Goal: Task Accomplishment & Management: Manage account settings

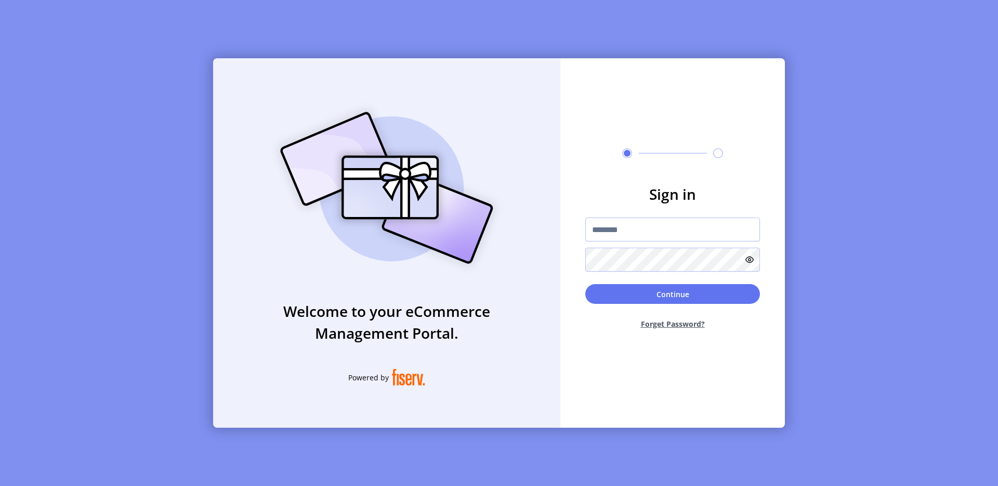
click at [69, 48] on div "Welcome to your eCommerce Management Portal. Powered by Sign in Continue Forget…" at bounding box center [499, 243] width 998 height 486
click at [191, 25] on div "Welcome to your eCommerce Management Portal. Powered by Sign in Continue Forget…" at bounding box center [499, 243] width 998 height 486
click at [465, 100] on img at bounding box center [387, 187] width 244 height 175
click at [608, 237] on input "text" at bounding box center [672, 229] width 175 height 24
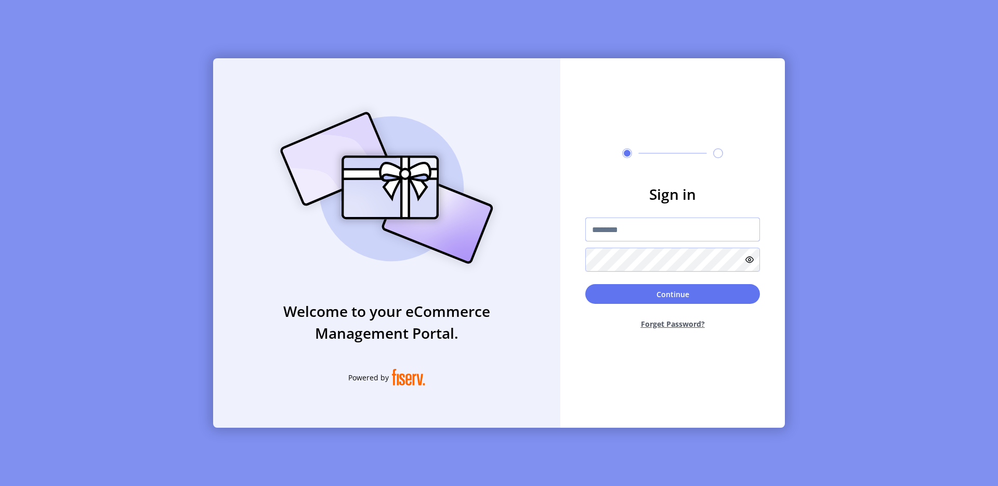
click at [635, 232] on input "text" at bounding box center [672, 229] width 175 height 24
paste input "*********"
type input "*********"
click at [751, 259] on icon at bounding box center [750, 259] width 8 height 8
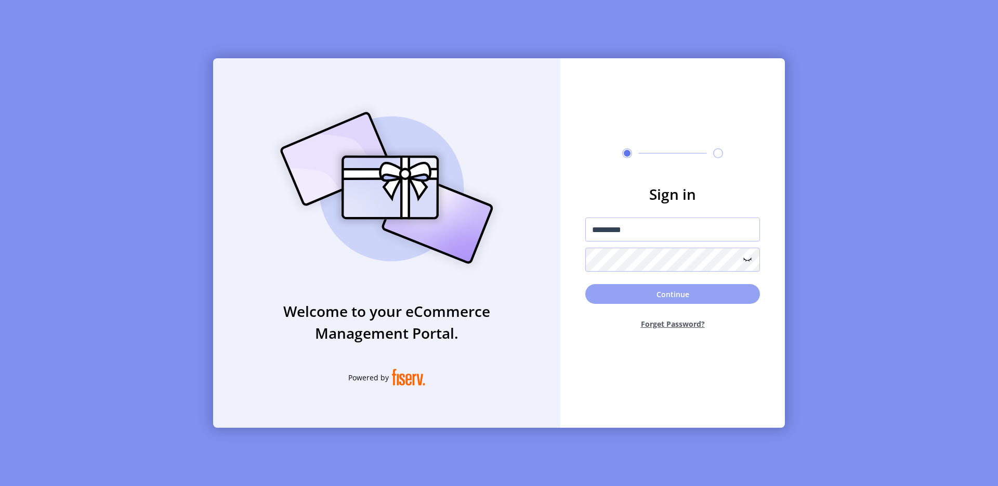
click at [653, 291] on button "Continue" at bounding box center [672, 294] width 175 height 20
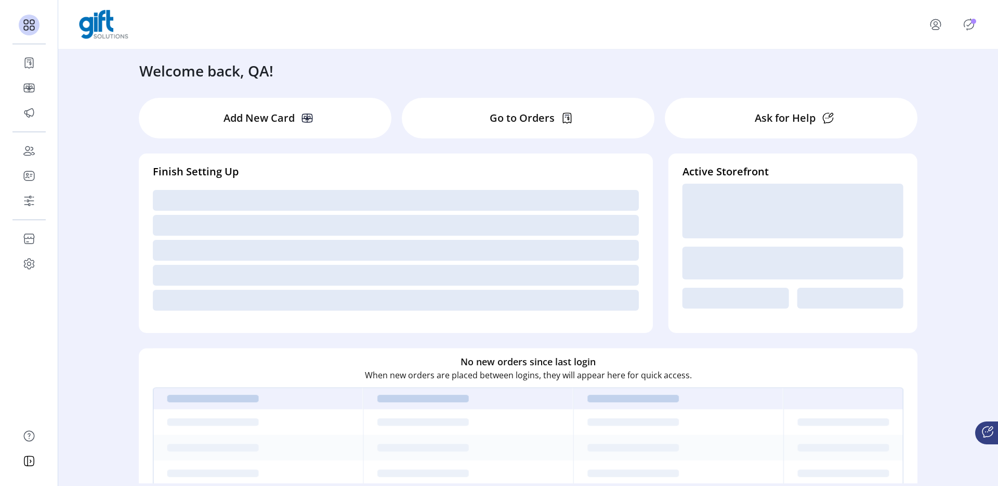
click at [939, 28] on icon "menu" at bounding box center [935, 28] width 7 height 3
click at [898, 71] on span "Sign Out" at bounding box center [915, 70] width 78 height 8
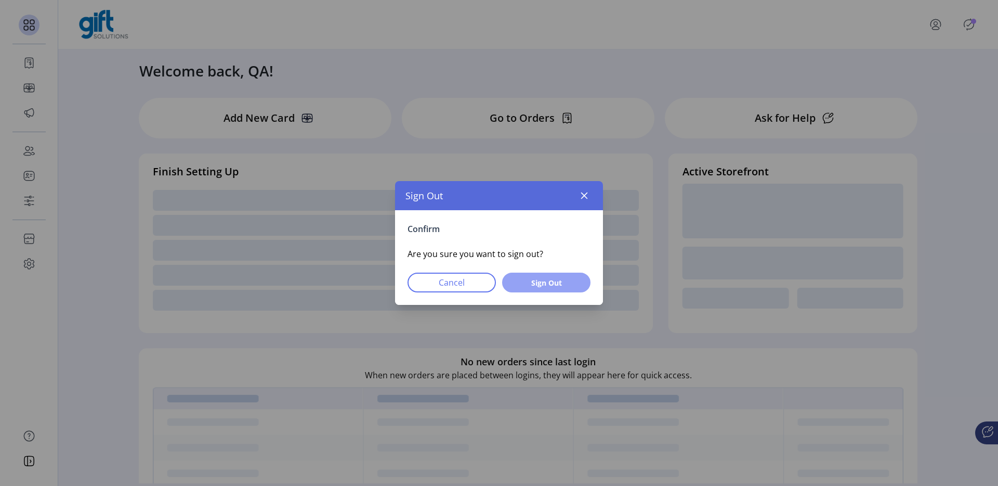
click at [555, 290] on button "Sign Out" at bounding box center [546, 282] width 88 height 20
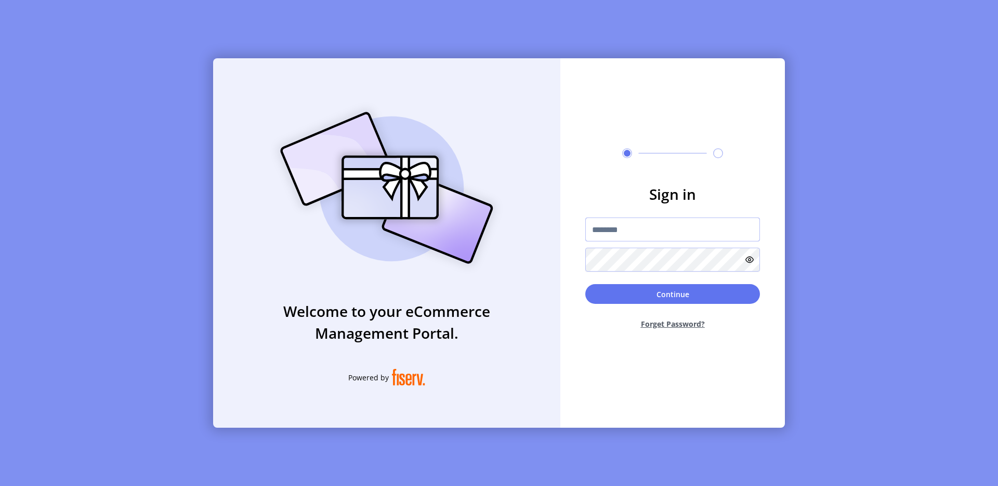
click at [610, 230] on input "text" at bounding box center [672, 229] width 175 height 24
type input "**********"
click at [730, 295] on button "Continue" at bounding box center [672, 294] width 175 height 20
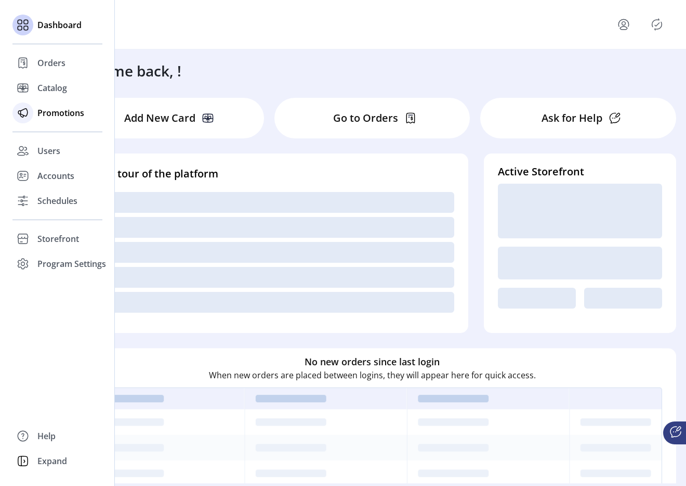
click at [42, 109] on span "Promotions" at bounding box center [60, 113] width 47 height 12
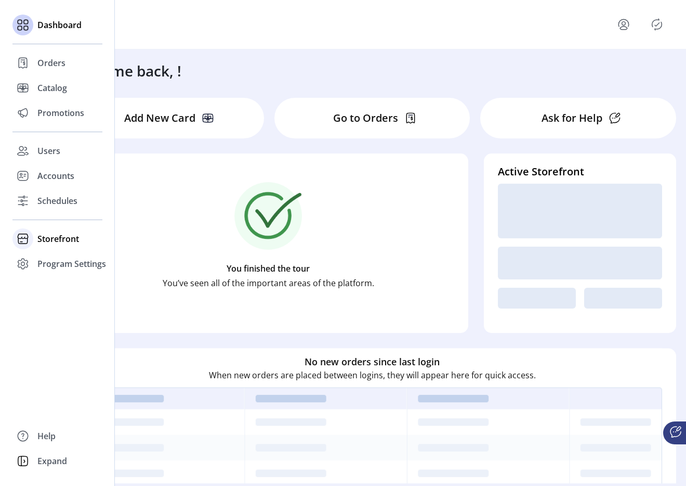
click at [40, 241] on span "Storefront" at bounding box center [58, 238] width 42 height 12
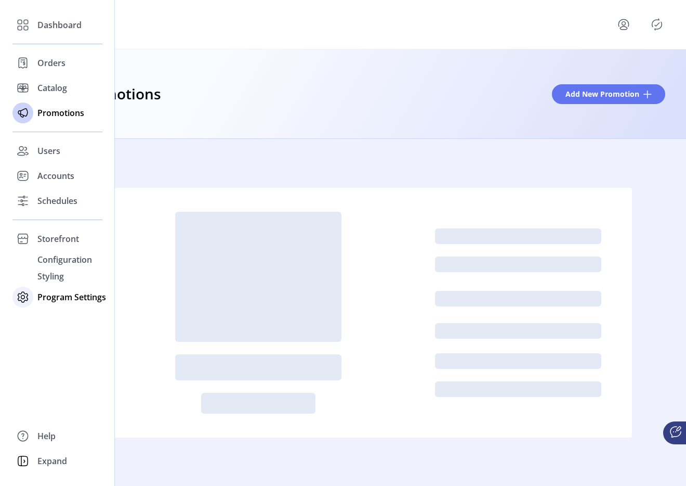
click at [47, 299] on span "Program Settings" at bounding box center [71, 297] width 69 height 12
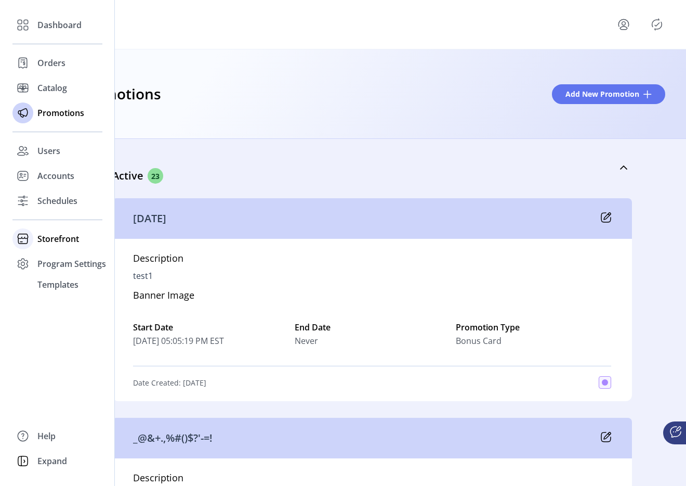
click at [61, 239] on span "Storefront" at bounding box center [58, 238] width 42 height 12
click at [73, 266] on div "Configuration" at bounding box center [57, 259] width 90 height 17
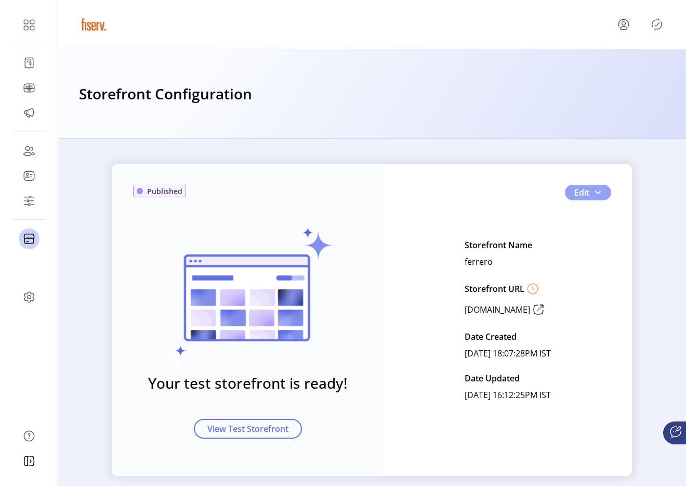
click at [597, 192] on span "button" at bounding box center [598, 192] width 8 height 8
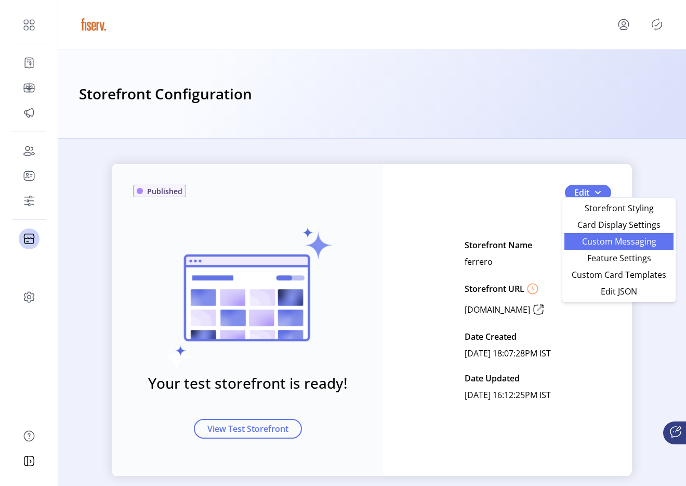
click at [585, 237] on span "Custom Messaging" at bounding box center [619, 241] width 97 height 8
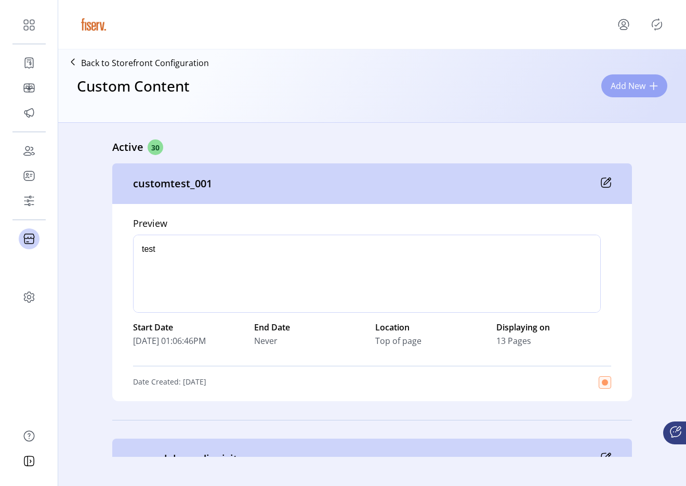
click at [620, 83] on span "Add New" at bounding box center [628, 86] width 35 height 12
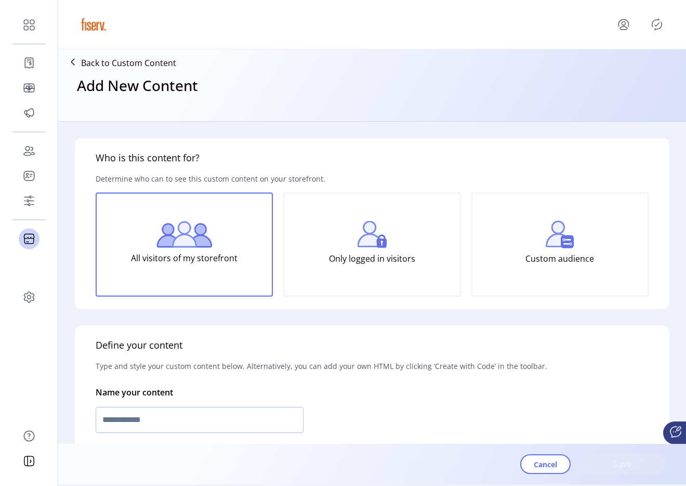
click at [666, 32] on div at bounding box center [372, 24] width 628 height 49
click at [661, 27] on icon "Publisher Panel" at bounding box center [657, 24] width 17 height 17
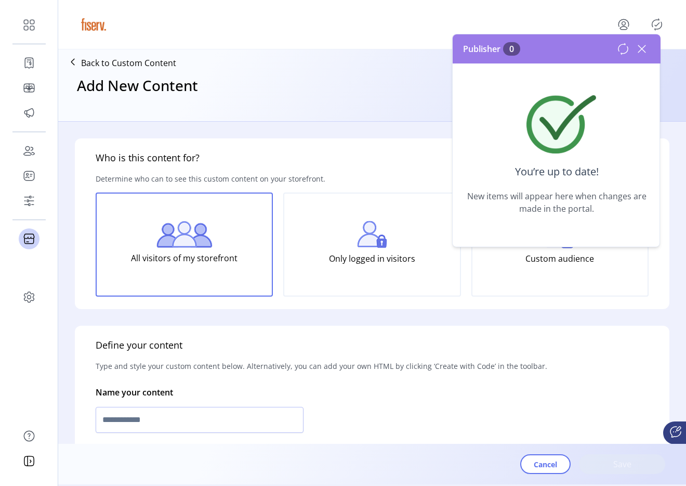
click at [643, 51] on icon at bounding box center [642, 49] width 17 height 17
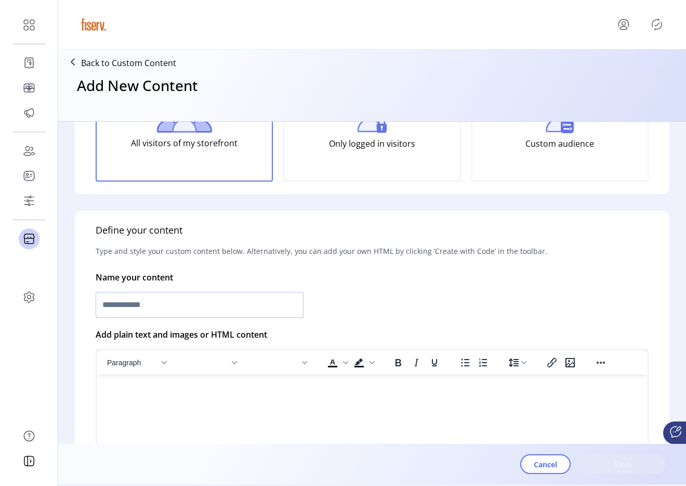
click at [213, 295] on input "text" at bounding box center [200, 305] width 208 height 26
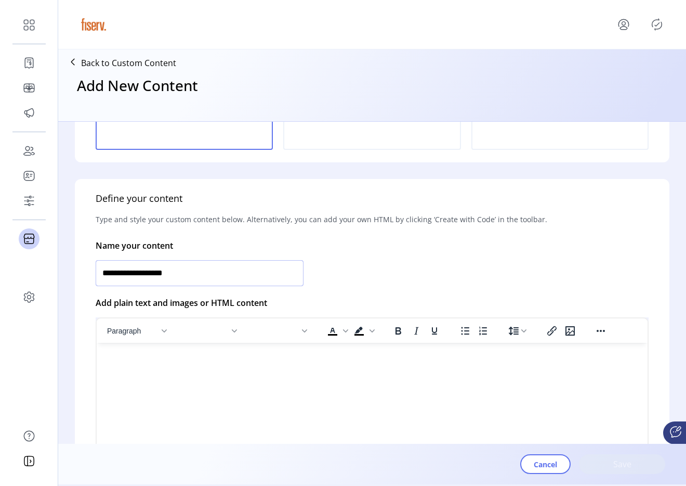
drag, startPoint x: 179, startPoint y: 264, endPoint x: 186, endPoint y: 271, distance: 9.9
click at [179, 264] on input "**********" at bounding box center [200, 273] width 208 height 26
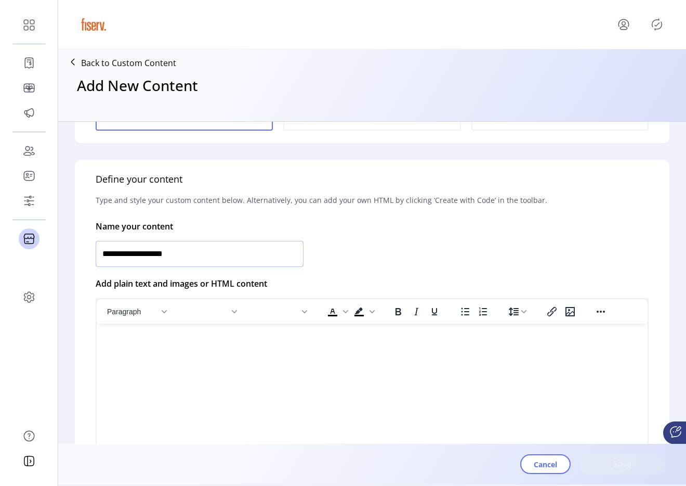
type input "**********"
click at [318, 332] on html at bounding box center [372, 327] width 551 height 8
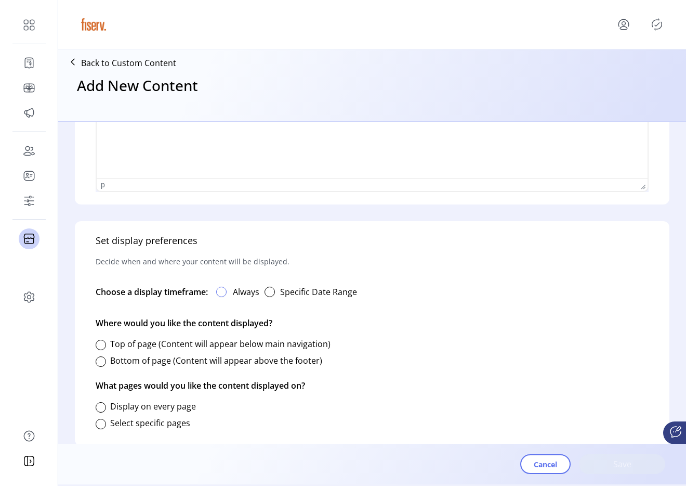
click at [225, 290] on div at bounding box center [221, 291] width 10 height 10
click at [99, 342] on div at bounding box center [101, 344] width 10 height 10
click at [99, 404] on div at bounding box center [101, 407] width 10 height 10
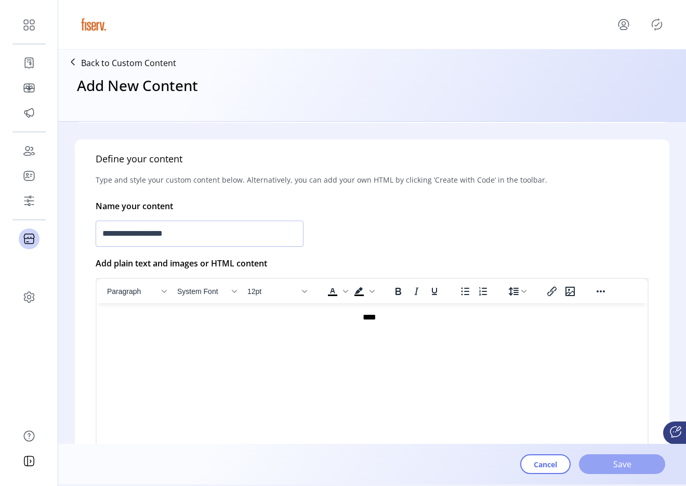
click at [593, 458] on span "Save" at bounding box center [622, 464] width 59 height 12
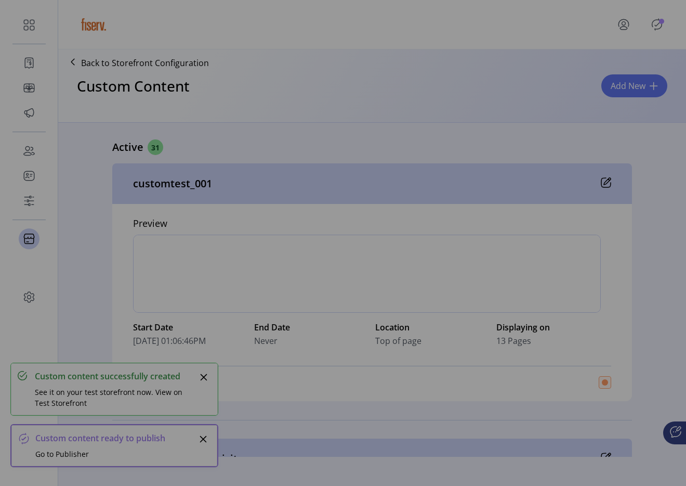
click at [651, 29] on div "Preview Custom Content Success! We’ve saved your content. You can view a previe…" at bounding box center [343, 243] width 686 height 486
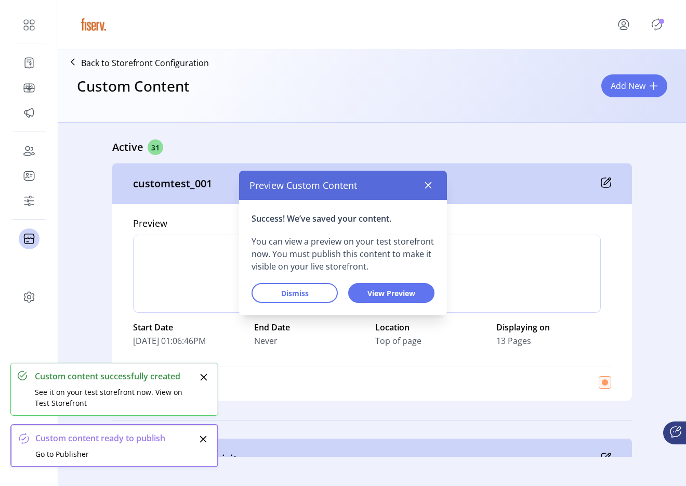
click at [651, 29] on p-avatar "Publisher Panel" at bounding box center [657, 24] width 17 height 17
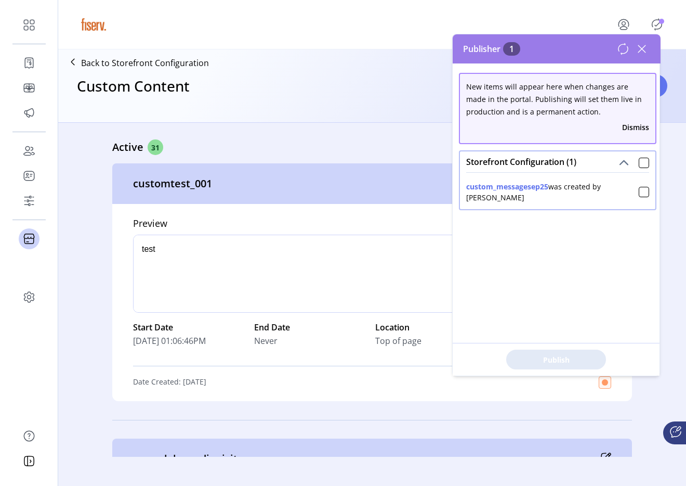
click at [524, 184] on button "custom_messagesep25" at bounding box center [507, 186] width 82 height 11
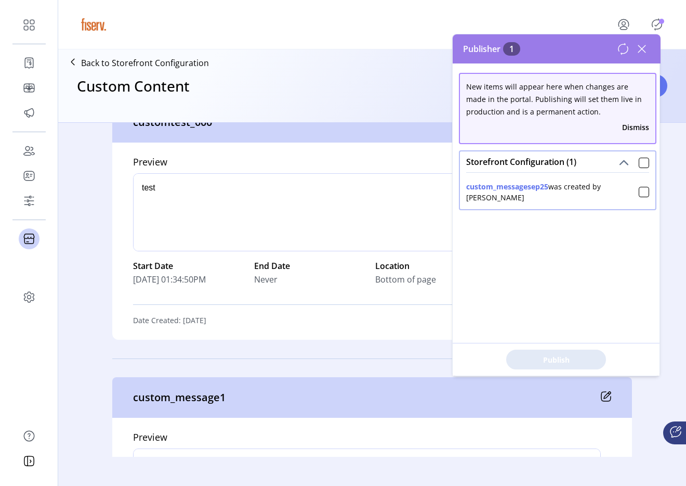
click at [638, 46] on icon at bounding box center [642, 49] width 17 height 17
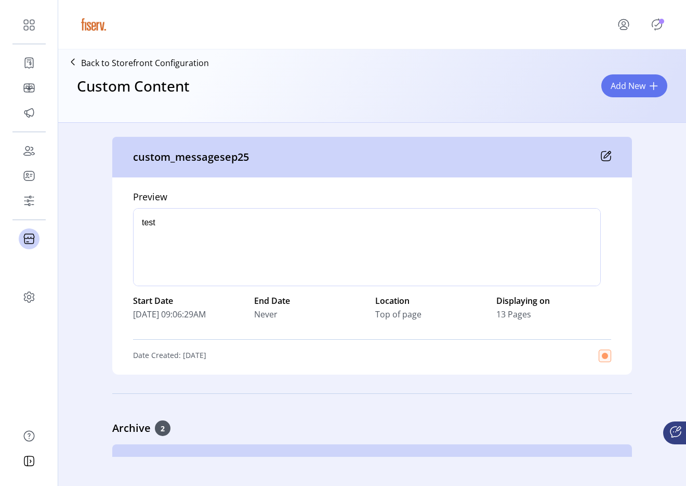
click at [601, 152] on icon at bounding box center [606, 156] width 10 height 10
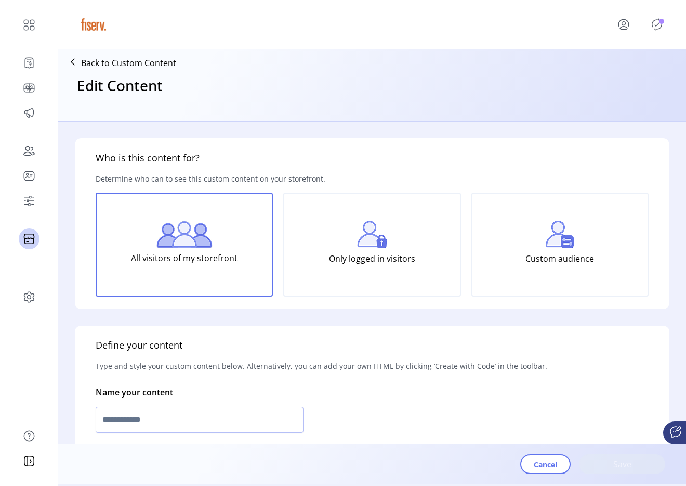
type input "**********"
click at [651, 29] on p-avatar "Publisher Panel" at bounding box center [657, 24] width 17 height 17
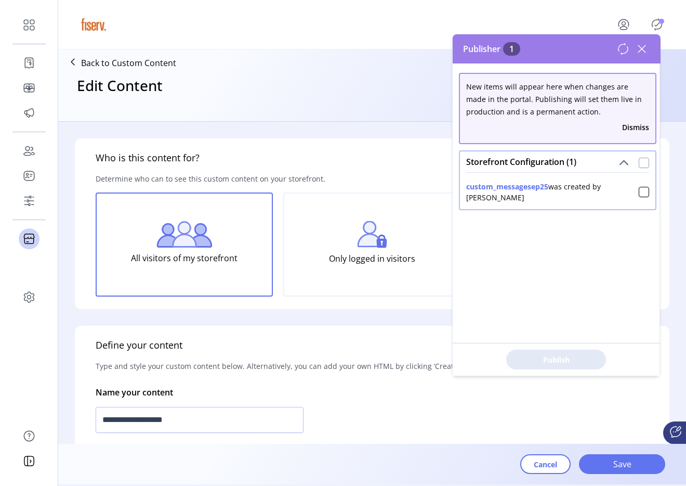
click at [639, 163] on div at bounding box center [644, 163] width 10 height 10
click at [577, 370] on div "Publish 1 Items" at bounding box center [556, 359] width 207 height 33
click at [577, 368] on button "Publish 1 Items" at bounding box center [556, 359] width 100 height 20
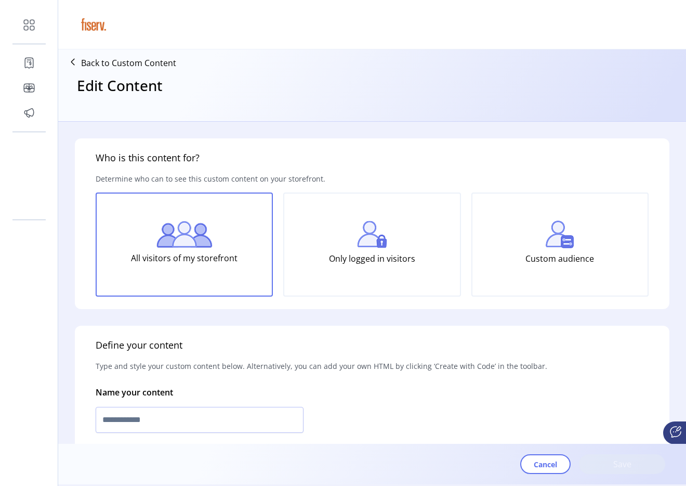
type input "**********"
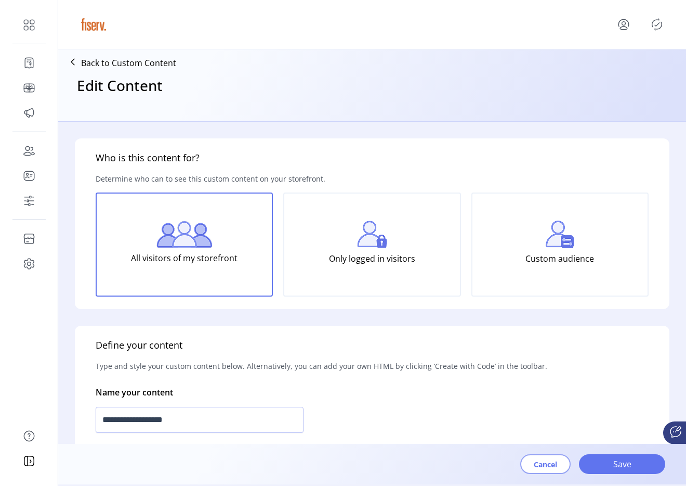
click at [545, 463] on span "Cancel" at bounding box center [545, 464] width 23 height 11
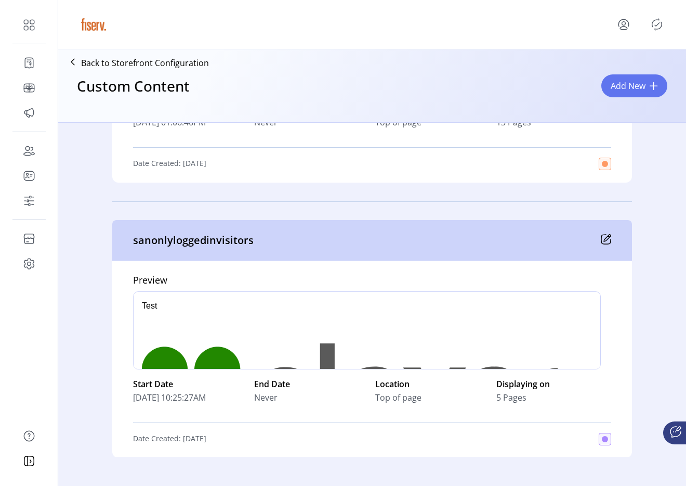
click at [604, 240] on icon at bounding box center [607, 237] width 7 height 7
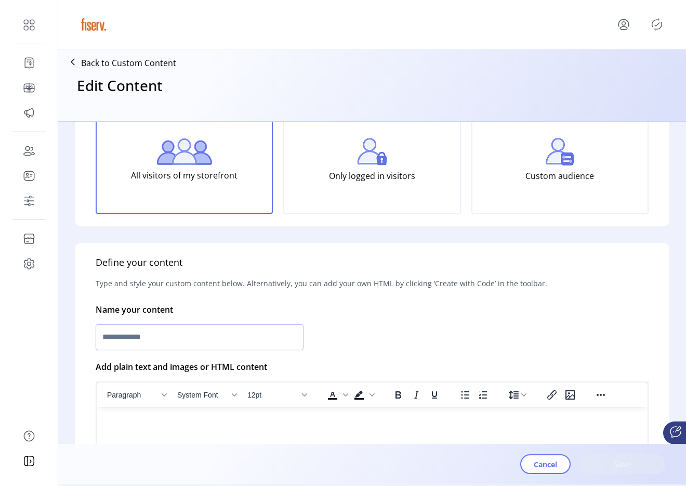
type input "**********"
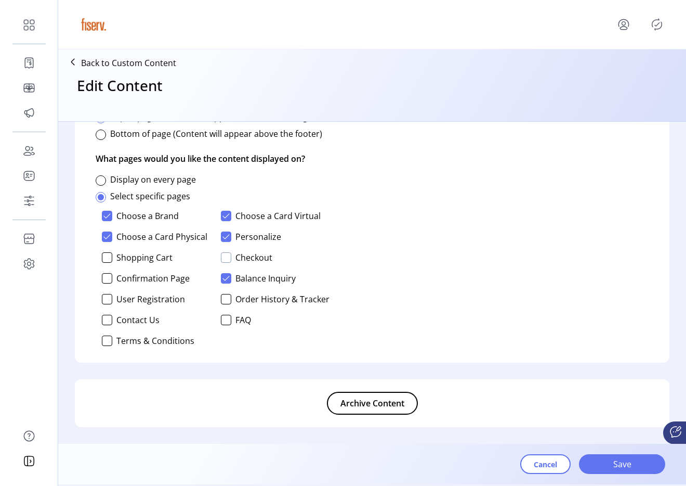
click at [224, 258] on div at bounding box center [226, 257] width 10 height 10
click at [613, 462] on span "Save" at bounding box center [622, 464] width 59 height 12
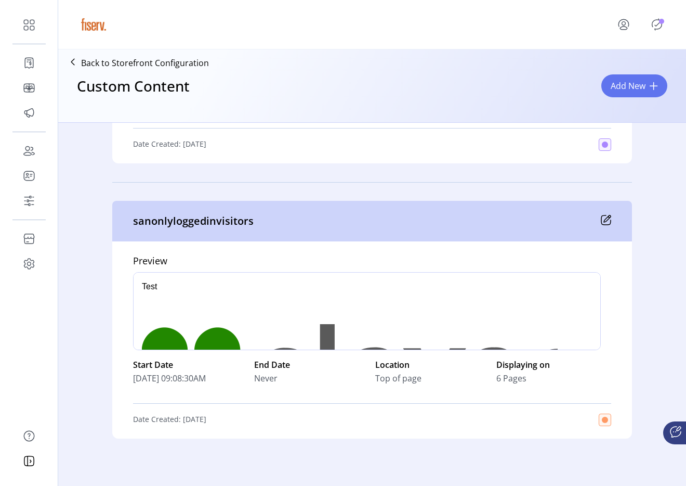
click at [601, 219] on icon at bounding box center [606, 220] width 10 height 10
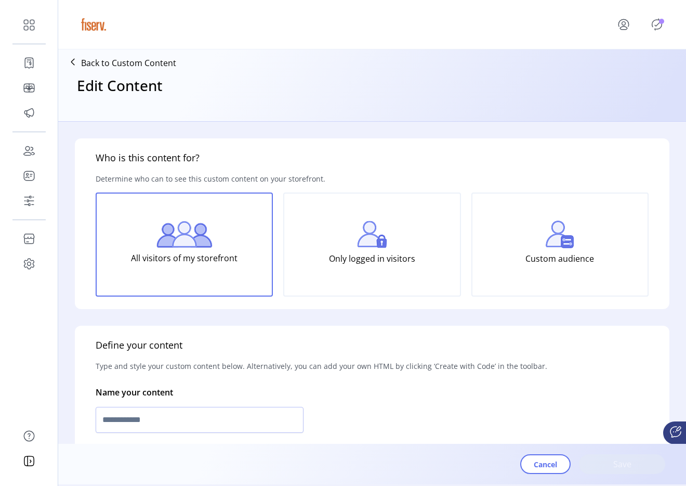
type input "**********"
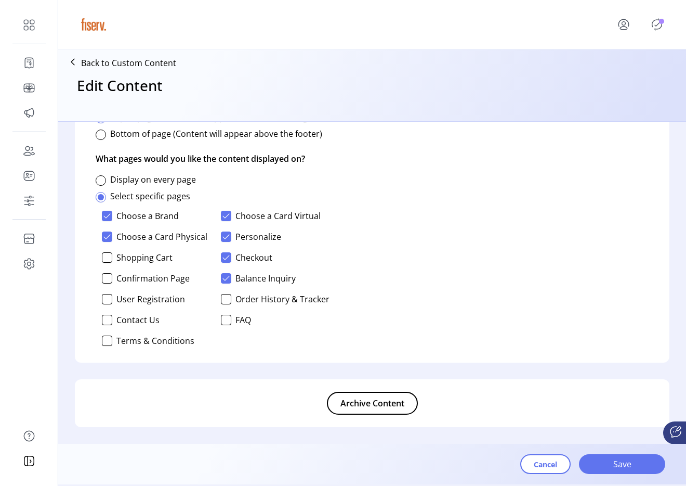
click at [653, 32] on p-avatar "Publisher Panel" at bounding box center [657, 24] width 17 height 17
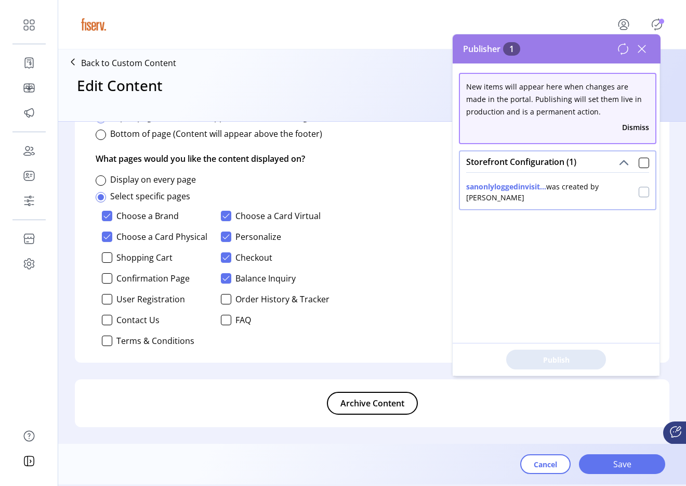
click at [641, 191] on div at bounding box center [644, 192] width 10 height 10
click at [570, 356] on span "Publish 1 Items" at bounding box center [556, 359] width 73 height 11
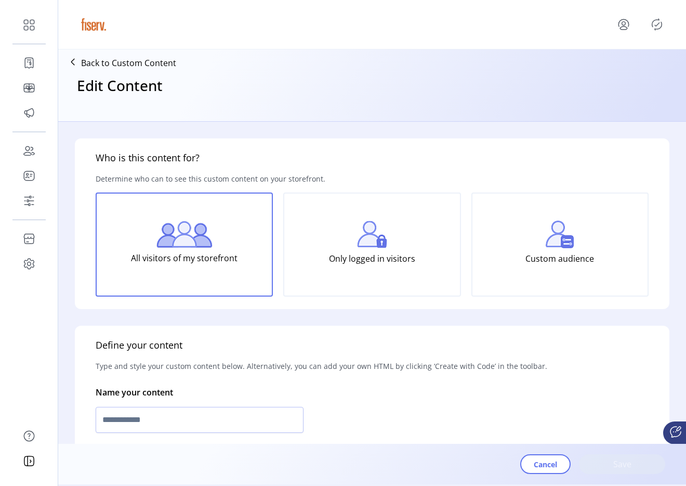
type input "**********"
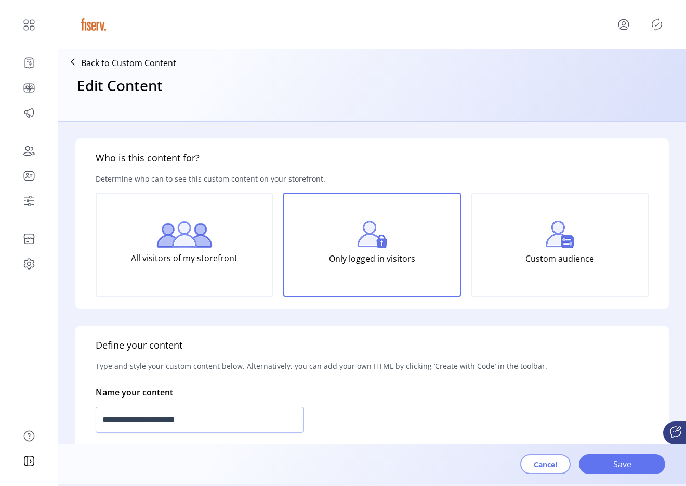
click at [563, 462] on button "Cancel" at bounding box center [545, 464] width 50 height 20
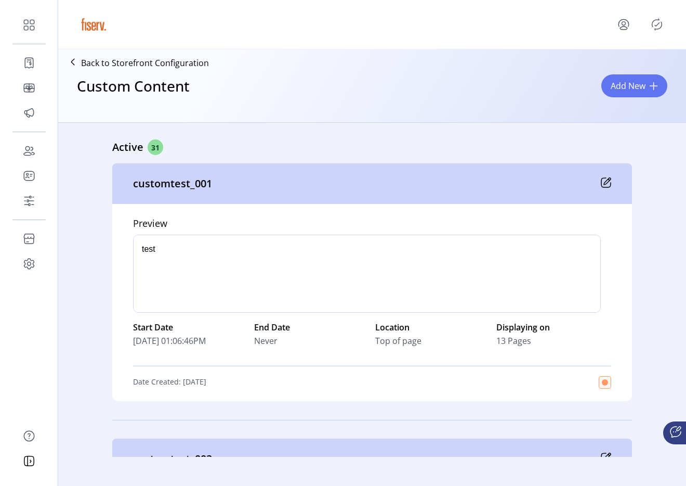
click at [601, 182] on icon at bounding box center [606, 182] width 10 height 10
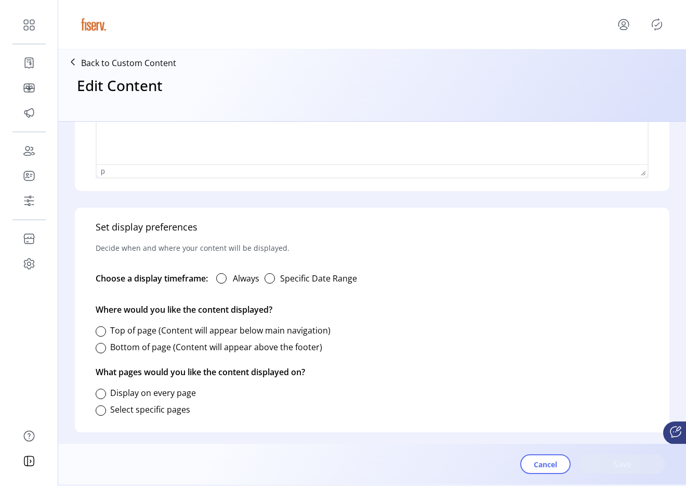
type input "**********"
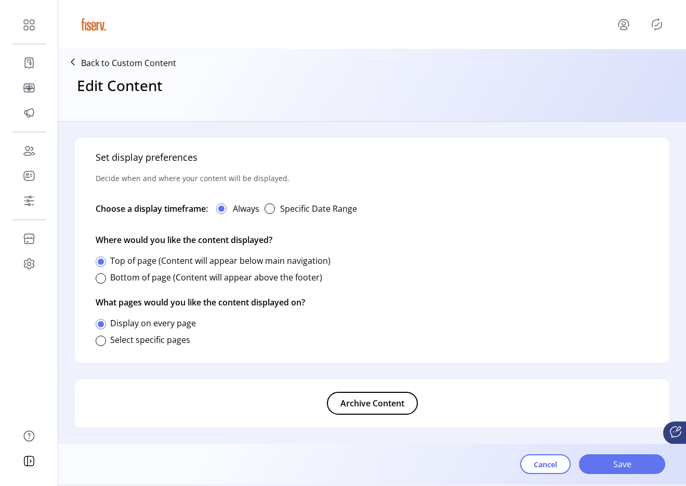
click at [383, 403] on span "Archive Content" at bounding box center [373, 403] width 64 height 12
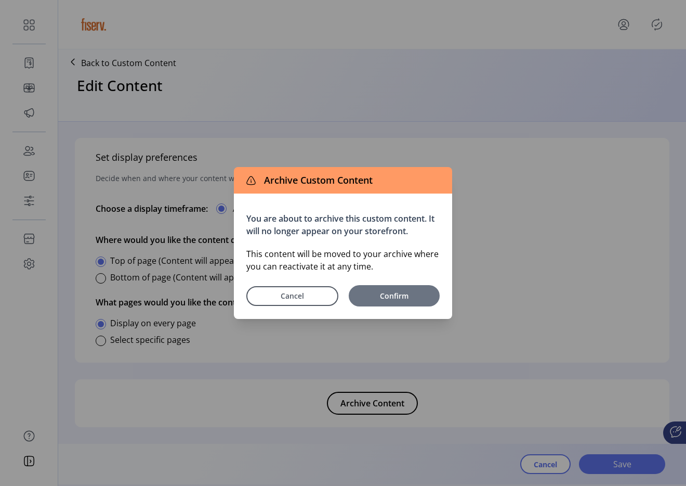
click at [409, 296] on span "Confirm" at bounding box center [394, 295] width 81 height 11
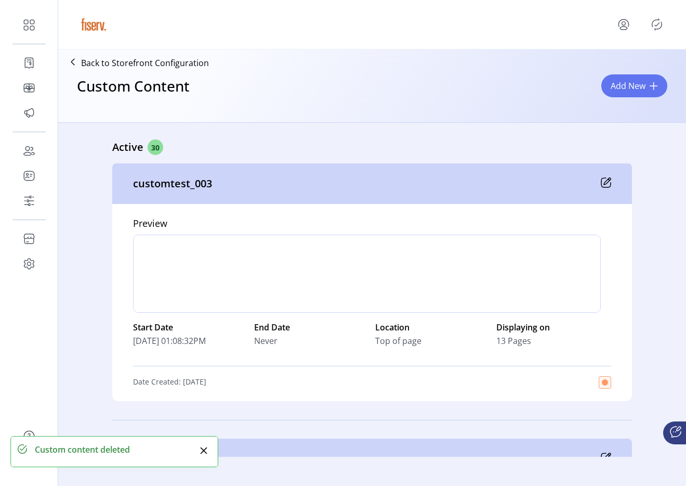
click at [659, 24] on icon "Publisher Panel" at bounding box center [657, 24] width 17 height 17
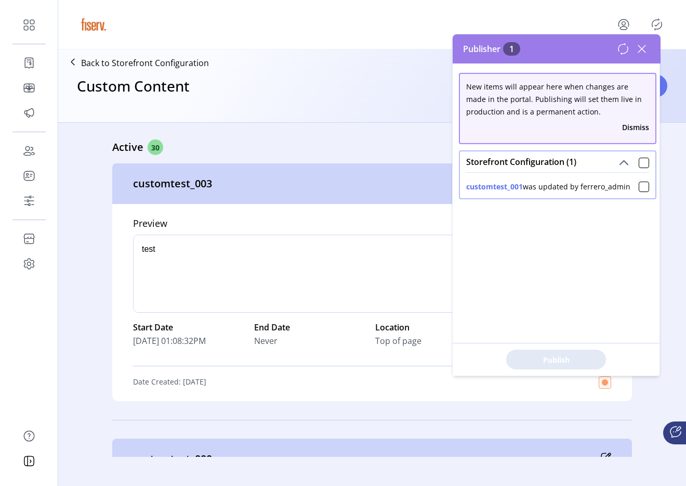
click at [639, 192] on div "customtest_001 was updated by ferrero_admin" at bounding box center [557, 185] width 195 height 26
click at [640, 188] on div at bounding box center [644, 186] width 10 height 10
click at [564, 361] on span "Publish 1 Items" at bounding box center [556, 359] width 73 height 11
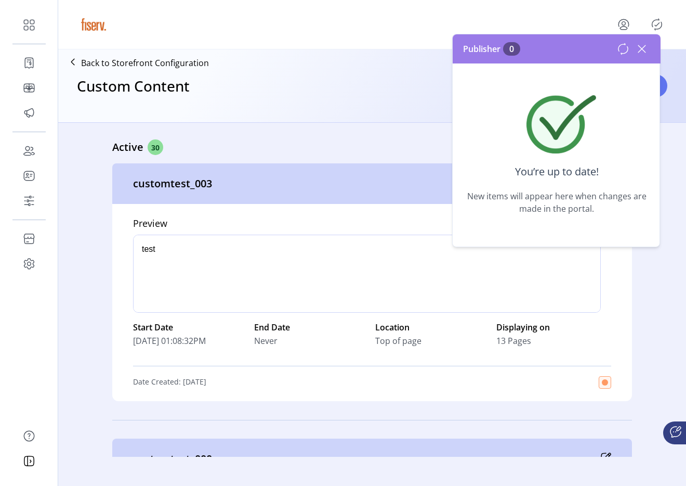
click at [642, 52] on icon at bounding box center [642, 49] width 17 height 17
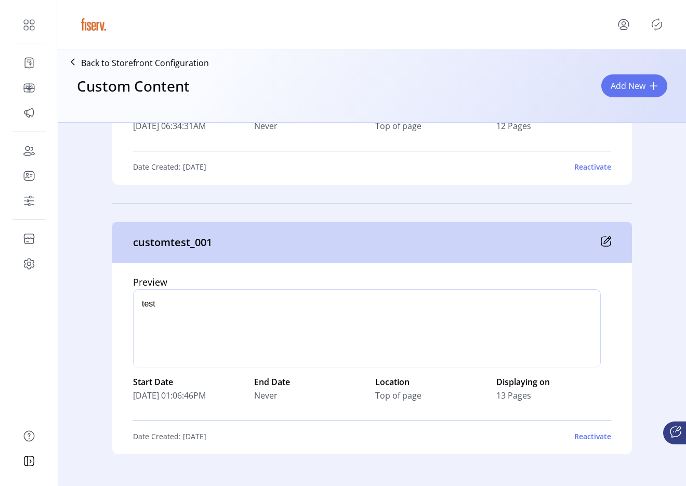
click at [607, 243] on icon at bounding box center [606, 241] width 10 height 10
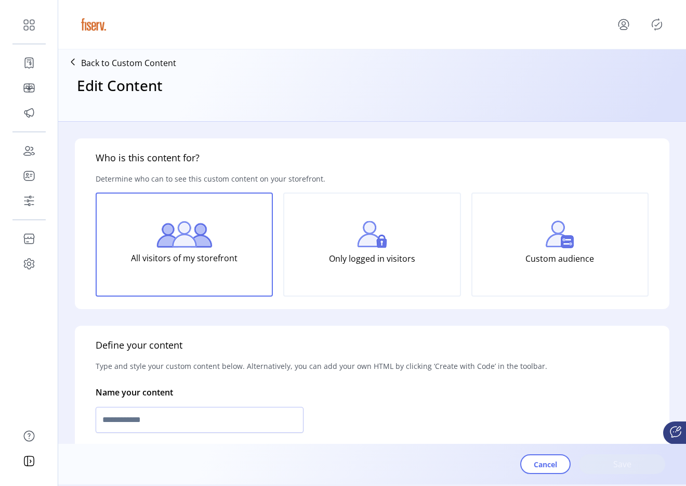
type input "**********"
click at [657, 32] on icon "Publisher Panel" at bounding box center [657, 24] width 17 height 17
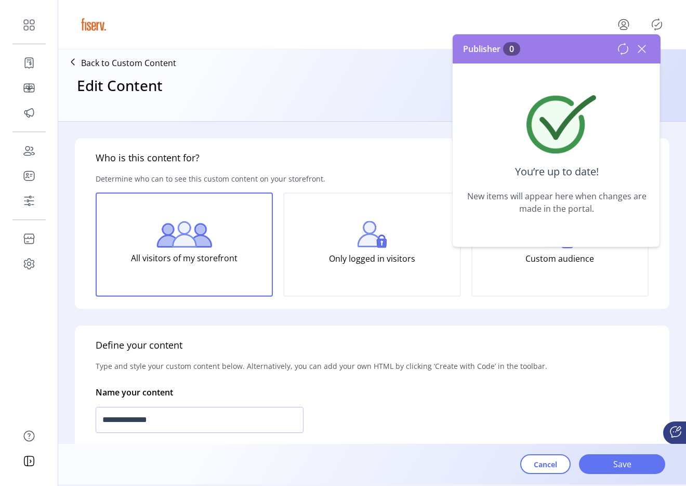
click at [646, 51] on icon at bounding box center [642, 49] width 17 height 17
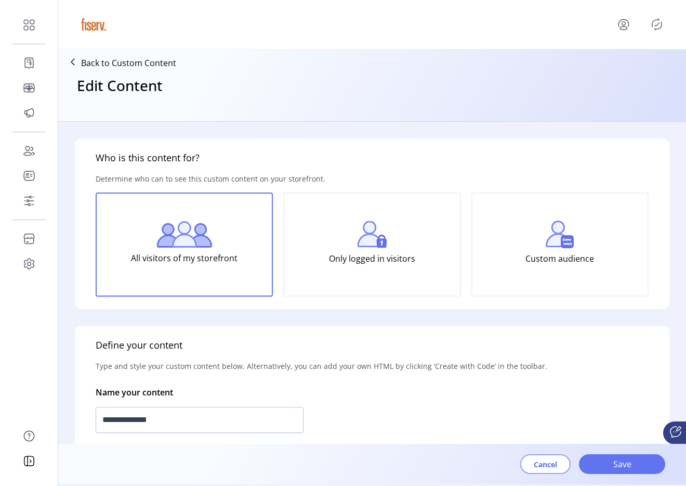
click at [540, 468] on span "Cancel" at bounding box center [545, 464] width 23 height 11
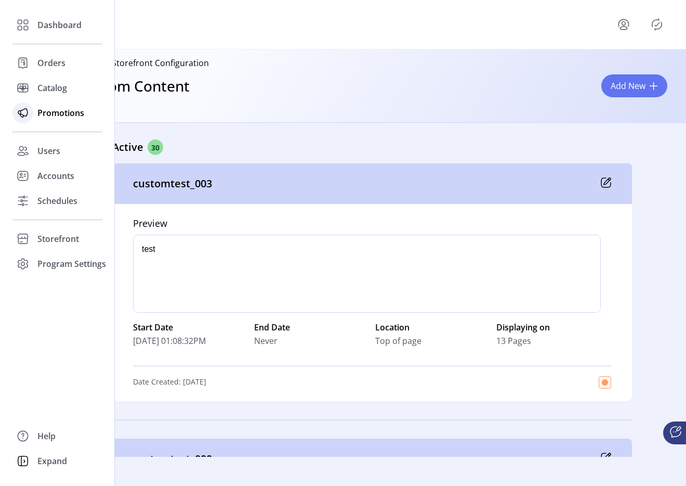
click at [41, 109] on span "Promotions" at bounding box center [60, 113] width 47 height 12
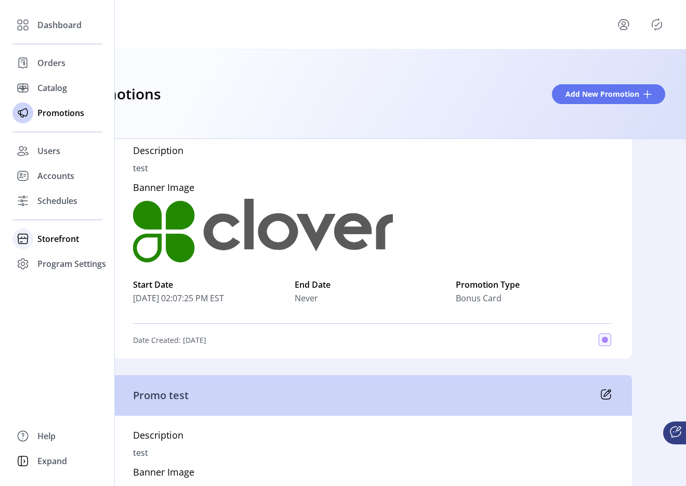
click at [34, 238] on div "Storefront" at bounding box center [57, 238] width 90 height 25
click at [54, 263] on span "Configuration" at bounding box center [64, 259] width 55 height 12
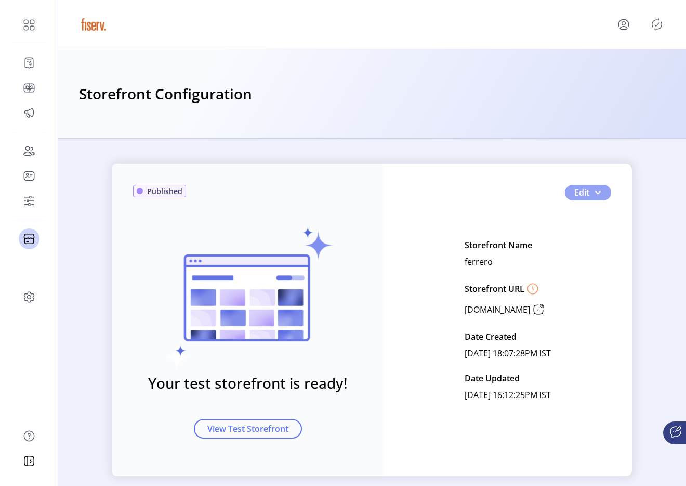
click at [600, 192] on button "Edit" at bounding box center [588, 193] width 46 height 16
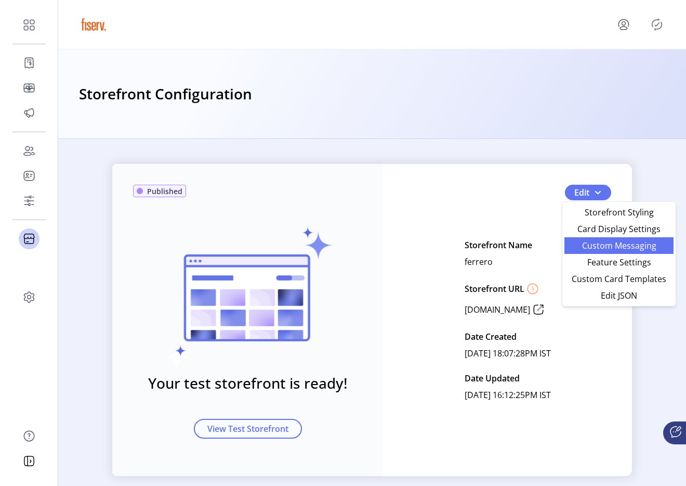
click at [579, 240] on link "Custom Messaging" at bounding box center [619, 245] width 109 height 17
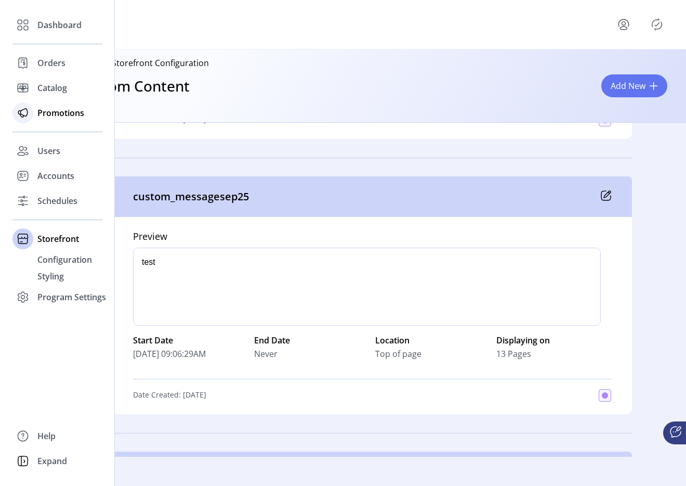
click at [36, 114] on div "Promotions" at bounding box center [57, 112] width 90 height 25
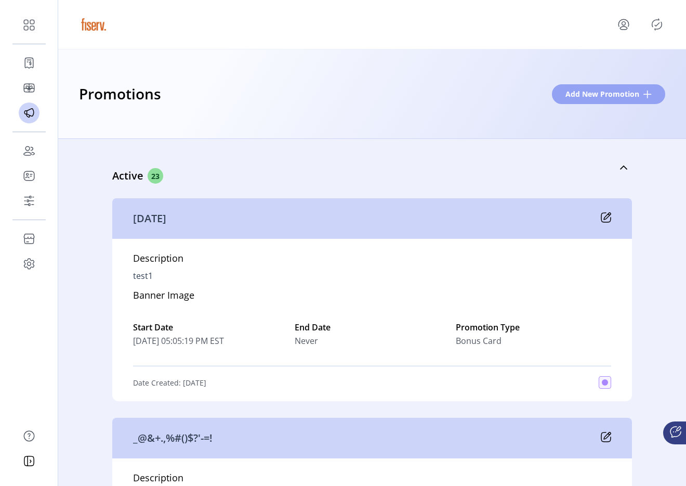
click at [574, 99] on button "Add New Promotion" at bounding box center [608, 94] width 113 height 20
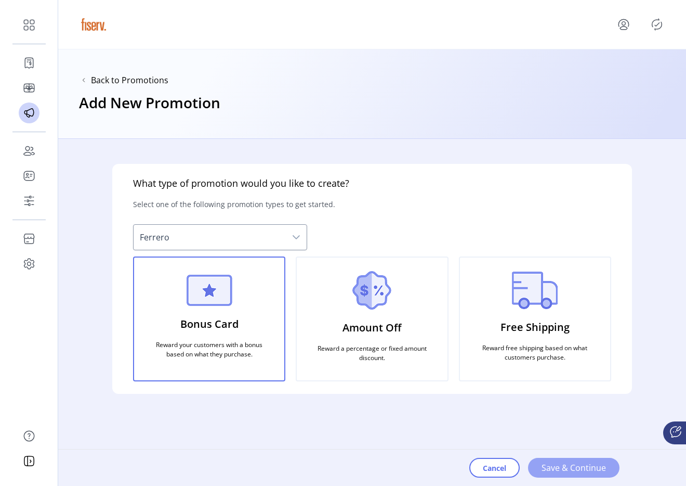
click at [555, 468] on span "Save & Continue" at bounding box center [574, 467] width 64 height 12
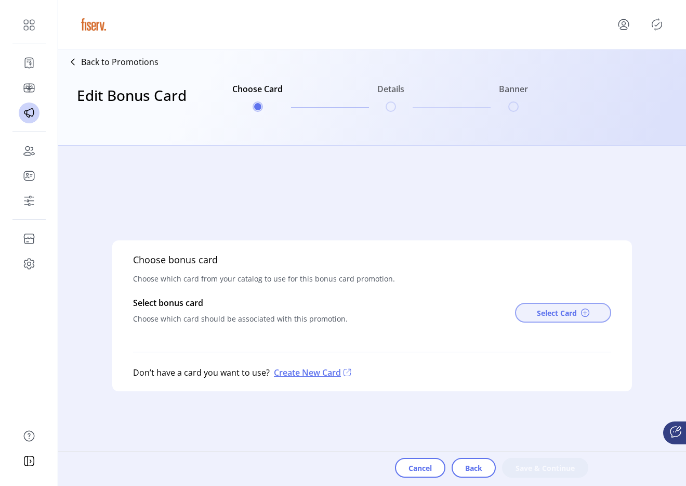
click at [554, 312] on span "Select Card" at bounding box center [557, 312] width 40 height 11
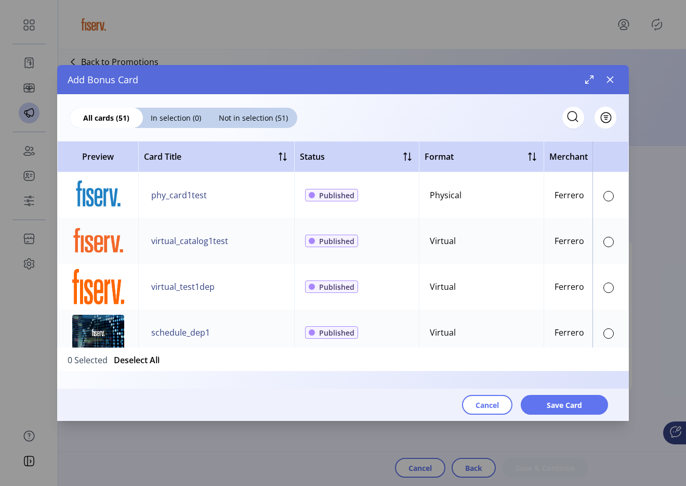
click at [577, 186] on td "Ferrero" at bounding box center [617, 195] width 146 height 46
click at [604, 199] on div at bounding box center [609, 196] width 10 height 10
click at [561, 406] on span "Save Card" at bounding box center [564, 404] width 35 height 11
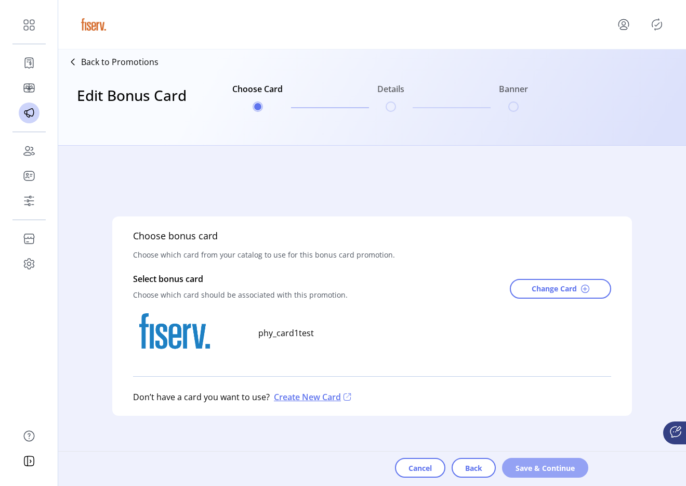
click at [520, 474] on button "Save & Continue" at bounding box center [545, 468] width 86 height 20
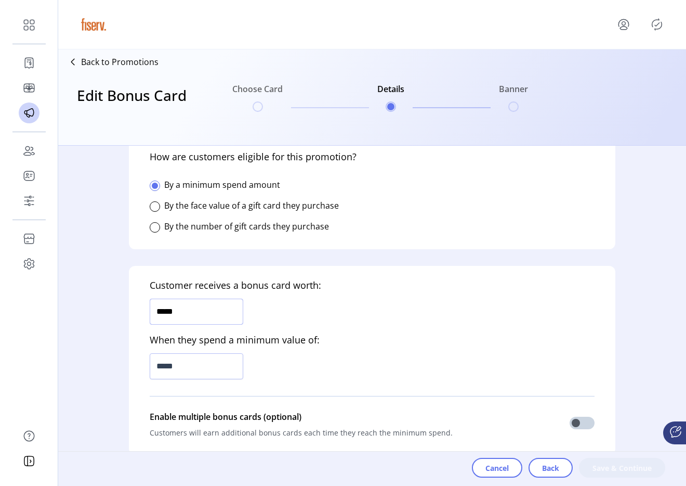
click at [190, 315] on input "*****" at bounding box center [197, 311] width 94 height 26
click at [191, 367] on input "*****" at bounding box center [197, 366] width 94 height 26
click at [192, 303] on input at bounding box center [197, 311] width 94 height 26
type input "*****"
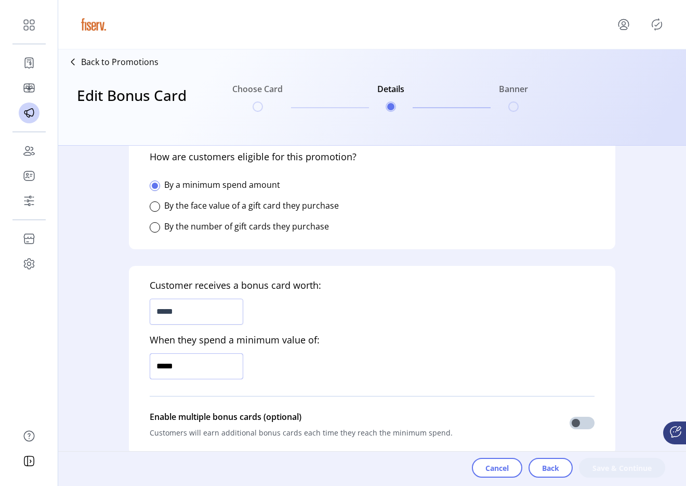
click at [182, 368] on input "*****" at bounding box center [197, 366] width 94 height 26
type input "*******"
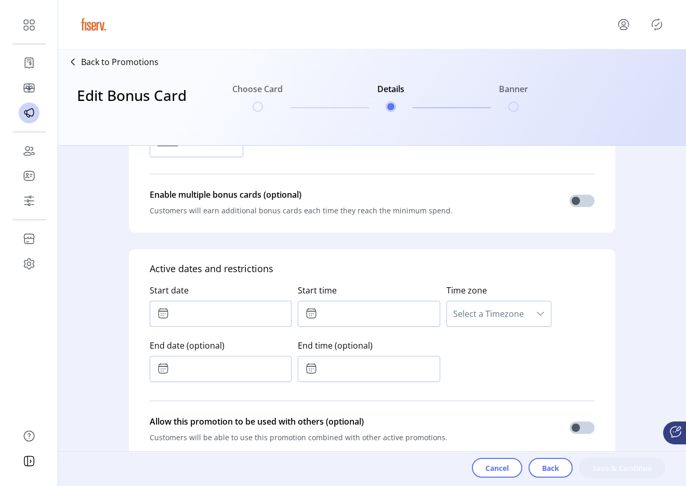
click at [207, 322] on input "text" at bounding box center [221, 314] width 142 height 26
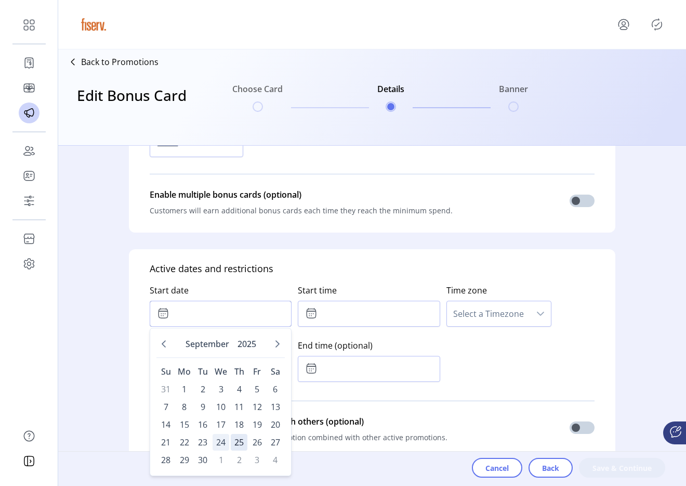
click at [221, 445] on span "24" at bounding box center [221, 442] width 17 height 17
type input "**********"
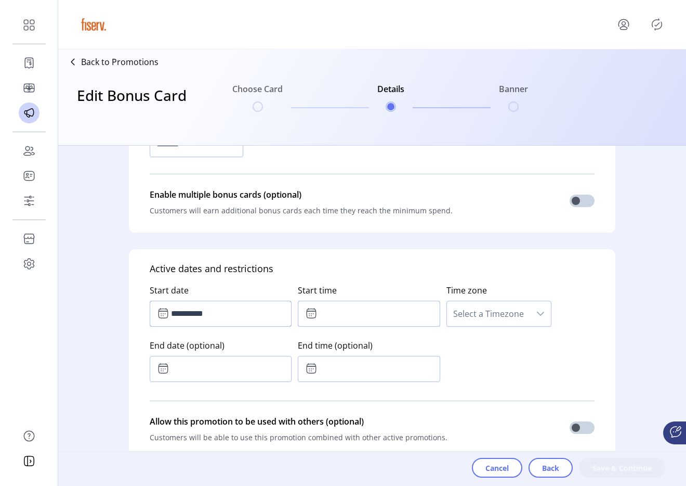
click at [338, 319] on input "text" at bounding box center [369, 314] width 142 height 26
click at [378, 363] on div "41" at bounding box center [385, 355] width 23 height 43
click at [378, 365] on button "Previous Minute" at bounding box center [385, 370] width 15 height 15
type input "*****"
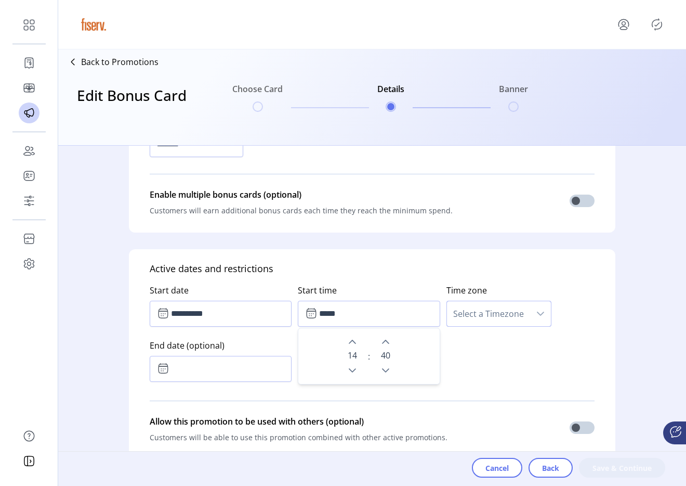
click at [477, 323] on span "Select a Timezone" at bounding box center [488, 313] width 83 height 25
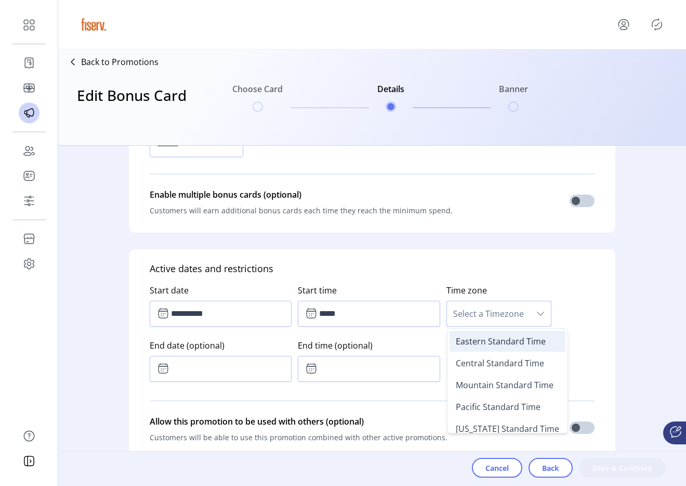
click at [467, 338] on span "Eastern Standard Time" at bounding box center [501, 340] width 90 height 11
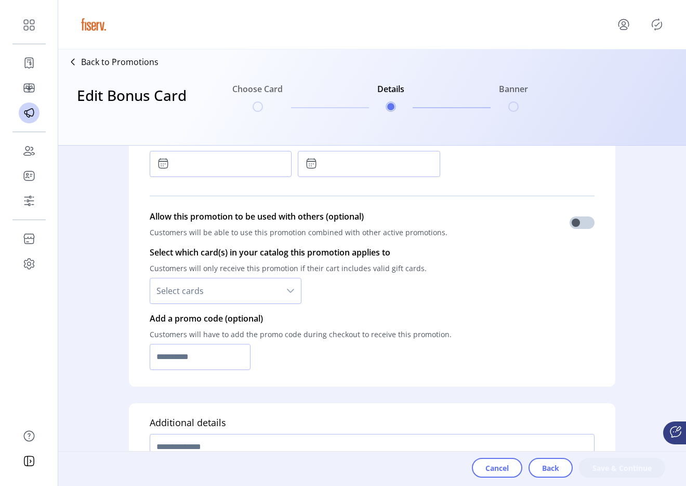
click at [183, 284] on span "Select cards" at bounding box center [215, 290] width 130 height 25
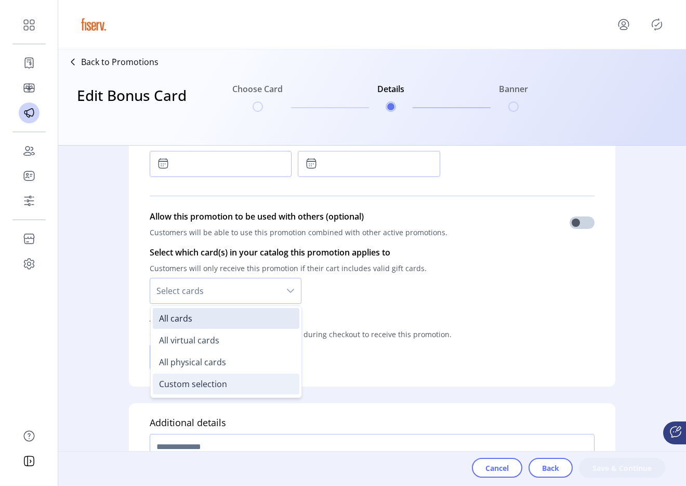
click at [194, 378] on span "Custom selection" at bounding box center [193, 383] width 68 height 11
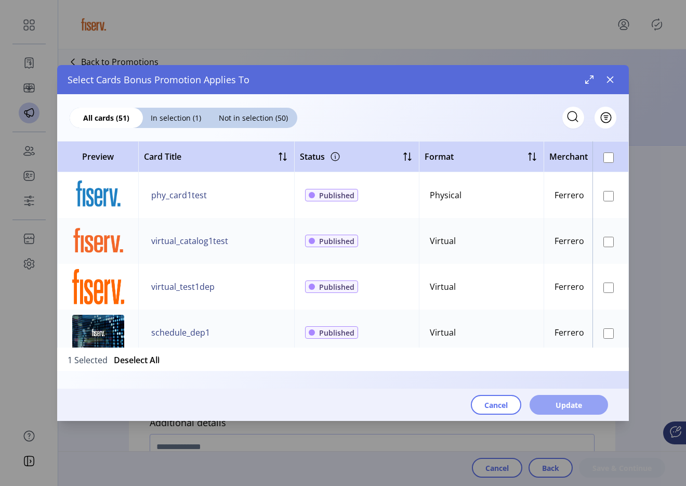
click at [554, 411] on button "Update" at bounding box center [569, 405] width 79 height 20
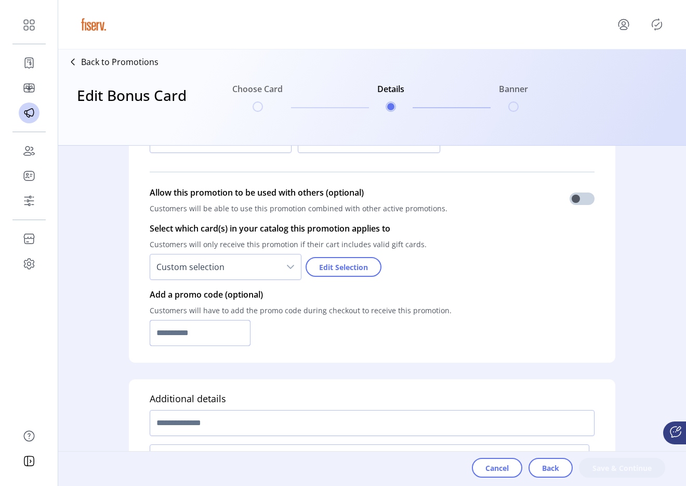
click at [200, 333] on input "text" at bounding box center [200, 333] width 101 height 26
type input "*********"
click at [213, 420] on input "text" at bounding box center [372, 423] width 445 height 26
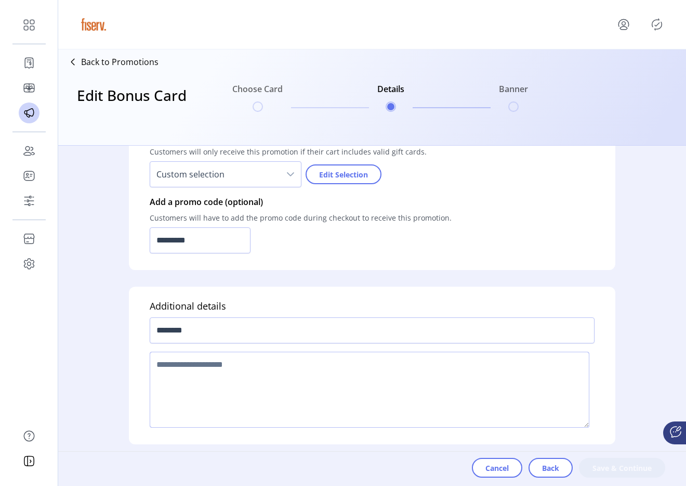
click at [234, 354] on textarea at bounding box center [370, 389] width 440 height 76
click at [213, 331] on input "********" at bounding box center [372, 330] width 445 height 26
type input "**********"
click at [208, 373] on textarea at bounding box center [370, 389] width 440 height 76
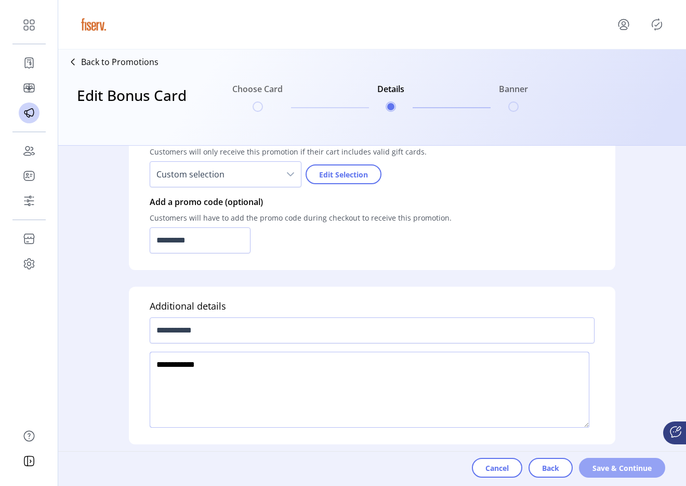
type textarea "**********"
click at [594, 458] on button "Save & Continue" at bounding box center [622, 468] width 86 height 20
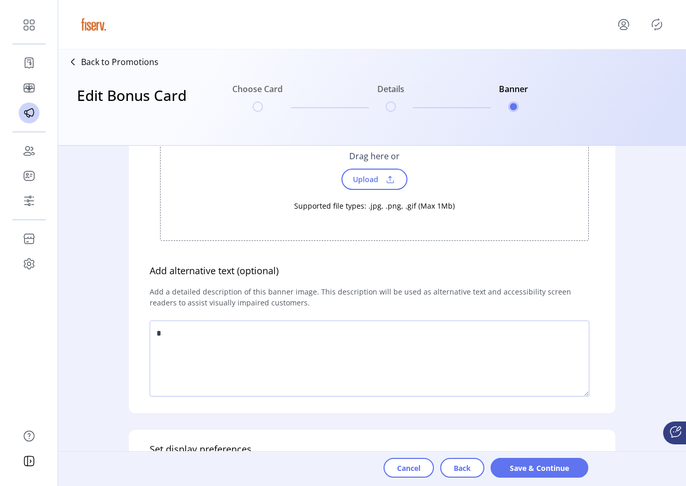
scroll to position [0, 0]
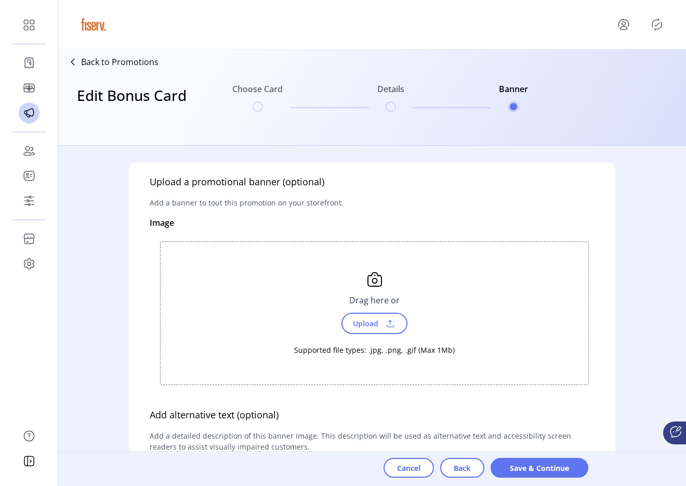
click at [373, 318] on span "Upload" at bounding box center [365, 323] width 36 height 15
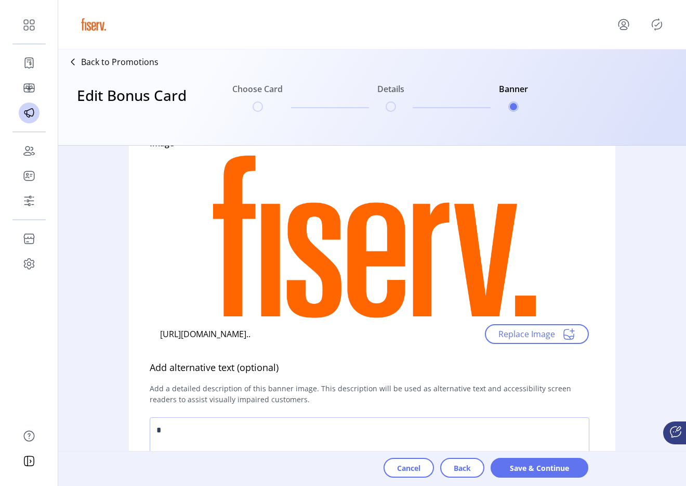
scroll to position [130, 0]
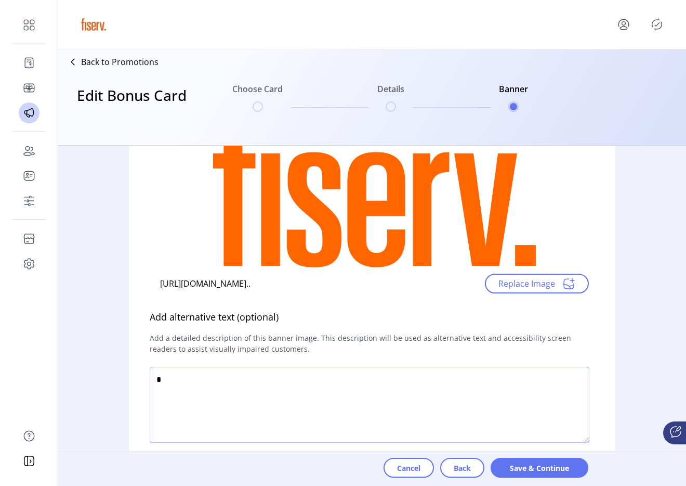
click at [391, 387] on textarea at bounding box center [370, 405] width 440 height 76
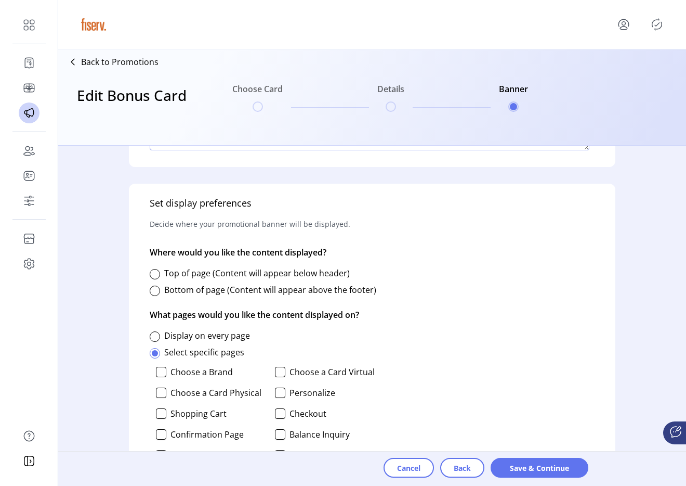
scroll to position [440, 0]
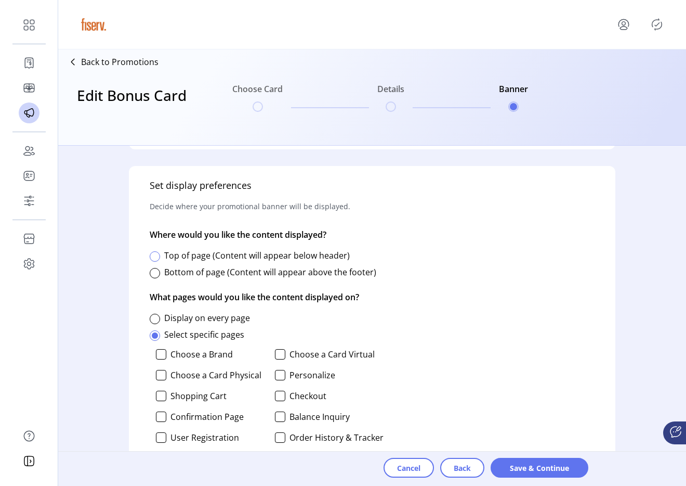
type textarea "*****"
click at [152, 260] on div at bounding box center [155, 256] width 10 height 10
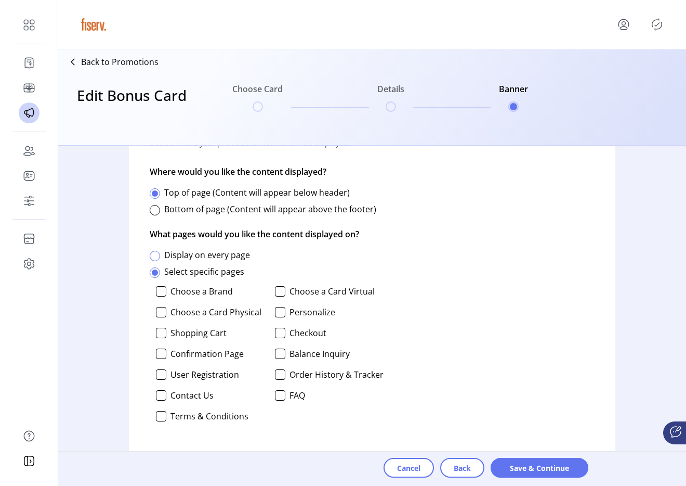
click at [154, 256] on div at bounding box center [155, 256] width 10 height 10
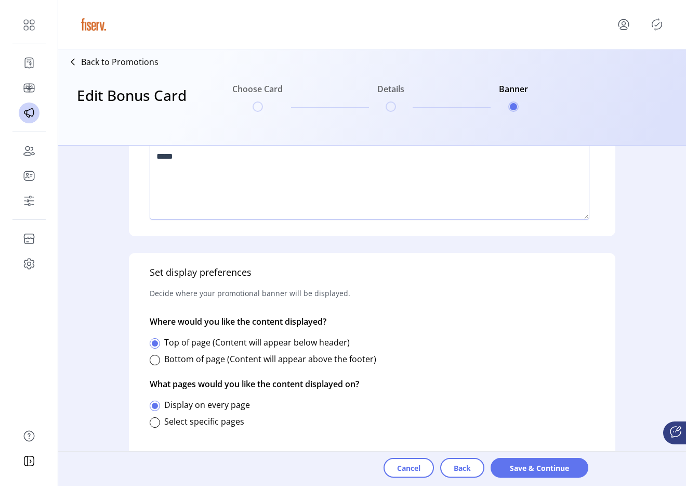
scroll to position [353, 0]
click at [156, 425] on div at bounding box center [155, 422] width 10 height 10
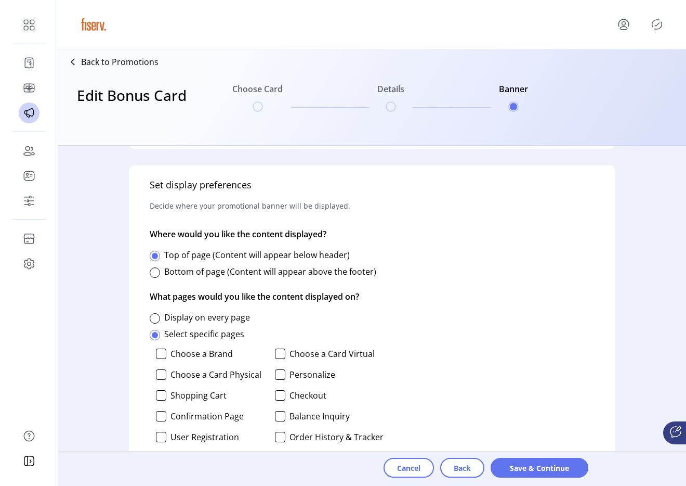
scroll to position [503, 0]
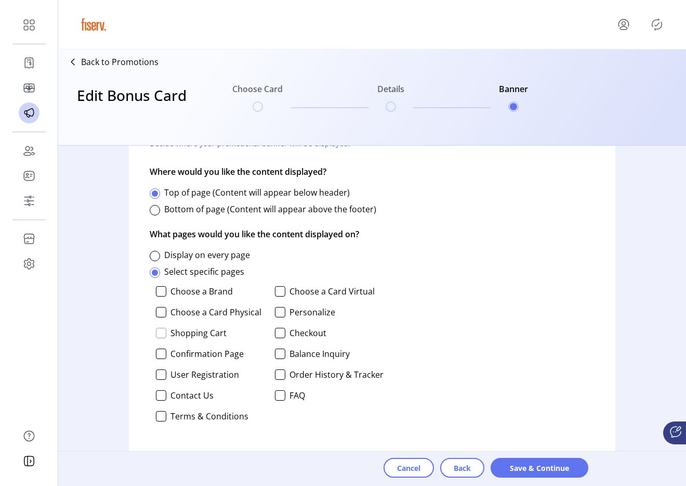
click at [162, 334] on div at bounding box center [161, 333] width 10 height 10
click at [276, 381] on div "Choose a Brand Choose a Card Virtual Choose a Card Physical Personalize Shoppin…" at bounding box center [267, 357] width 234 height 150
click at [276, 379] on div at bounding box center [280, 374] width 10 height 10
click at [278, 306] on div "Choose a Brand Choose a Card Virtual Choose a Card Physical Personalize Shoppin…" at bounding box center [267, 357] width 234 height 150
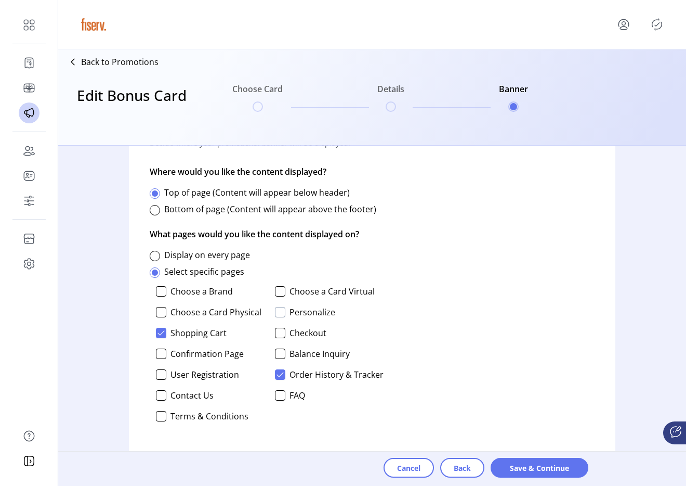
click at [279, 310] on div at bounding box center [280, 312] width 10 height 10
click at [521, 461] on button "Save & Continue" at bounding box center [540, 468] width 98 height 20
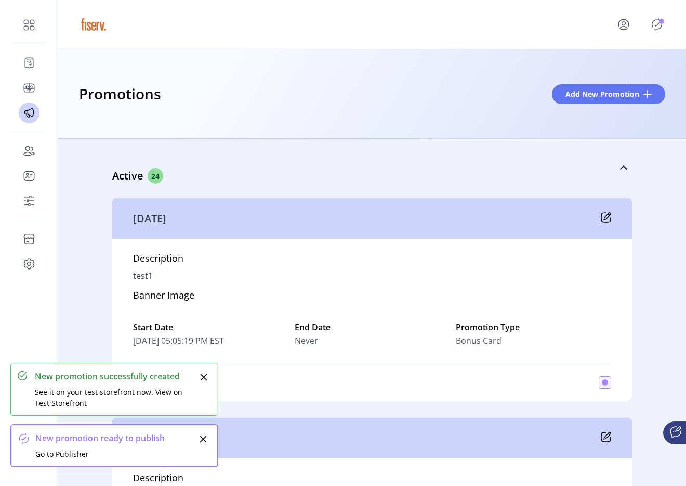
click at [656, 19] on div "Preview Promotion Success! We’ve saved your promotion. You can view a preview o…" at bounding box center [343, 243] width 686 height 486
click at [656, 21] on icon "Publisher Panel" at bounding box center [657, 24] width 17 height 17
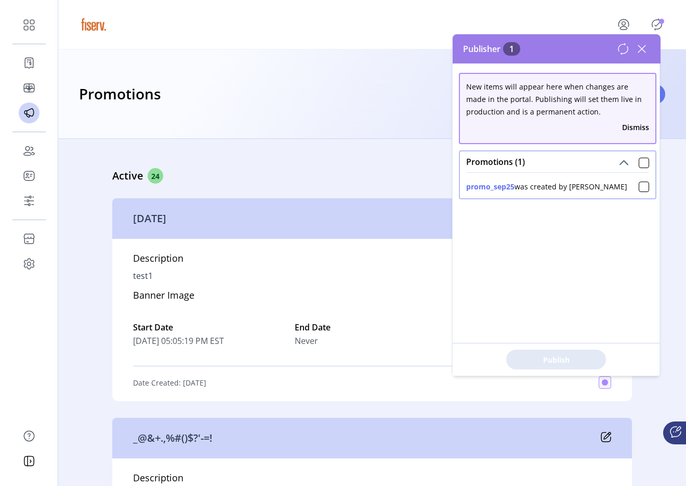
click at [393, 126] on div "Promotions Add New Promotion" at bounding box center [372, 93] width 628 height 89
click at [342, 165] on link "Active 24" at bounding box center [372, 167] width 520 height 45
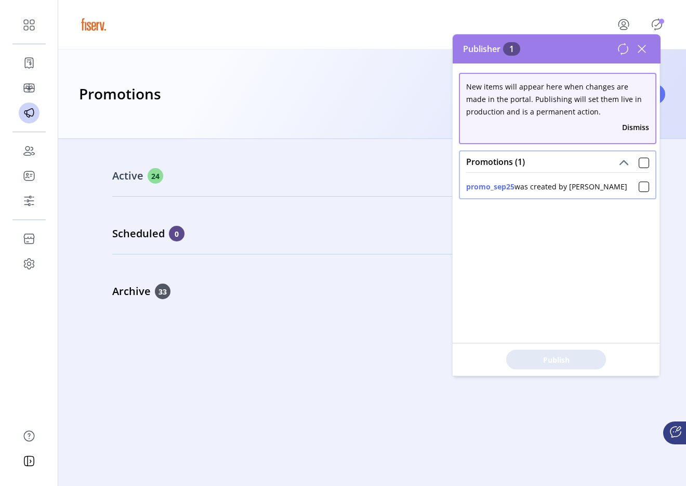
click at [314, 189] on link "Active 24" at bounding box center [372, 167] width 520 height 45
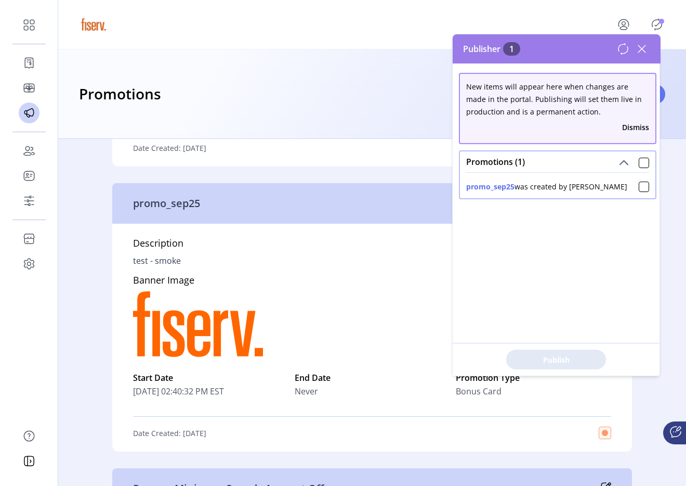
scroll to position [1188, 0]
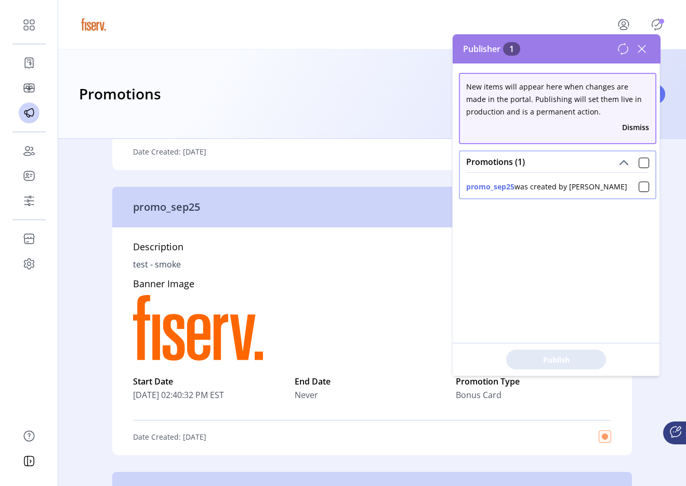
click at [640, 47] on icon at bounding box center [641, 48] width 7 height 7
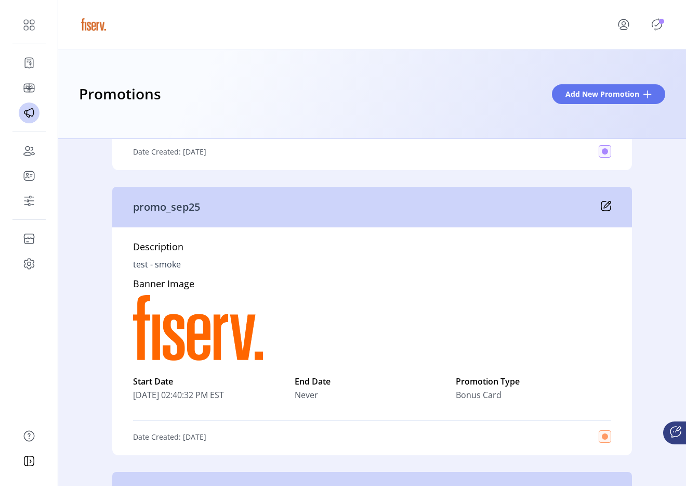
click at [603, 211] on div "promo_sep25" at bounding box center [372, 207] width 520 height 41
click at [607, 202] on icon at bounding box center [607, 204] width 7 height 7
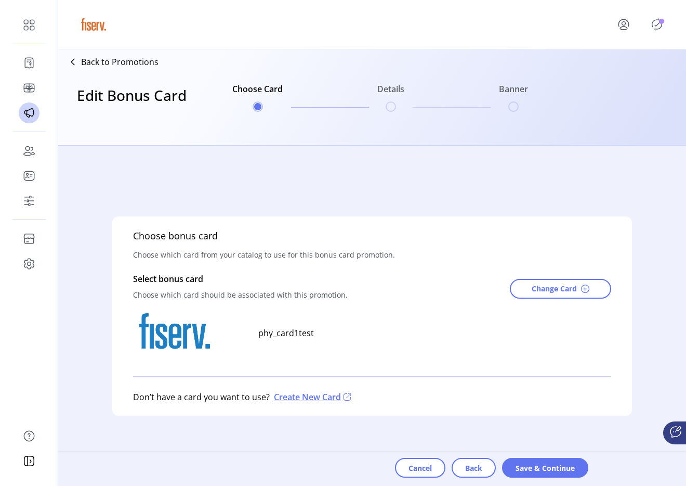
click at [661, 23] on p-badge "Publisher Panel" at bounding box center [661, 21] width 5 height 5
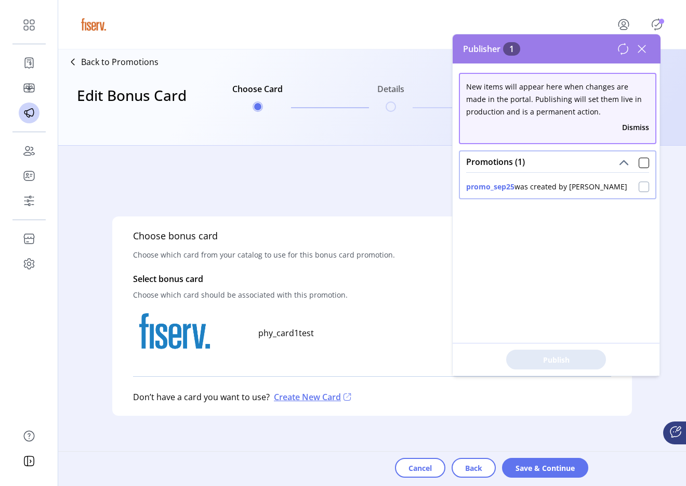
click at [639, 185] on div at bounding box center [644, 186] width 10 height 10
click at [580, 348] on div "Publish 1 Items" at bounding box center [556, 359] width 207 height 33
click at [580, 353] on button "Publish 1 Items" at bounding box center [556, 359] width 100 height 20
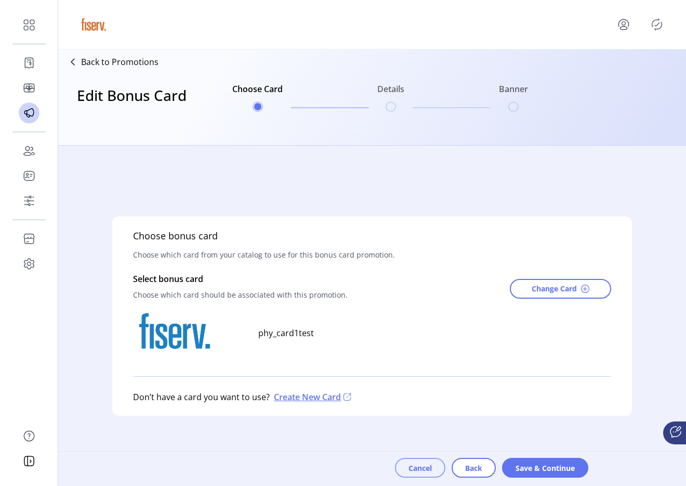
click at [433, 464] on button "Cancel" at bounding box center [420, 468] width 50 height 20
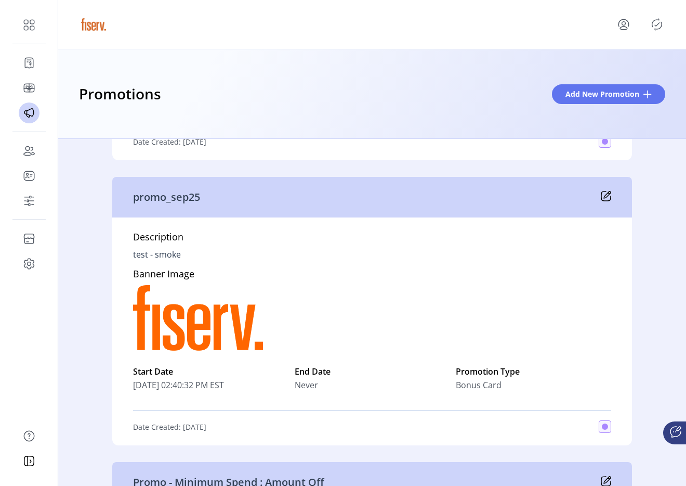
scroll to position [1199, 0]
click at [606, 195] on icon at bounding box center [606, 195] width 10 height 10
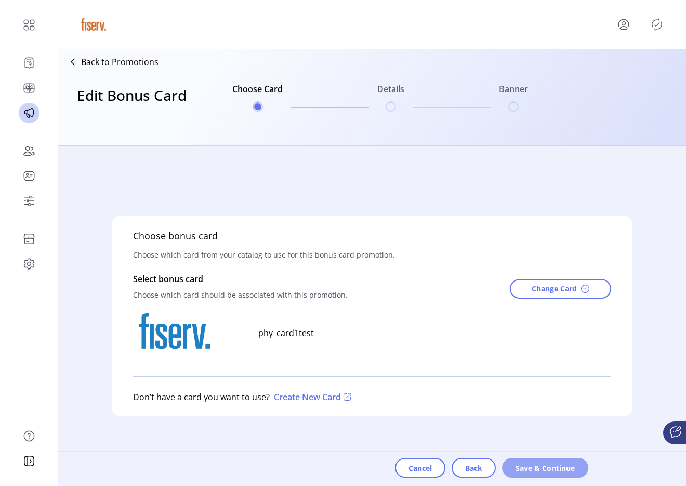
click at [536, 465] on span "Save & Continue" at bounding box center [545, 467] width 59 height 11
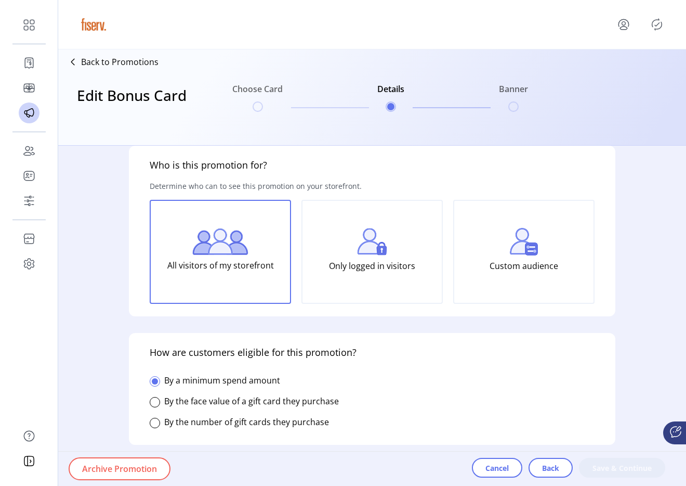
type input "*********"
type input "**********"
type textarea "**********"
type input "*****"
type input "*******"
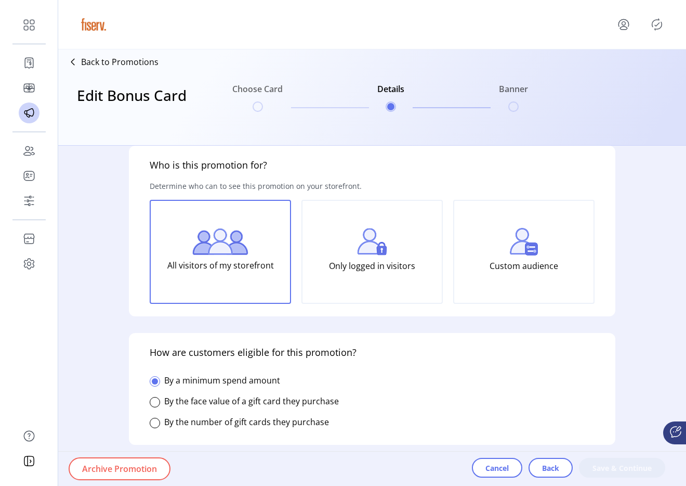
type input "**********"
type input "*****"
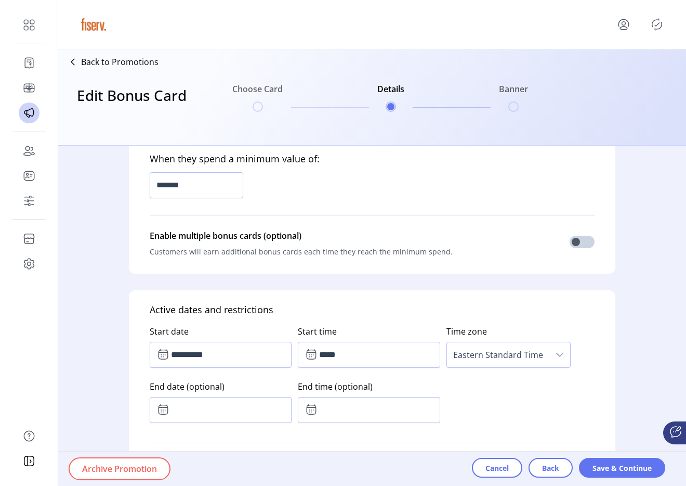
scroll to position [378, 0]
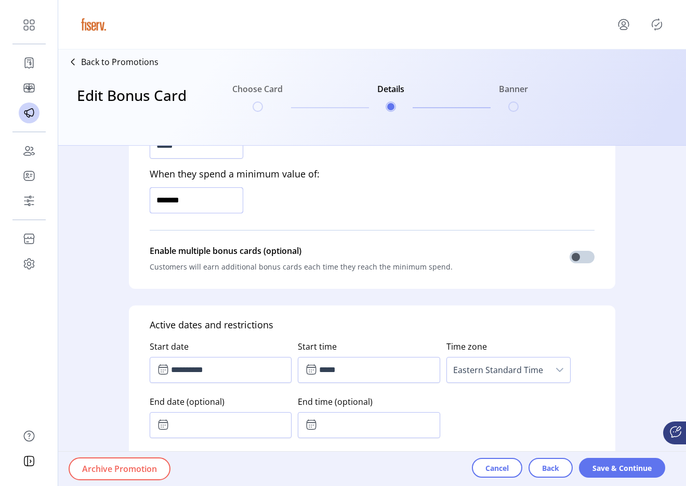
click at [175, 202] on input "*******" at bounding box center [197, 200] width 94 height 26
type input "*********"
click at [600, 456] on div "Cancel Back Save & Continue" at bounding box center [579, 468] width 214 height 34
click at [599, 462] on span "Save & Continue" at bounding box center [622, 467] width 59 height 11
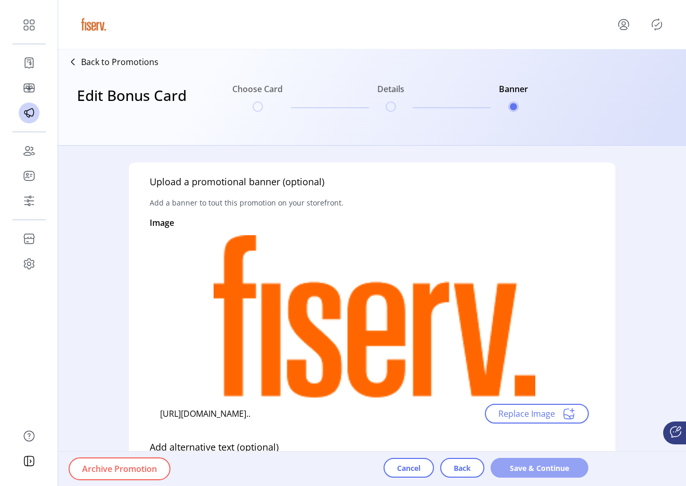
click at [545, 465] on span "Save & Continue" at bounding box center [539, 467] width 71 height 11
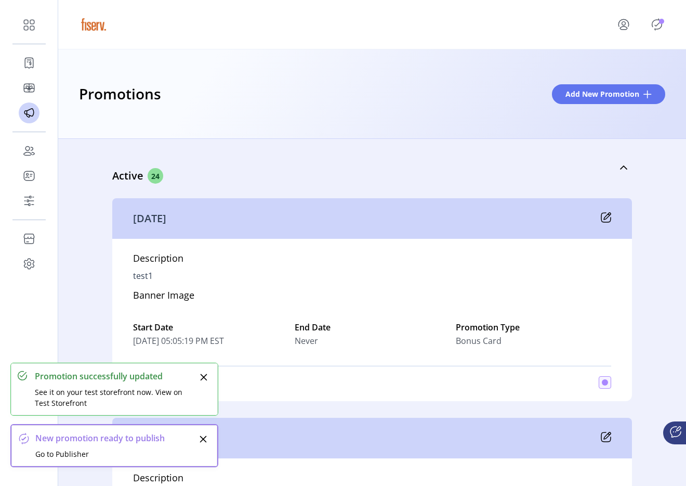
click at [654, 30] on div "Preview Promotion Success! We’ve saved your promotion. You can view a preview o…" at bounding box center [343, 243] width 686 height 486
click at [654, 30] on icon "Publisher Panel" at bounding box center [657, 24] width 17 height 17
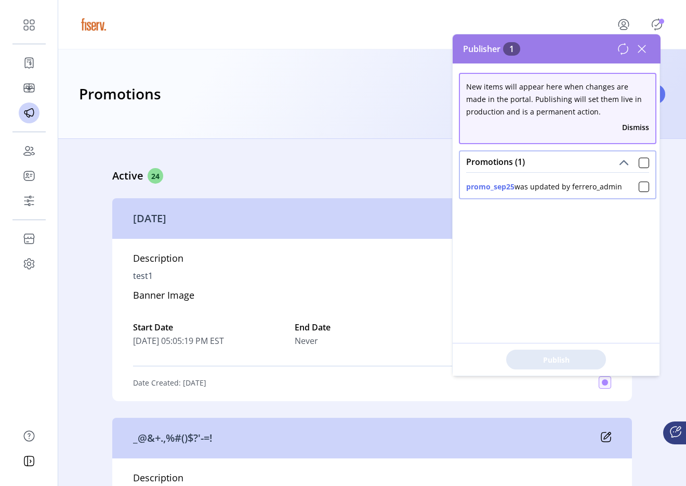
click at [349, 204] on div "[DATE]" at bounding box center [372, 218] width 520 height 41
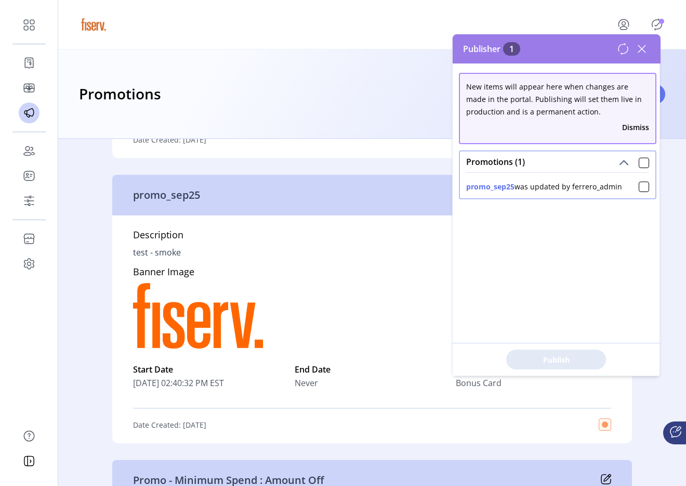
scroll to position [1201, 0]
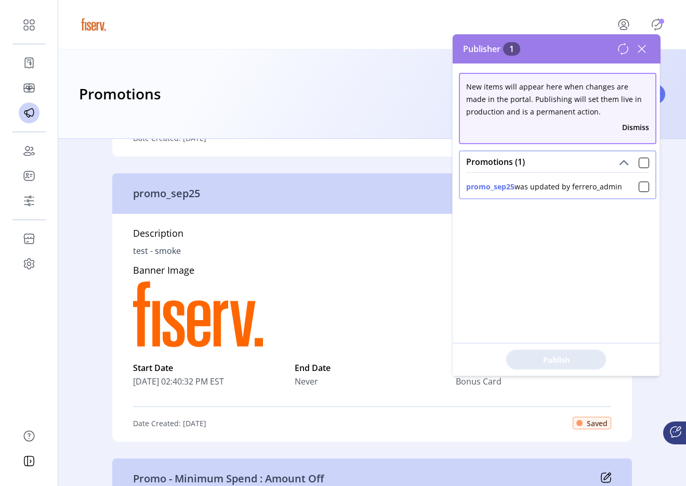
click at [604, 420] on span "Saved" at bounding box center [597, 422] width 21 height 11
click at [638, 53] on icon at bounding box center [642, 49] width 17 height 17
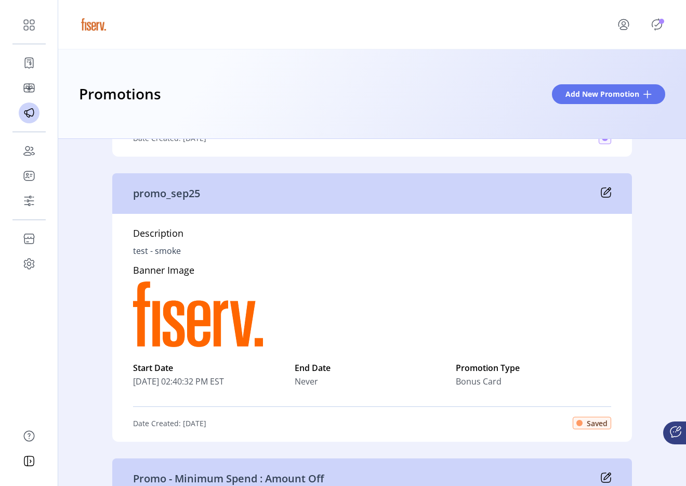
click at [606, 194] on icon at bounding box center [606, 192] width 10 height 10
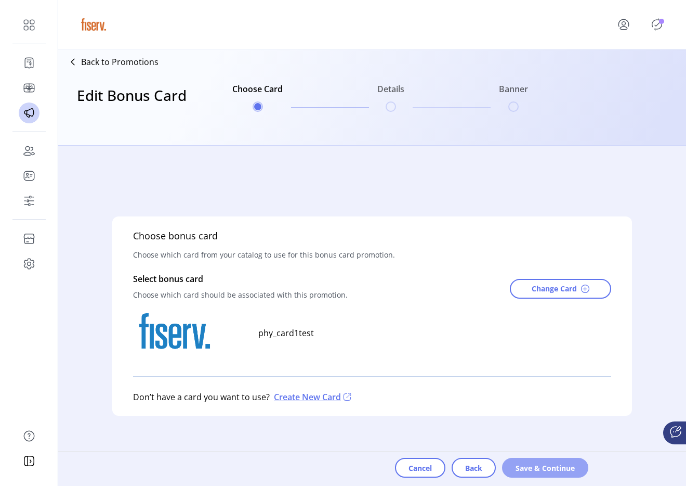
click at [567, 464] on span "Save & Continue" at bounding box center [545, 467] width 59 height 11
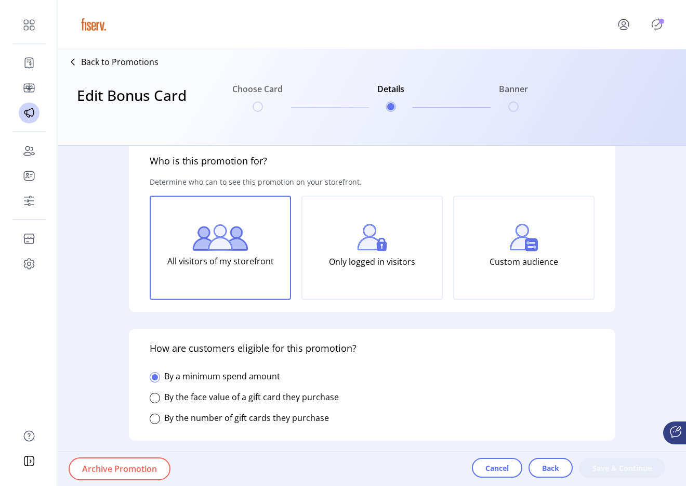
type input "*********"
type input "**********"
type textarea "**********"
type input "*****"
type input "*********"
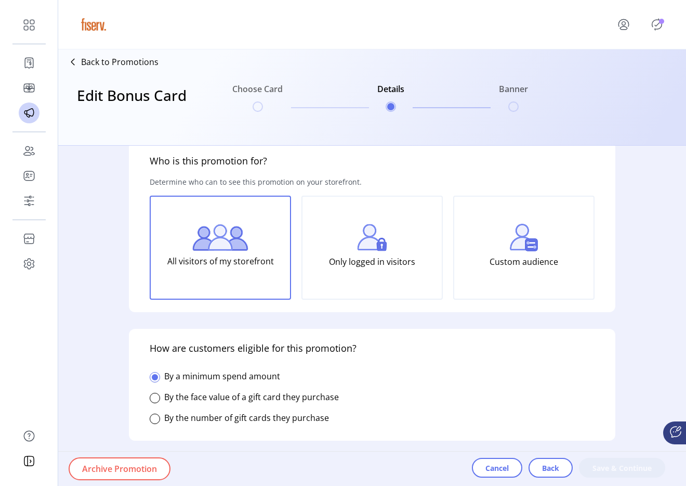
type input "**********"
type input "*****"
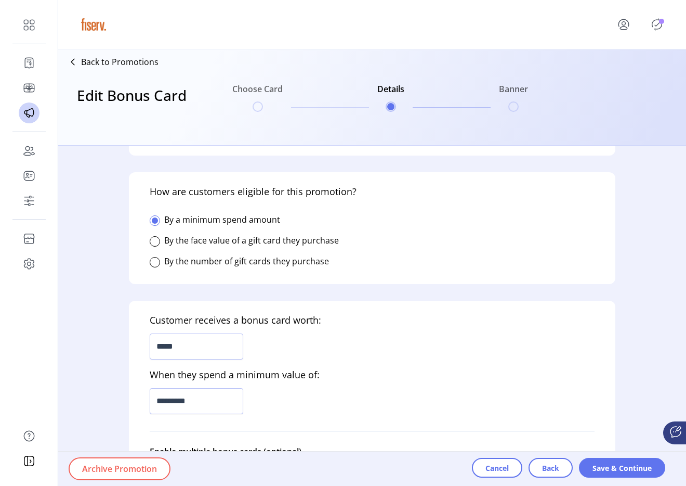
scroll to position [187, 0]
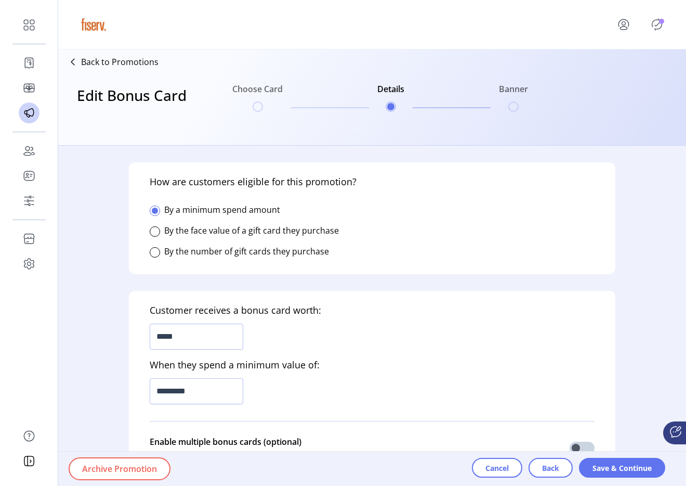
click at [659, 23] on p-badge "Publisher Panel" at bounding box center [661, 21] width 5 height 5
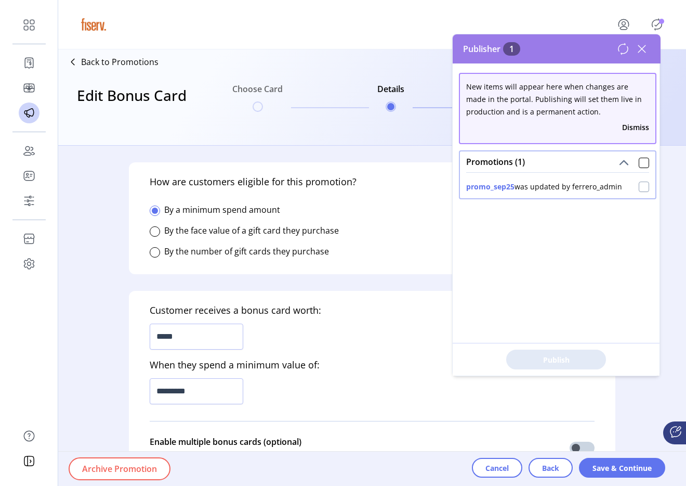
click at [639, 188] on div at bounding box center [644, 186] width 10 height 10
click at [550, 352] on button "Publish 1 Items" at bounding box center [556, 359] width 100 height 20
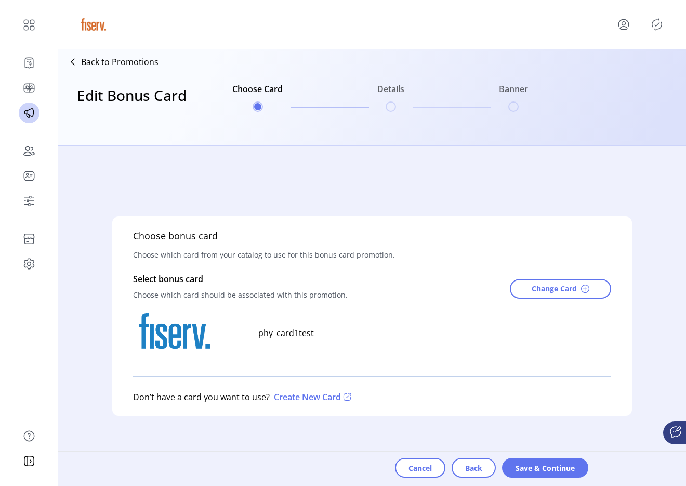
click at [134, 63] on p "Back to Promotions" at bounding box center [119, 62] width 77 height 12
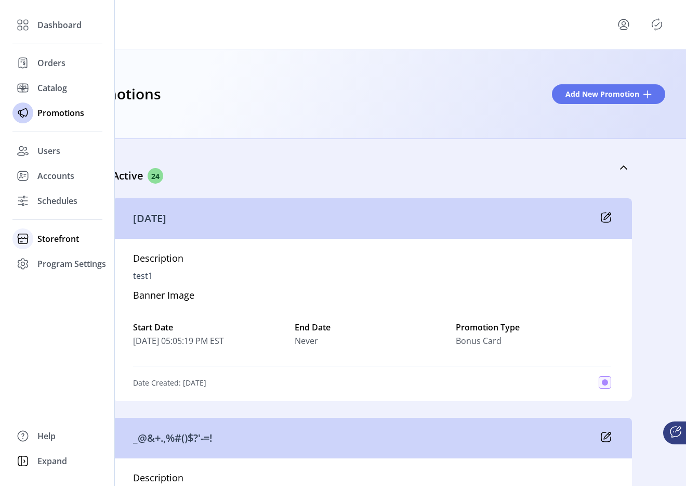
click at [55, 237] on span "Storefront" at bounding box center [58, 238] width 42 height 12
click at [59, 257] on span "Configuration" at bounding box center [64, 259] width 55 height 12
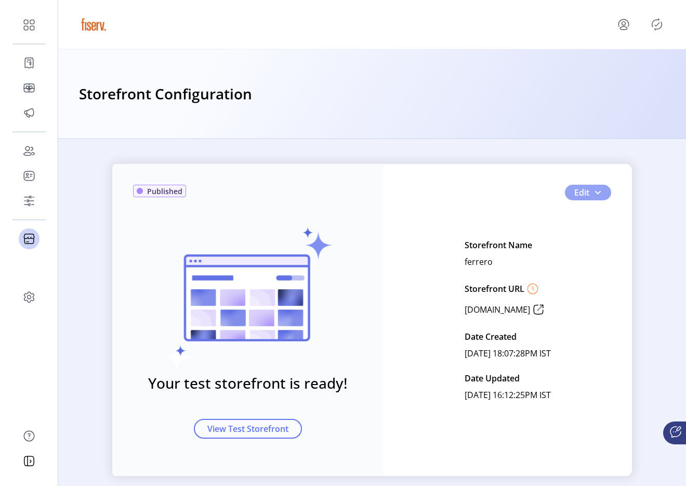
click at [595, 192] on span "button" at bounding box center [598, 192] width 8 height 8
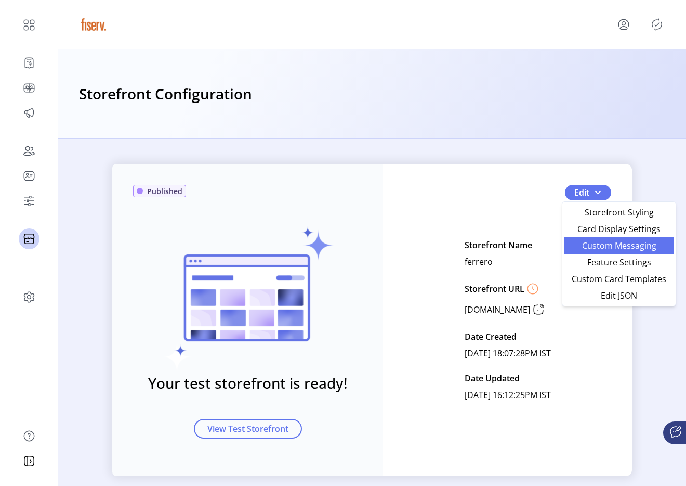
click at [583, 244] on span "Custom Messaging" at bounding box center [619, 245] width 97 height 8
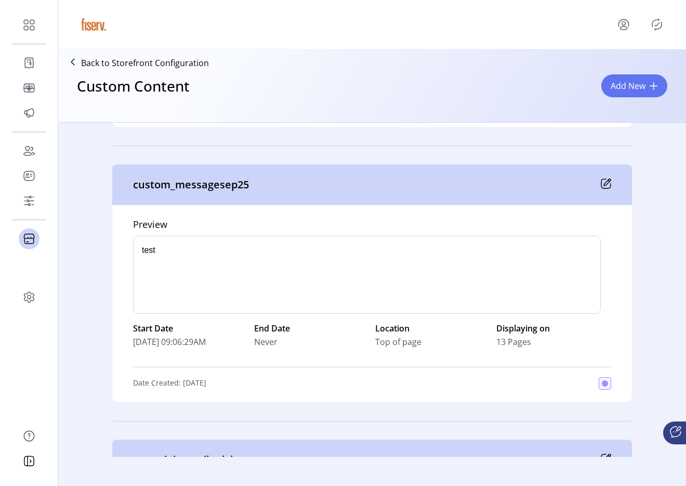
click at [604, 181] on icon at bounding box center [607, 182] width 7 height 7
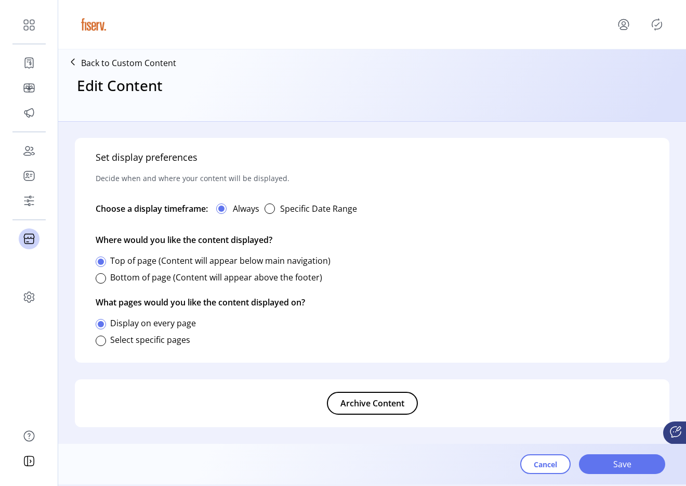
type input "**********"
click at [102, 341] on div at bounding box center [101, 340] width 10 height 10
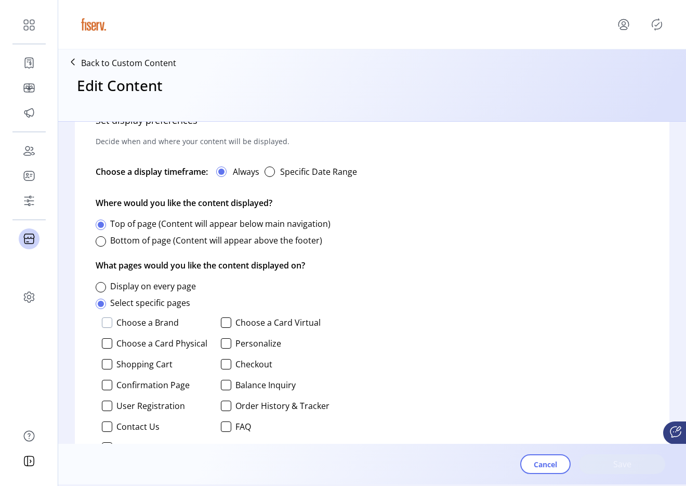
click at [108, 322] on div at bounding box center [107, 322] width 10 height 10
click at [225, 318] on div at bounding box center [226, 322] width 10 height 10
click at [628, 470] on button "Save" at bounding box center [622, 464] width 86 height 20
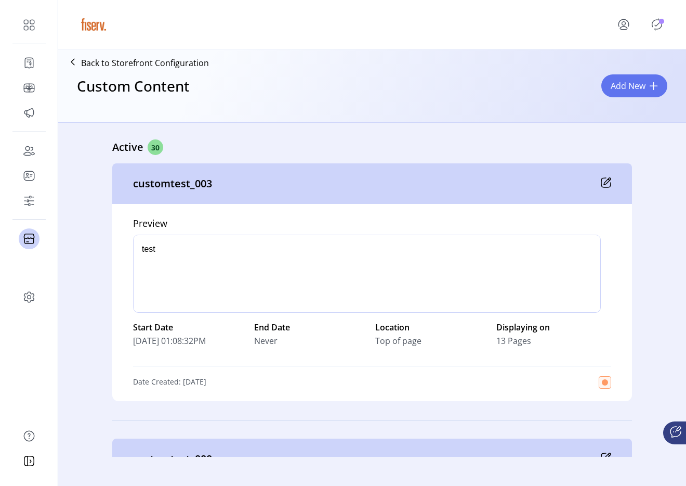
click at [564, 143] on div "Active 30" at bounding box center [372, 147] width 520 height 16
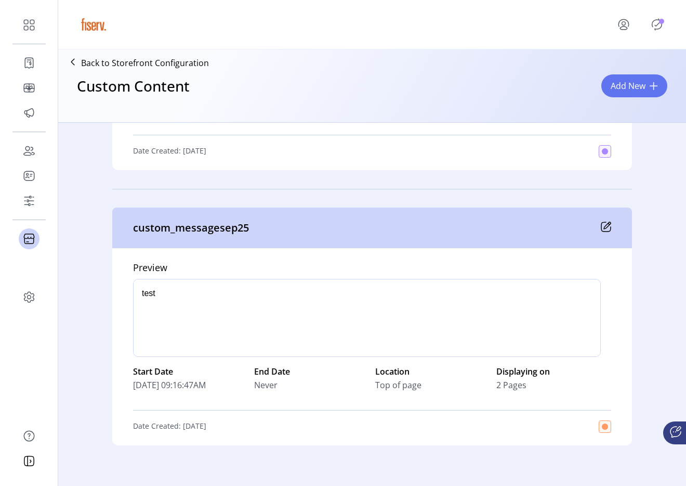
click at [606, 229] on icon at bounding box center [606, 226] width 10 height 10
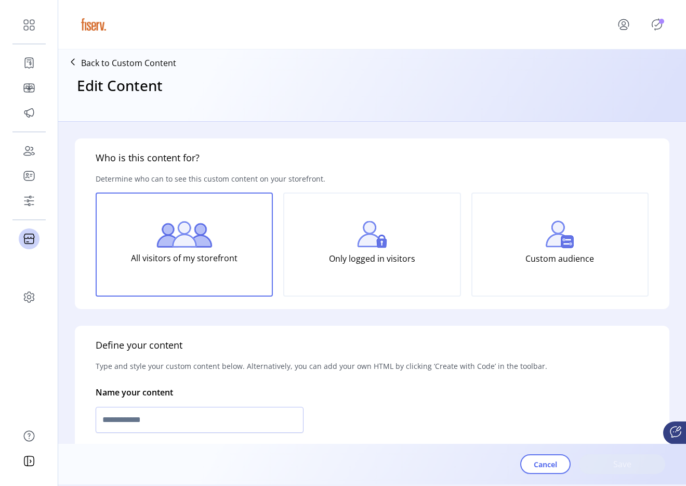
type input "**********"
click at [657, 24] on icon "Publisher Panel" at bounding box center [657, 24] width 17 height 17
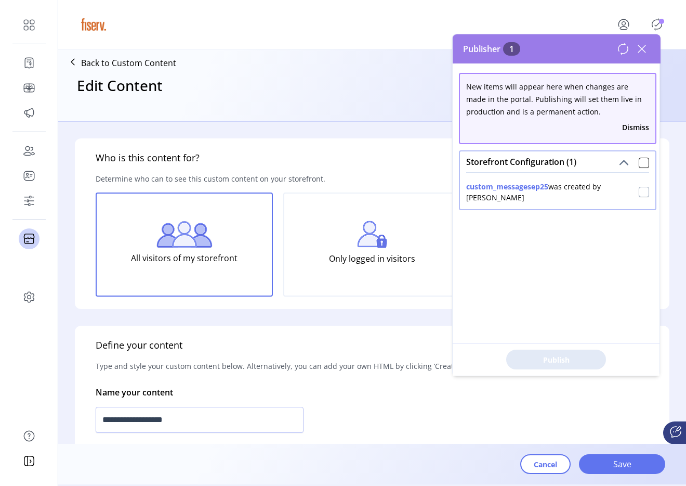
click at [639, 190] on div at bounding box center [644, 192] width 10 height 10
click at [572, 360] on span "Publish 1 Items" at bounding box center [556, 359] width 73 height 11
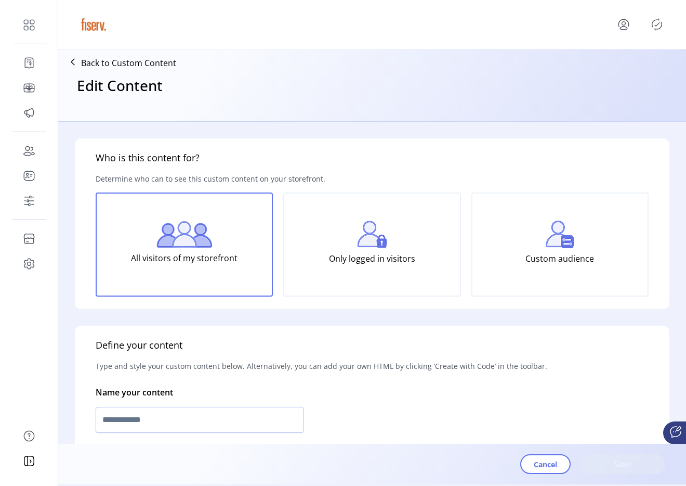
type input "**********"
click at [120, 67] on p "Back to Custom Content" at bounding box center [128, 63] width 95 height 12
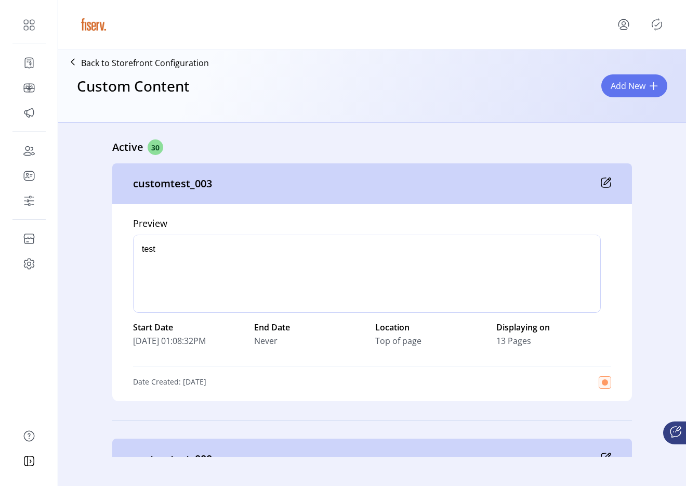
click at [604, 184] on icon at bounding box center [607, 181] width 7 height 7
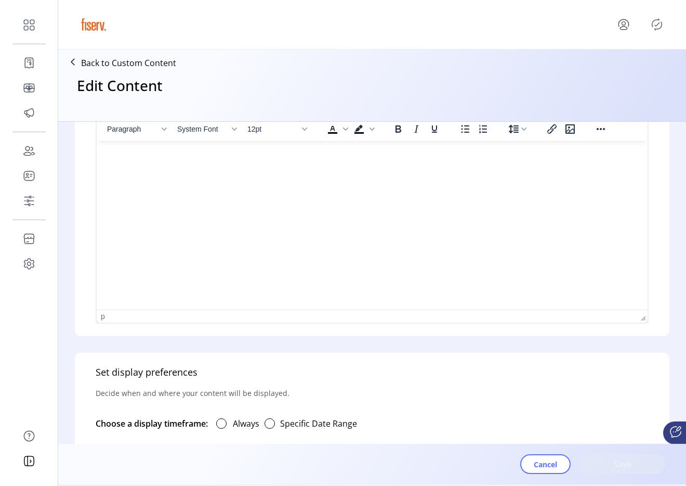
type input "**********"
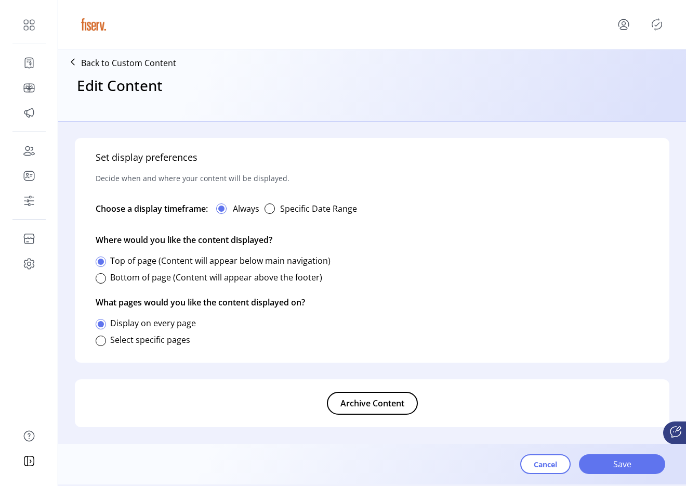
click at [396, 407] on span "Archive Content" at bounding box center [373, 403] width 64 height 12
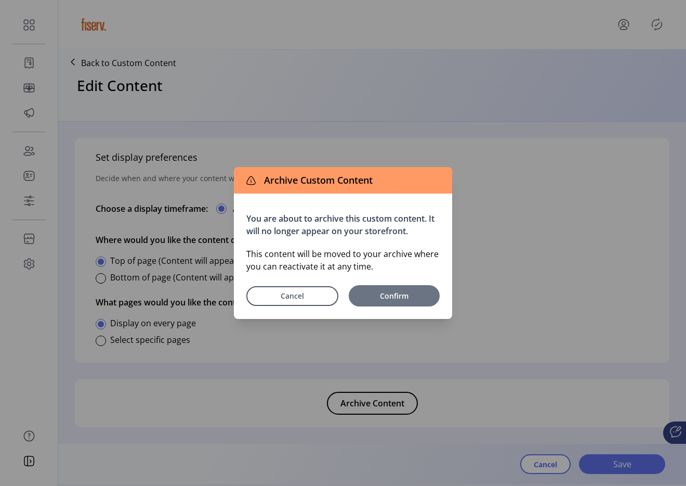
click at [389, 295] on span "Confirm" at bounding box center [394, 295] width 81 height 11
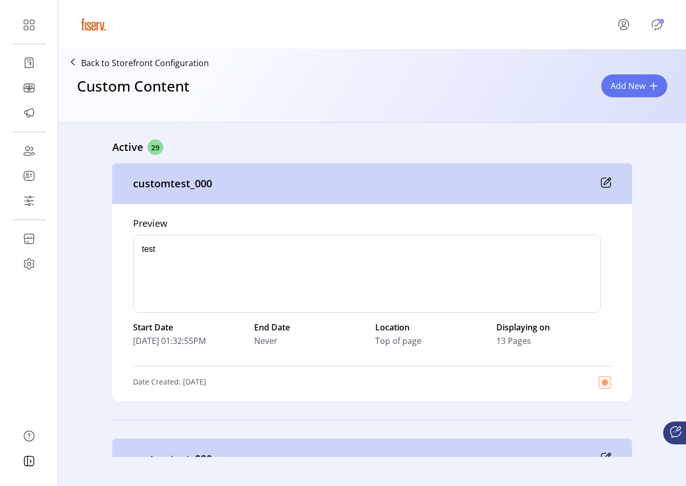
click at [602, 178] on icon at bounding box center [606, 182] width 9 height 9
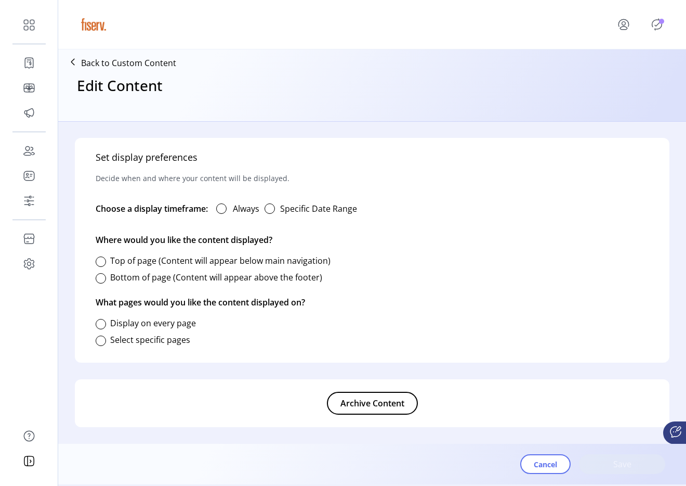
type input "**********"
click at [400, 397] on span "Archive Content" at bounding box center [373, 403] width 64 height 12
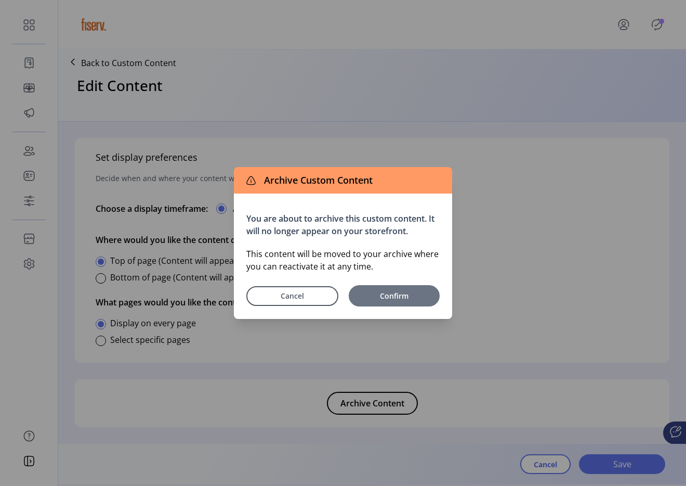
click at [432, 298] on span "Confirm" at bounding box center [394, 295] width 81 height 11
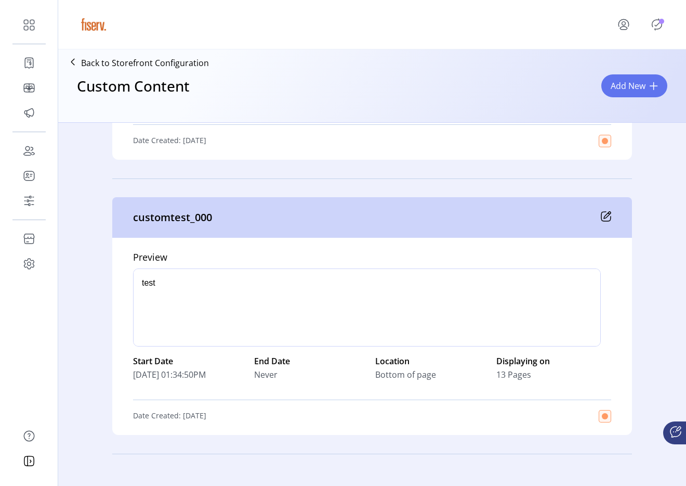
click at [609, 214] on div "customtest_000" at bounding box center [372, 217] width 520 height 41
click at [607, 214] on icon at bounding box center [607, 215] width 7 height 7
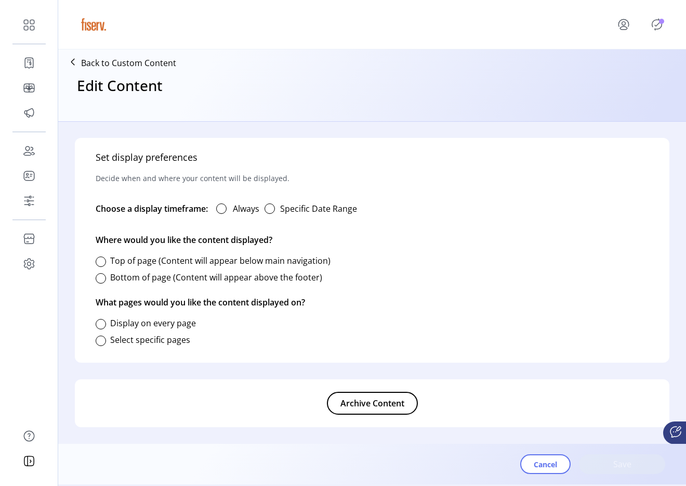
type input "**********"
click at [398, 396] on button "Archive Content" at bounding box center [372, 402] width 91 height 23
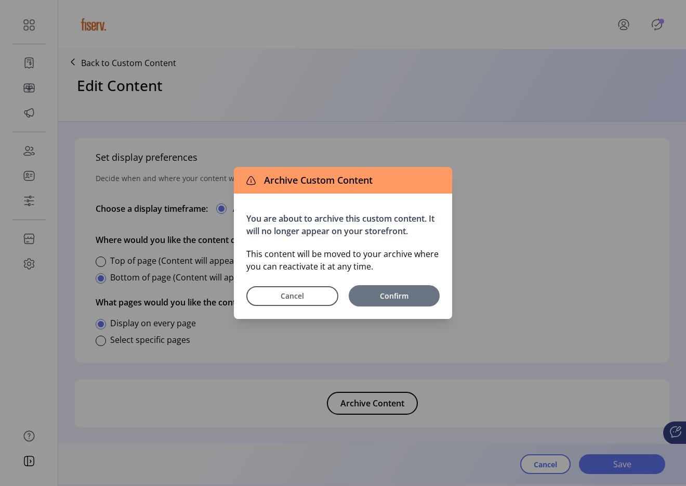
click at [419, 293] on span "Confirm" at bounding box center [394, 295] width 81 height 11
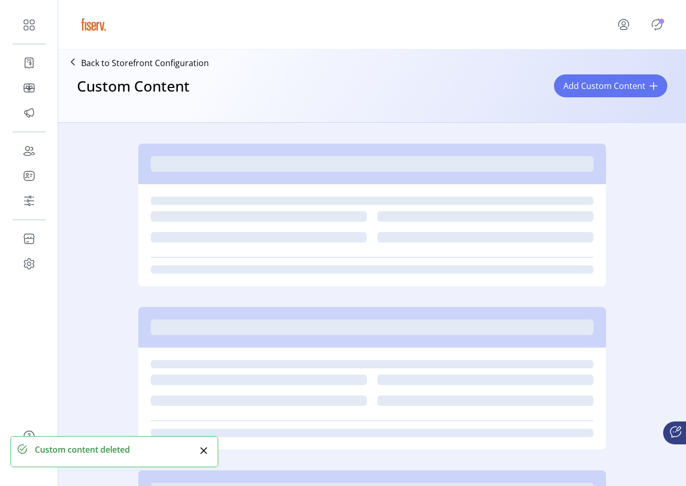
click at [657, 26] on icon "Publisher Panel" at bounding box center [657, 24] width 17 height 17
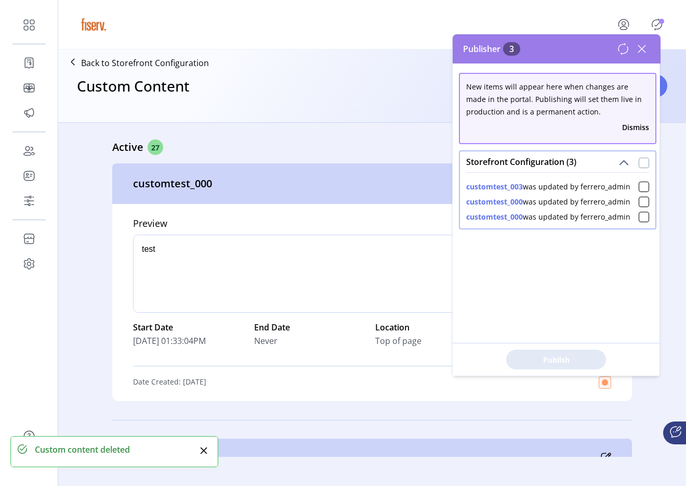
click at [639, 167] on div at bounding box center [644, 163] width 10 height 10
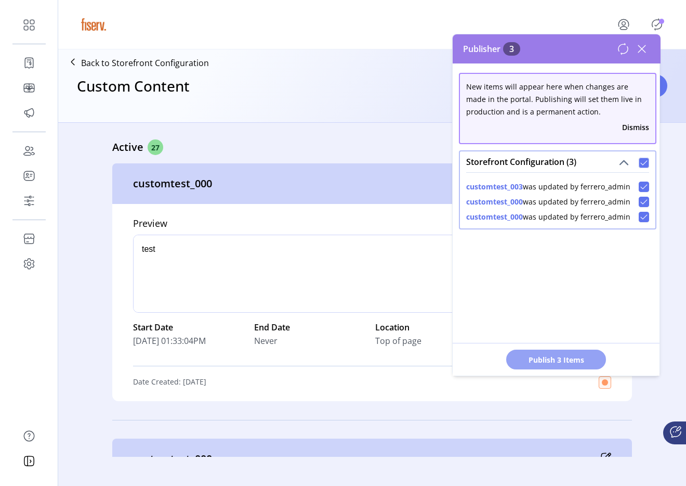
click at [545, 363] on span "Publish 3 Items" at bounding box center [556, 359] width 73 height 11
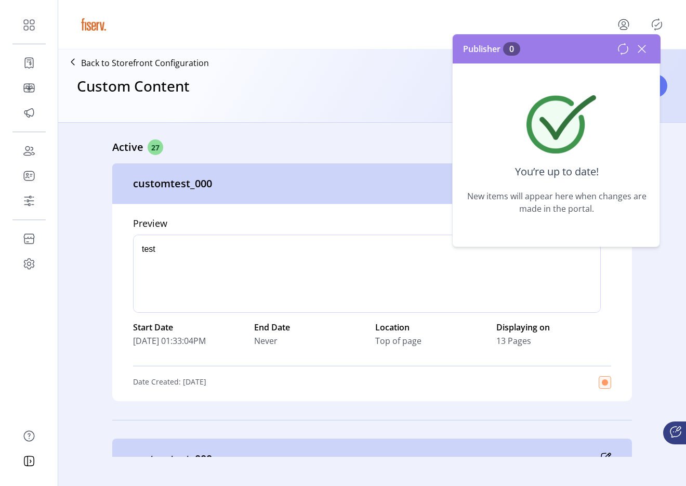
click at [634, 49] on icon at bounding box center [642, 49] width 17 height 17
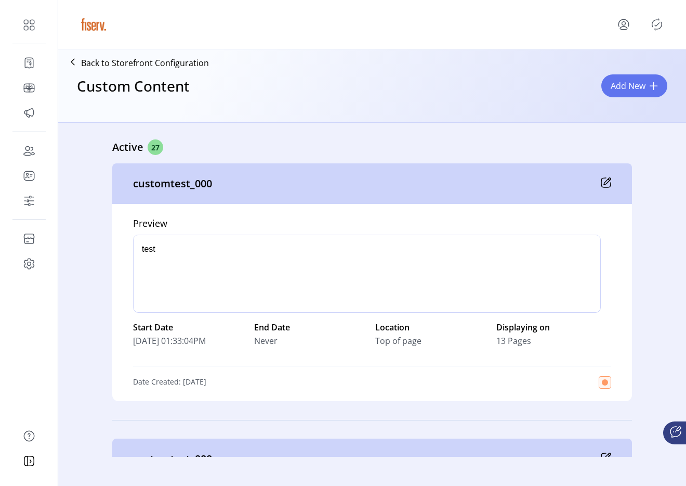
click at [603, 184] on icon at bounding box center [606, 182] width 10 height 10
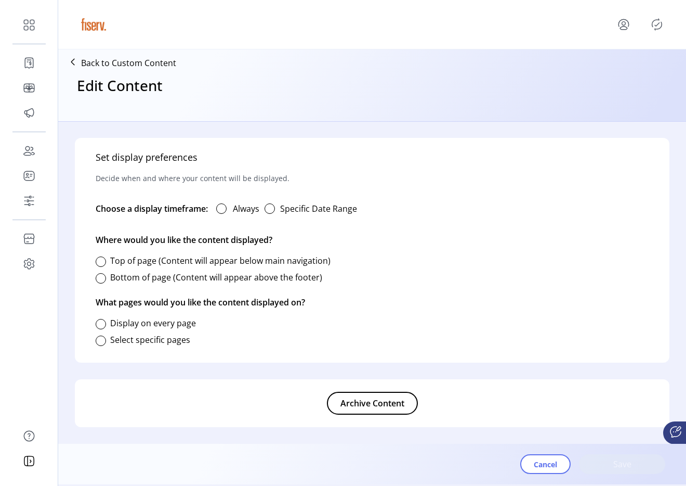
type input "**********"
click at [368, 408] on span "Archive Content" at bounding box center [373, 403] width 64 height 12
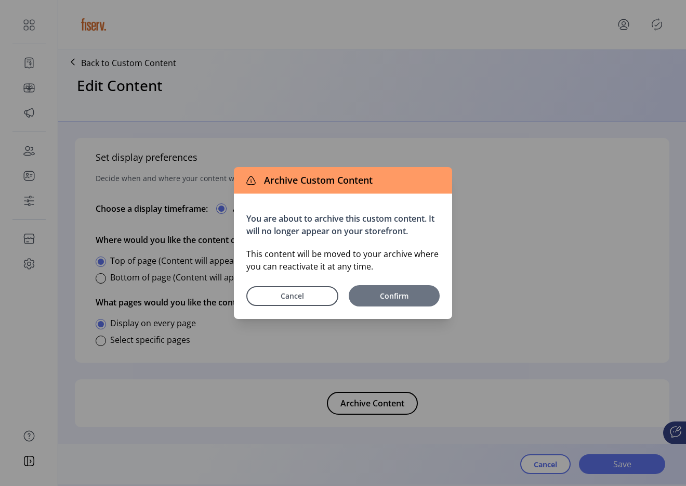
click at [388, 303] on button "Confirm" at bounding box center [394, 295] width 91 height 21
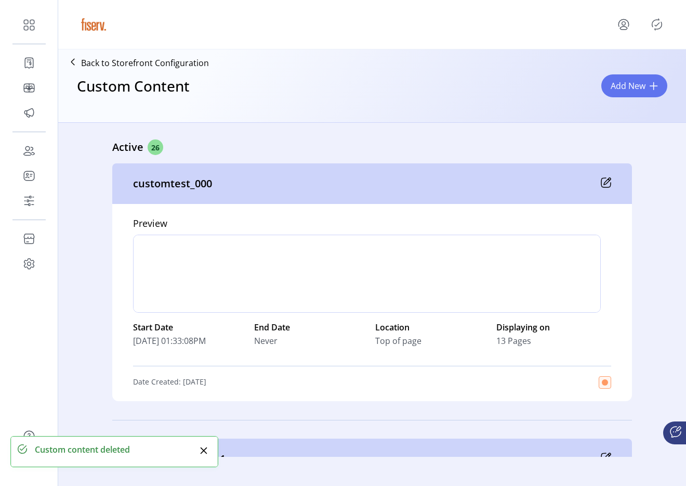
click at [652, 34] on div at bounding box center [634, 24] width 62 height 25
click at [656, 27] on icon "Publisher Panel" at bounding box center [657, 24] width 17 height 17
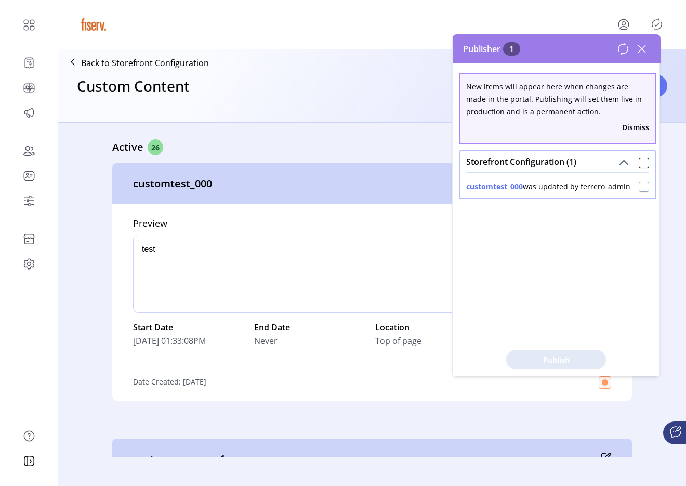
click at [639, 188] on div at bounding box center [644, 186] width 10 height 10
click at [526, 354] on span "Publish 1 Items" at bounding box center [556, 359] width 73 height 11
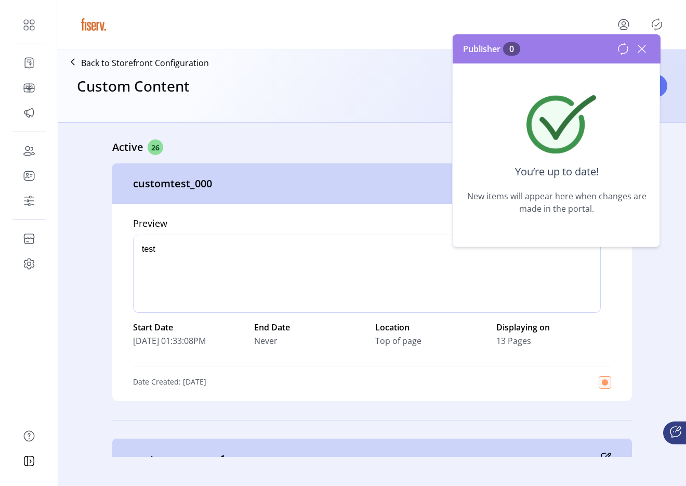
click at [643, 49] on icon at bounding box center [642, 49] width 17 height 17
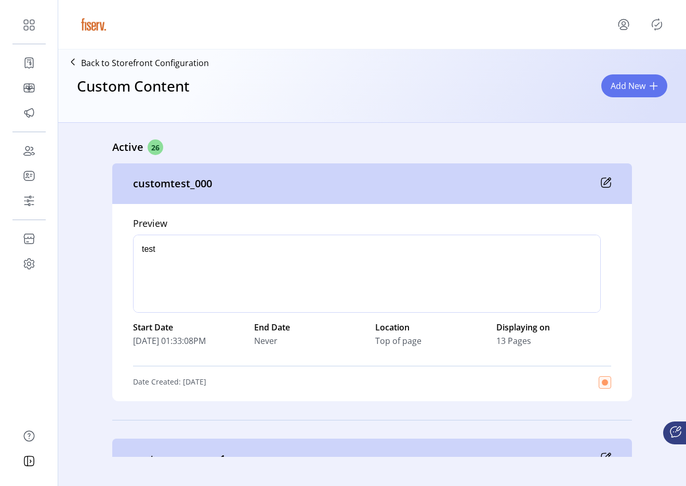
click at [604, 194] on div "customtest_000" at bounding box center [372, 183] width 520 height 41
click at [604, 188] on div "customtest_000" at bounding box center [372, 183] width 520 height 41
click at [604, 184] on icon at bounding box center [607, 181] width 7 height 7
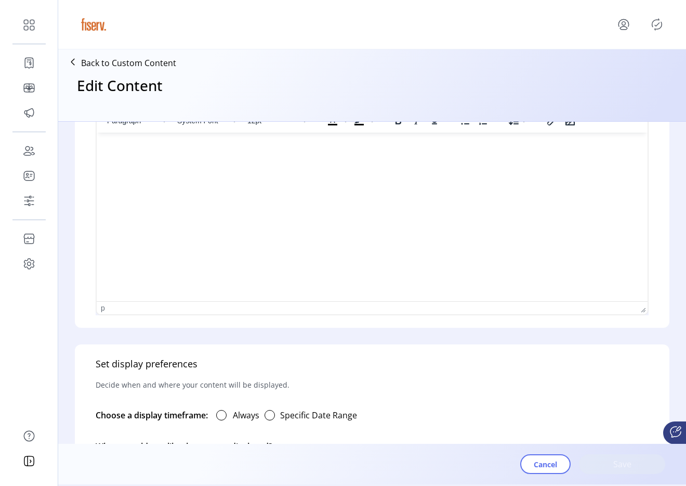
type input "**********"
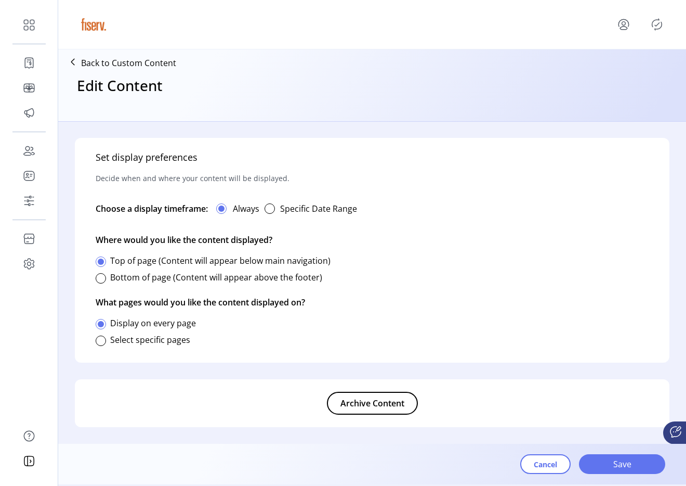
click at [401, 404] on span "Archive Content" at bounding box center [373, 403] width 64 height 12
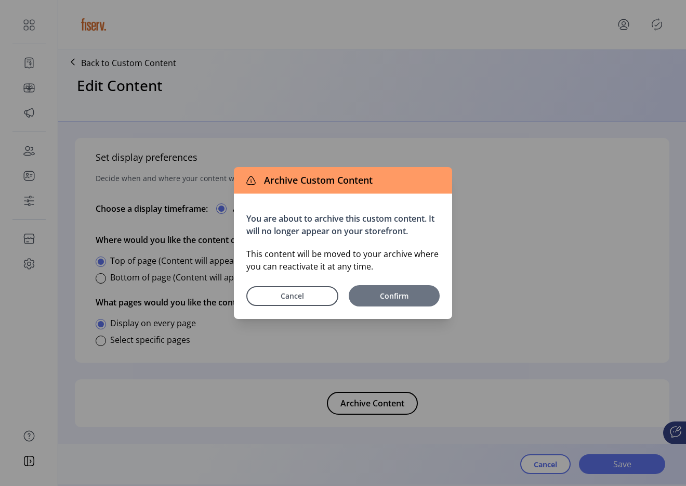
click at [417, 292] on span "Confirm" at bounding box center [394, 295] width 81 height 11
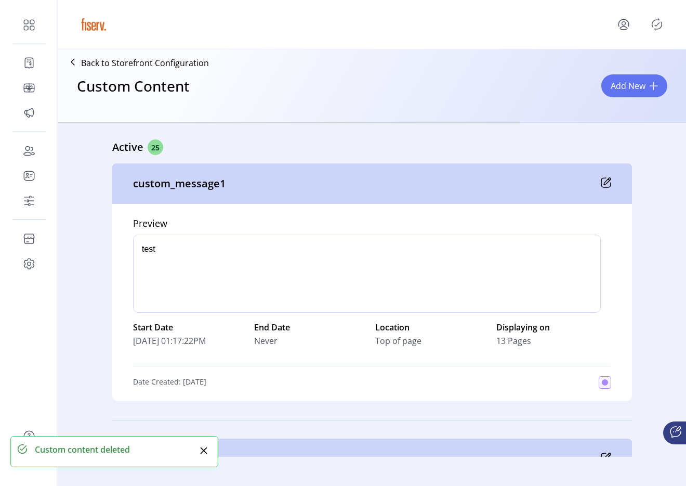
click at [605, 188] on div "custom_message1" at bounding box center [372, 183] width 520 height 41
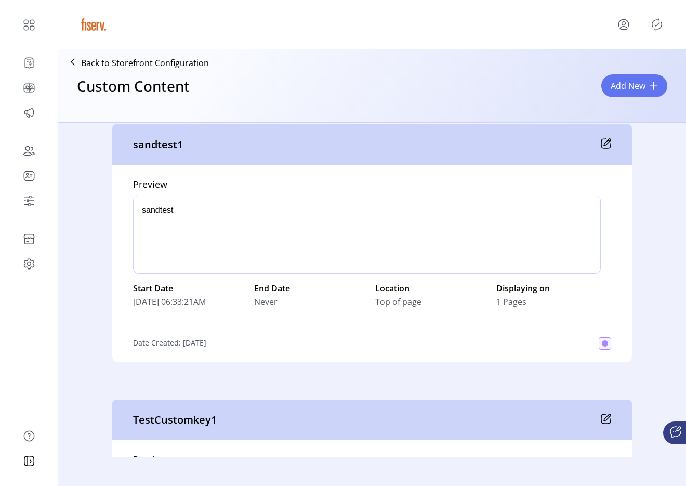
click at [601, 137] on div "sandtest1" at bounding box center [372, 144] width 520 height 41
click at [601, 142] on icon at bounding box center [606, 143] width 10 height 10
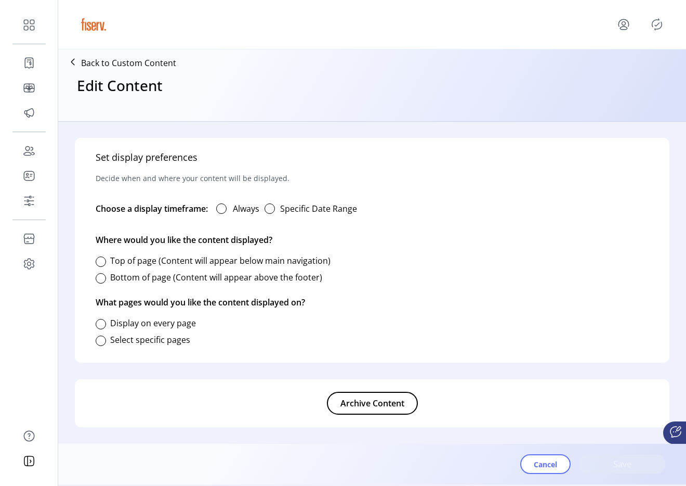
click at [388, 401] on span "Archive Content" at bounding box center [373, 403] width 64 height 12
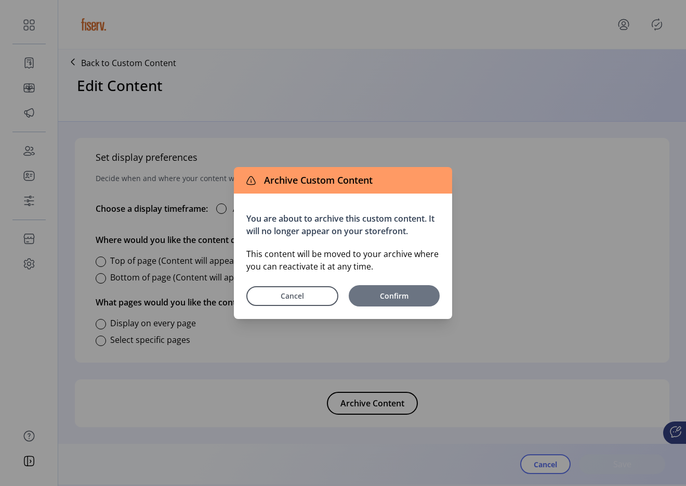
click at [417, 289] on button "Confirm" at bounding box center [394, 295] width 91 height 21
type input "*********"
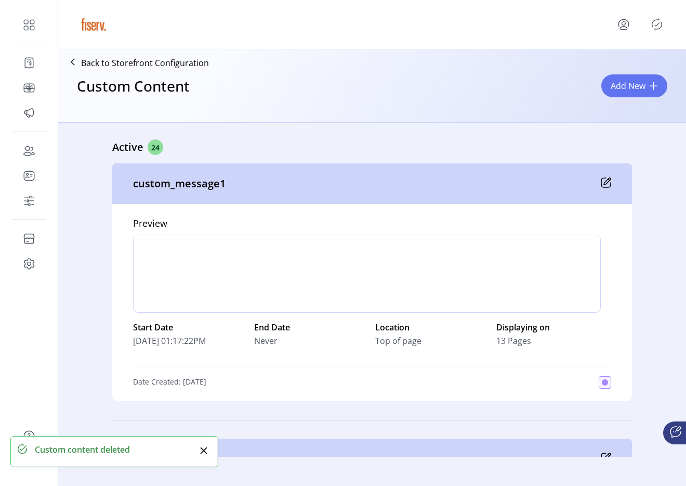
click at [601, 186] on icon at bounding box center [606, 182] width 10 height 10
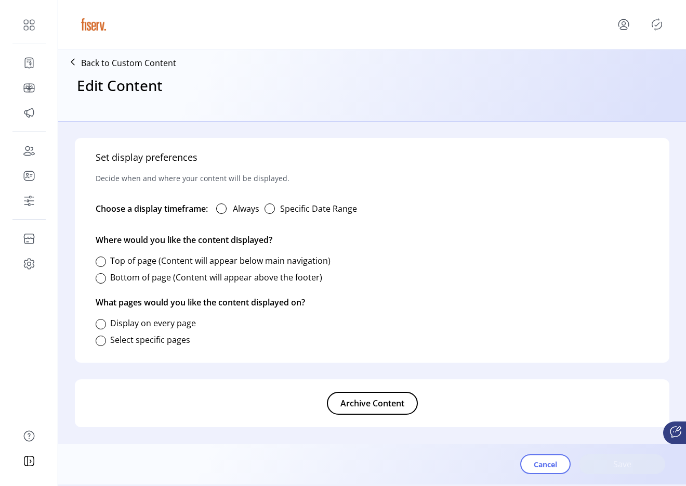
type input "**********"
click at [364, 404] on span "Archive Content" at bounding box center [373, 403] width 64 height 12
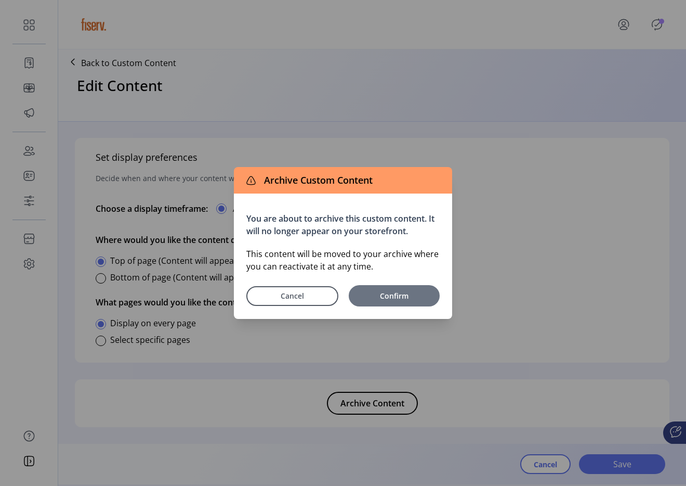
click at [417, 299] on span "Confirm" at bounding box center [394, 295] width 81 height 11
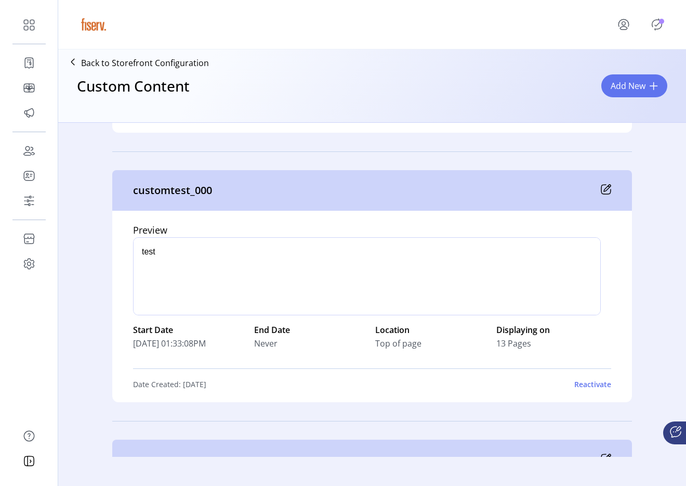
click at [608, 188] on icon at bounding box center [606, 189] width 10 height 10
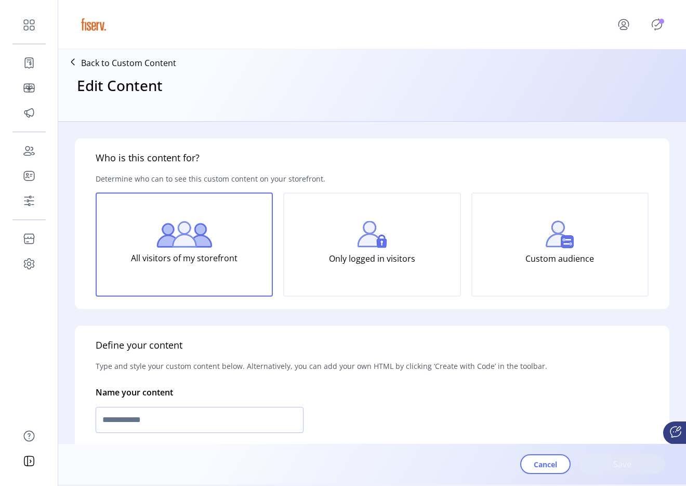
type input "**********"
click at [653, 22] on icon "Publisher Panel" at bounding box center [657, 24] width 10 height 11
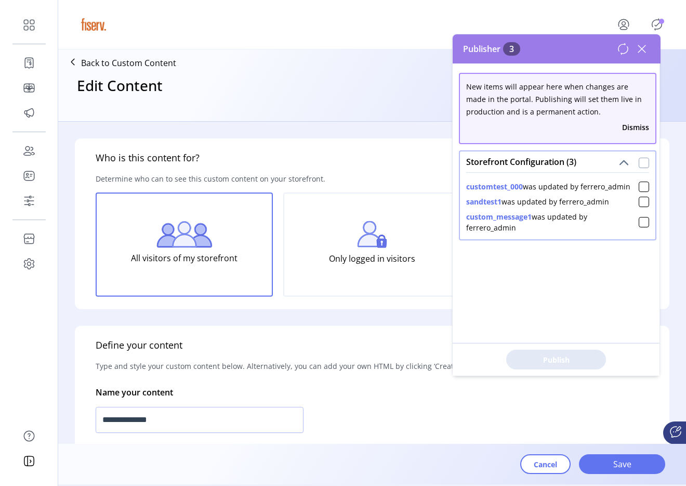
click at [641, 161] on div at bounding box center [644, 163] width 10 height 10
click at [578, 355] on span "Publish 3 Items" at bounding box center [556, 359] width 73 height 11
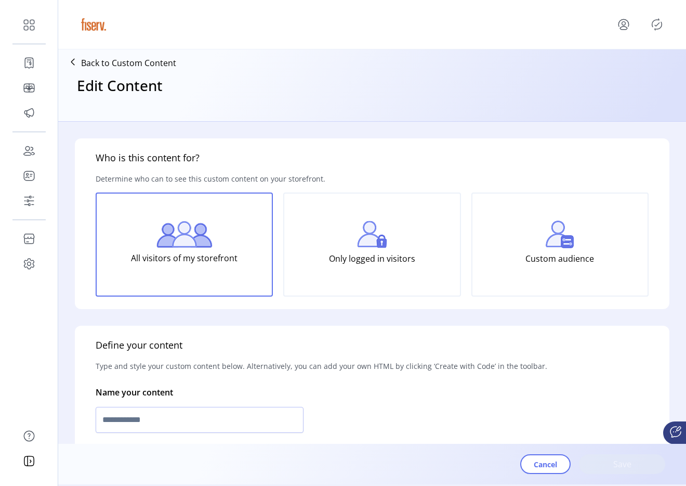
type input "**********"
click at [159, 59] on p "Back to Custom Content" at bounding box center [128, 63] width 95 height 12
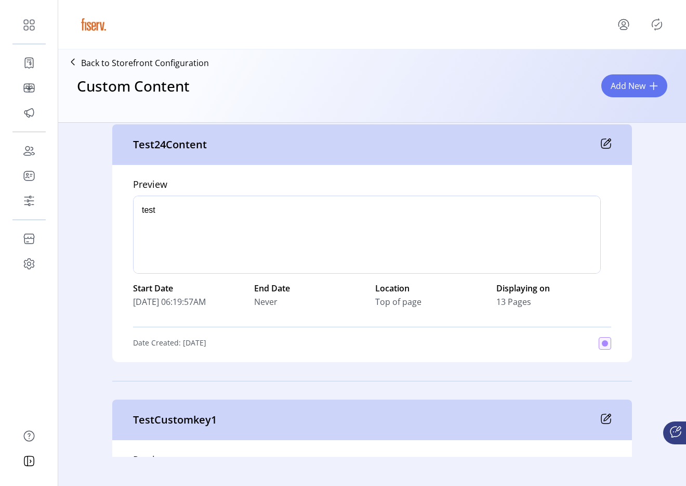
click at [603, 144] on icon at bounding box center [606, 143] width 10 height 10
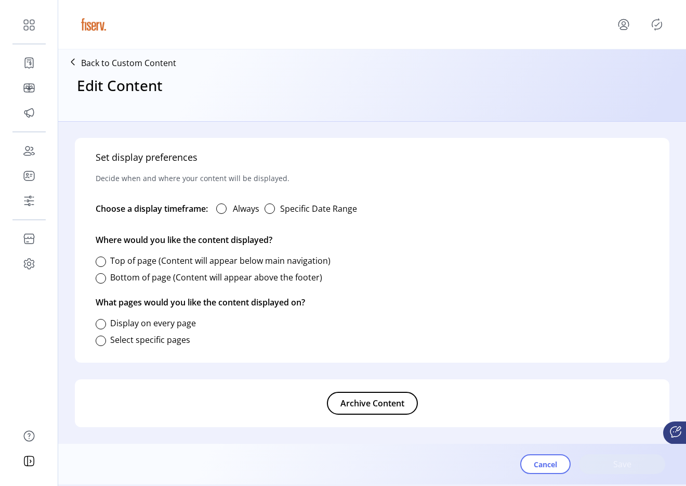
type input "**********"
click at [393, 397] on span "Archive Content" at bounding box center [373, 403] width 64 height 12
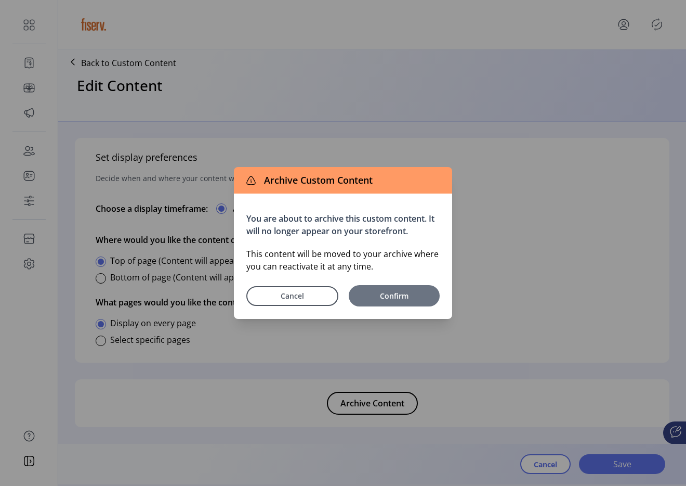
click at [398, 290] on span "Confirm" at bounding box center [394, 295] width 81 height 11
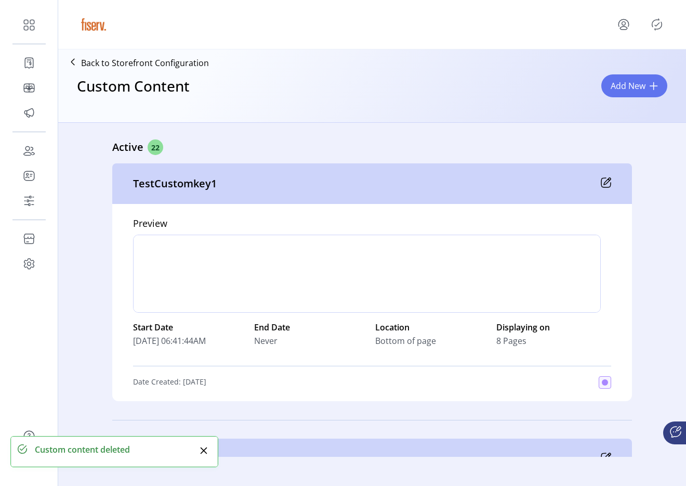
click at [601, 180] on icon at bounding box center [606, 182] width 10 height 10
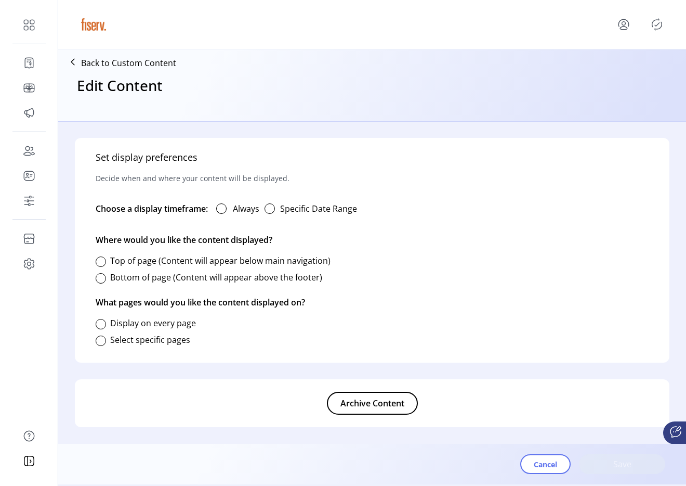
type input "**********"
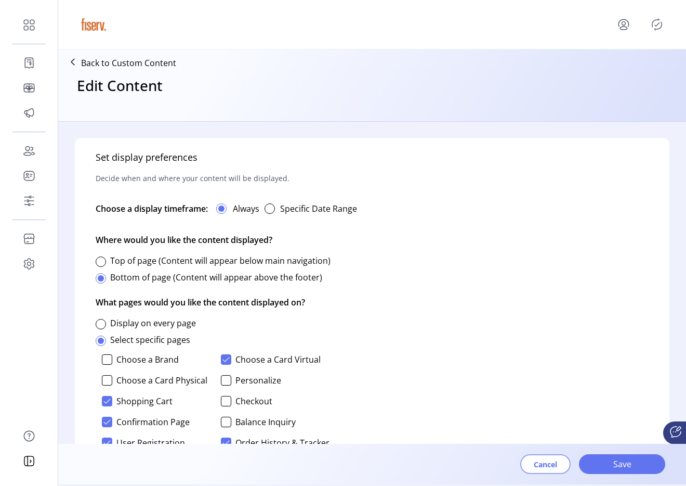
click at [537, 459] on span "Cancel" at bounding box center [545, 464] width 23 height 11
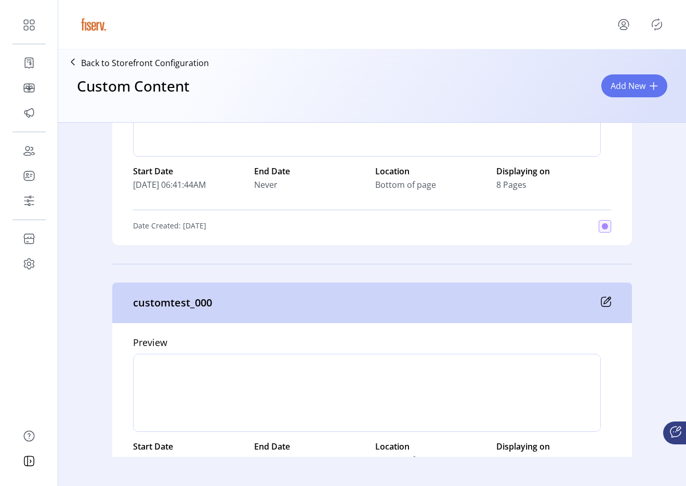
click at [607, 297] on icon at bounding box center [607, 300] width 7 height 7
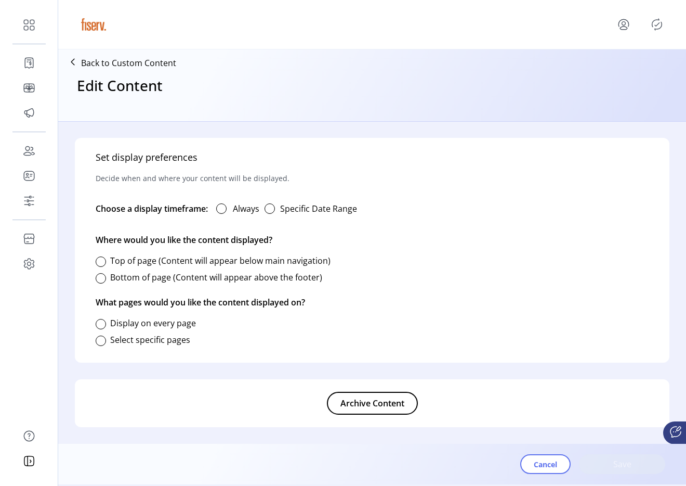
click at [370, 398] on span "Archive Content" at bounding box center [373, 403] width 64 height 12
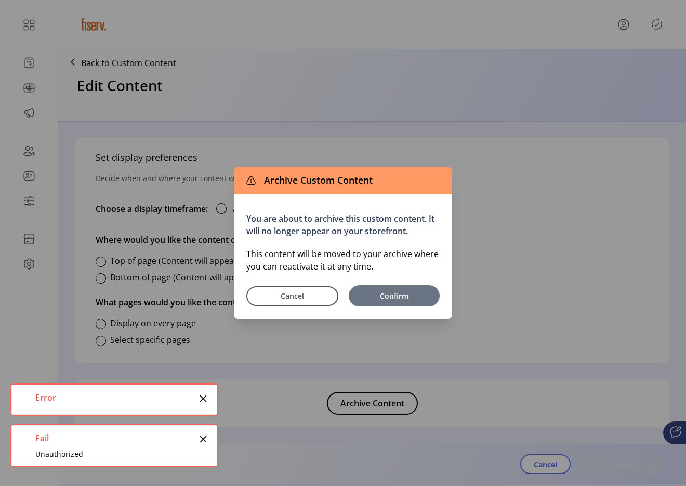
drag, startPoint x: 395, startPoint y: 276, endPoint x: 390, endPoint y: 288, distance: 13.2
click at [395, 276] on div "You are about to archive this custom content. It will no longer appear on your …" at bounding box center [343, 255] width 218 height 125
click at [390, 288] on button "Confirm" at bounding box center [394, 295] width 91 height 21
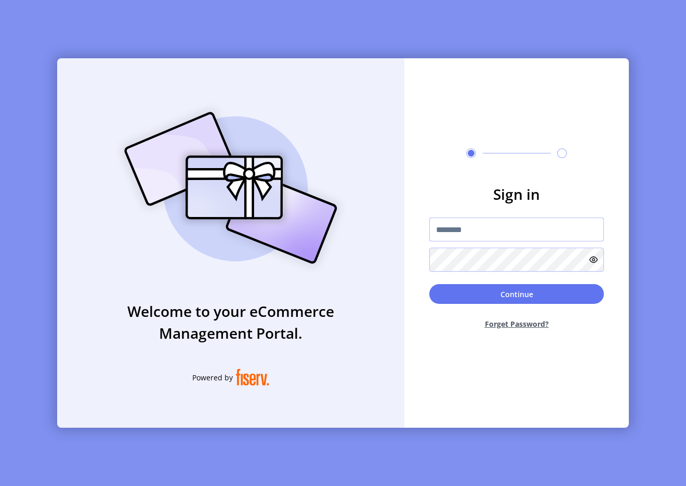
click at [506, 238] on input "text" at bounding box center [516, 229] width 175 height 24
type input "**********"
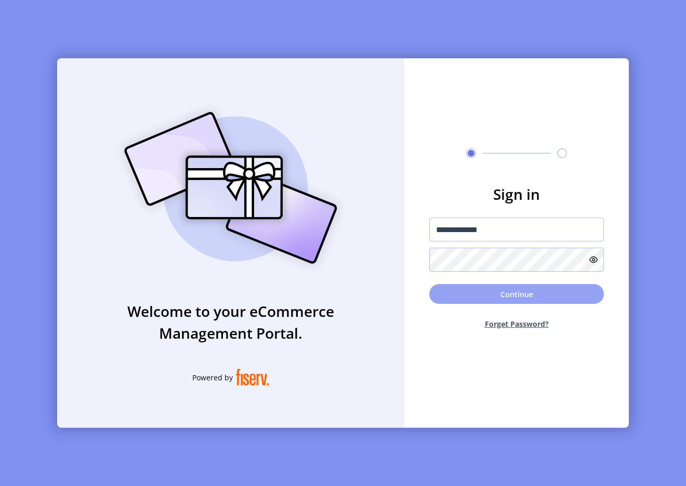
click at [488, 296] on button "Continue" at bounding box center [516, 294] width 175 height 20
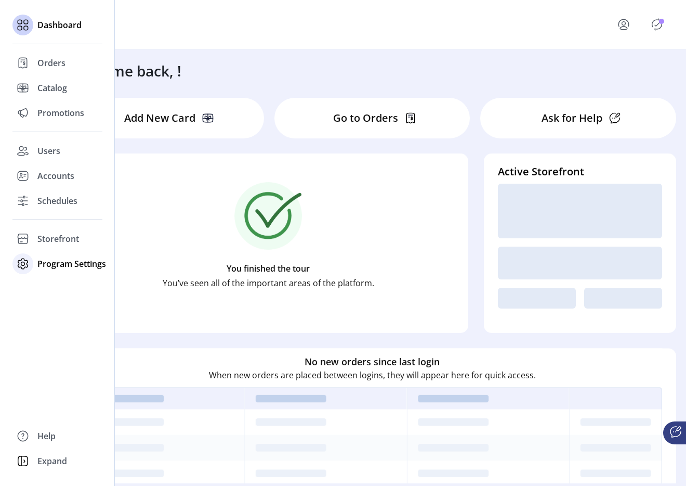
click at [56, 254] on div "Program Settings" at bounding box center [57, 263] width 90 height 25
click at [61, 250] on div "Storefront" at bounding box center [57, 238] width 90 height 25
click at [71, 255] on span "Configuration" at bounding box center [64, 259] width 55 height 12
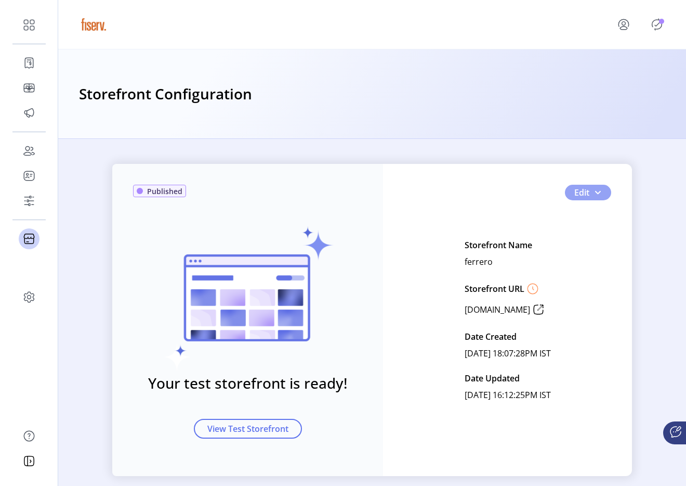
click at [597, 197] on button "Edit" at bounding box center [588, 193] width 46 height 16
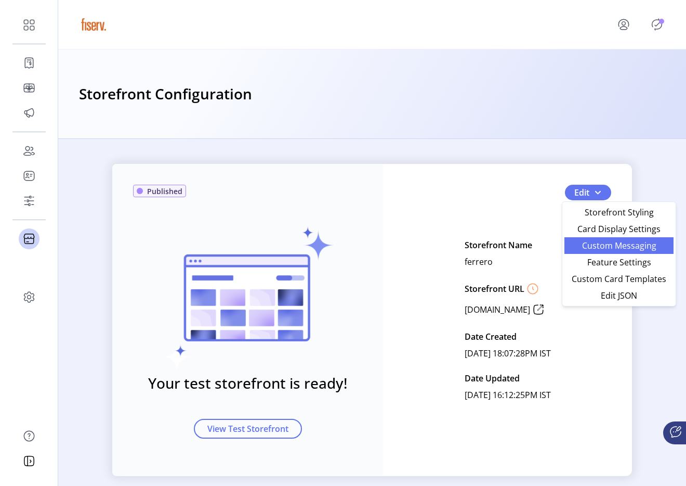
click at [580, 243] on span "Custom Messaging" at bounding box center [619, 245] width 97 height 8
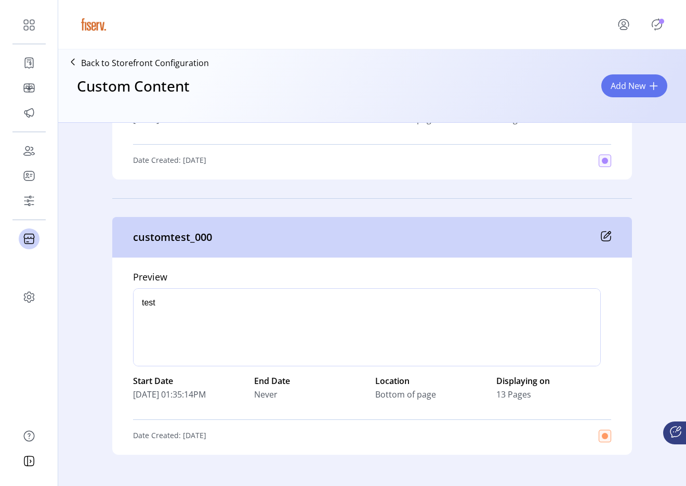
click at [604, 231] on icon at bounding box center [606, 236] width 10 height 10
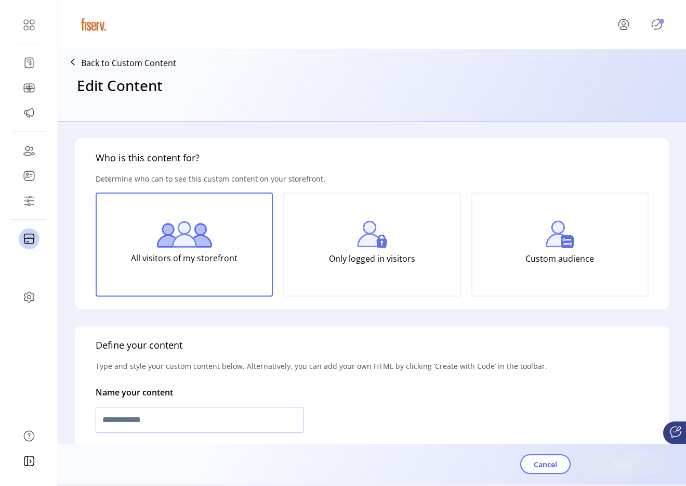
type input "**********"
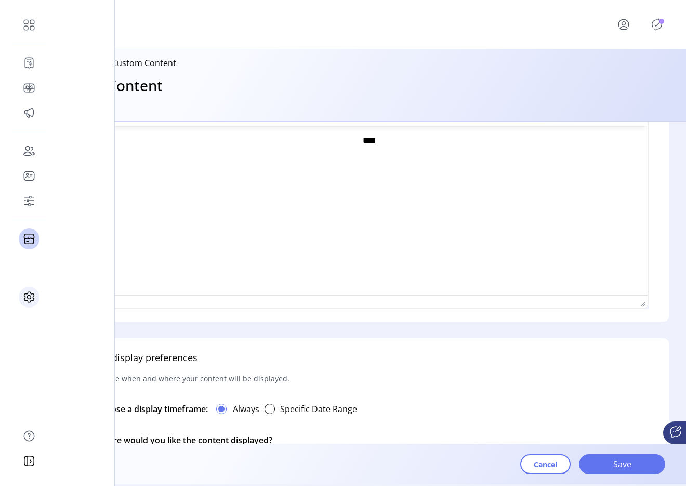
scroll to position [563, 0]
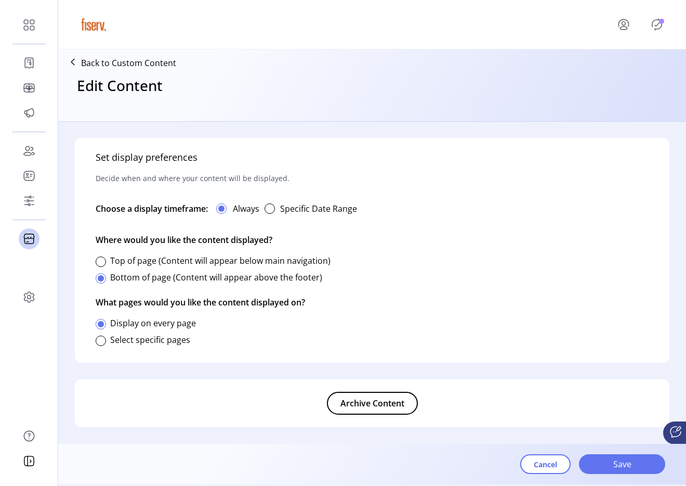
click at [358, 395] on button "Archive Content" at bounding box center [372, 402] width 91 height 23
click at [358, 395] on app-storefront-custom-create "**********" at bounding box center [372, 266] width 628 height 435
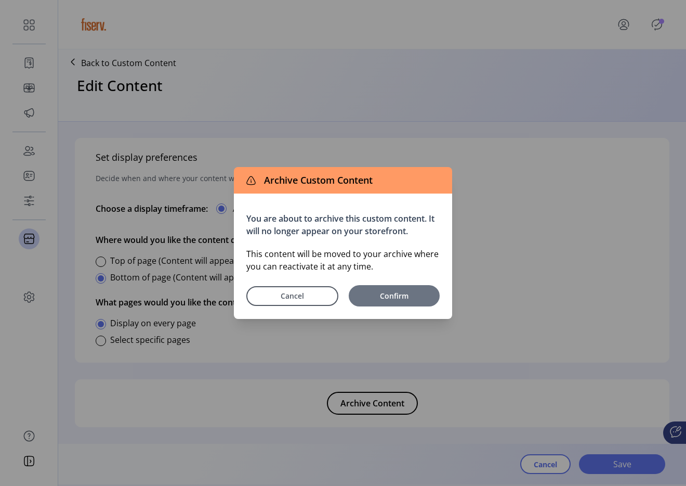
click at [413, 301] on button "Confirm" at bounding box center [394, 295] width 91 height 21
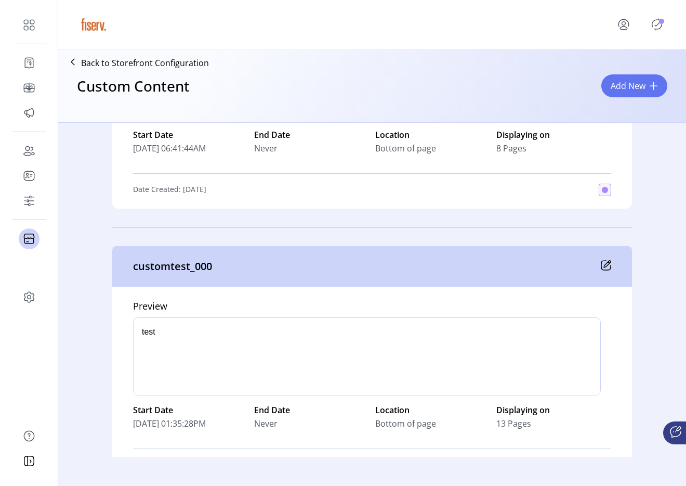
click at [609, 267] on div "customtest_000" at bounding box center [372, 266] width 520 height 41
click at [606, 267] on icon at bounding box center [606, 265] width 10 height 10
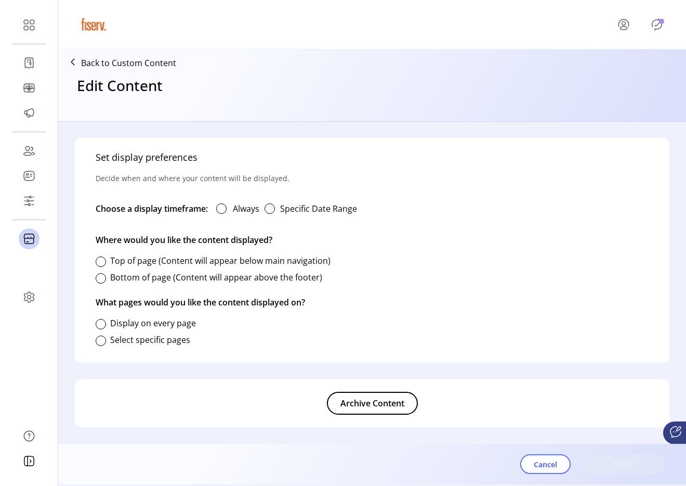
type input "**********"
click at [383, 406] on span "Archive Content" at bounding box center [373, 403] width 64 height 12
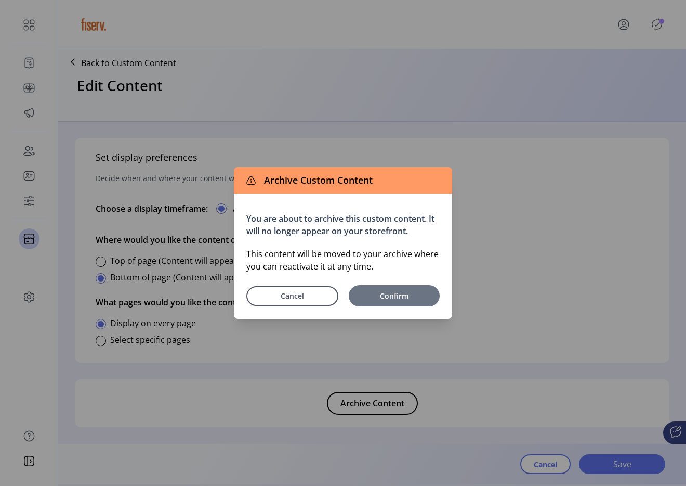
click at [423, 304] on button "Confirm" at bounding box center [394, 295] width 91 height 21
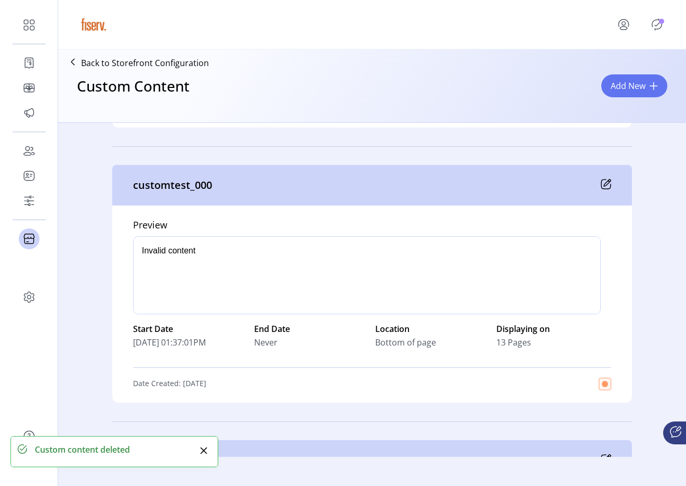
click at [613, 186] on div "customtest_000" at bounding box center [372, 185] width 520 height 41
click at [609, 186] on div "customtest_000" at bounding box center [372, 185] width 520 height 41
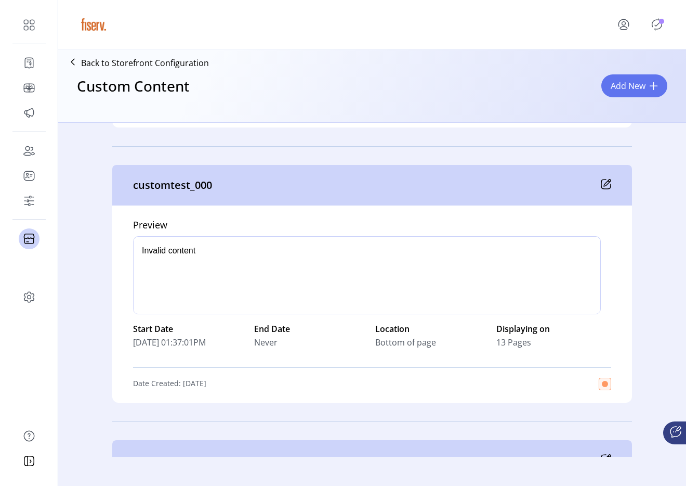
click at [605, 185] on icon at bounding box center [606, 184] width 10 height 10
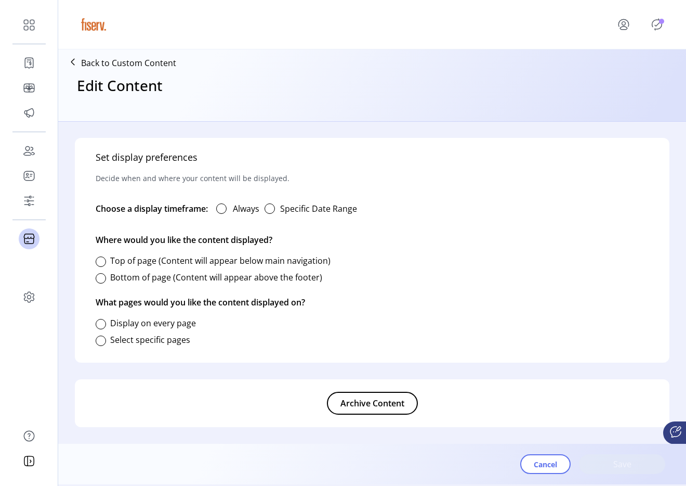
type input "**********"
click at [390, 404] on span "Archive Content" at bounding box center [373, 403] width 64 height 12
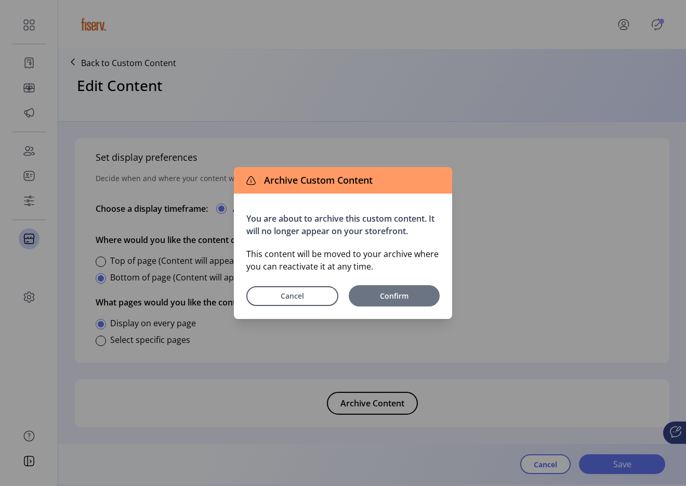
click at [425, 294] on span "Confirm" at bounding box center [394, 295] width 81 height 11
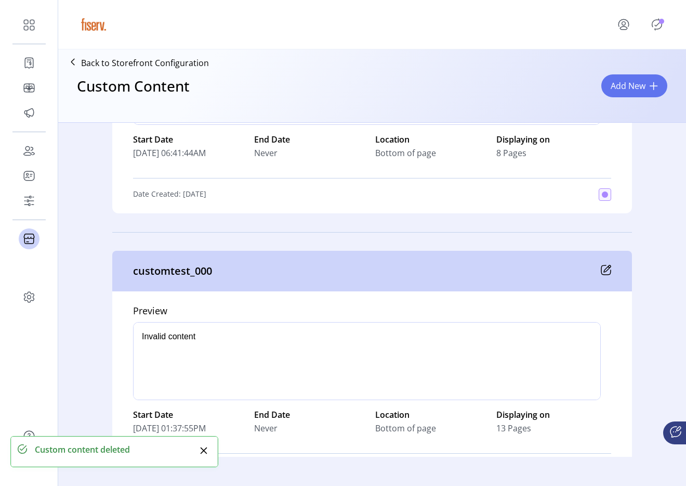
click at [602, 266] on icon at bounding box center [606, 270] width 10 height 10
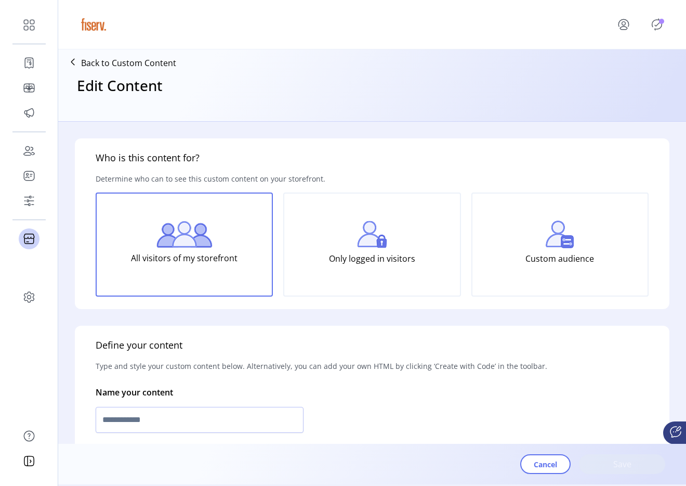
type input "**********"
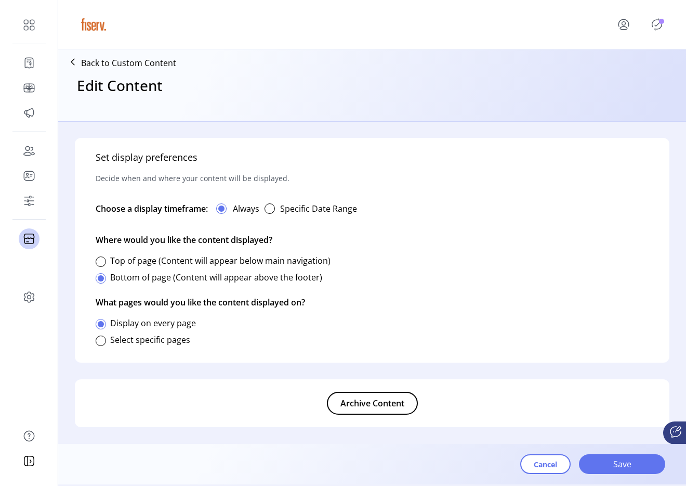
click at [411, 400] on button "Archive Content" at bounding box center [372, 402] width 91 height 23
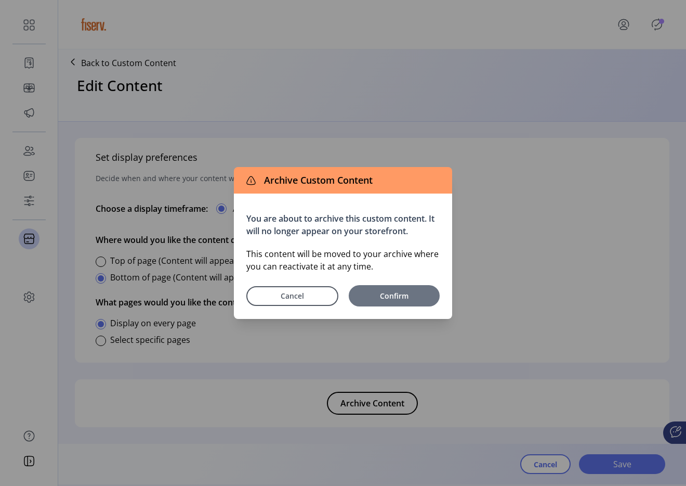
click at [425, 299] on span "Confirm" at bounding box center [394, 295] width 81 height 11
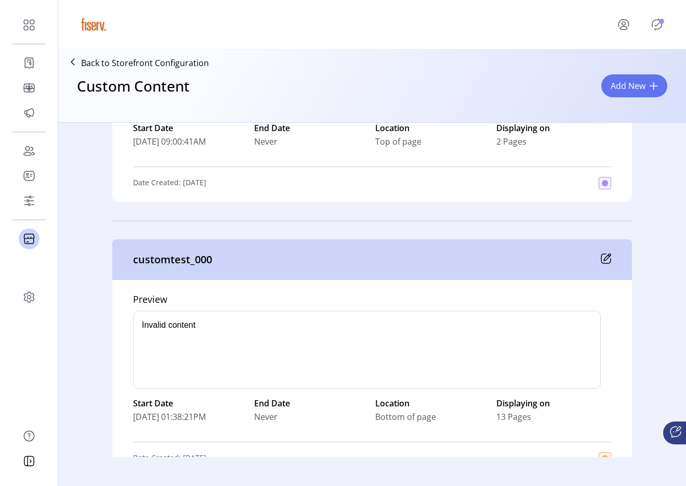
click at [603, 257] on icon at bounding box center [606, 258] width 10 height 10
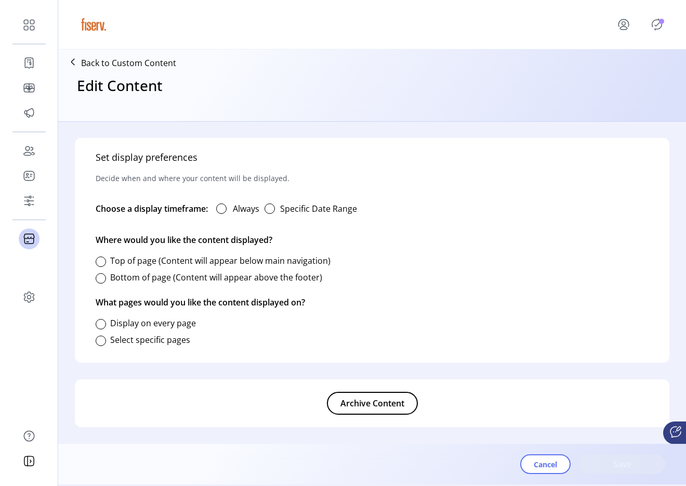
type input "**********"
click at [380, 399] on span "Archive Content" at bounding box center [373, 403] width 64 height 12
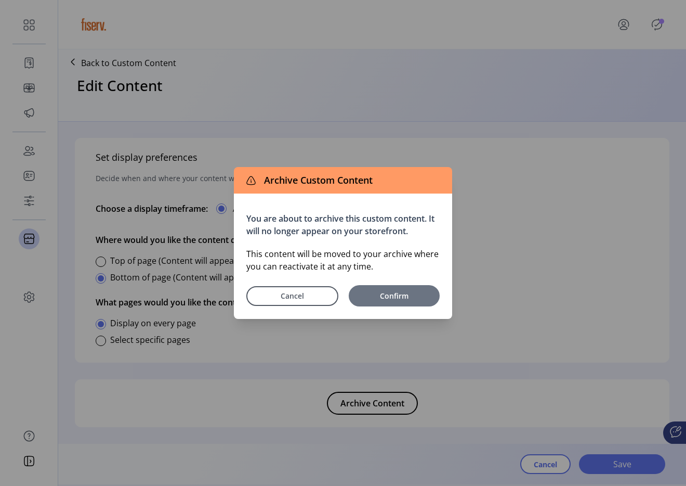
click at [416, 297] on span "Confirm" at bounding box center [394, 295] width 81 height 11
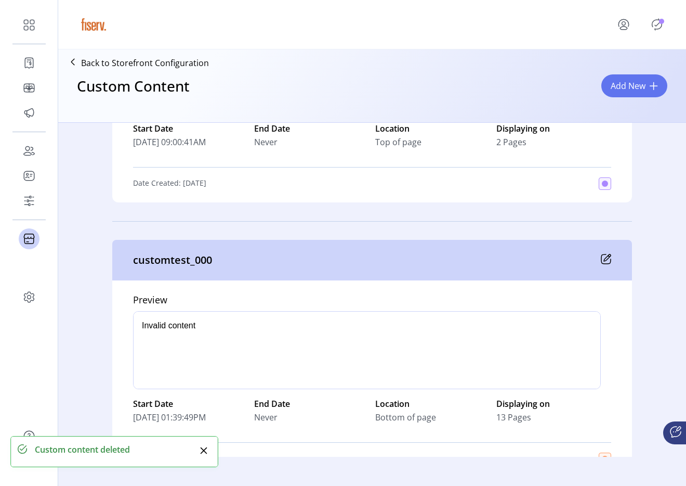
click at [606, 263] on icon at bounding box center [606, 258] width 9 height 9
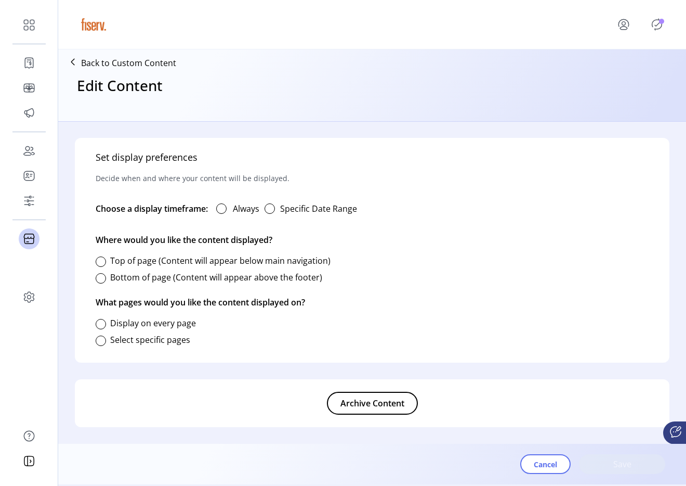
type input "**********"
click at [394, 399] on span "Archive Content" at bounding box center [373, 403] width 64 height 12
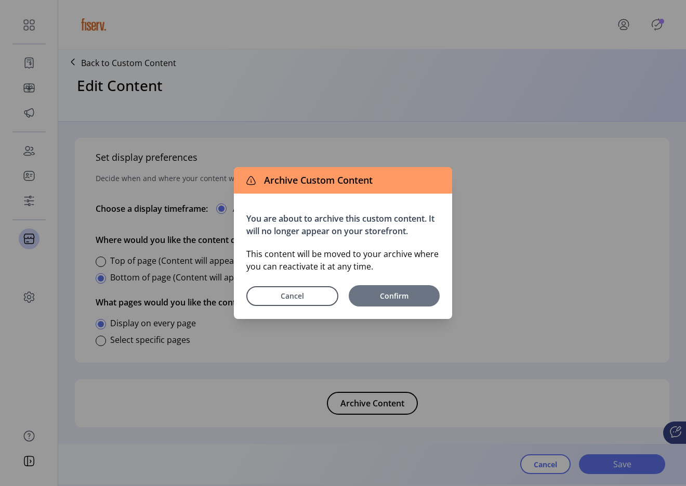
click at [429, 288] on button "Confirm" at bounding box center [394, 295] width 91 height 21
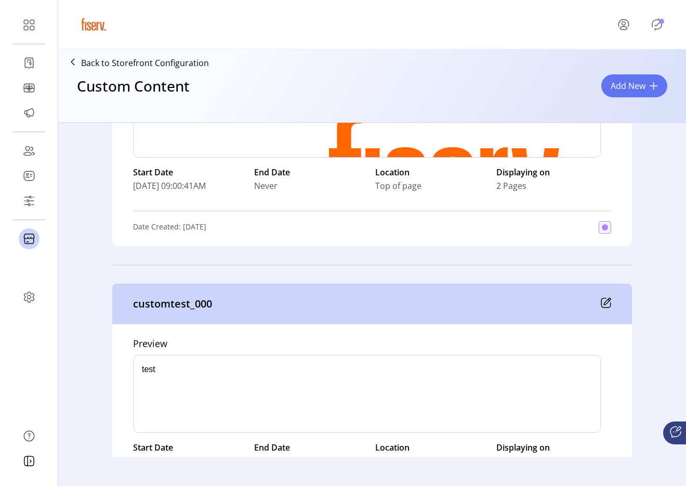
click at [602, 301] on icon at bounding box center [606, 302] width 10 height 10
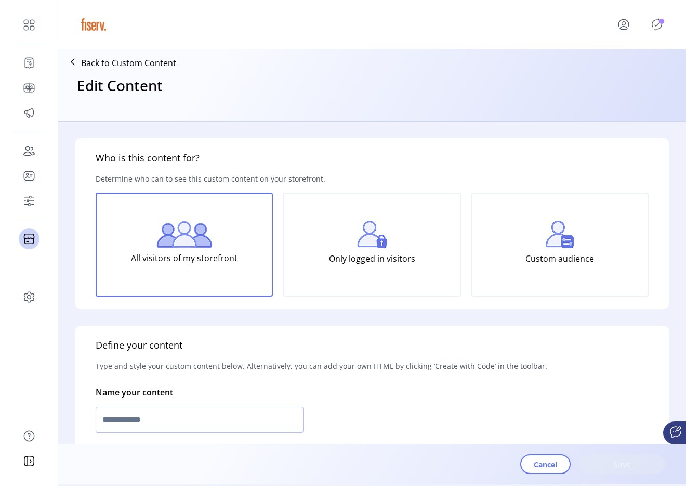
type input "**********"
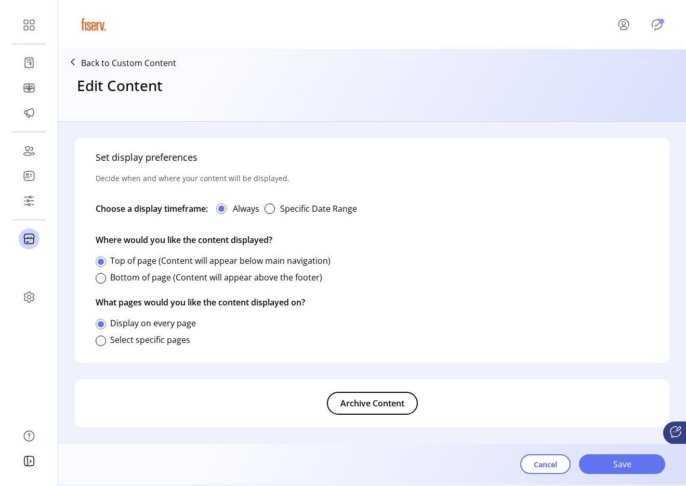
click at [395, 398] on span "Archive Content" at bounding box center [373, 403] width 64 height 12
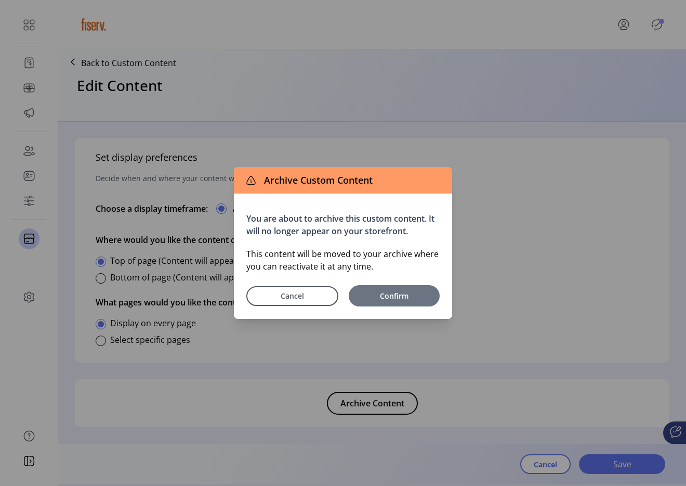
click at [426, 294] on span "Confirm" at bounding box center [394, 295] width 81 height 11
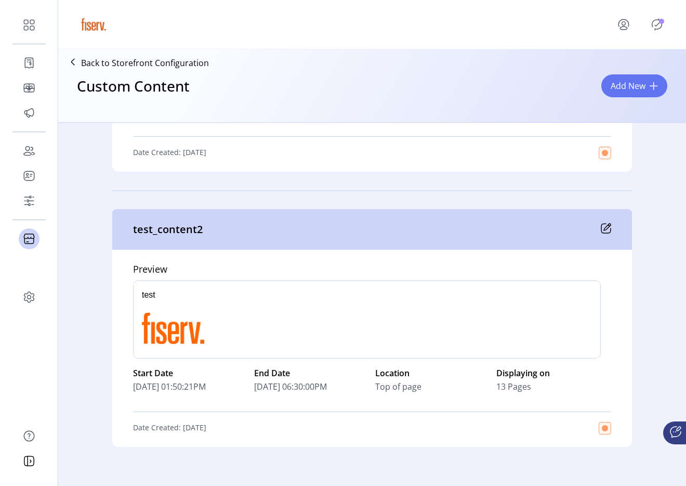
click at [604, 227] on icon at bounding box center [607, 227] width 7 height 7
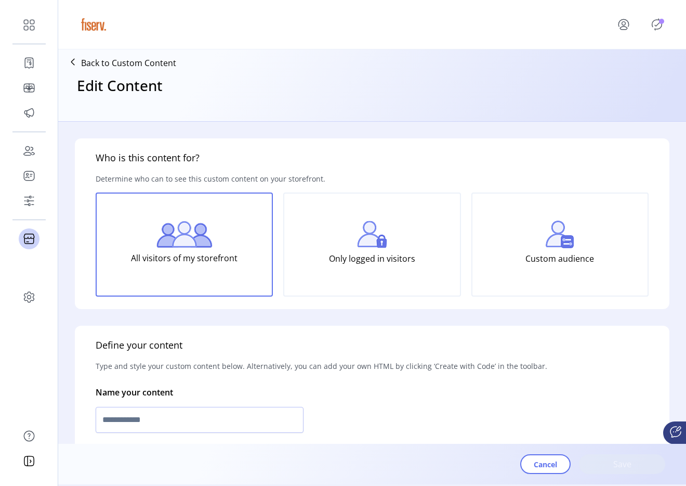
type input "**********"
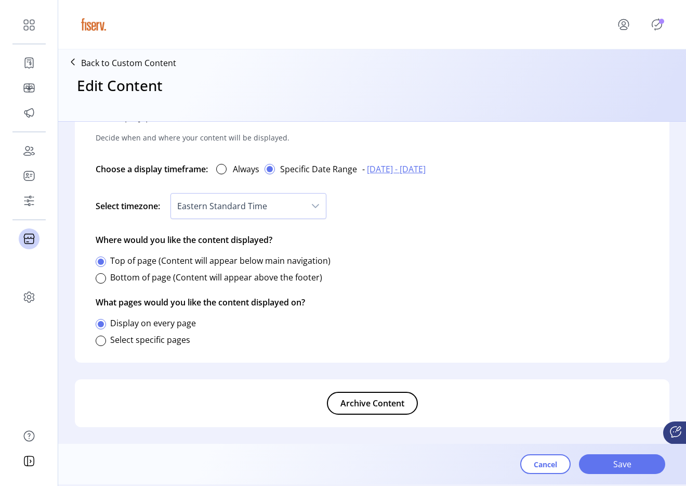
click at [409, 172] on span "09/23/2025 - 09/25/2025" at bounding box center [396, 169] width 59 height 12
click at [458, 294] on span "26" at bounding box center [462, 295] width 17 height 17
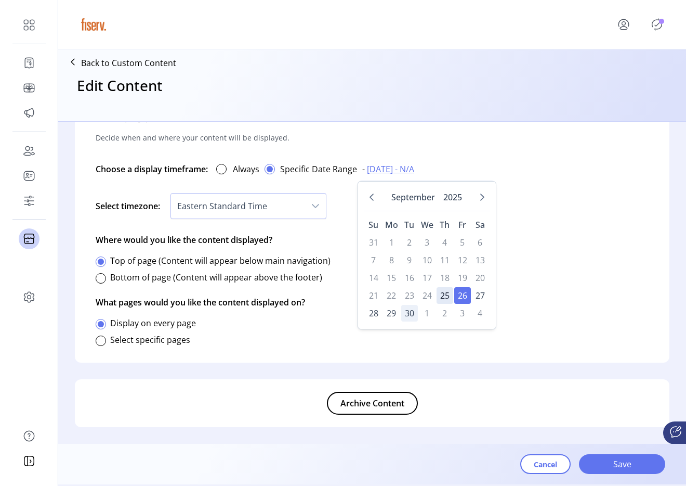
click at [409, 314] on span "30" at bounding box center [409, 313] width 17 height 17
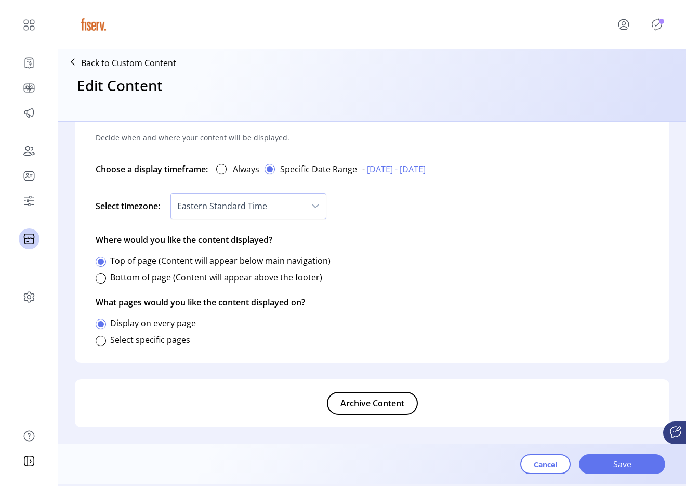
click at [383, 403] on span "Archive Content" at bounding box center [373, 403] width 64 height 12
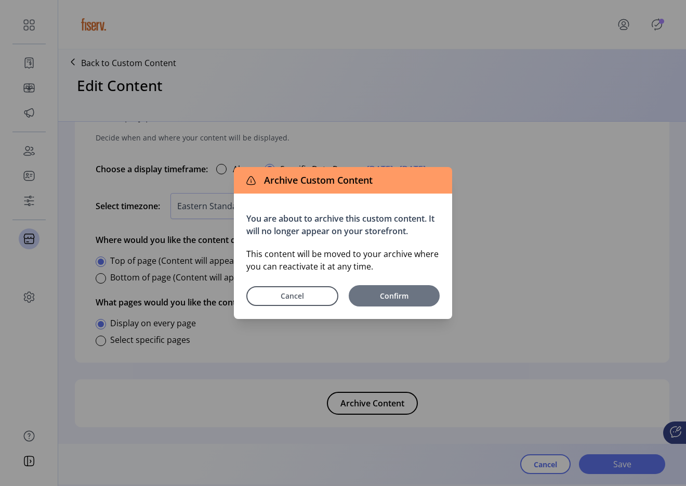
click at [400, 298] on span "Confirm" at bounding box center [394, 295] width 81 height 11
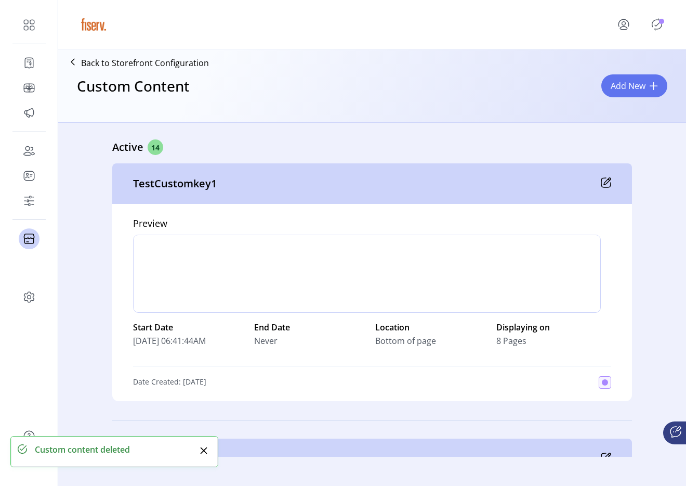
click at [660, 24] on icon "Publisher Panel" at bounding box center [657, 24] width 17 height 17
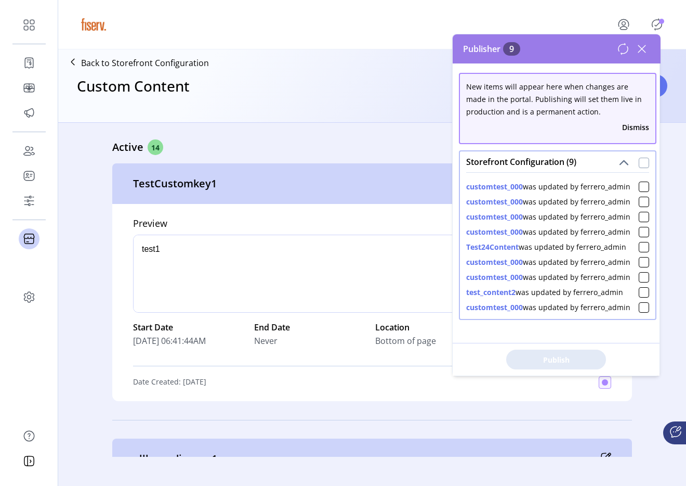
click at [639, 161] on div at bounding box center [644, 163] width 10 height 10
click at [553, 359] on span "Publish 9 Items" at bounding box center [556, 359] width 73 height 11
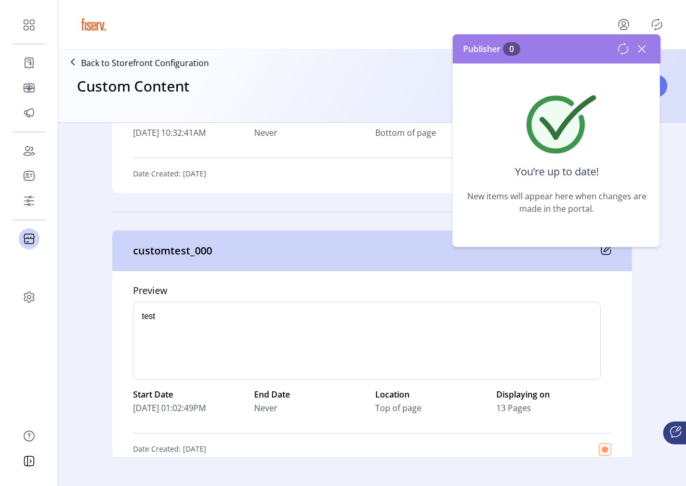
click at [641, 52] on icon at bounding box center [642, 49] width 17 height 17
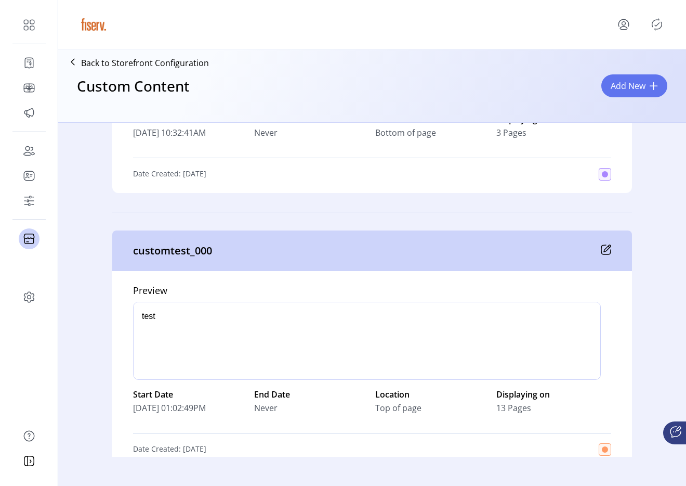
click at [601, 251] on icon at bounding box center [606, 249] width 10 height 10
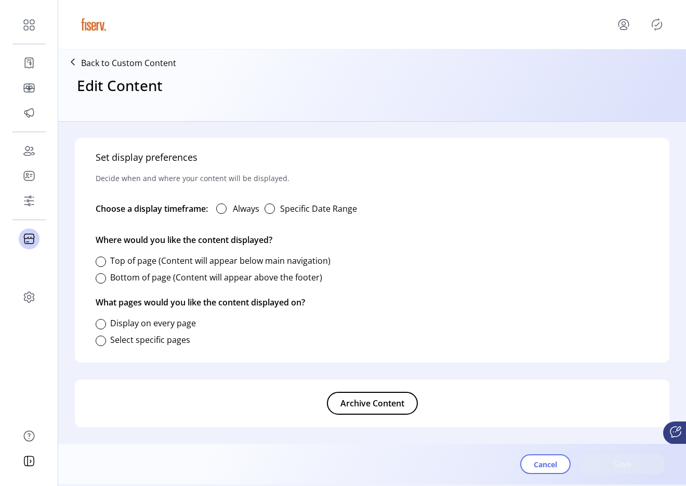
click at [367, 410] on button "Archive Content" at bounding box center [372, 402] width 91 height 23
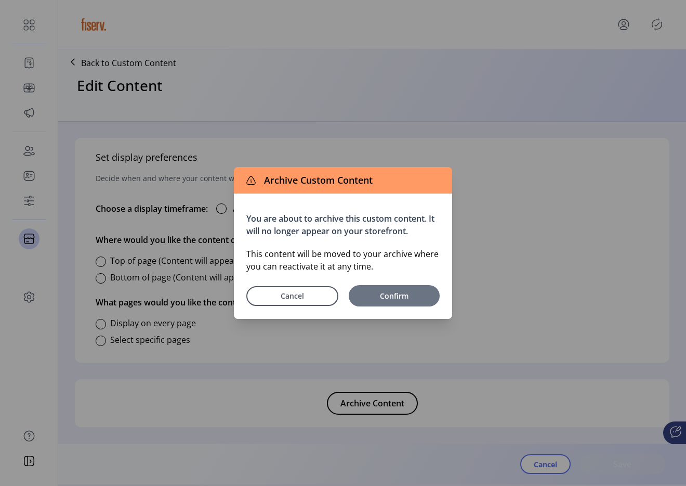
type input "**********"
click at [404, 286] on button "Confirm" at bounding box center [394, 295] width 91 height 21
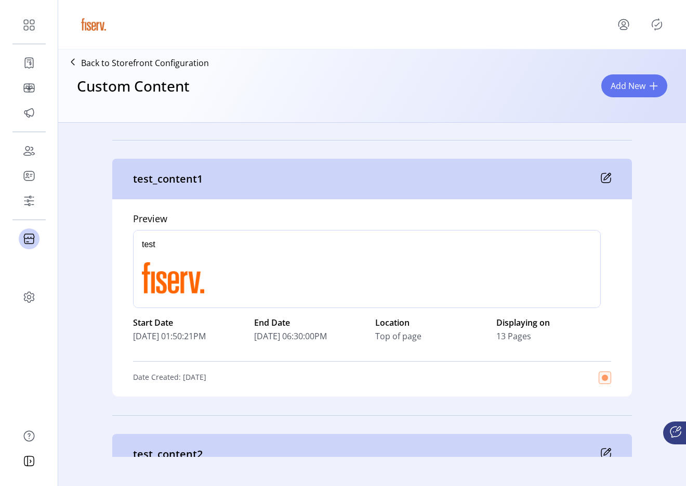
click at [604, 178] on icon at bounding box center [607, 176] width 7 height 7
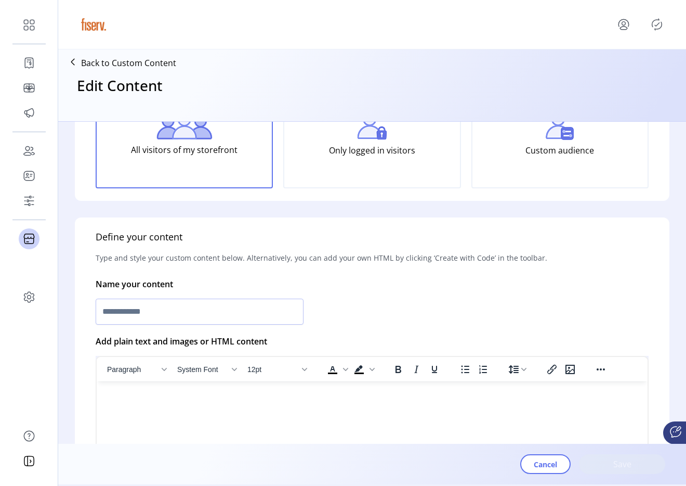
type input "**********"
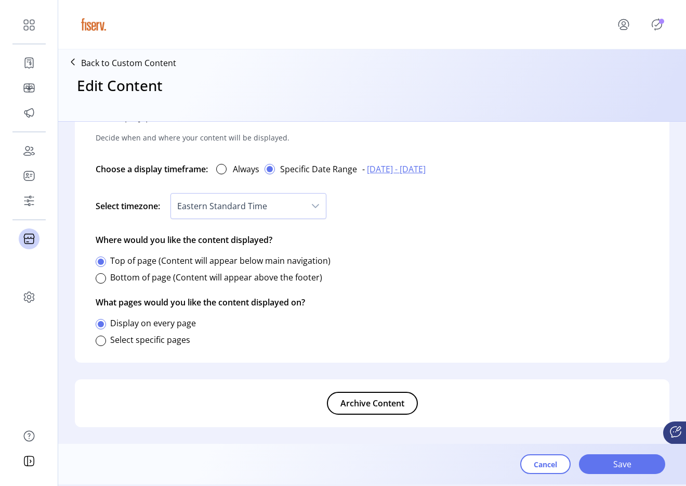
click at [396, 407] on span "Archive Content" at bounding box center [373, 403] width 64 height 12
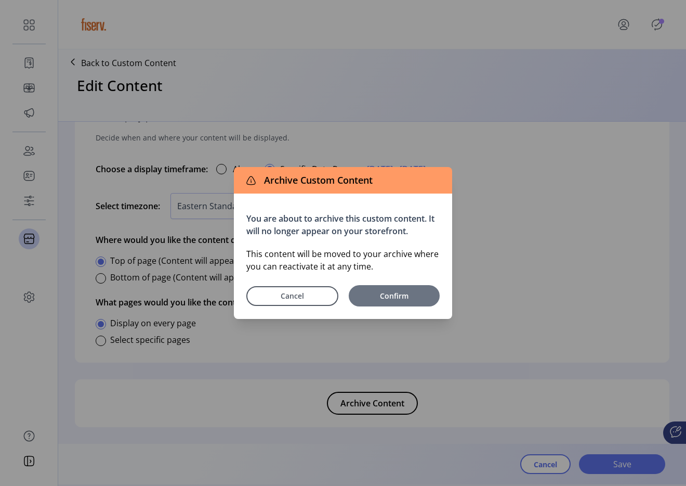
click at [412, 299] on span "Confirm" at bounding box center [394, 295] width 81 height 11
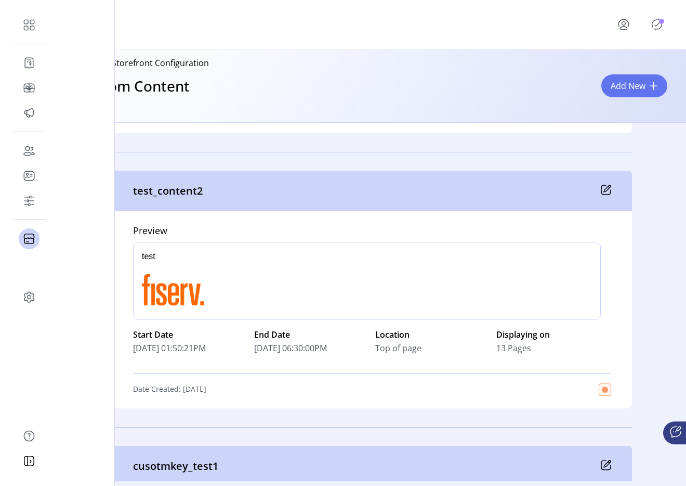
scroll to position [808, 0]
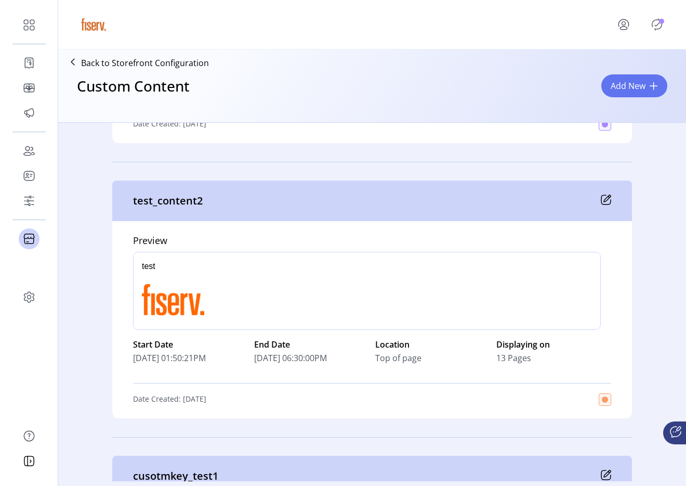
click at [603, 202] on icon at bounding box center [606, 199] width 10 height 10
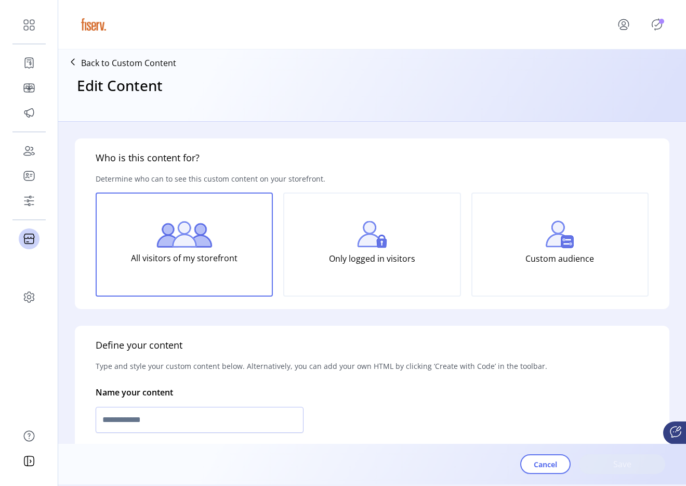
scroll to position [563, 0]
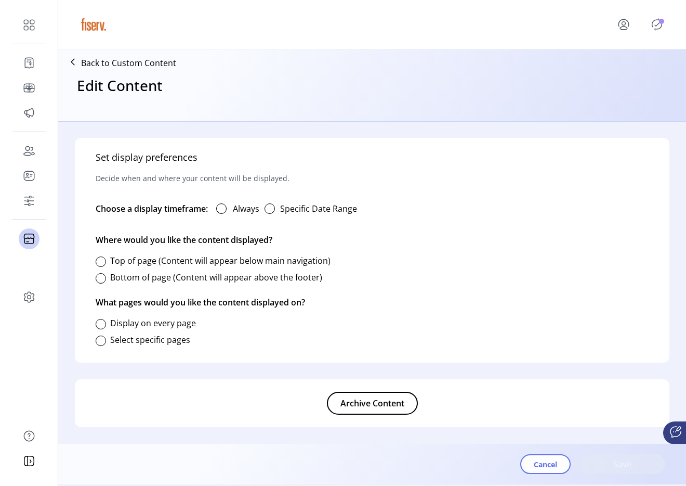
type input "**********"
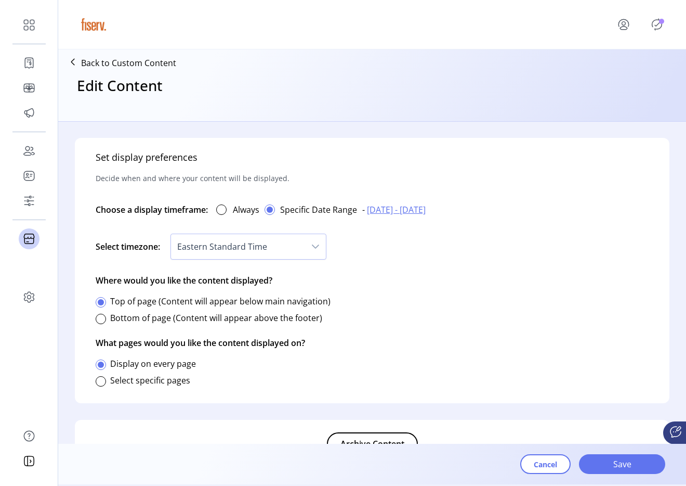
click at [370, 406] on form "**********" at bounding box center [372, 283] width 628 height 322
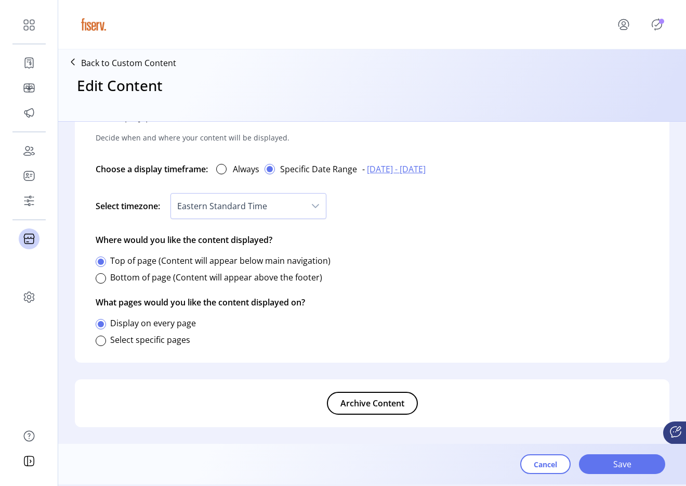
click at [370, 406] on span "Archive Content" at bounding box center [373, 403] width 64 height 12
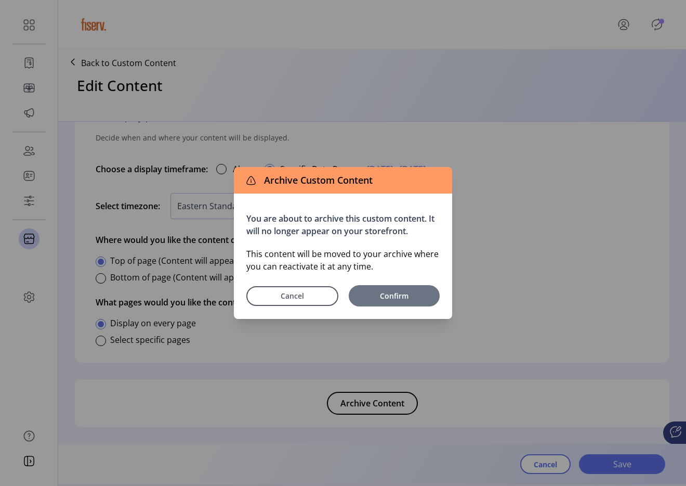
click at [409, 286] on button "Confirm" at bounding box center [394, 295] width 91 height 21
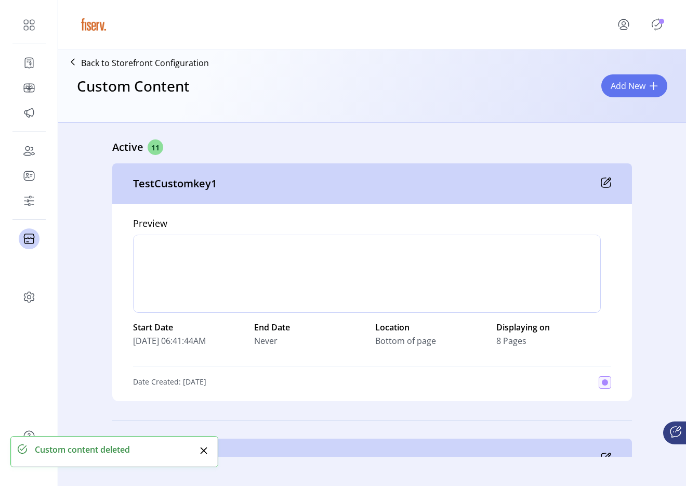
click at [656, 27] on icon "Publisher Panel" at bounding box center [657, 24] width 17 height 17
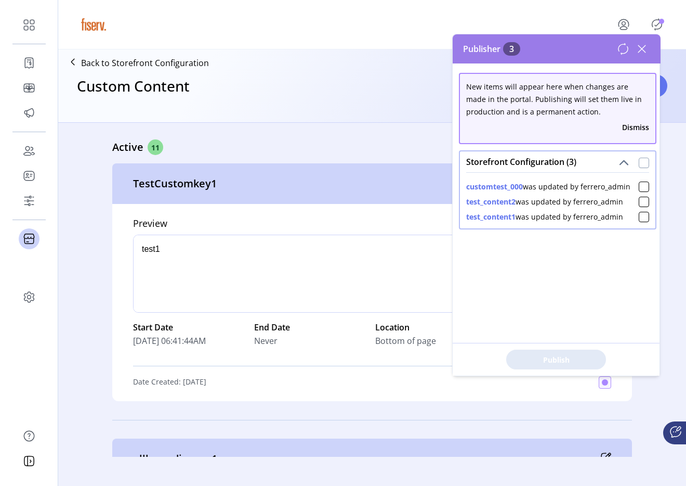
click at [639, 166] on div at bounding box center [644, 163] width 10 height 10
click at [559, 348] on div "Publish 3 Items" at bounding box center [556, 359] width 207 height 33
click at [557, 358] on span "Publish 3 Items" at bounding box center [556, 359] width 73 height 11
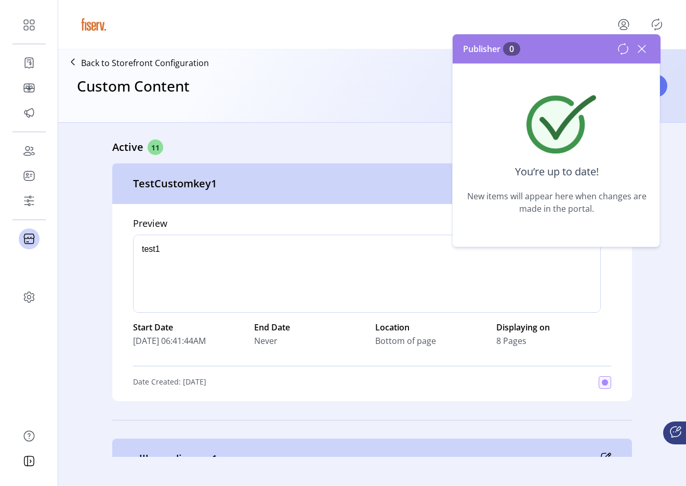
click at [644, 50] on icon at bounding box center [642, 49] width 17 height 17
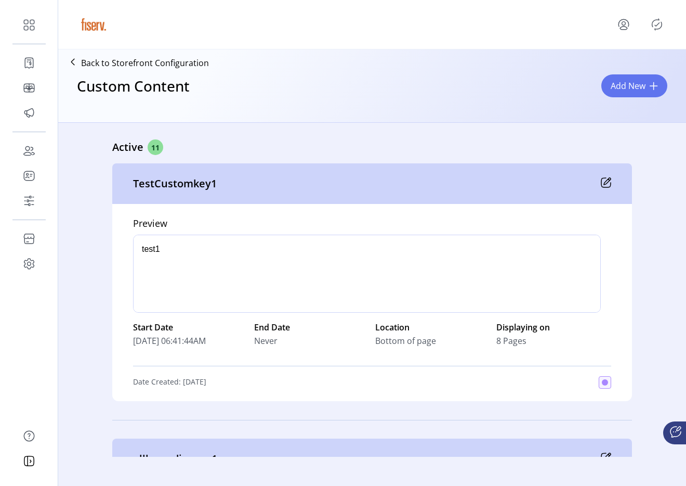
scroll to position [59, 0]
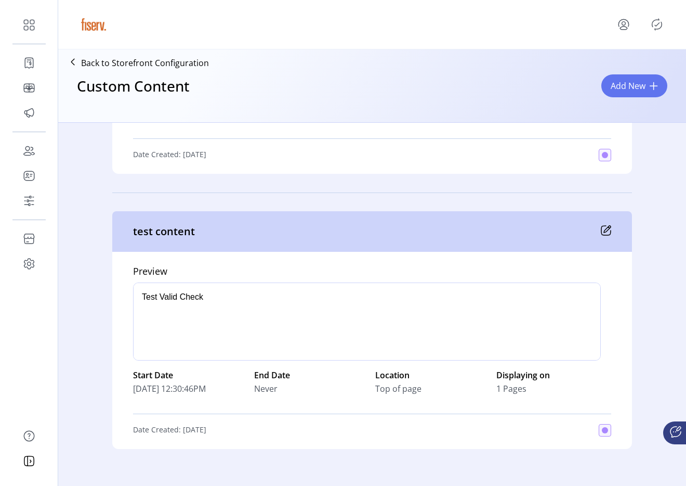
click at [608, 229] on icon at bounding box center [606, 230] width 10 height 10
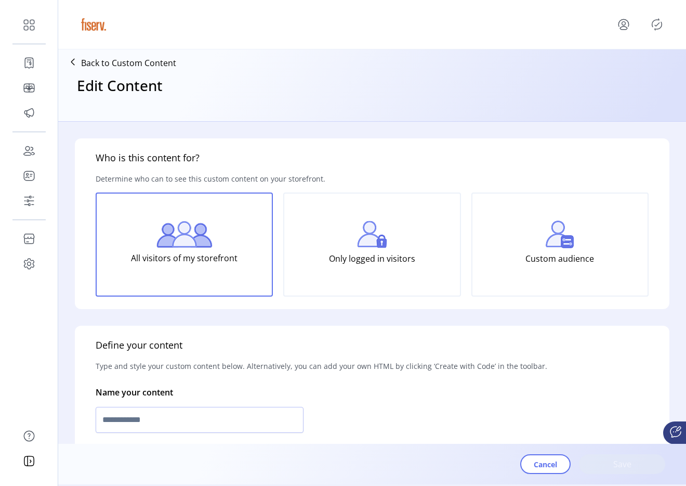
type input "**********"
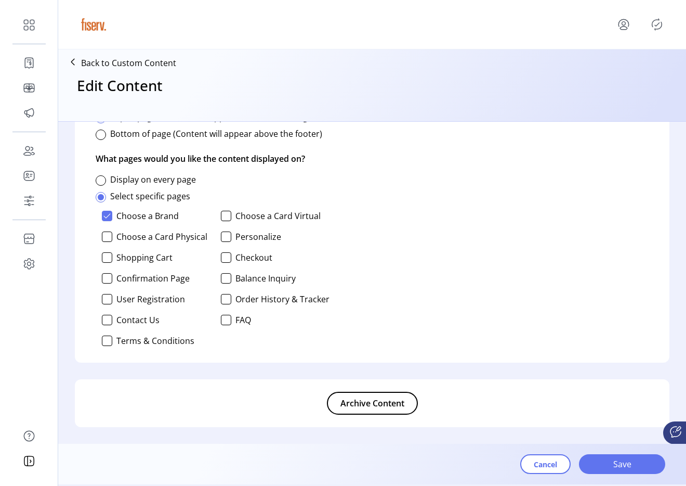
click at [354, 420] on div "Archive Content" at bounding box center [372, 403] width 595 height 48
click at [355, 414] on button "Archive Content" at bounding box center [372, 402] width 91 height 23
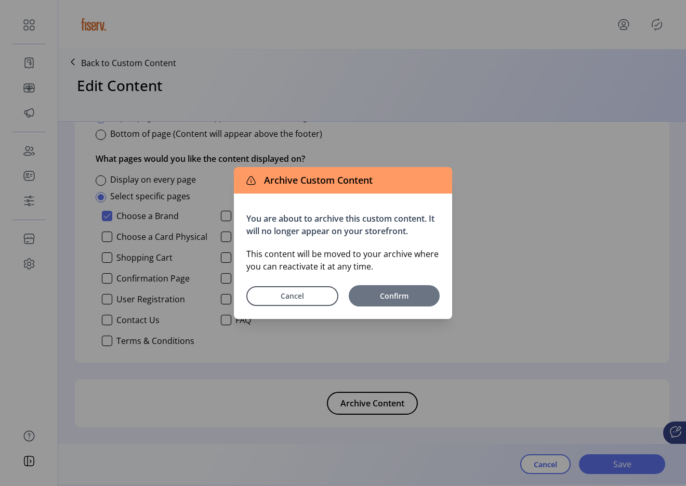
click at [427, 288] on button "Confirm" at bounding box center [394, 295] width 91 height 21
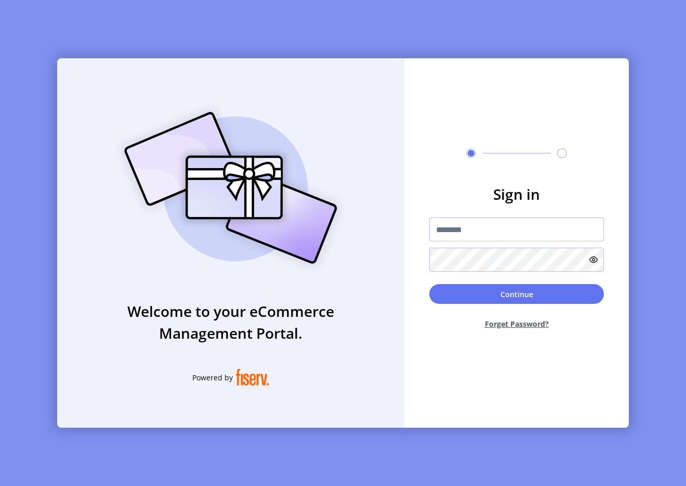
click at [567, 223] on input "text" at bounding box center [516, 229] width 175 height 24
type input "**********"
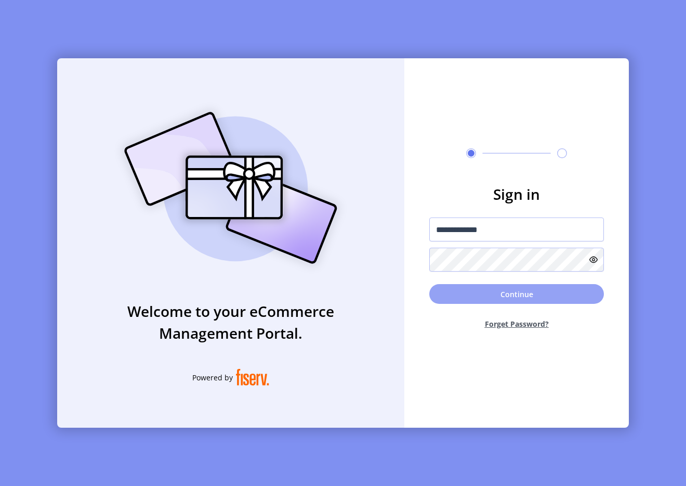
click at [489, 288] on button "Continue" at bounding box center [516, 294] width 175 height 20
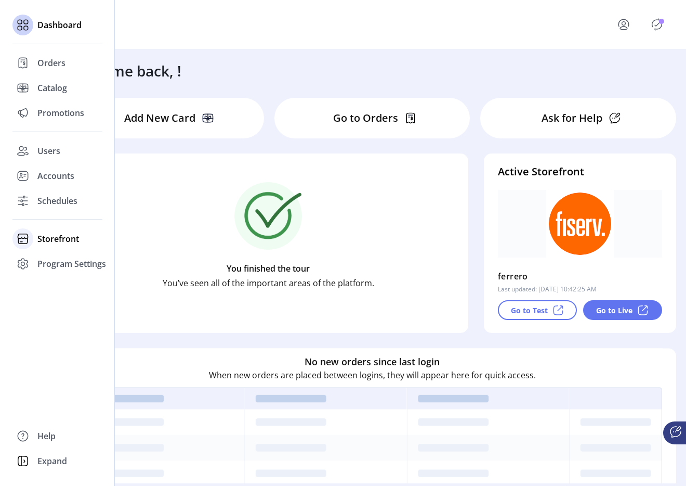
click at [61, 243] on span "Storefront" at bounding box center [58, 238] width 42 height 12
click at [67, 252] on div "Configuration" at bounding box center [57, 259] width 90 height 17
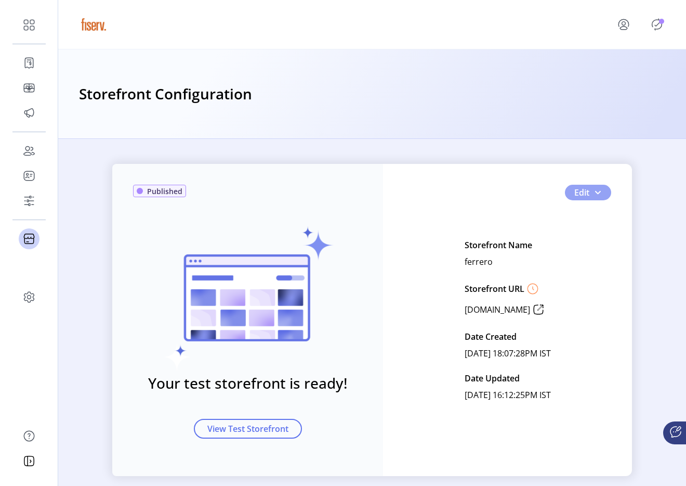
click at [598, 195] on span "button" at bounding box center [598, 192] width 8 height 8
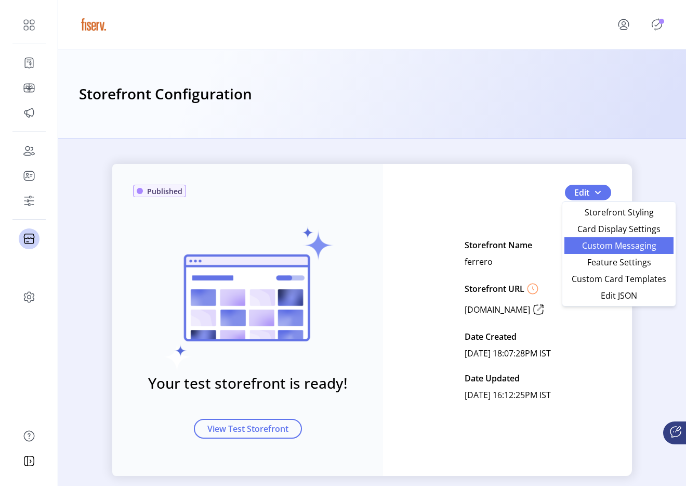
click at [602, 243] on span "Custom Messaging" at bounding box center [619, 245] width 97 height 8
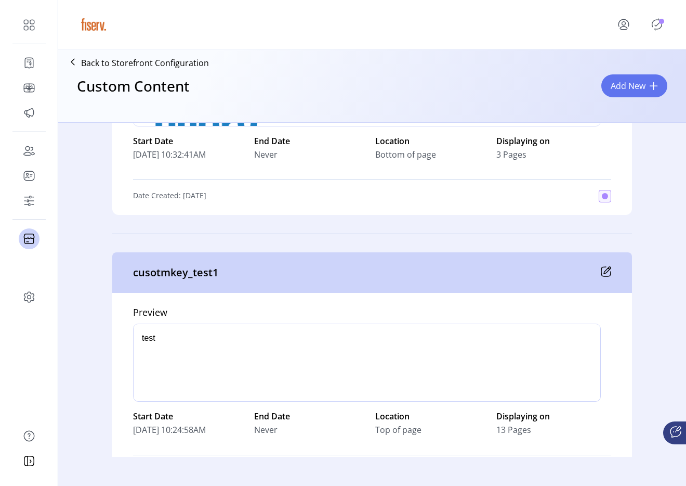
drag, startPoint x: 616, startPoint y: 272, endPoint x: 612, endPoint y: 309, distance: 36.5
click at [613, 297] on div "cusotmkey_test1 Preview p Start Date 09/15/2025 10:24:58AM End Date Never Locat…" at bounding box center [372, 371] width 520 height 238
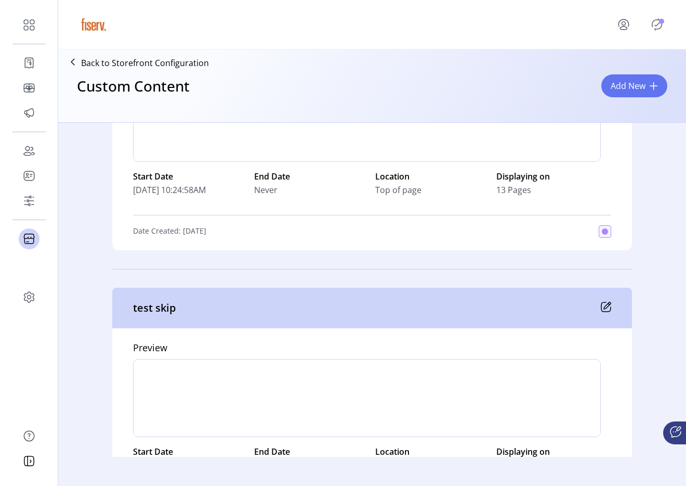
click at [605, 311] on icon at bounding box center [606, 306] width 9 height 9
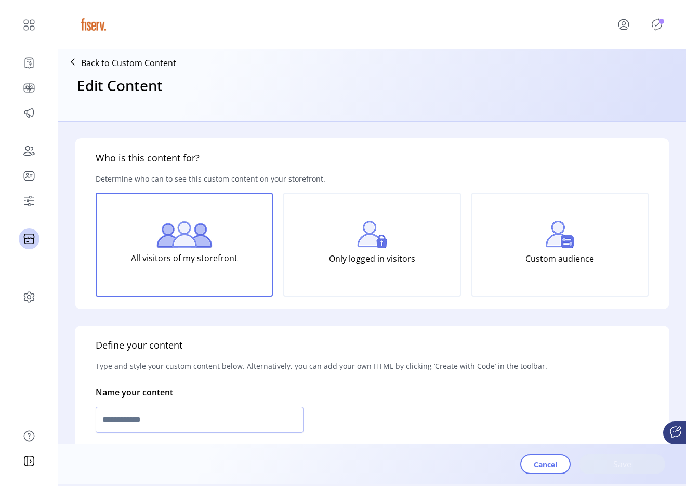
type input "*********"
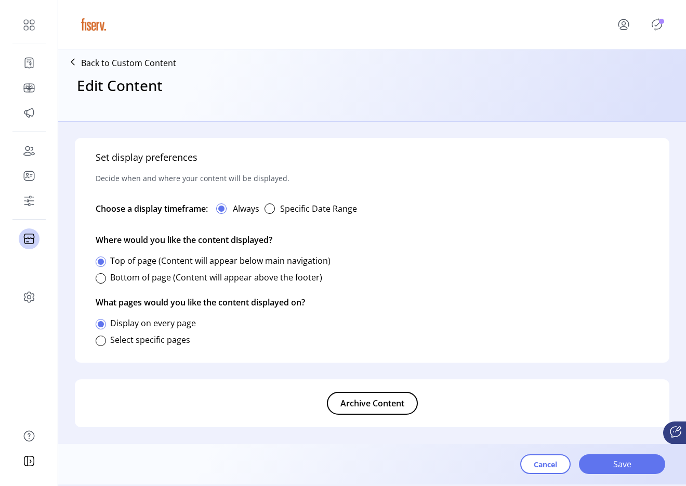
click at [400, 399] on span "Archive Content" at bounding box center [373, 403] width 64 height 12
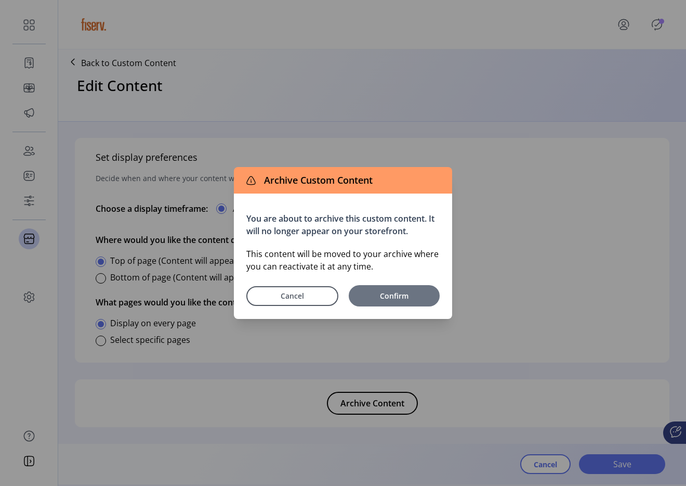
click at [419, 302] on button "Confirm" at bounding box center [394, 295] width 91 height 21
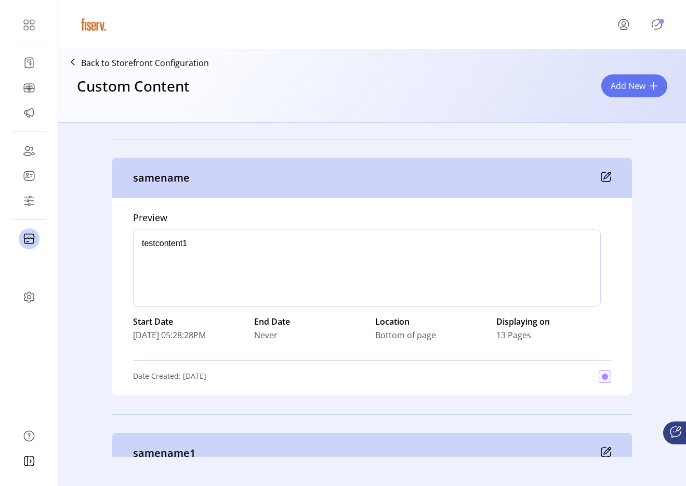
click at [608, 174] on icon at bounding box center [607, 175] width 7 height 7
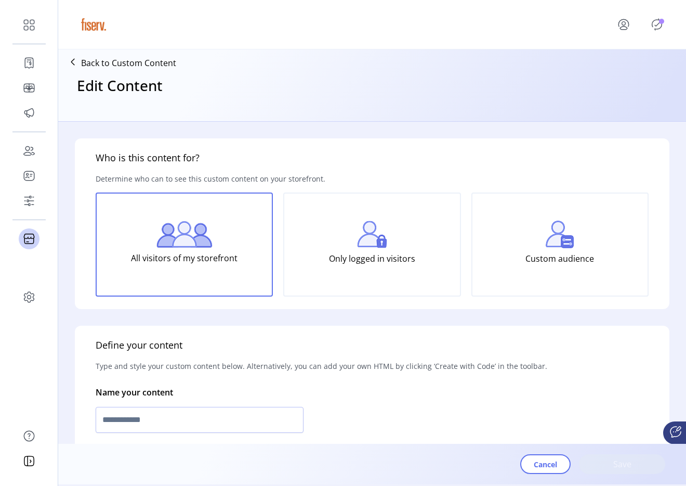
type input "********"
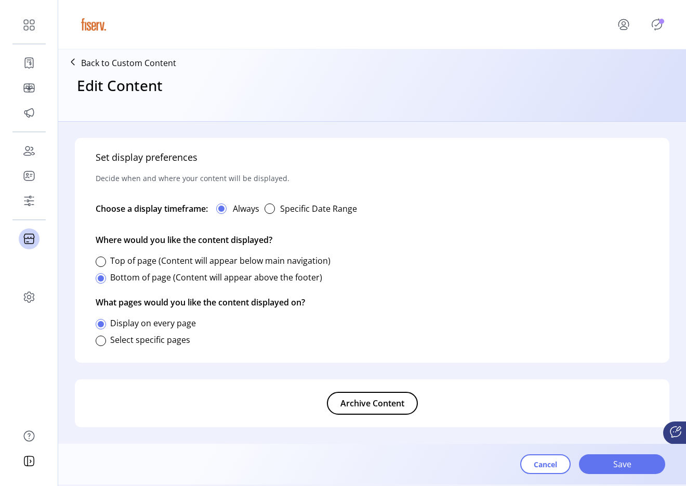
click at [395, 409] on span "Archive Content" at bounding box center [373, 403] width 64 height 12
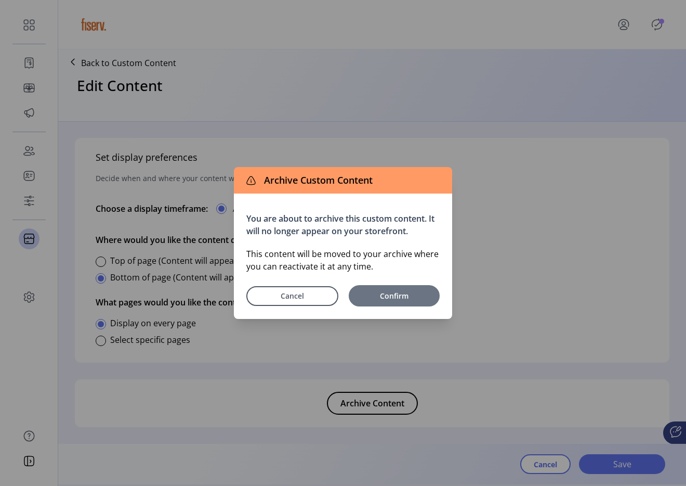
click at [435, 297] on button "Confirm" at bounding box center [394, 295] width 91 height 21
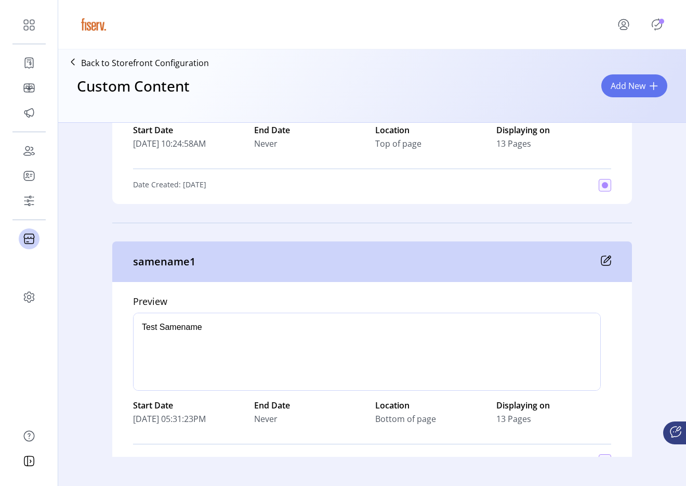
click at [608, 258] on icon at bounding box center [606, 260] width 10 height 10
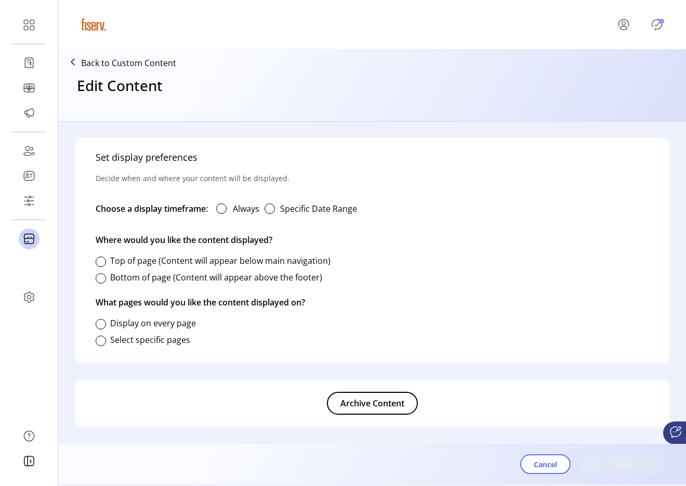
click at [391, 402] on span "Archive Content" at bounding box center [373, 403] width 64 height 12
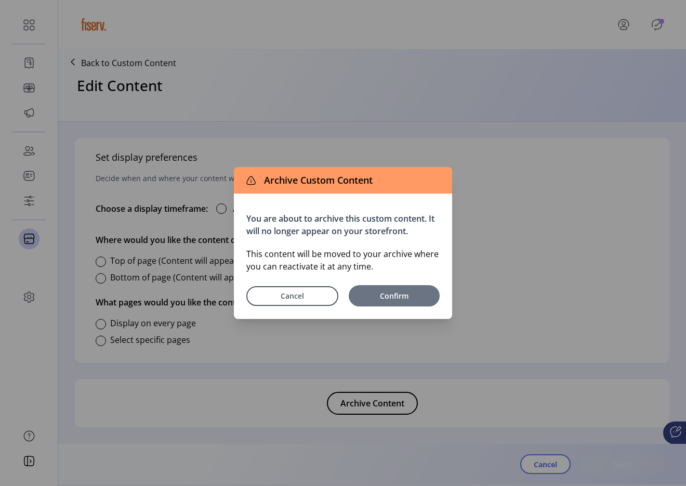
type input "*********"
click at [423, 298] on span "Confirm" at bounding box center [394, 295] width 81 height 11
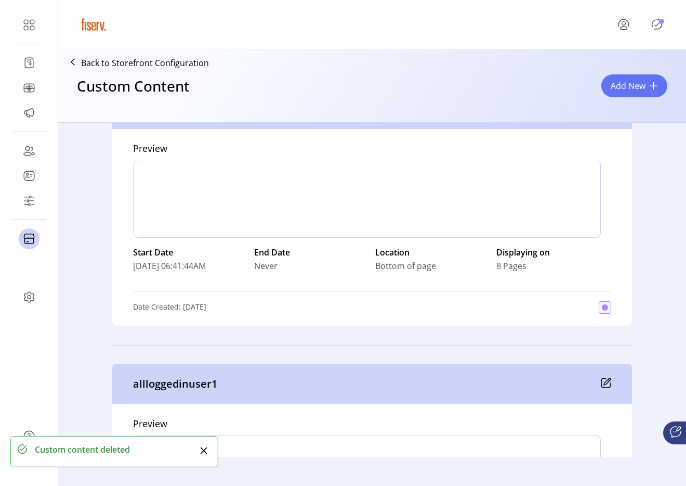
click at [655, 30] on icon "Publisher Panel" at bounding box center [657, 24] width 17 height 17
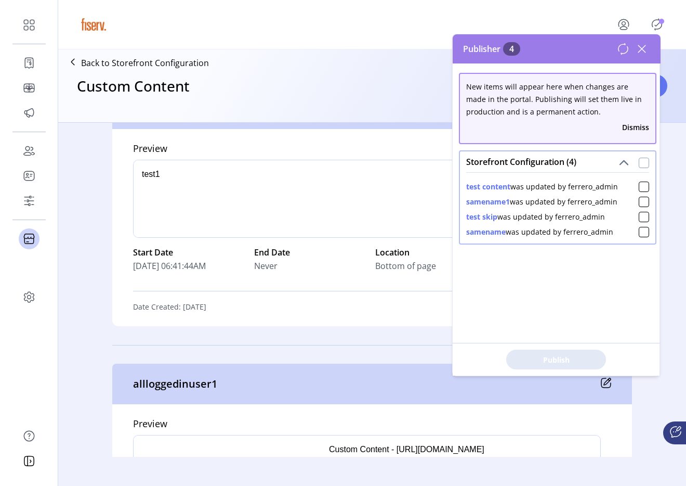
click at [639, 165] on div at bounding box center [644, 163] width 10 height 10
click at [544, 359] on span "Publish 4 Items" at bounding box center [556, 359] width 73 height 11
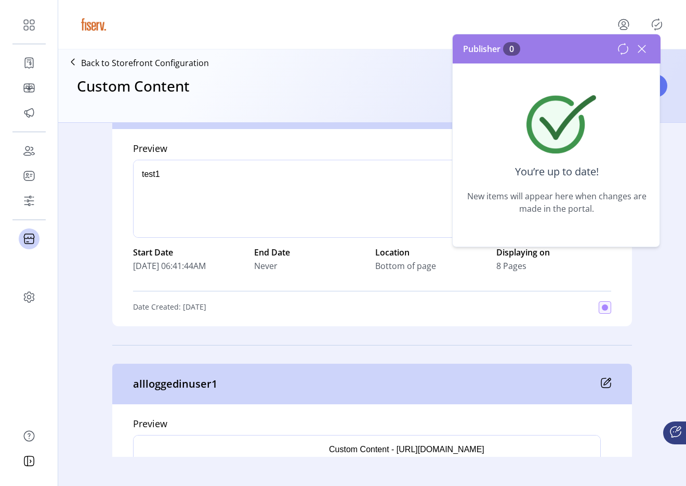
click at [640, 50] on icon at bounding box center [641, 48] width 7 height 7
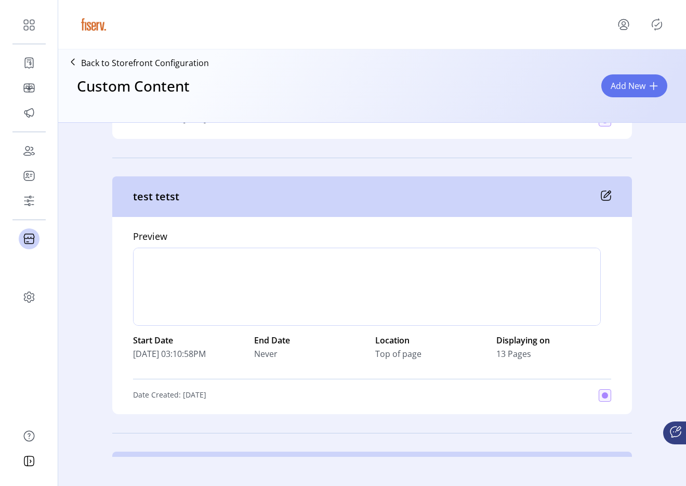
click at [604, 192] on icon at bounding box center [606, 195] width 10 height 10
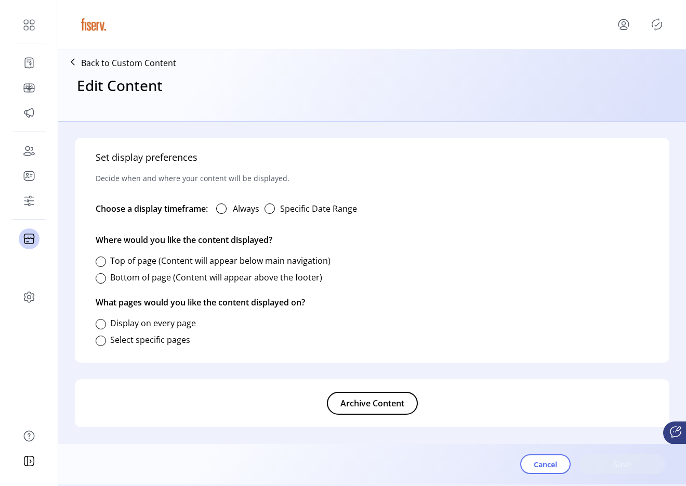
click at [387, 399] on span "Archive Content" at bounding box center [373, 403] width 64 height 12
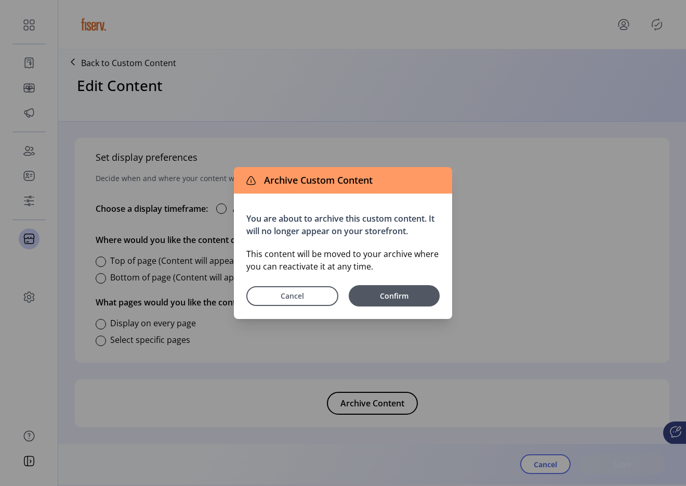
type input "**********"
click at [410, 298] on span "Confirm" at bounding box center [394, 295] width 81 height 11
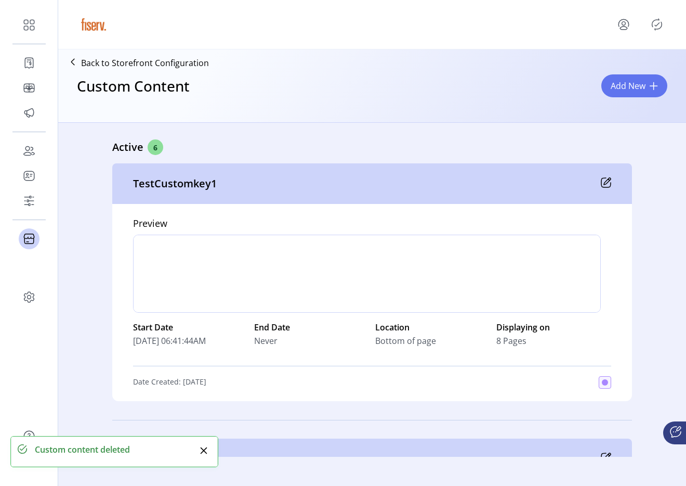
click at [656, 22] on icon "Publisher Panel" at bounding box center [657, 24] width 17 height 17
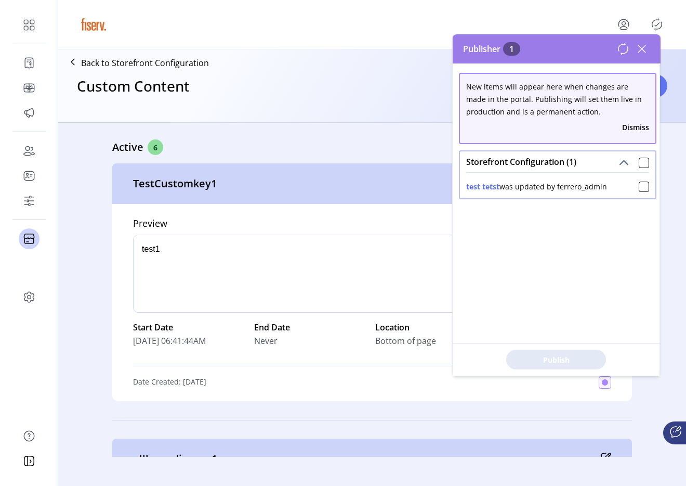
click at [635, 53] on icon at bounding box center [642, 49] width 17 height 17
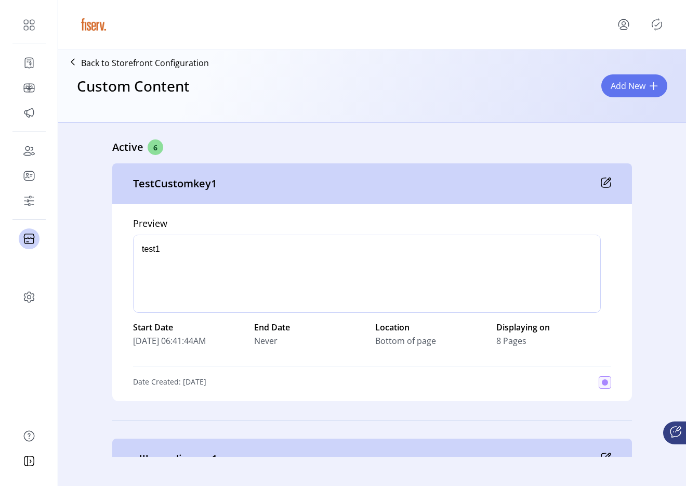
click at [661, 17] on icon "Publisher Panel" at bounding box center [657, 24] width 17 height 17
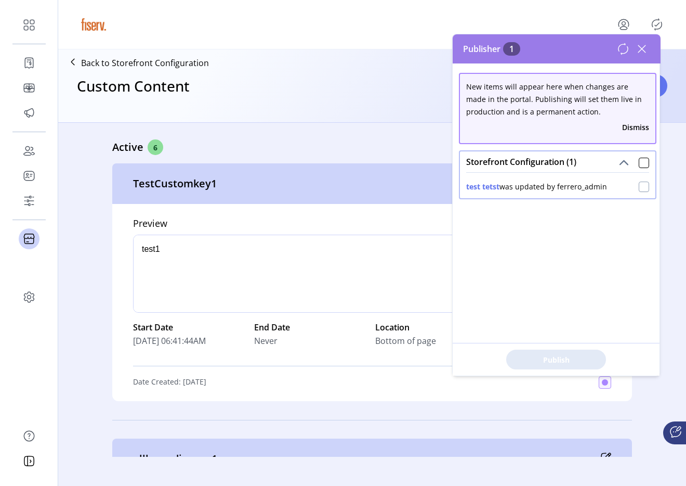
click at [639, 183] on div at bounding box center [644, 186] width 10 height 10
click at [576, 357] on span "Publish 1 Items" at bounding box center [556, 359] width 73 height 11
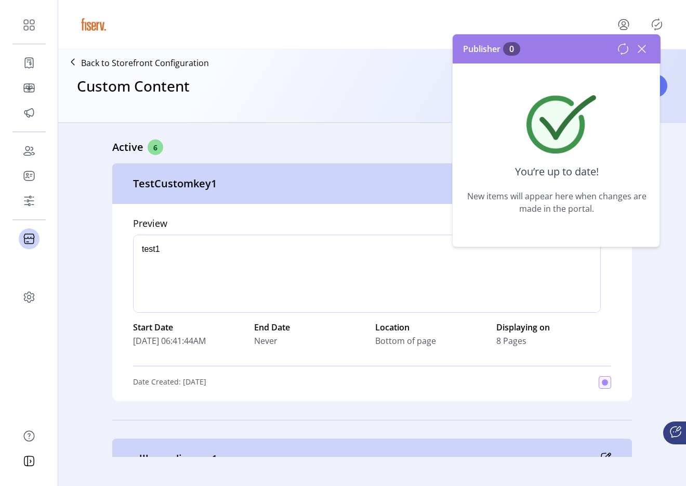
click at [646, 53] on icon at bounding box center [642, 49] width 17 height 17
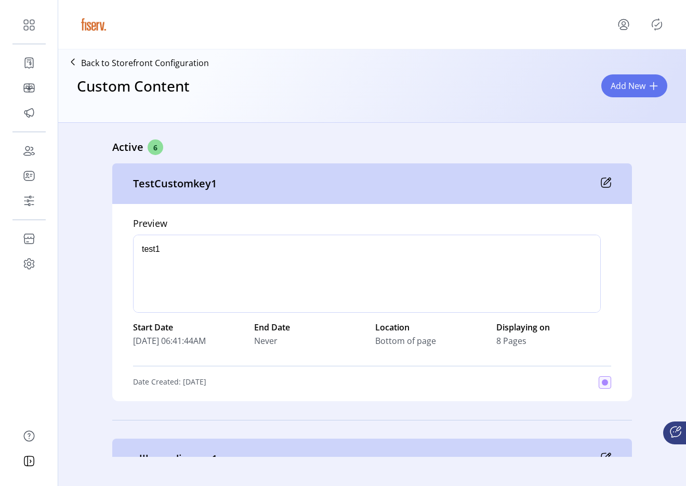
click at [654, 22] on icon "Publisher Panel" at bounding box center [657, 24] width 17 height 17
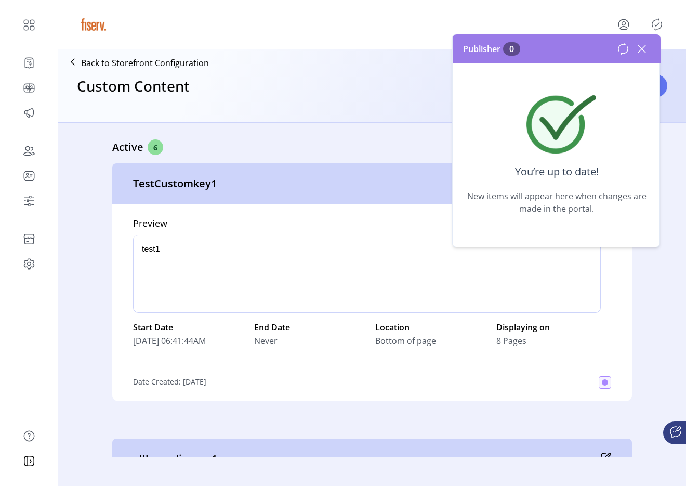
click at [648, 52] on icon at bounding box center [642, 49] width 17 height 17
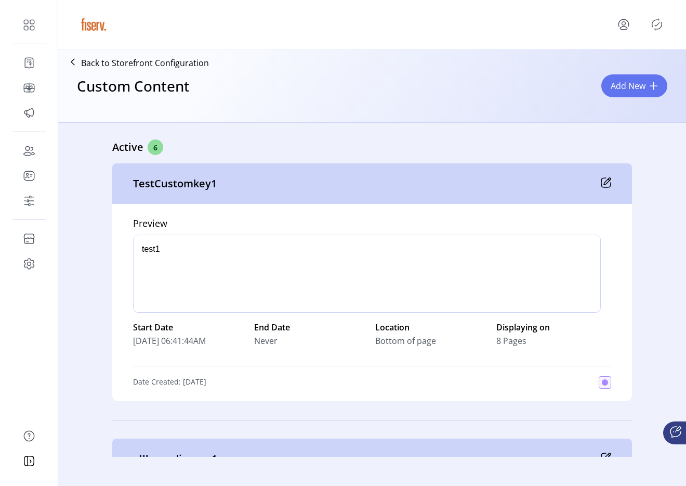
click at [113, 63] on p "Back to Storefront Configuration" at bounding box center [145, 63] width 128 height 12
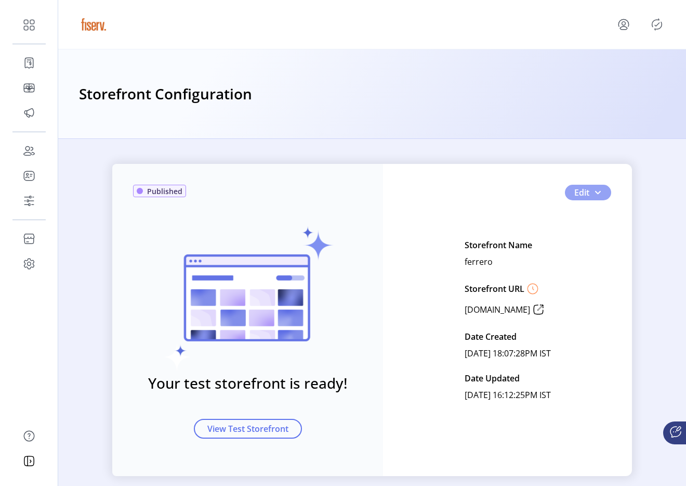
click at [587, 187] on button "Edit" at bounding box center [588, 193] width 46 height 16
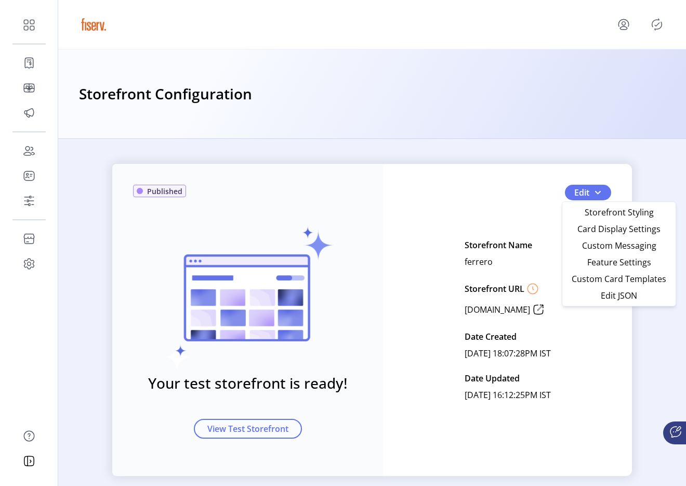
click at [508, 198] on div "Published Your test storefront is ready! View Test Storefront Edit Storefront N…" at bounding box center [372, 320] width 520 height 312
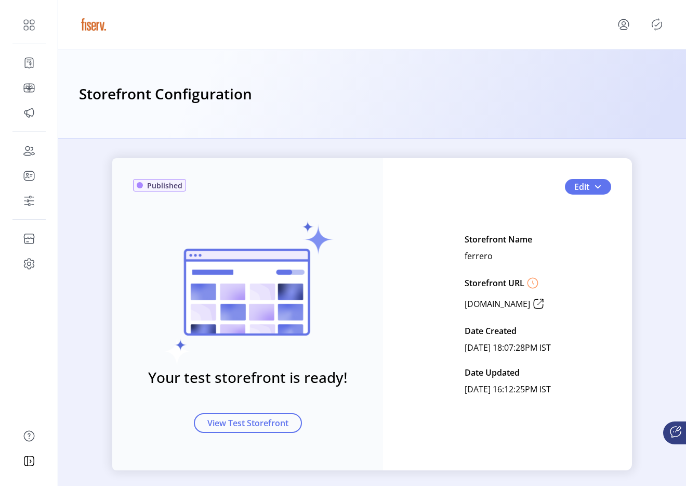
click at [519, 189] on div "Published Your test storefront is ready! View Test Storefront Edit Storefront N…" at bounding box center [372, 314] width 520 height 312
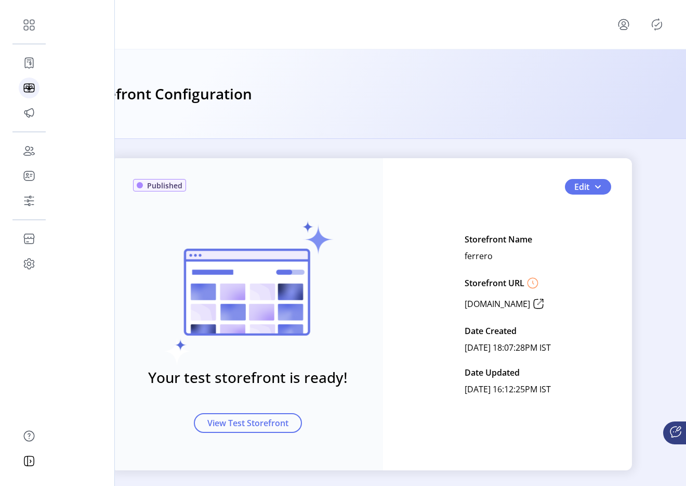
click at [31, 93] on icon at bounding box center [29, 88] width 17 height 17
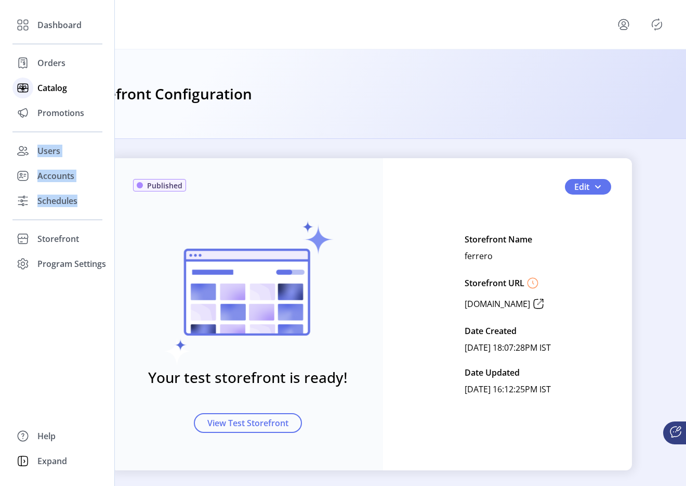
click at [31, 93] on div at bounding box center [22, 87] width 21 height 25
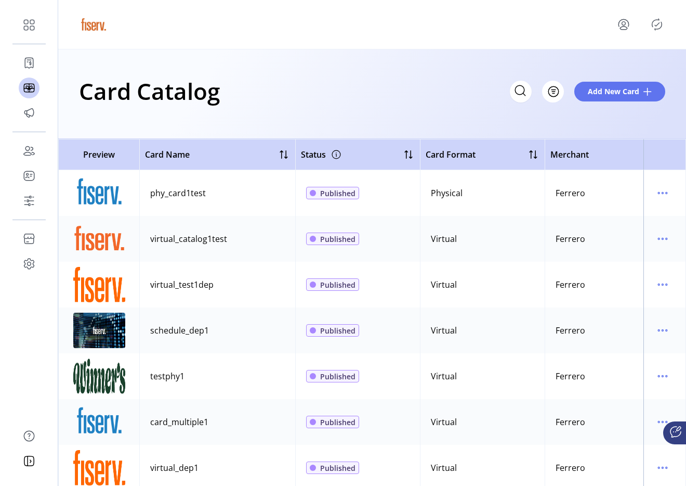
click at [346, 101] on div "Card Catalog Filter Add New Card" at bounding box center [372, 91] width 586 height 36
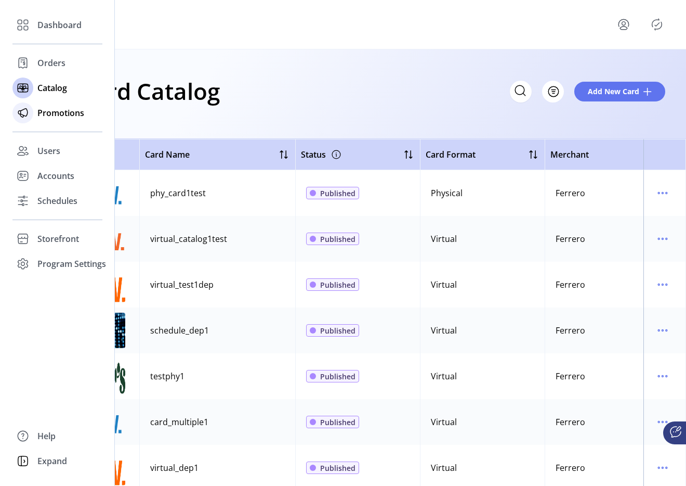
click at [42, 104] on div "Promotions" at bounding box center [57, 112] width 90 height 25
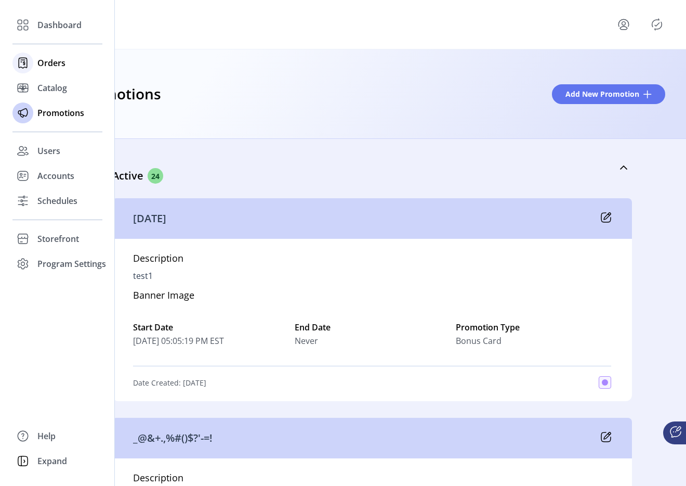
click at [44, 64] on span "Orders" at bounding box center [51, 63] width 28 height 12
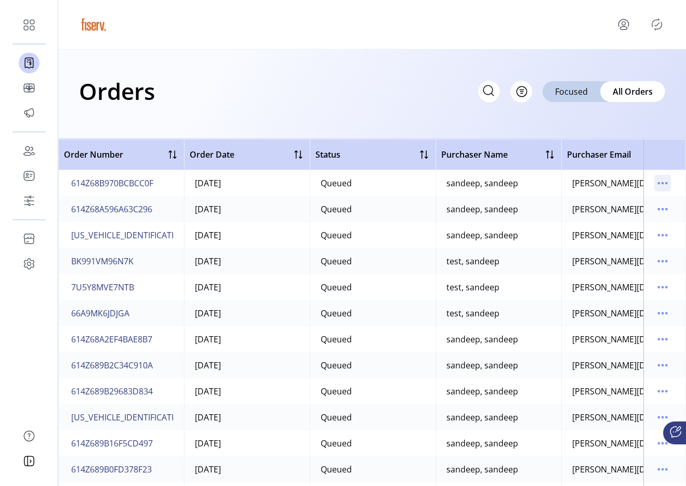
click at [658, 187] on icon "menu" at bounding box center [663, 183] width 17 height 17
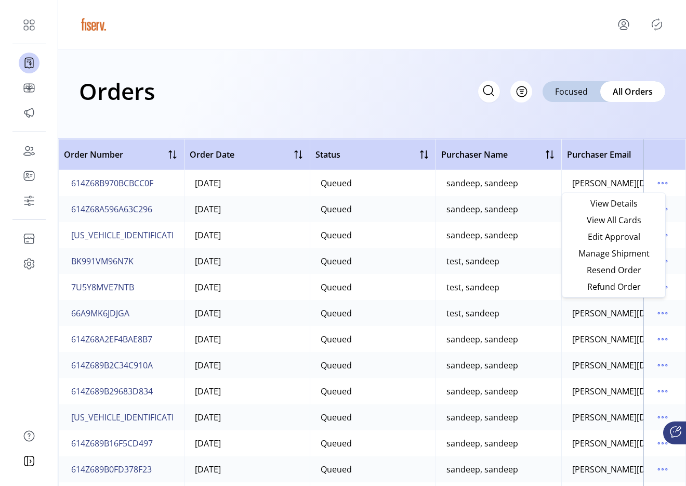
click at [494, 119] on div "Orders Filter Focused All Orders" at bounding box center [372, 93] width 628 height 89
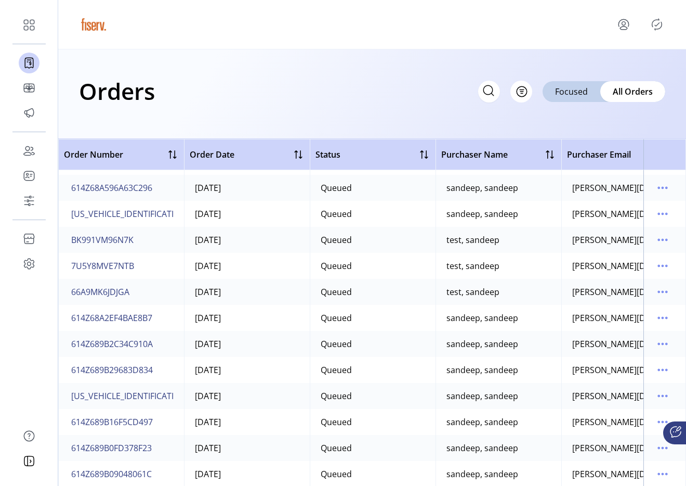
scroll to position [22, 0]
click at [655, 244] on icon "menu" at bounding box center [663, 239] width 17 height 17
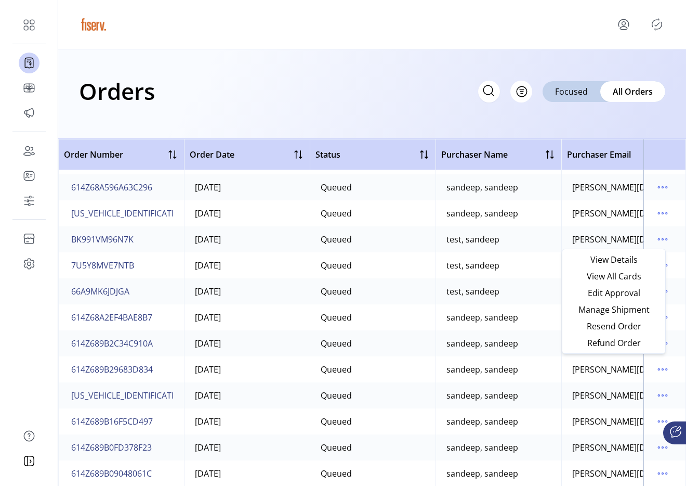
click at [482, 128] on div "Orders Filter Focused All Orders" at bounding box center [372, 93] width 628 height 89
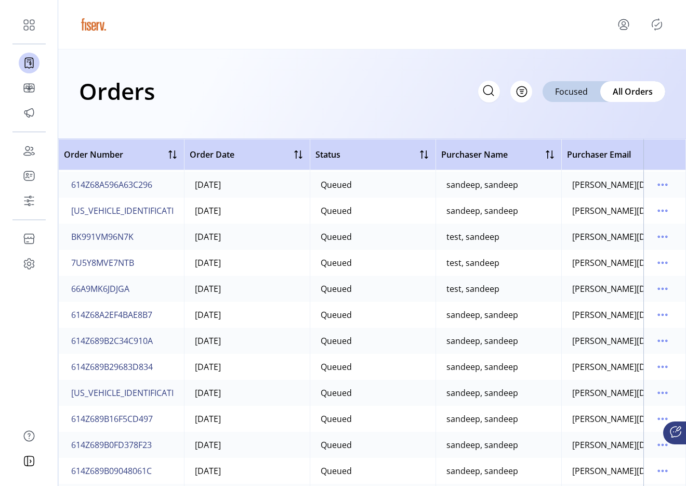
scroll to position [0, 0]
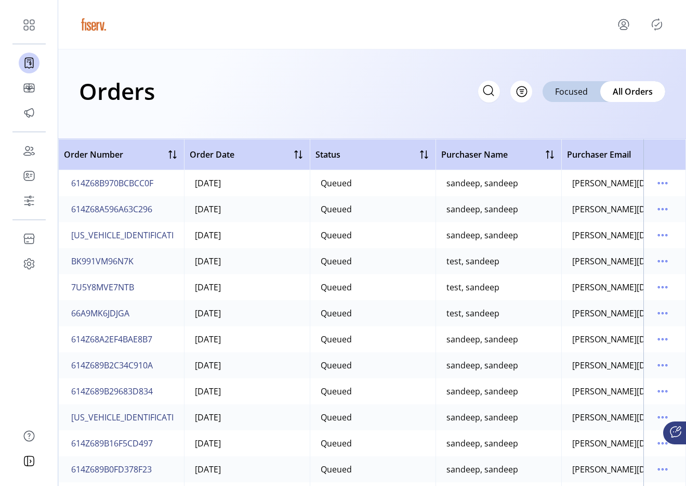
click at [567, 117] on div "Orders Filter Focused All Orders" at bounding box center [372, 93] width 628 height 89
click at [563, 103] on div "Orders Filter Focused All Orders" at bounding box center [372, 91] width 586 height 36
click at [560, 97] on div "Focused" at bounding box center [572, 91] width 58 height 21
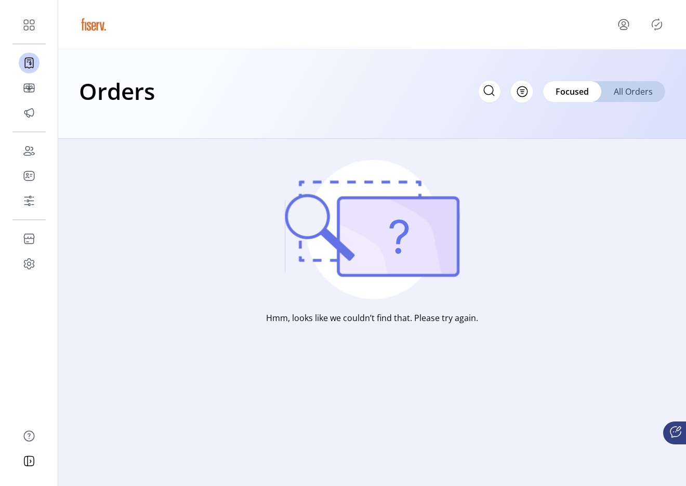
click at [634, 91] on span "All Orders" at bounding box center [633, 91] width 39 height 12
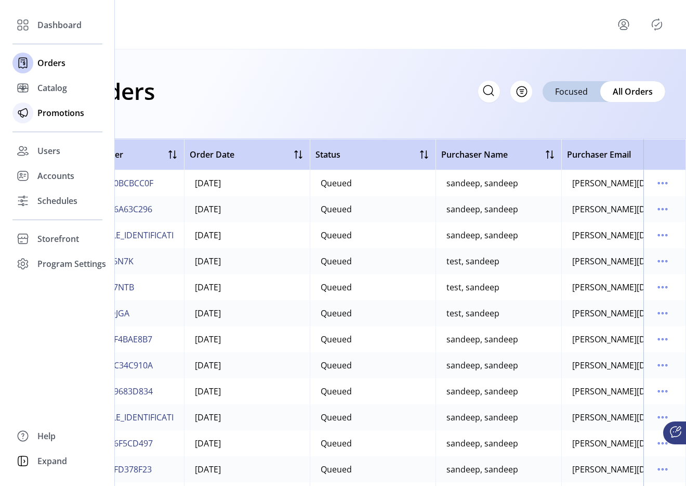
click at [56, 108] on span "Promotions" at bounding box center [60, 113] width 47 height 12
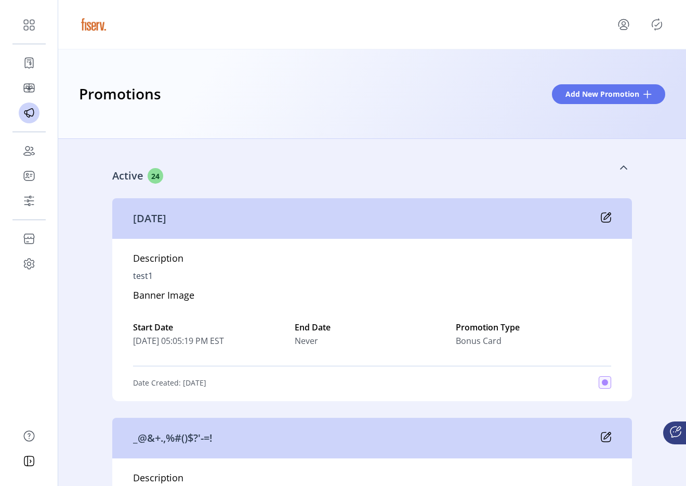
click at [613, 165] on link "Active 24" at bounding box center [372, 167] width 520 height 45
click at [615, 165] on link "Active 24" at bounding box center [372, 167] width 520 height 45
click at [620, 163] on icon at bounding box center [624, 167] width 8 height 8
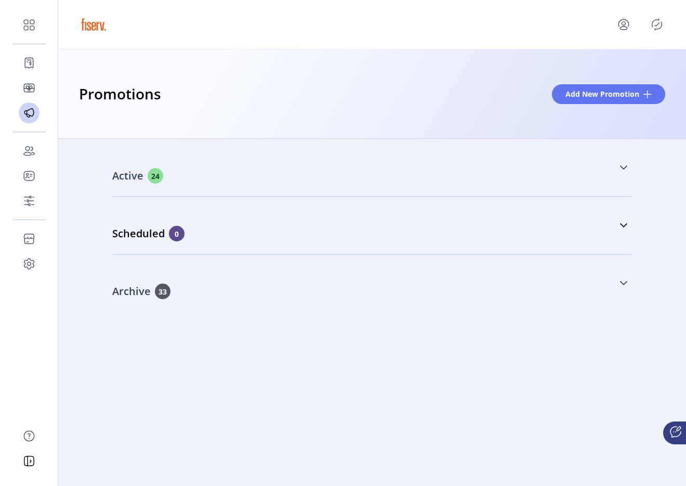
click at [626, 283] on icon at bounding box center [624, 283] width 8 height 8
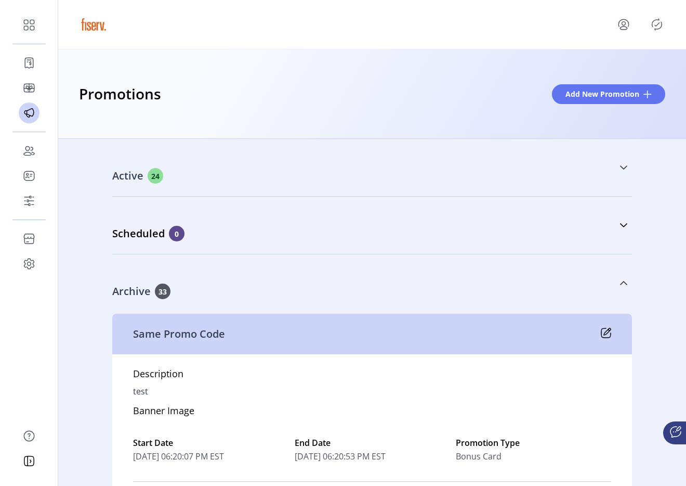
click at [622, 283] on icon at bounding box center [623, 283] width 7 height 4
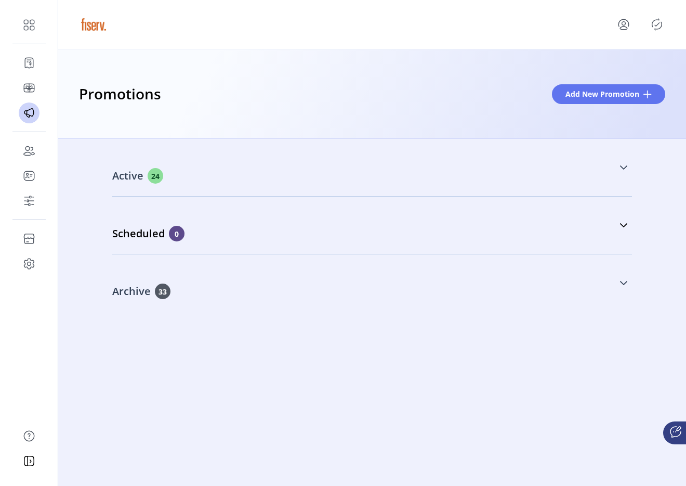
click at [623, 173] on link "Active 24" at bounding box center [372, 167] width 520 height 45
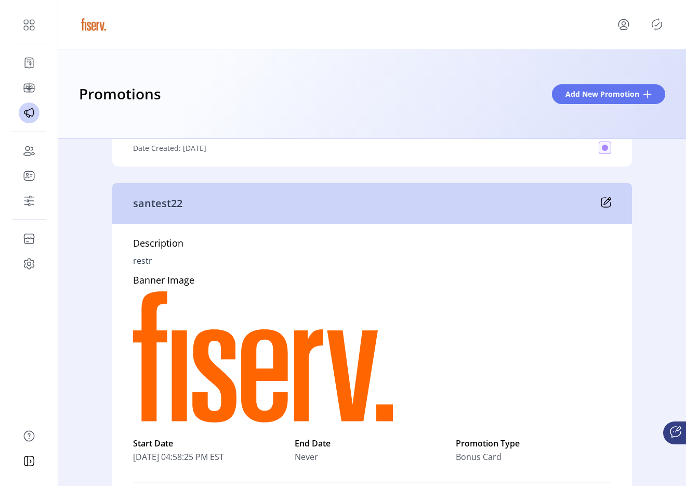
scroll to position [2102, 0]
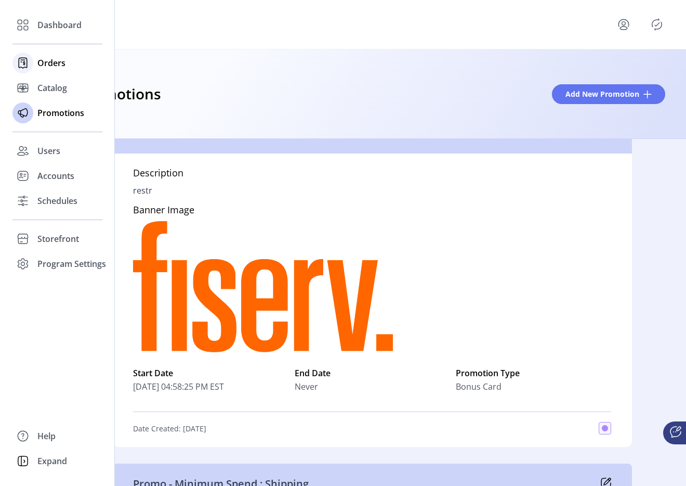
drag, startPoint x: 23, startPoint y: 58, endPoint x: 30, endPoint y: 60, distance: 6.6
click at [23, 58] on icon at bounding box center [23, 63] width 8 height 10
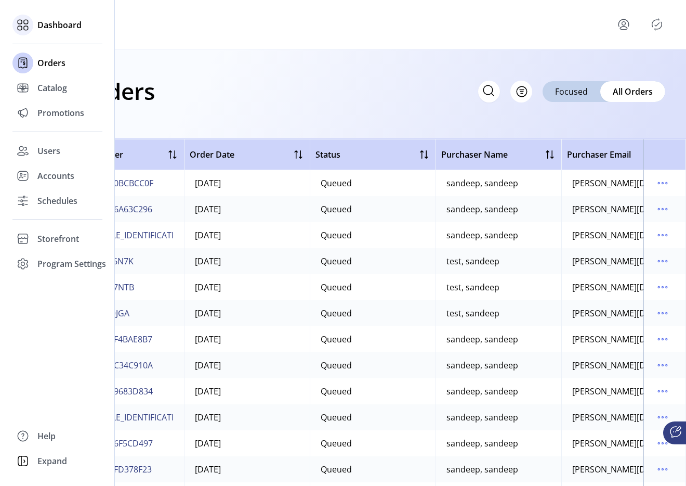
click at [60, 30] on span "Dashboard" at bounding box center [59, 25] width 44 height 12
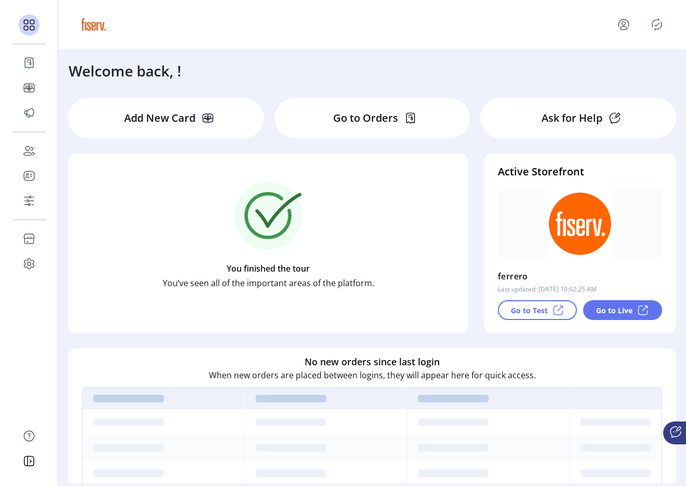
click at [525, 315] on p "Go to Test" at bounding box center [529, 310] width 37 height 11
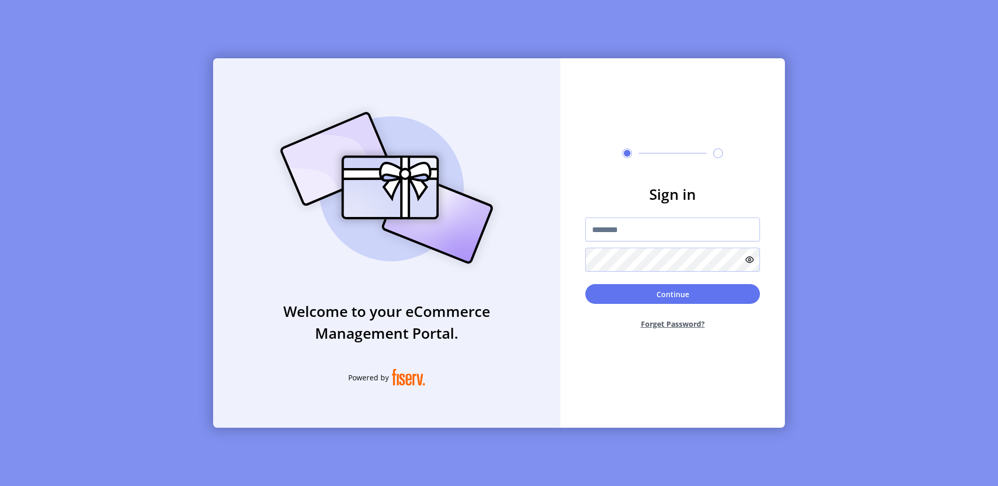
click at [425, 195] on img at bounding box center [387, 187] width 244 height 175
click at [614, 205] on form "Sign in Continue Forget Password?" at bounding box center [672, 260] width 225 height 154
click at [606, 222] on input "text" at bounding box center [672, 229] width 175 height 24
type input "**********"
click at [695, 295] on button "Continue" at bounding box center [672, 294] width 175 height 20
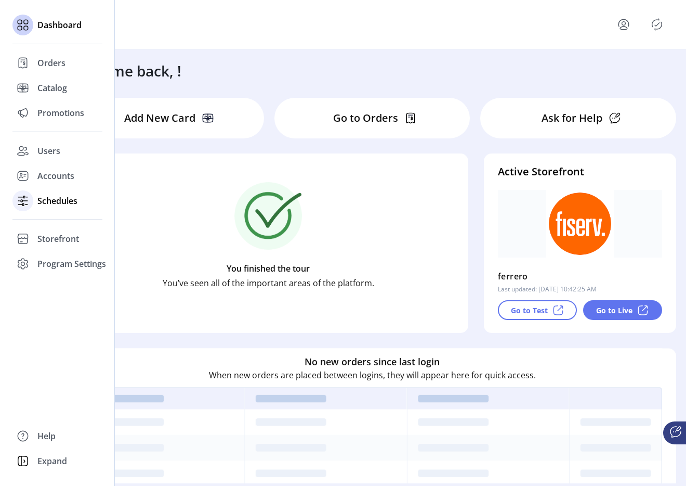
click at [32, 208] on div at bounding box center [22, 200] width 21 height 25
click at [51, 235] on span "Storefront" at bounding box center [58, 238] width 42 height 12
click at [61, 257] on span "Configuration" at bounding box center [64, 259] width 55 height 12
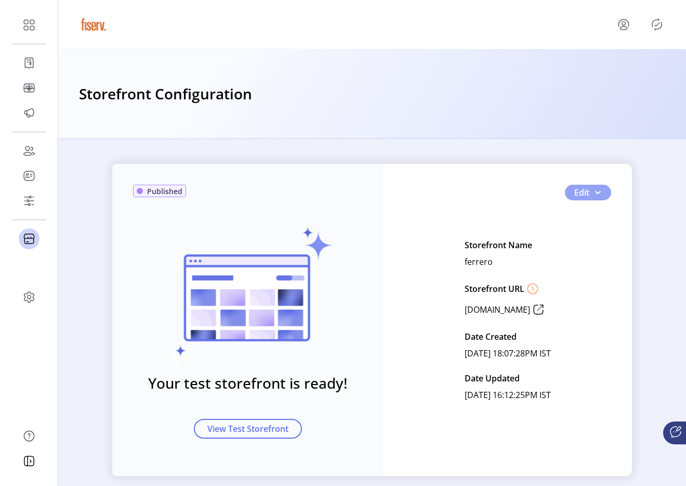
click at [606, 186] on button "Edit" at bounding box center [588, 193] width 46 height 16
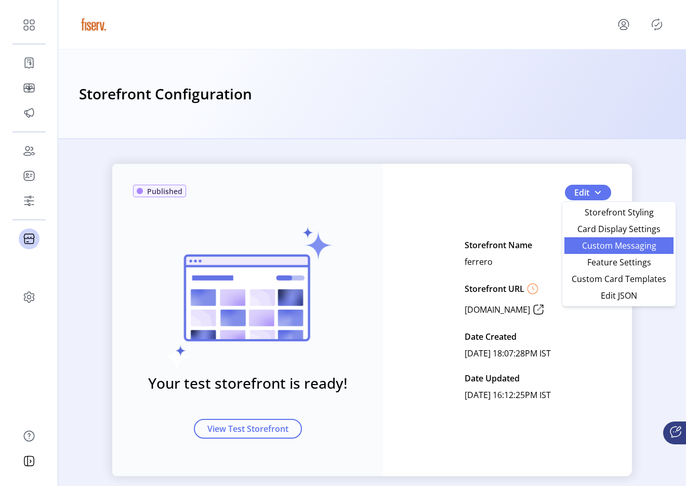
click at [591, 241] on span "Custom Messaging" at bounding box center [619, 245] width 97 height 8
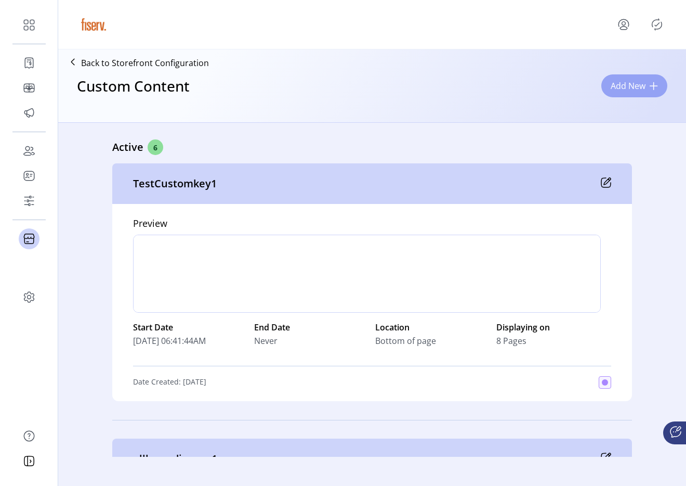
click at [646, 88] on button "Add New" at bounding box center [635, 85] width 66 height 23
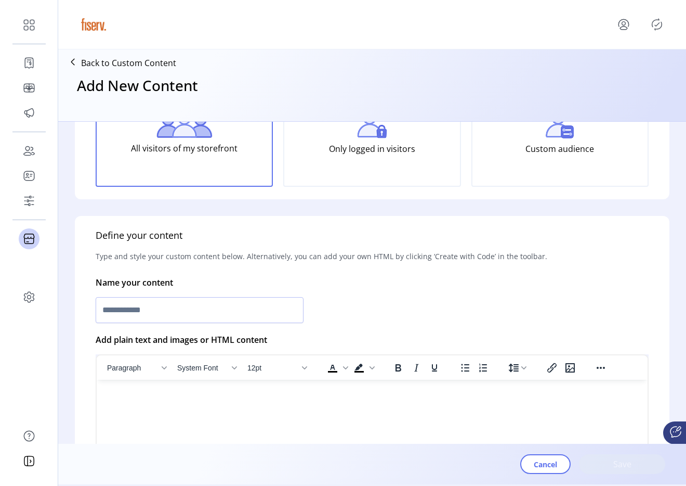
scroll to position [143, 0]
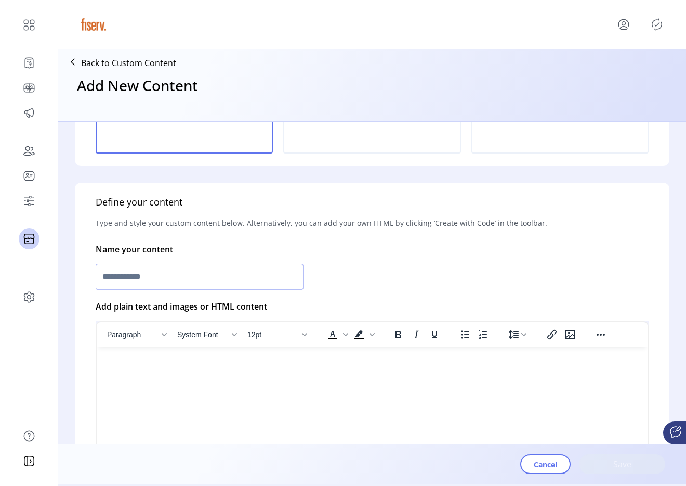
click at [201, 275] on input "text" at bounding box center [200, 277] width 208 height 26
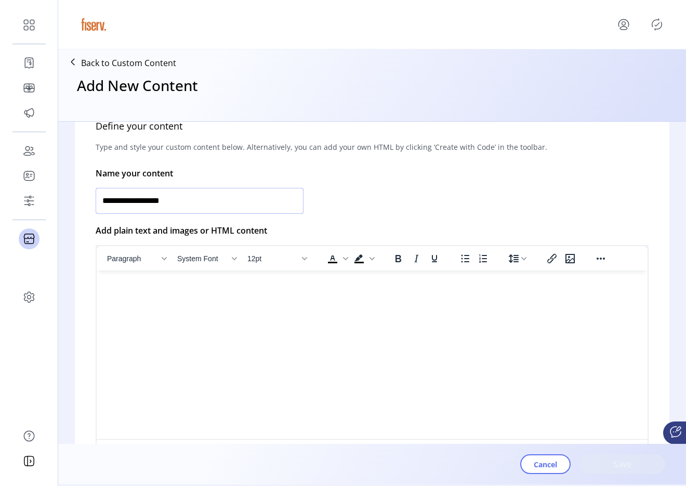
scroll to position [233, 0]
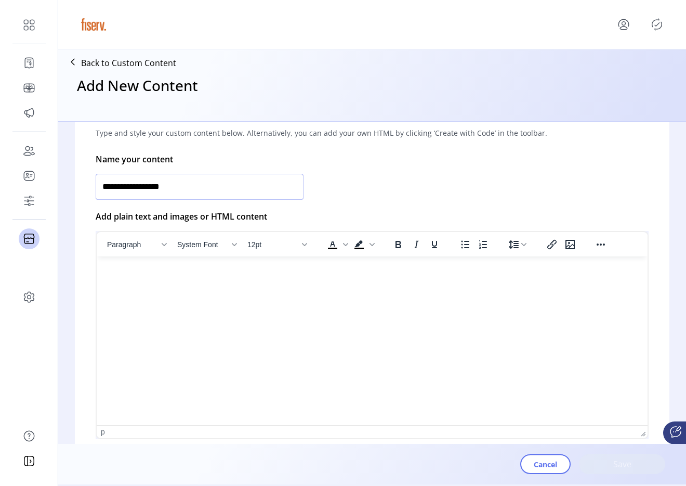
type input "**********"
click at [357, 265] on html at bounding box center [372, 260] width 551 height 8
click at [356, 265] on html at bounding box center [372, 260] width 551 height 8
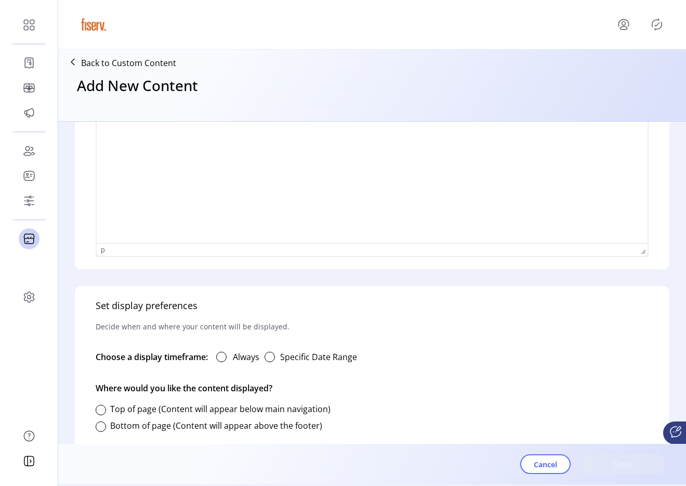
scroll to position [499, 0]
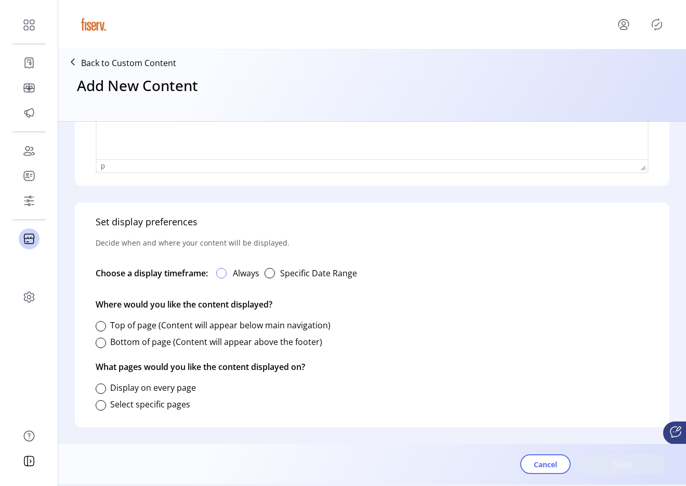
click at [219, 272] on div at bounding box center [221, 273] width 10 height 10
click at [101, 325] on div at bounding box center [101, 326] width 10 height 10
click at [100, 407] on div at bounding box center [101, 405] width 10 height 10
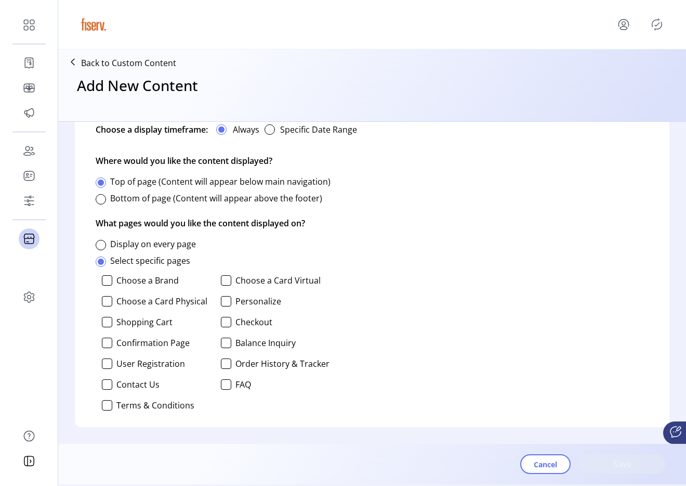
scroll to position [642, 0]
click at [102, 279] on div at bounding box center [107, 281] width 10 height 10
click at [102, 295] on div "Choose a Brand Choose a Card Virtual Choose a Card Physical Personalize Shoppin…" at bounding box center [213, 342] width 234 height 143
click at [102, 297] on div at bounding box center [107, 301] width 10 height 10
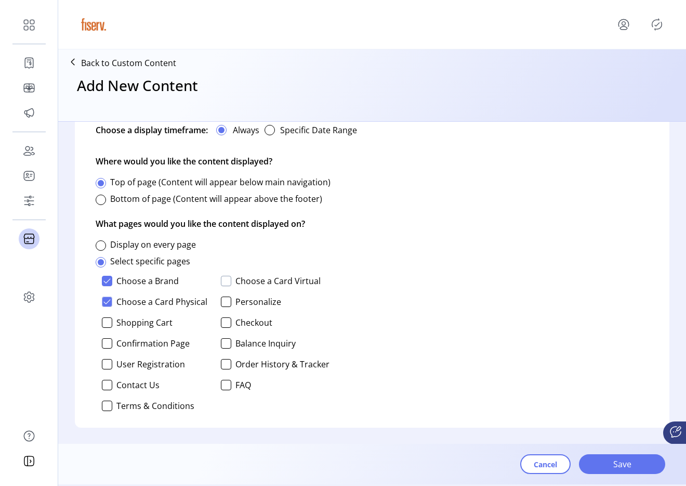
click at [226, 278] on div at bounding box center [226, 281] width 10 height 10
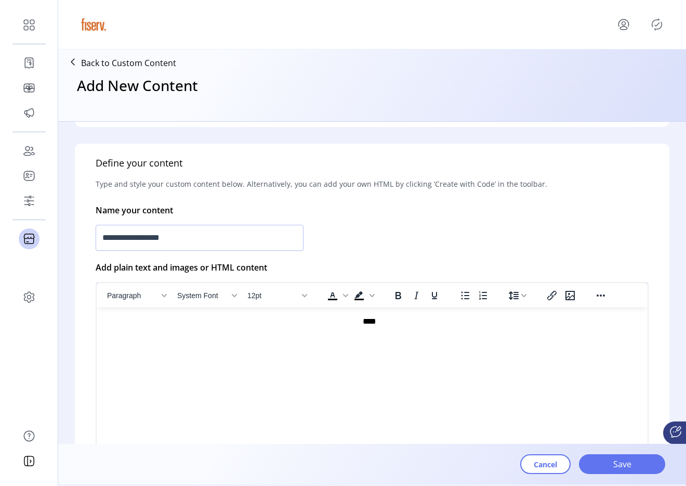
scroll to position [184, 0]
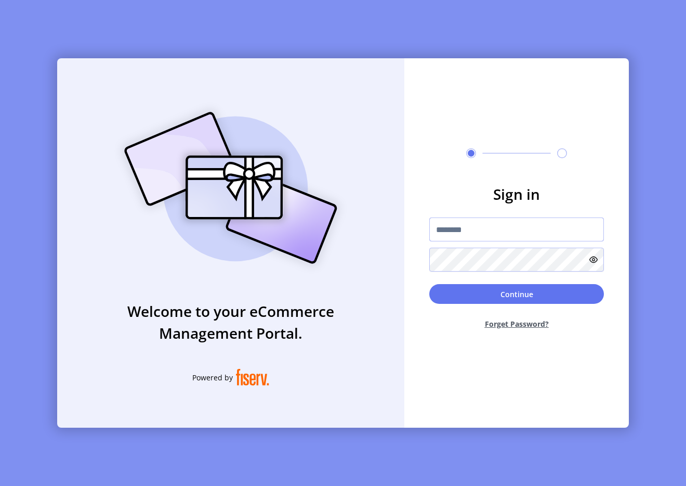
click at [500, 234] on input "text" at bounding box center [516, 229] width 175 height 24
type input "**********"
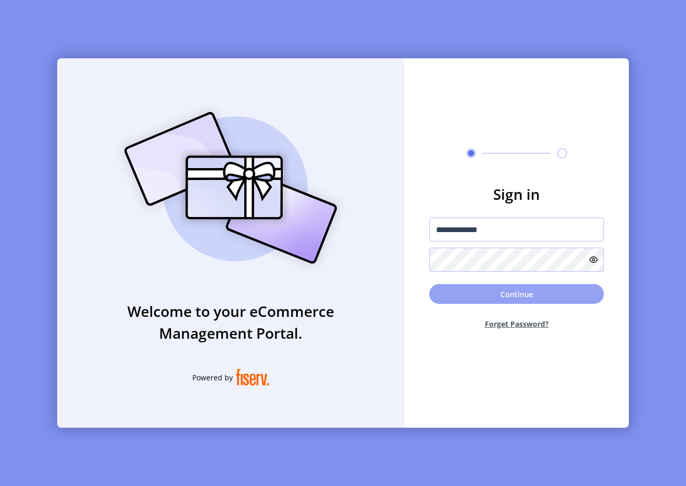
click at [495, 289] on button "Continue" at bounding box center [516, 294] width 175 height 20
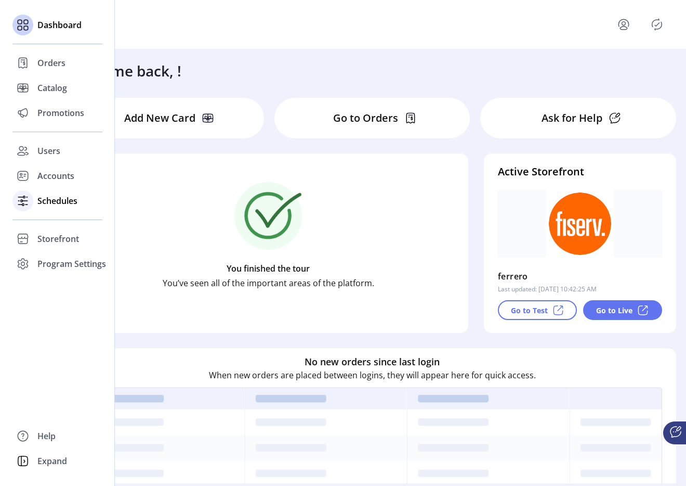
click at [61, 209] on div "Schedules" at bounding box center [57, 200] width 90 height 25
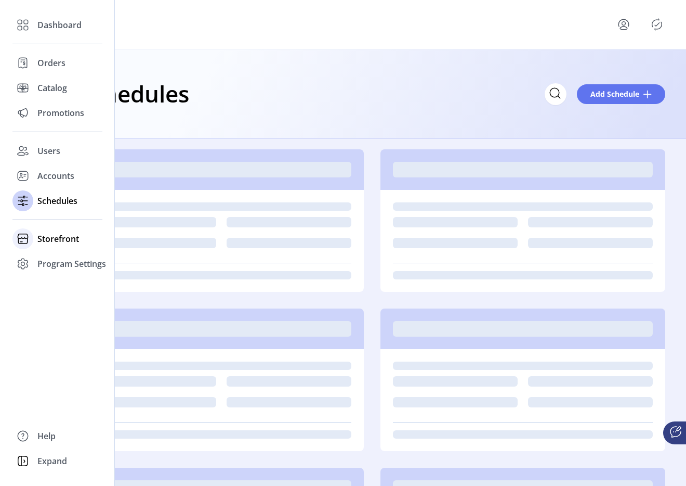
click at [61, 230] on div "Storefront" at bounding box center [57, 238] width 90 height 25
click at [60, 255] on span "Configuration" at bounding box center [64, 259] width 55 height 12
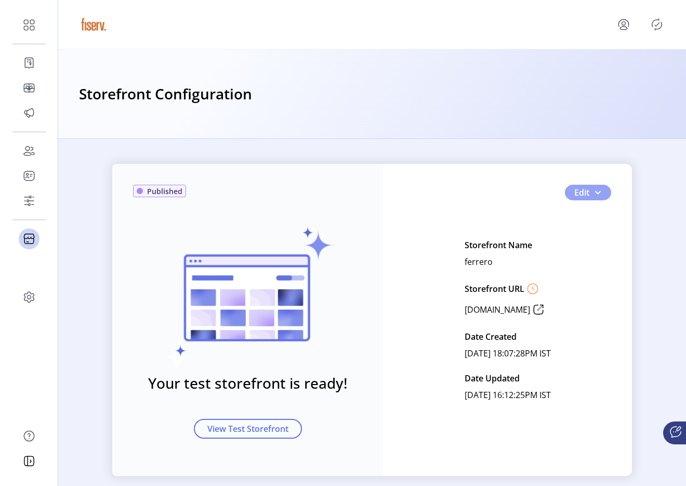
click at [597, 191] on span "button" at bounding box center [598, 192] width 8 height 8
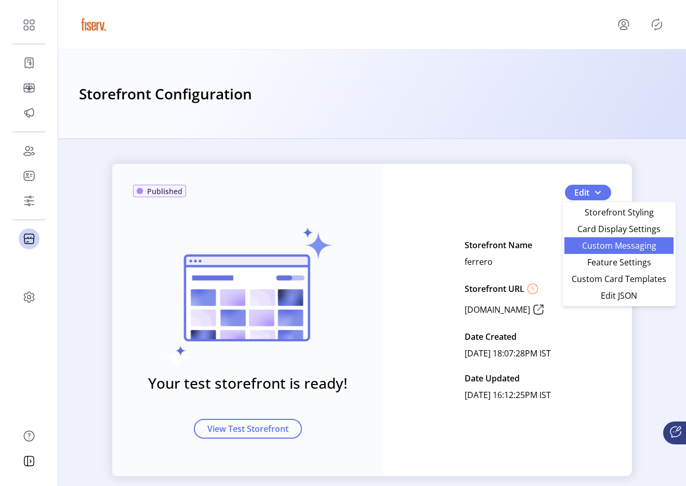
click at [588, 238] on link "Custom Messaging" at bounding box center [619, 245] width 109 height 17
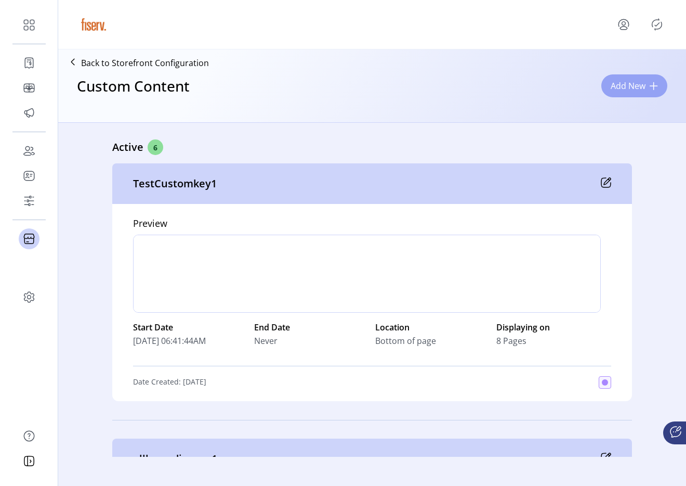
click at [619, 85] on span "Add New" at bounding box center [628, 86] width 35 height 12
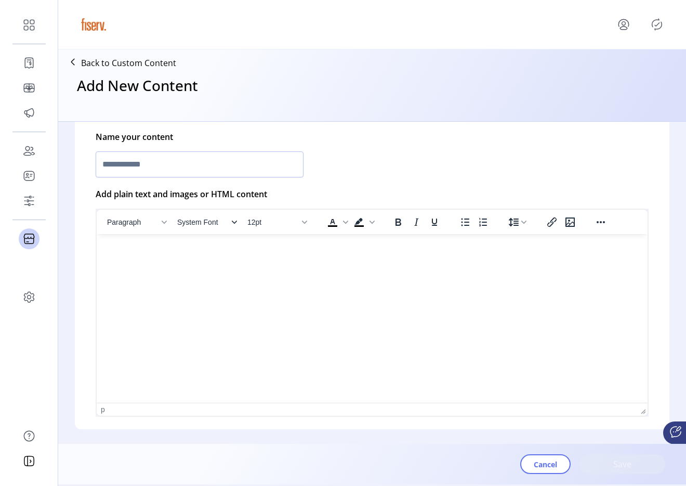
scroll to position [243, 0]
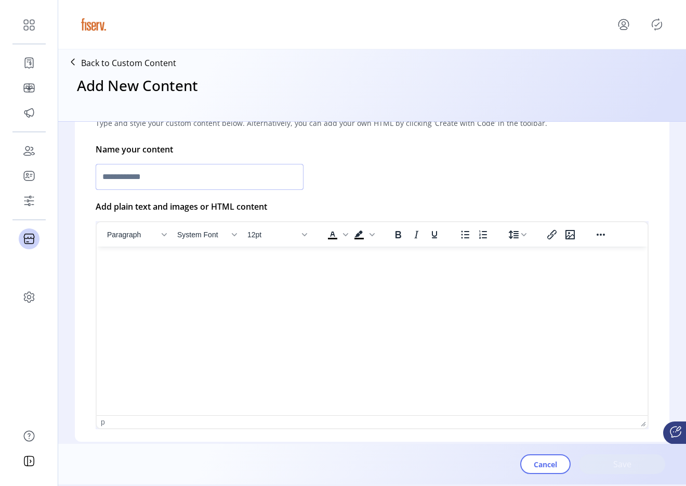
click at [175, 173] on input "text" at bounding box center [200, 177] width 208 height 26
type input "**********"
click at [160, 255] on html at bounding box center [372, 250] width 551 height 8
click at [165, 270] on html "****" at bounding box center [372, 260] width 551 height 28
click at [368, 267] on html "****" at bounding box center [372, 260] width 551 height 28
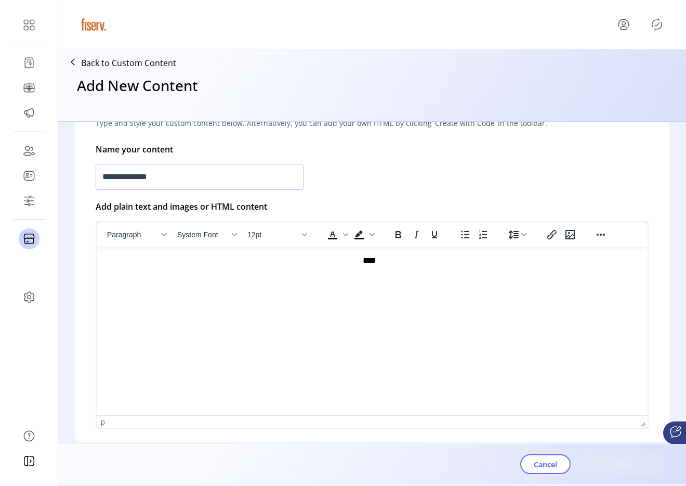
click at [368, 266] on p "****" at bounding box center [369, 260] width 529 height 11
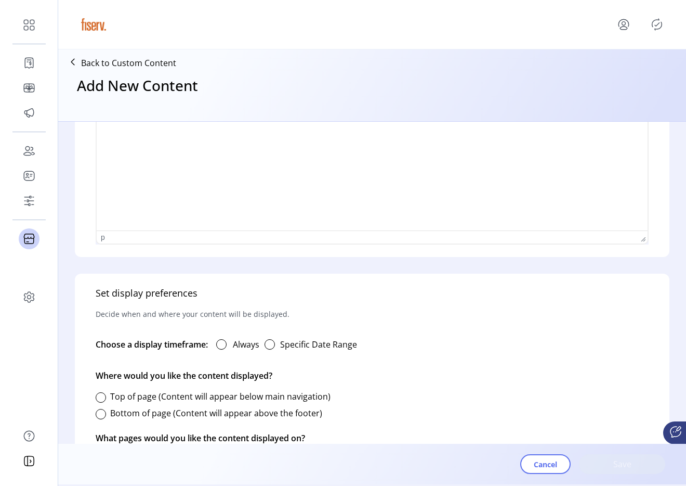
scroll to position [457, 0]
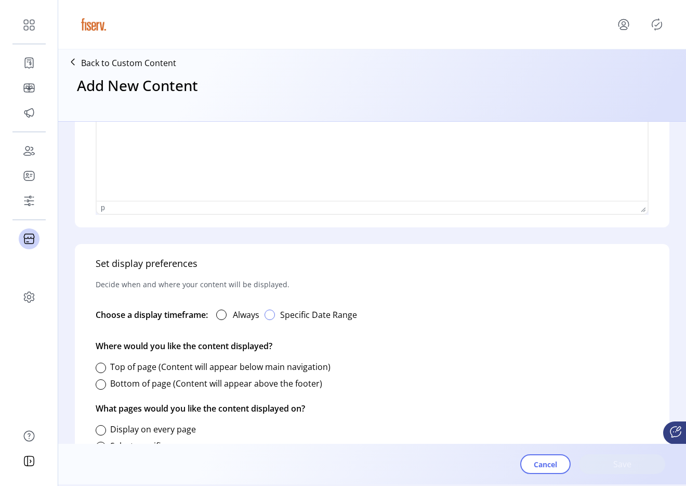
click at [269, 314] on div "button" at bounding box center [270, 314] width 10 height 10
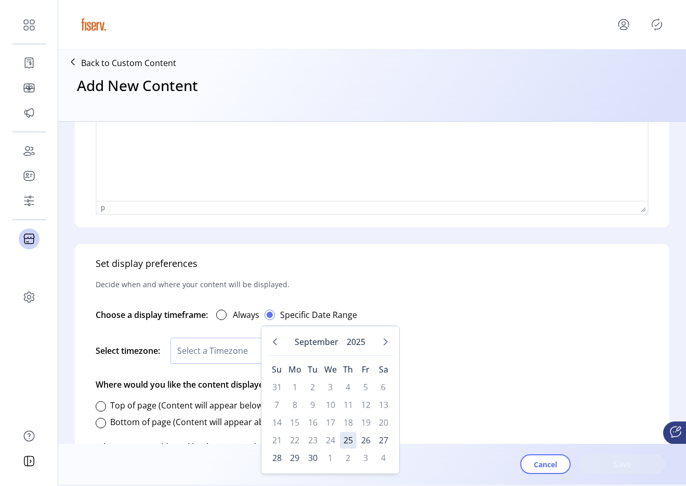
scroll to position [6, 4]
click at [350, 434] on span "25" at bounding box center [348, 440] width 17 height 17
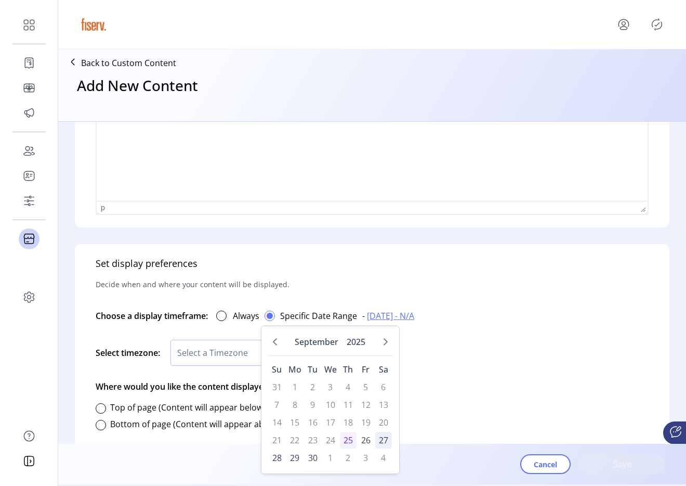
click at [382, 447] on span "27" at bounding box center [383, 440] width 17 height 17
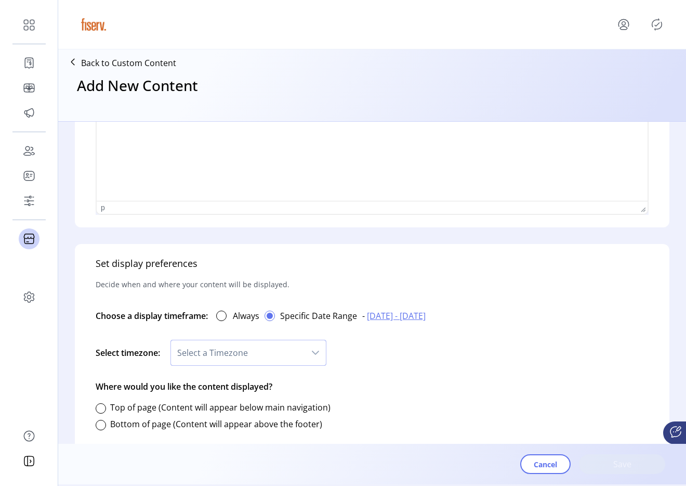
click at [283, 343] on span "Select a Timezone" at bounding box center [238, 352] width 134 height 25
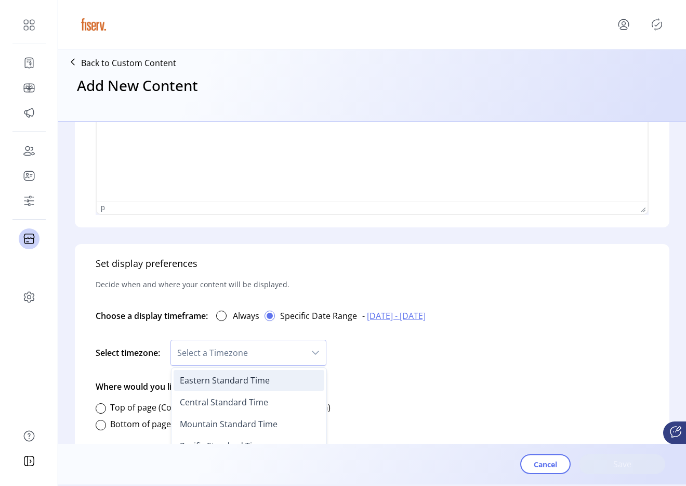
click at [274, 384] on li "Eastern Standard Time" at bounding box center [249, 380] width 151 height 21
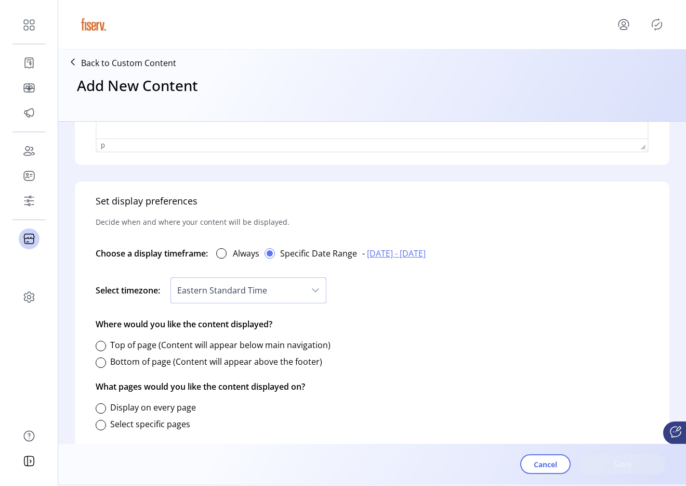
scroll to position [539, 0]
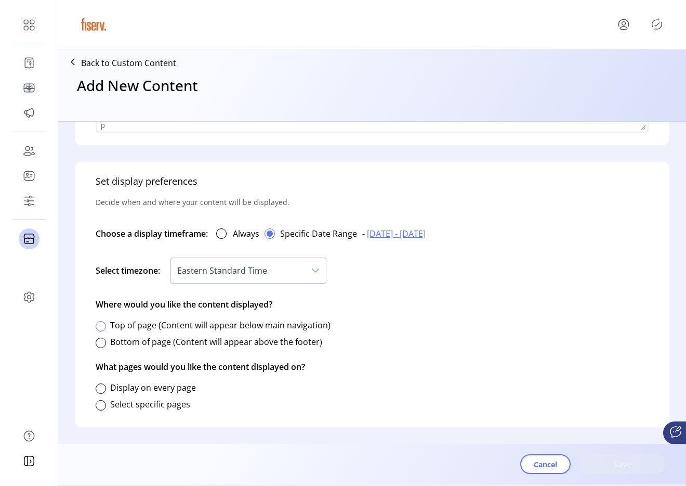
click at [103, 328] on div at bounding box center [101, 326] width 10 height 10
click at [99, 389] on div at bounding box center [101, 388] width 10 height 10
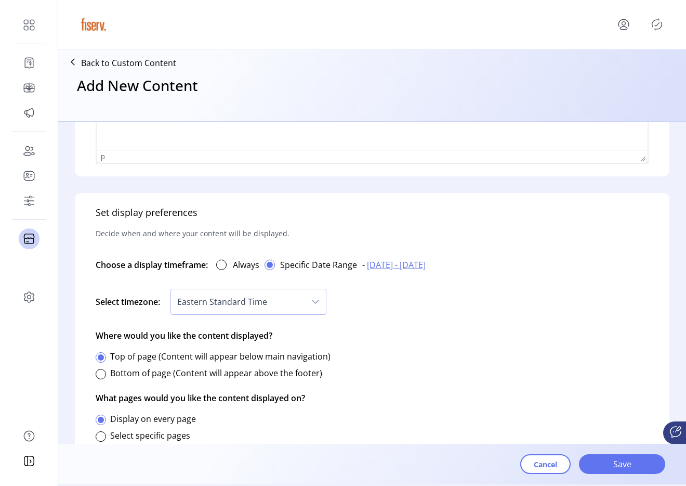
scroll to position [539, 0]
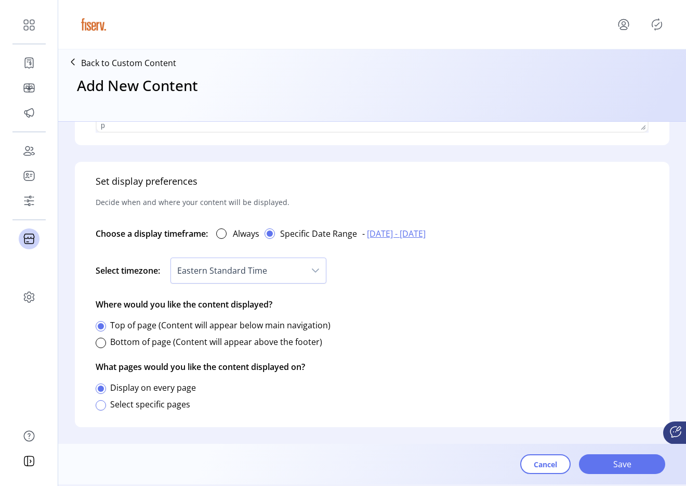
click at [103, 404] on div at bounding box center [101, 405] width 10 height 10
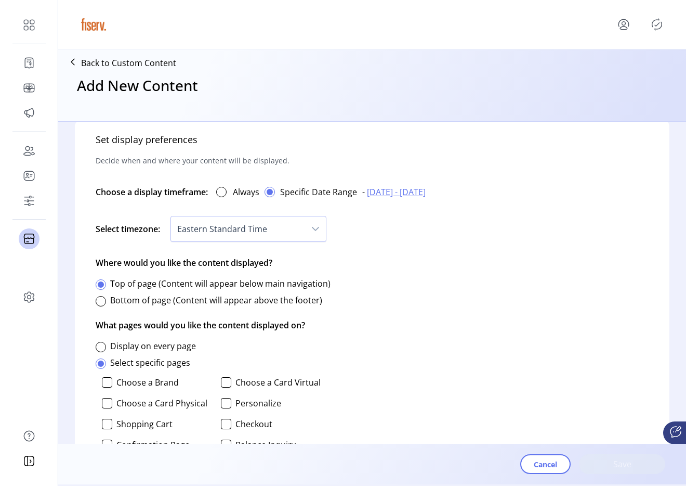
scroll to position [606, 0]
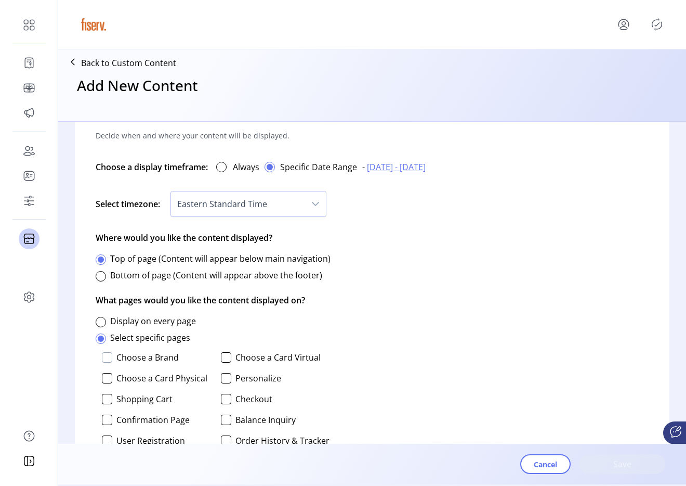
click at [112, 357] on div at bounding box center [107, 357] width 10 height 10
click at [108, 380] on div at bounding box center [107, 378] width 10 height 10
click at [221, 359] on div at bounding box center [226, 357] width 10 height 10
click at [225, 376] on div at bounding box center [226, 378] width 10 height 10
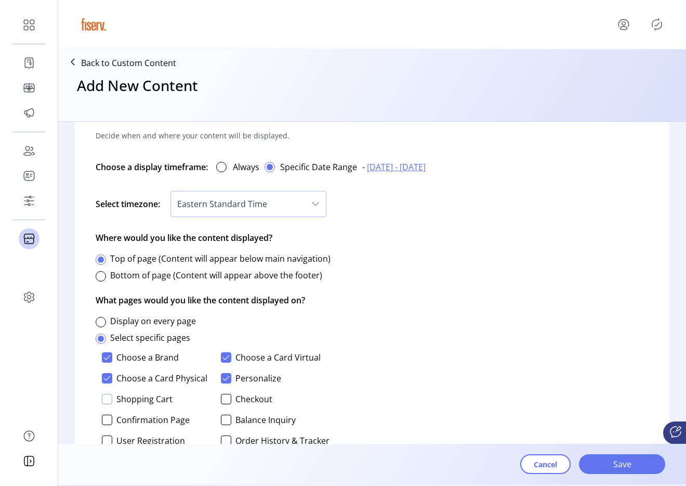
click at [109, 400] on div at bounding box center [107, 399] width 10 height 10
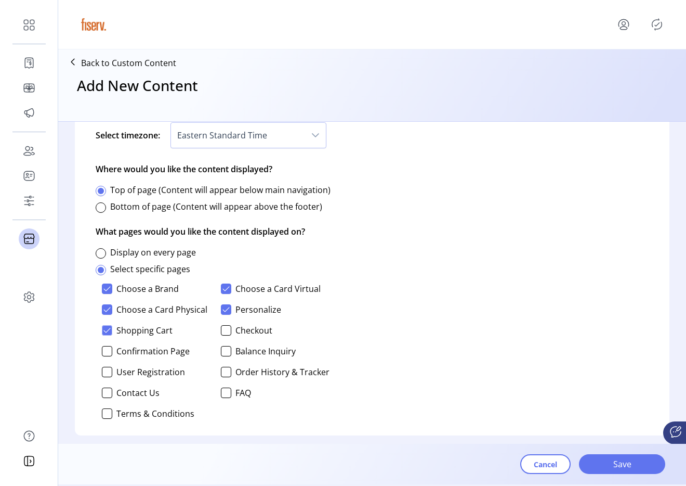
scroll to position [683, 0]
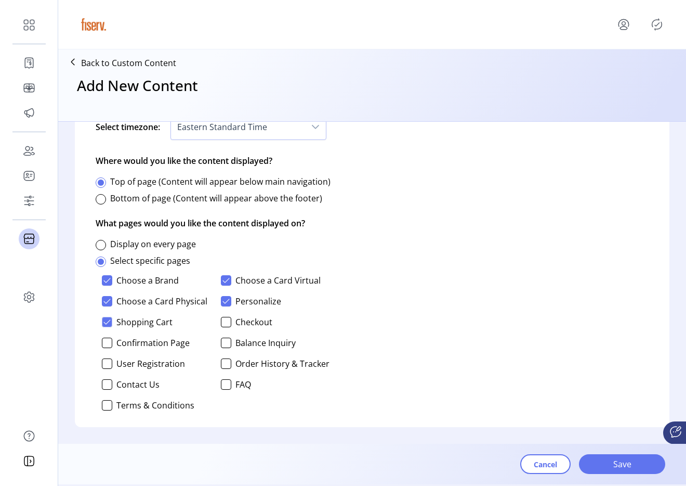
click at [102, 333] on div "Choose a Brand Choose a Card Virtual Choose a Card Physical Personalize Shoppin…" at bounding box center [213, 342] width 234 height 143
click at [103, 337] on div at bounding box center [107, 342] width 10 height 10
click at [106, 356] on div "Choose a Brand Choose a Card Virtual Choose a Card Physical Personalize Shoppin…" at bounding box center [213, 342] width 234 height 143
click at [106, 365] on div at bounding box center [107, 363] width 10 height 10
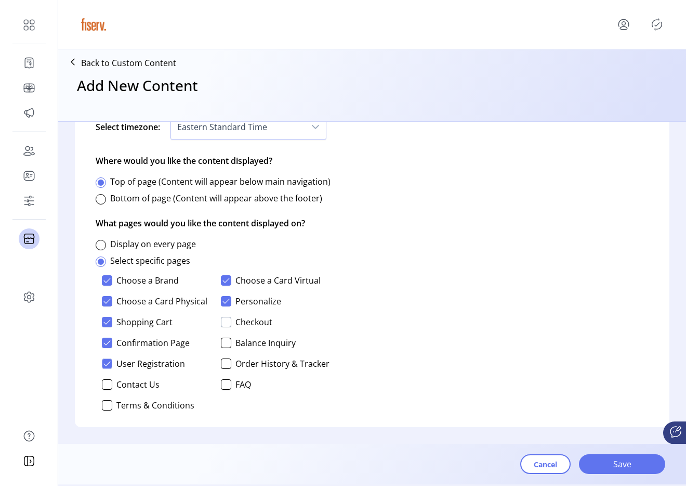
click at [229, 326] on div at bounding box center [226, 322] width 10 height 10
click at [228, 344] on div at bounding box center [226, 342] width 10 height 10
click at [227, 360] on div at bounding box center [226, 363] width 10 height 10
click at [225, 385] on div at bounding box center [226, 384] width 10 height 10
click at [106, 382] on div at bounding box center [107, 384] width 10 height 10
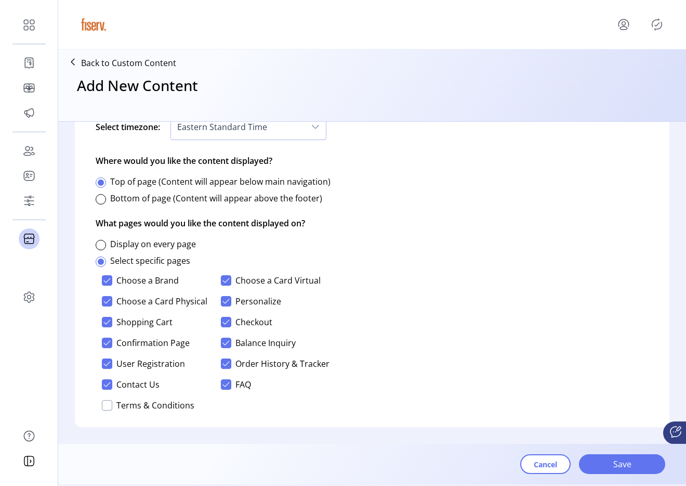
click at [107, 404] on div at bounding box center [107, 405] width 10 height 10
click at [638, 464] on span "Save" at bounding box center [622, 464] width 59 height 12
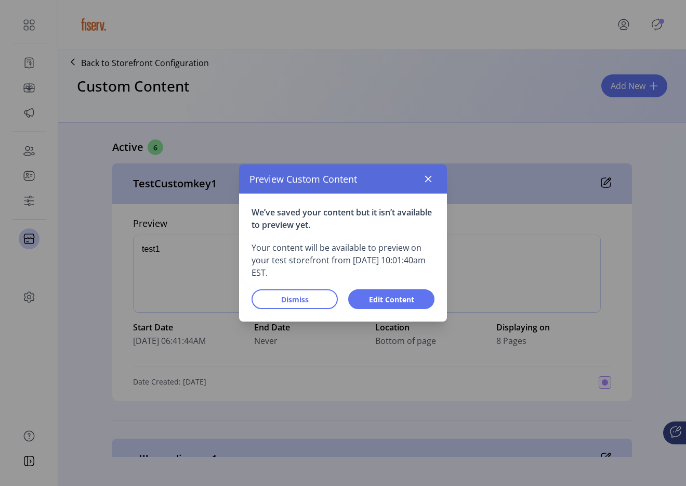
click at [437, 194] on div "We’ve saved your content but it isn’t available to preview yet. Your content wi…" at bounding box center [343, 257] width 208 height 128
click at [429, 188] on div "Preview Custom Content" at bounding box center [343, 178] width 208 height 29
click at [425, 184] on button "button" at bounding box center [428, 179] width 17 height 17
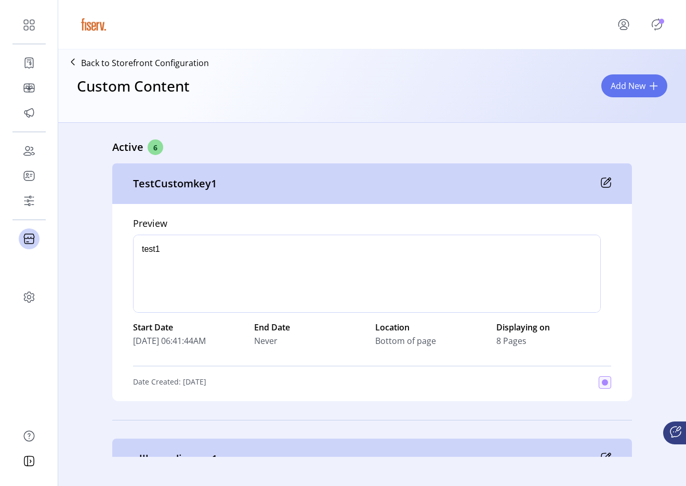
click at [604, 184] on icon at bounding box center [607, 181] width 7 height 7
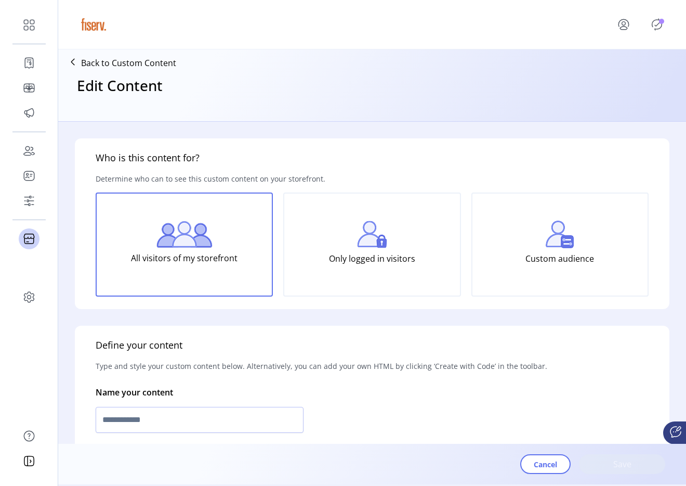
type input "**********"
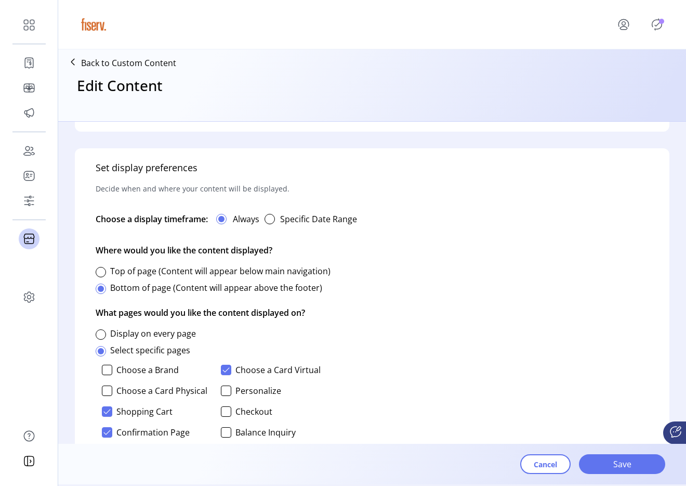
scroll to position [557, 0]
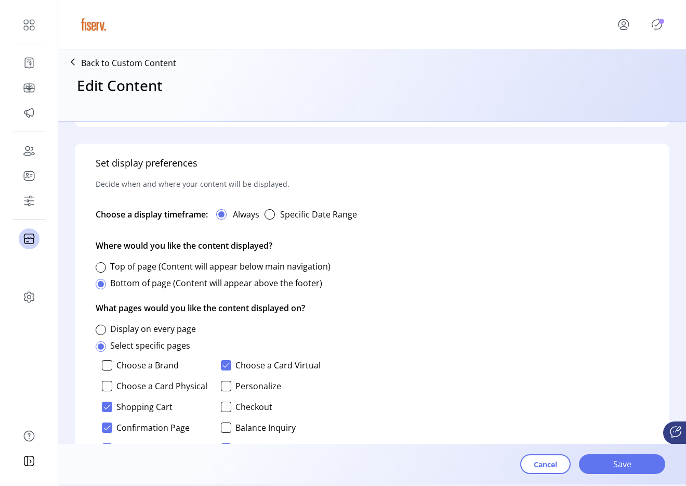
click at [236, 384] on label "Personalize" at bounding box center [259, 386] width 46 height 8
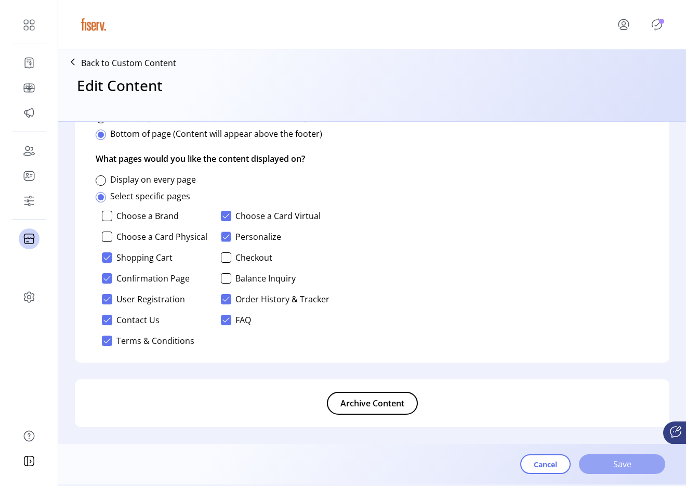
click at [620, 458] on span "Save" at bounding box center [622, 464] width 59 height 12
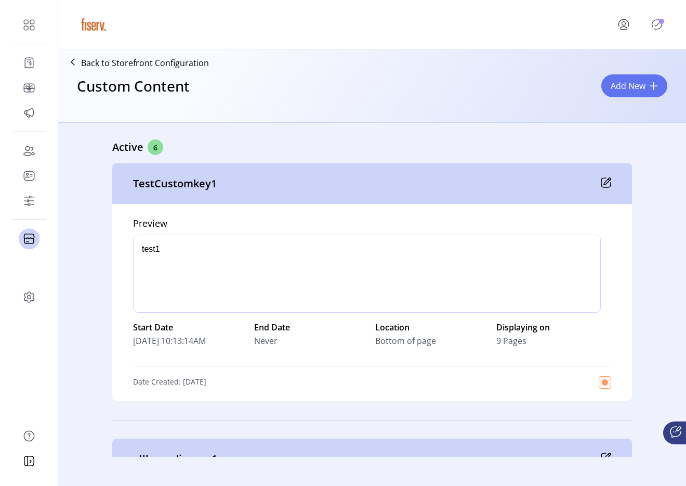
click at [643, 22] on button "menu" at bounding box center [626, 24] width 46 height 25
click at [658, 25] on icon "Publisher Panel" at bounding box center [657, 24] width 17 height 17
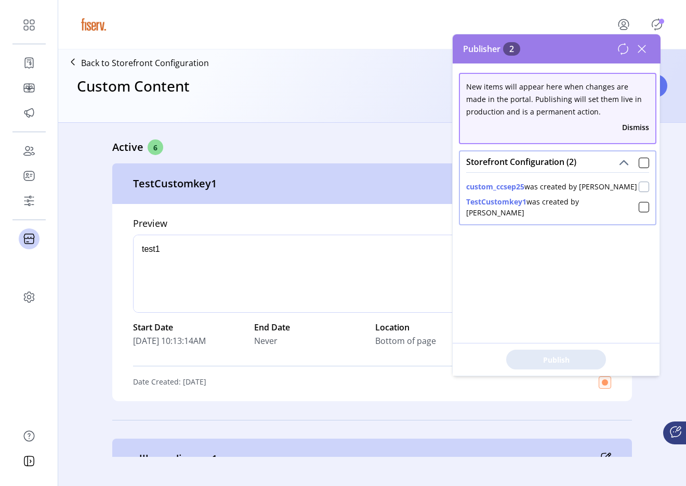
click at [639, 187] on div at bounding box center [644, 186] width 10 height 10
click at [639, 202] on div at bounding box center [644, 207] width 10 height 10
click at [560, 348] on div "Publish 2 Items" at bounding box center [556, 359] width 207 height 33
click at [556, 359] on span "Publish 2 Items" at bounding box center [556, 359] width 73 height 11
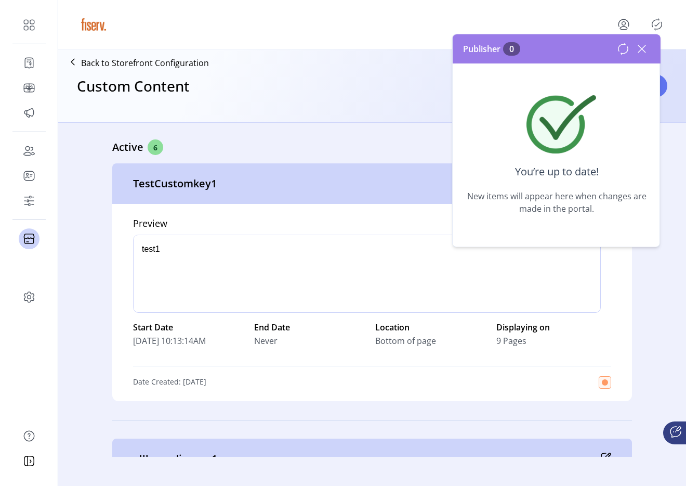
click at [641, 53] on icon at bounding box center [642, 49] width 17 height 17
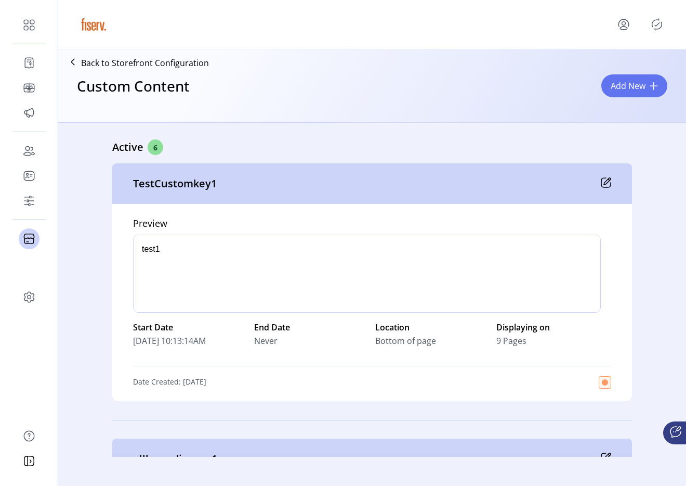
click at [176, 61] on p "Back to Storefront Configuration" at bounding box center [145, 63] width 128 height 12
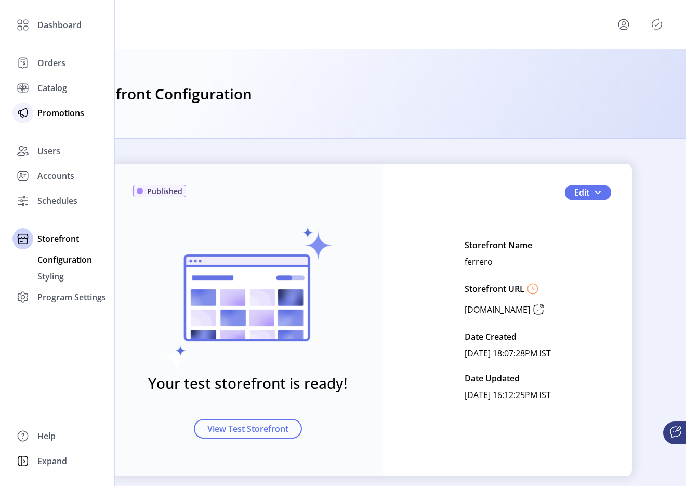
click at [72, 115] on span "Promotions" at bounding box center [60, 113] width 47 height 12
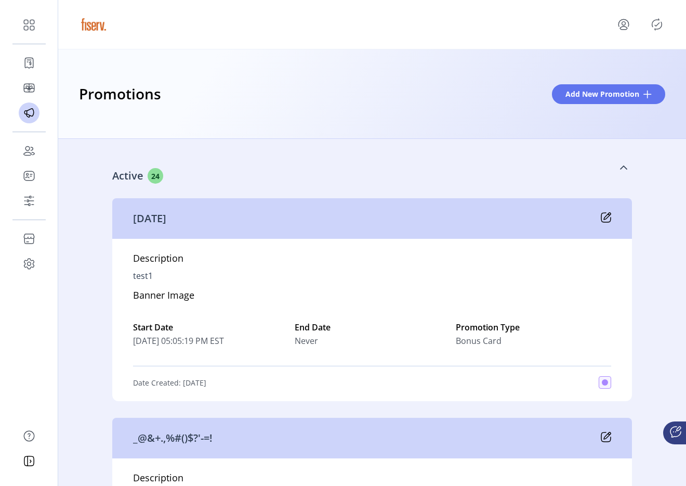
click at [620, 167] on icon at bounding box center [623, 167] width 7 height 4
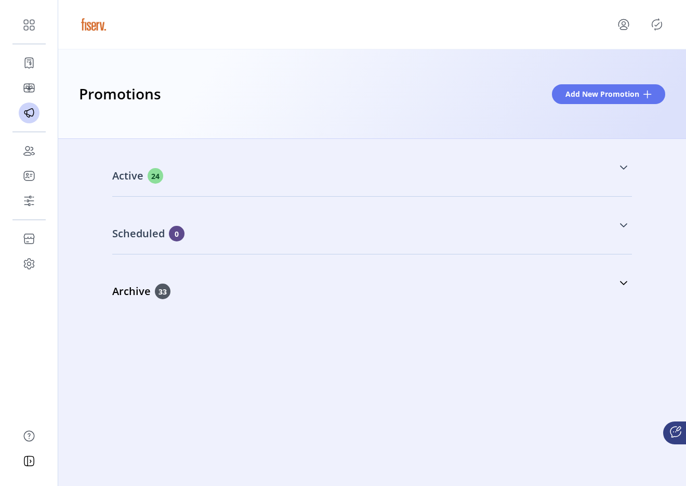
click at [373, 227] on div "Scheduled 0" at bounding box center [320, 234] width 416 height 16
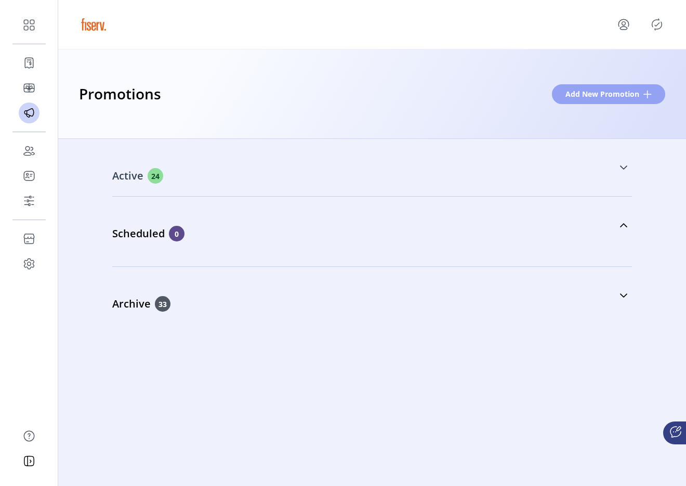
click at [602, 99] on span "Add New Promotion" at bounding box center [603, 93] width 74 height 11
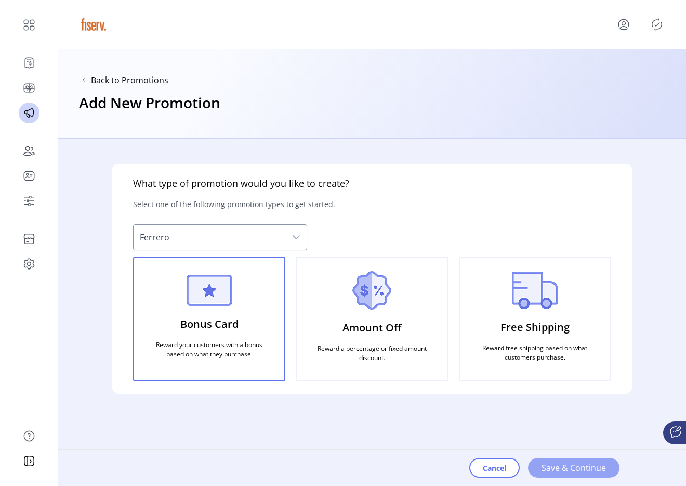
click at [552, 465] on span "Save & Continue" at bounding box center [574, 467] width 64 height 12
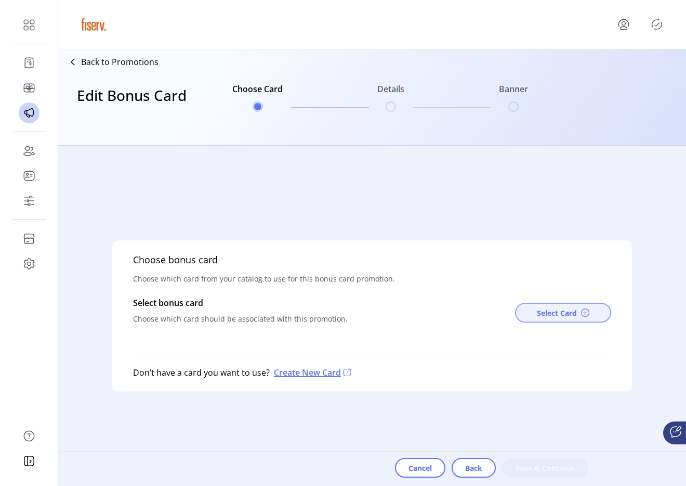
click at [553, 317] on span "Select Card" at bounding box center [557, 312] width 40 height 11
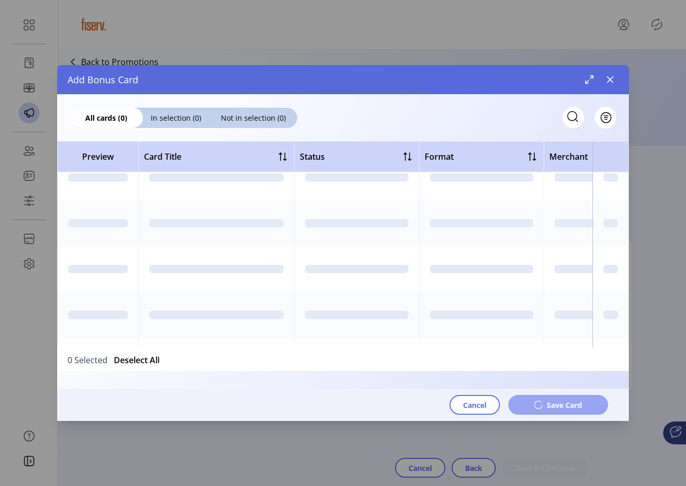
scroll to position [54, 0]
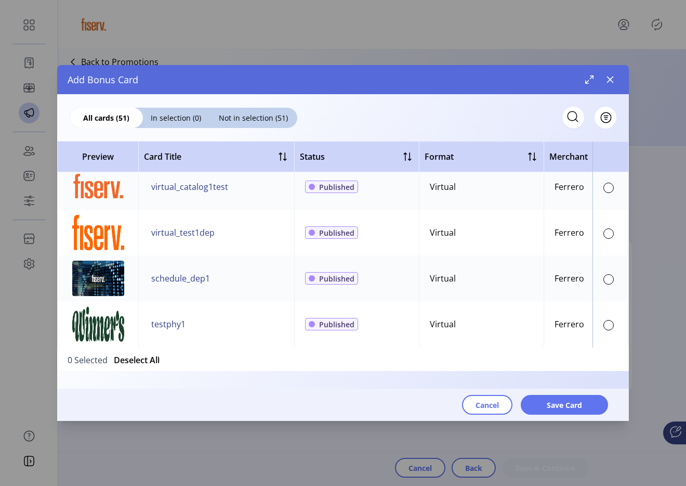
click at [608, 236] on div at bounding box center [609, 233] width 10 height 10
click at [568, 400] on span "Save Card" at bounding box center [564, 404] width 35 height 11
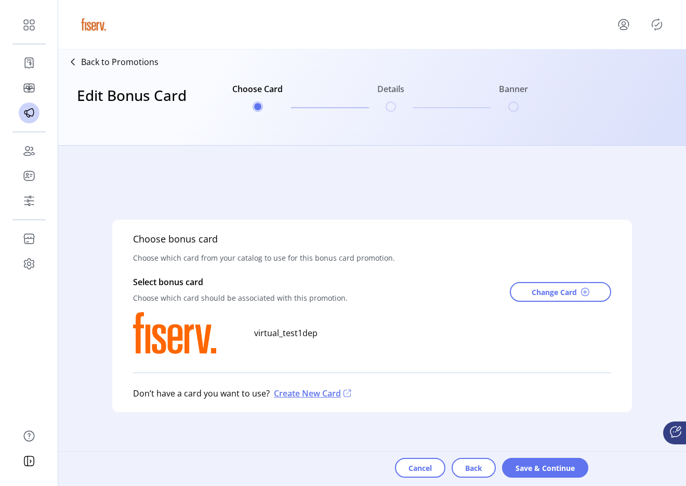
click at [525, 484] on div "Cancel Back Save & Continue" at bounding box center [491, 468] width 193 height 34
click at [525, 466] on span "Save & Continue" at bounding box center [545, 467] width 59 height 11
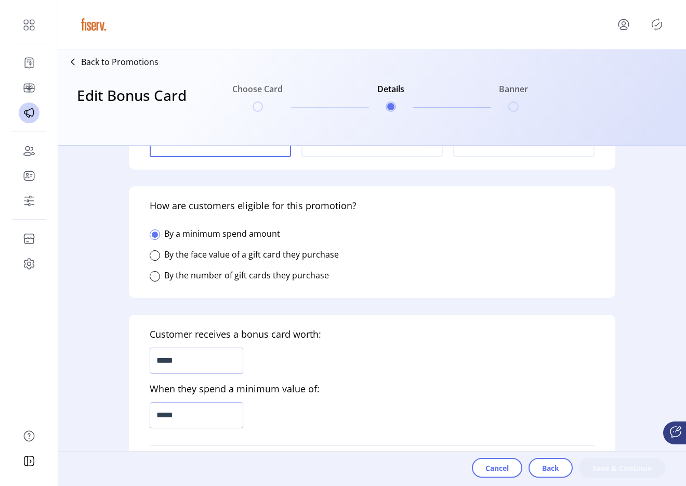
scroll to position [200, 0]
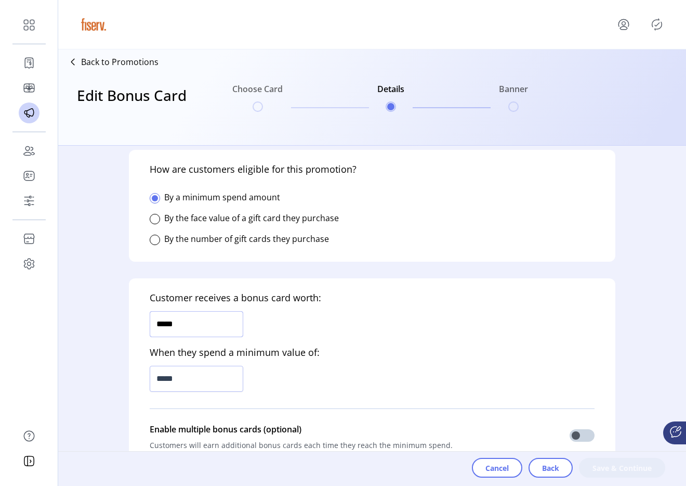
click at [215, 328] on input "*****" at bounding box center [197, 324] width 94 height 26
type input "*****"
click at [186, 371] on input "*****" at bounding box center [197, 378] width 94 height 26
click at [186, 371] on input "******" at bounding box center [197, 378] width 94 height 26
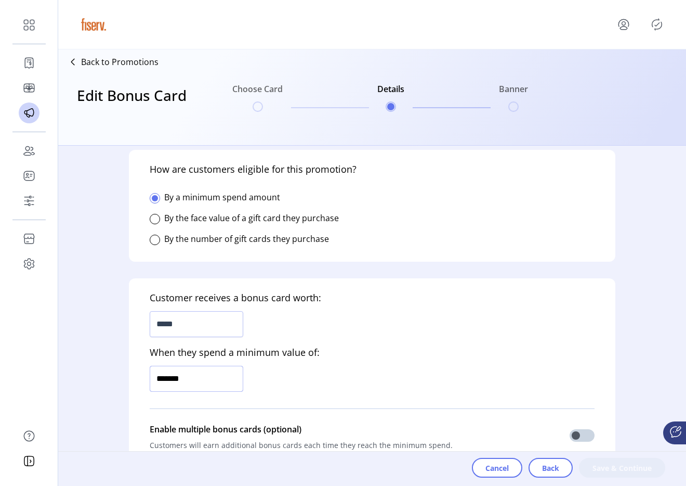
type input "*********"
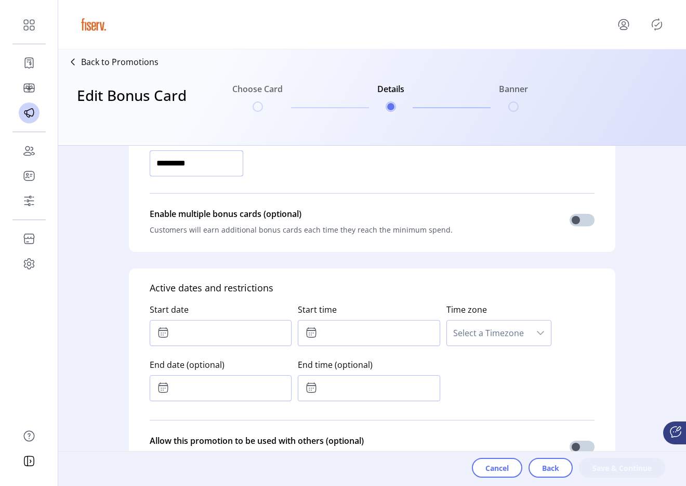
scroll to position [416, 0]
click at [269, 341] on input "text" at bounding box center [221, 332] width 142 height 26
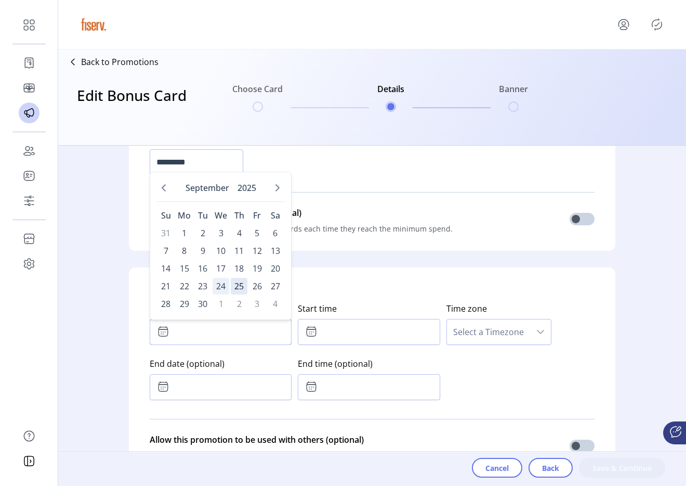
click at [218, 282] on span "24" at bounding box center [221, 286] width 17 height 17
type input "**********"
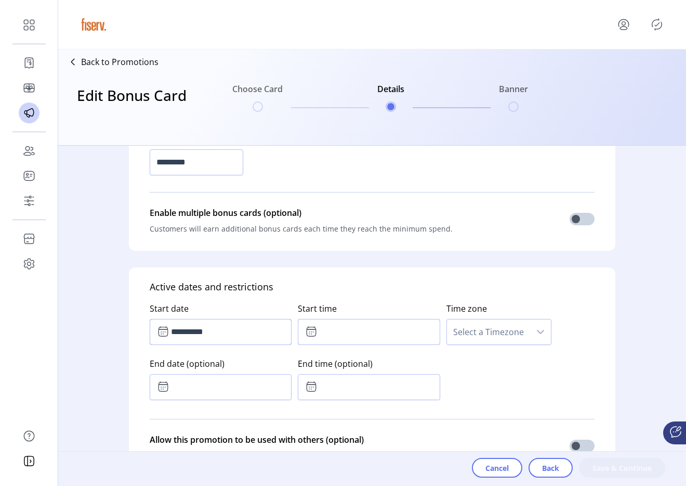
click at [322, 330] on input "text" at bounding box center [369, 332] width 142 height 26
click at [380, 353] on button "Next Minute" at bounding box center [385, 359] width 15 height 15
type input "*****"
click at [504, 335] on span "Select a Timezone" at bounding box center [488, 331] width 83 height 25
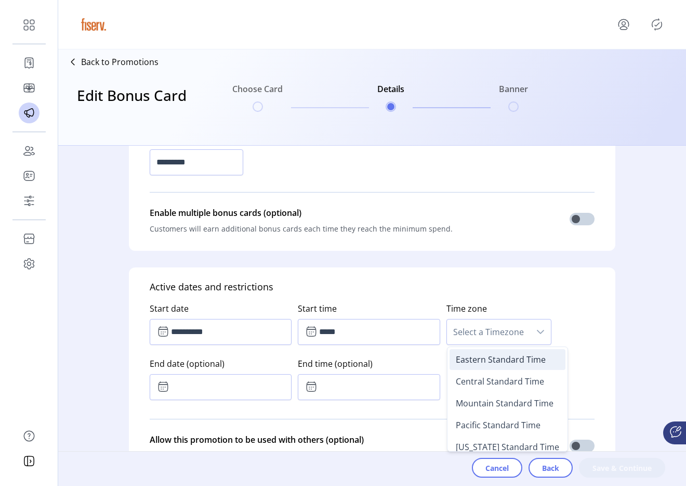
click at [471, 359] on span "Eastern Standard Time" at bounding box center [501, 359] width 90 height 11
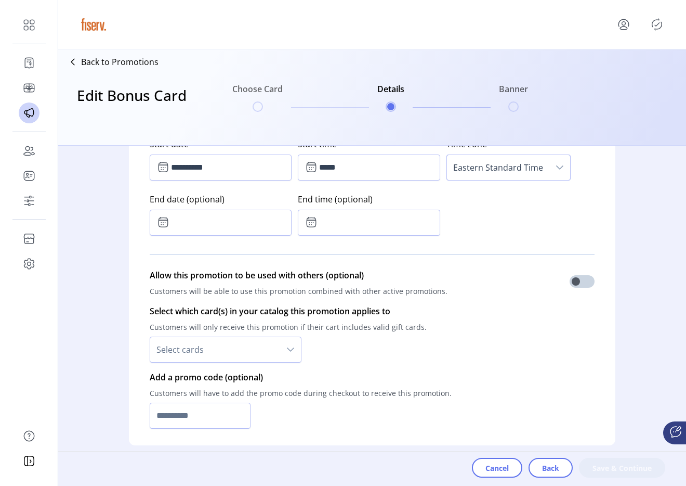
scroll to position [583, 0]
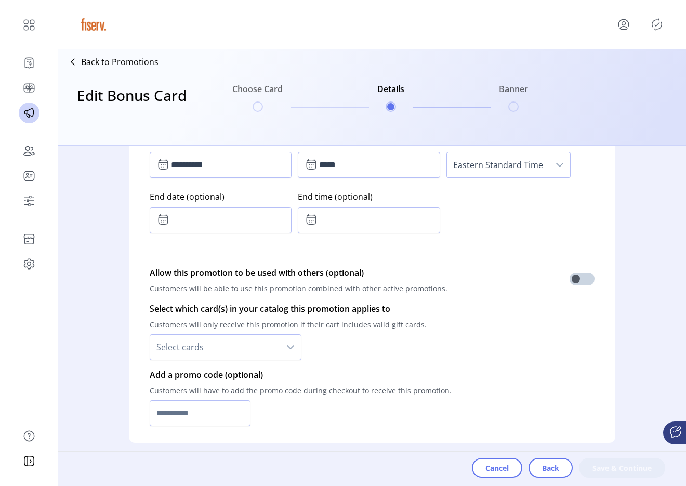
click at [240, 346] on span "Select cards" at bounding box center [215, 346] width 130 height 25
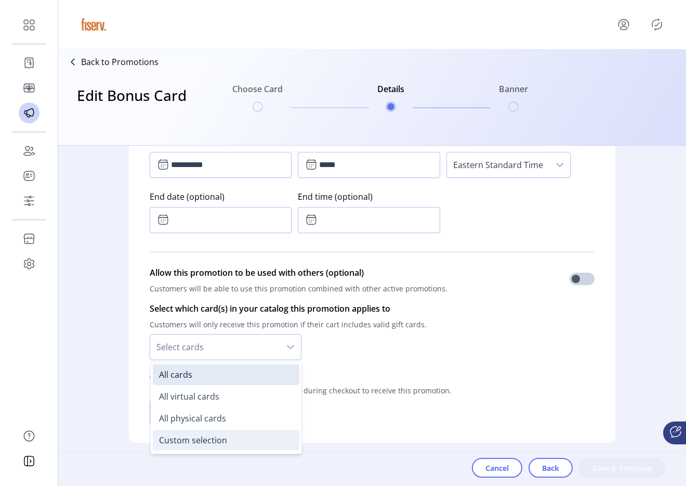
click at [204, 440] on span "Custom selection" at bounding box center [193, 439] width 68 height 11
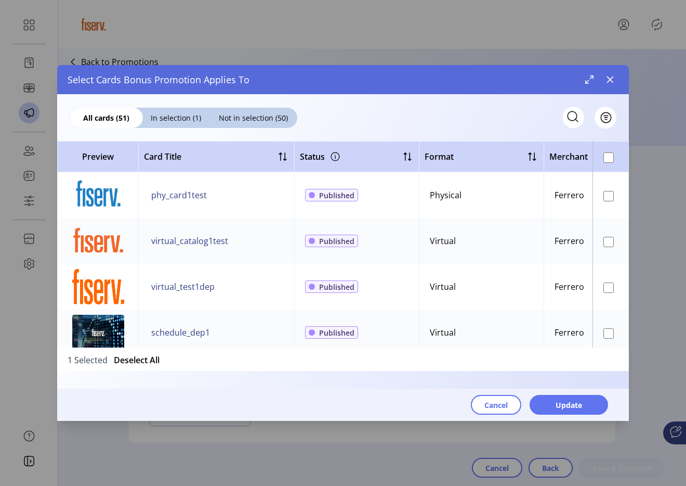
click at [596, 285] on td at bounding box center [611, 287] width 36 height 46
click at [606, 249] on td at bounding box center [611, 241] width 36 height 46
click at [580, 398] on button "Update" at bounding box center [569, 405] width 79 height 20
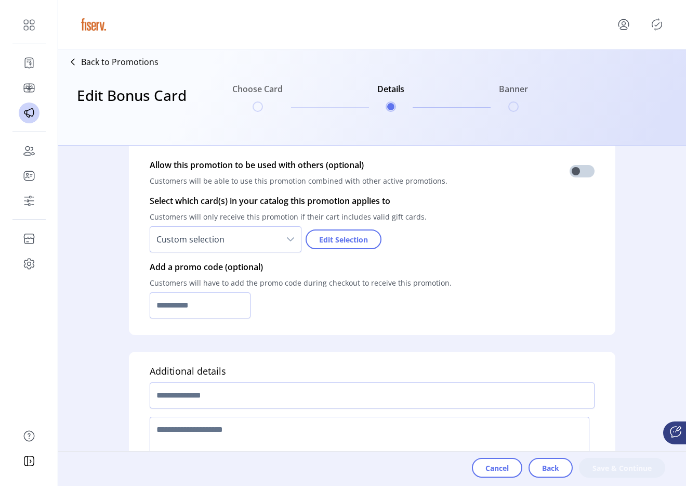
scroll to position [739, 0]
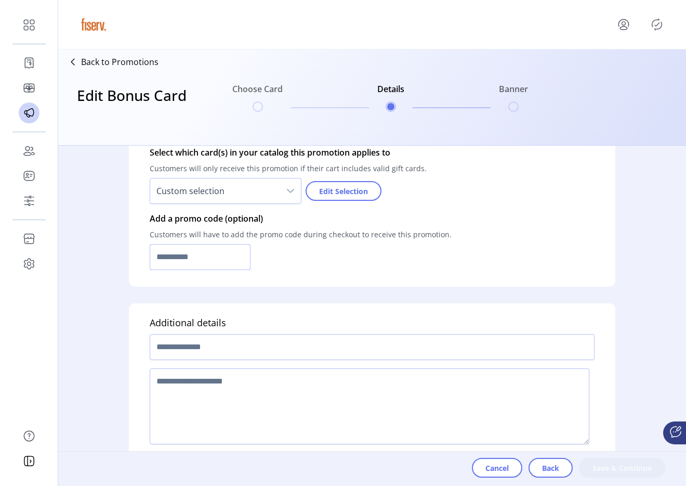
click at [203, 258] on input "text" at bounding box center [200, 257] width 101 height 26
type input "**********"
click at [168, 356] on input "text" at bounding box center [372, 347] width 445 height 26
type input "**********"
click at [169, 393] on textarea at bounding box center [370, 406] width 440 height 76
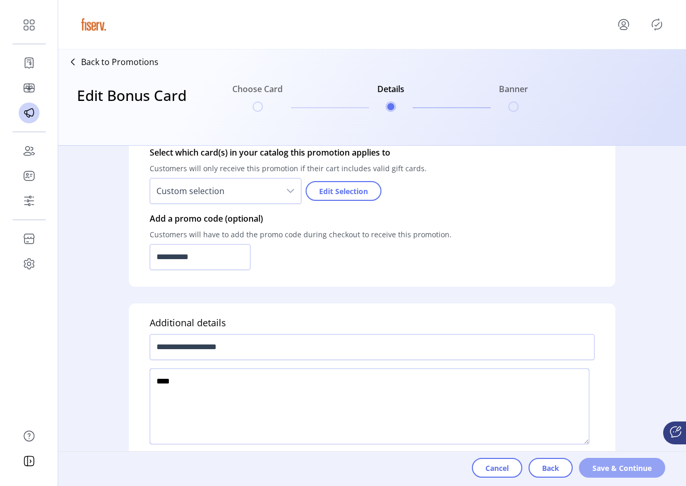
type textarea "****"
click at [628, 461] on button "Save & Continue" at bounding box center [622, 468] width 86 height 20
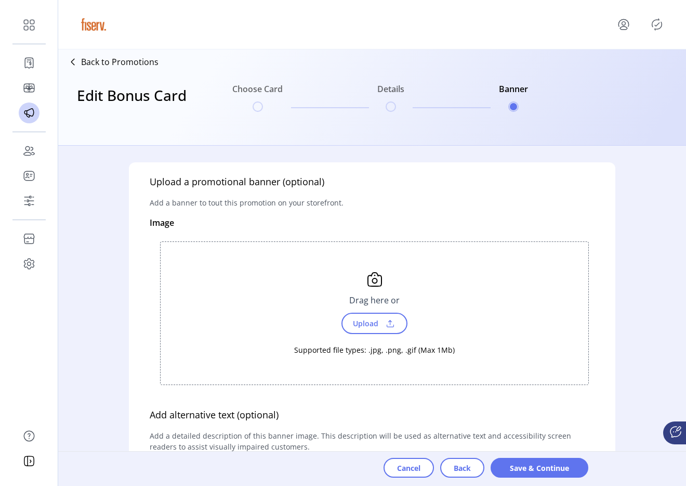
scroll to position [16, 0]
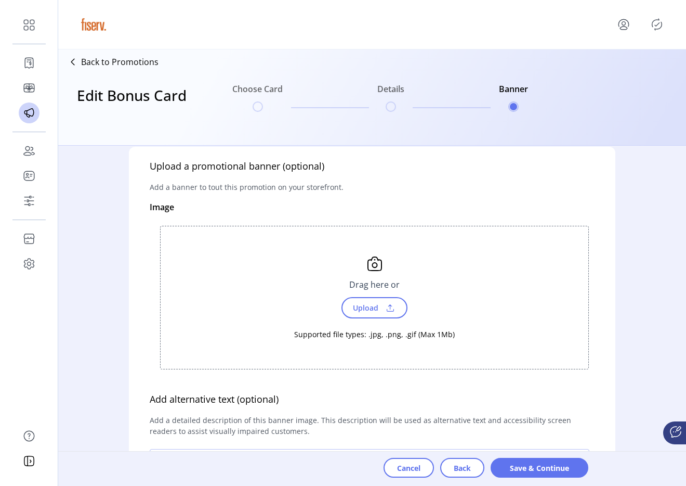
click at [406, 316] on div "Upload" at bounding box center [375, 307] width 66 height 21
click at [397, 315] on span "Upload" at bounding box center [375, 307] width 66 height 21
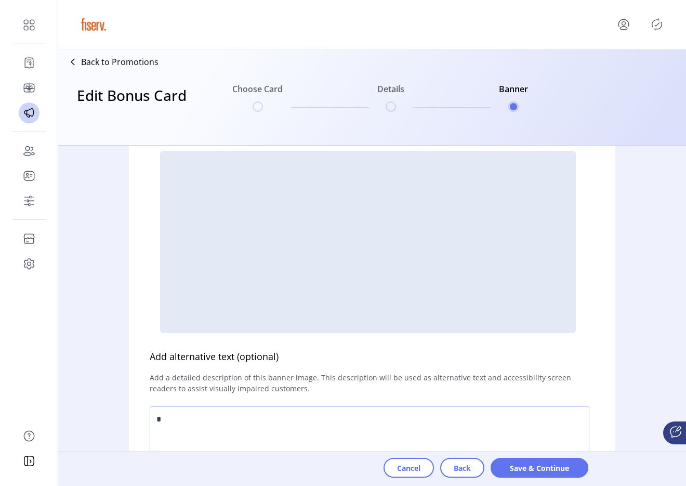
scroll to position [161, 0]
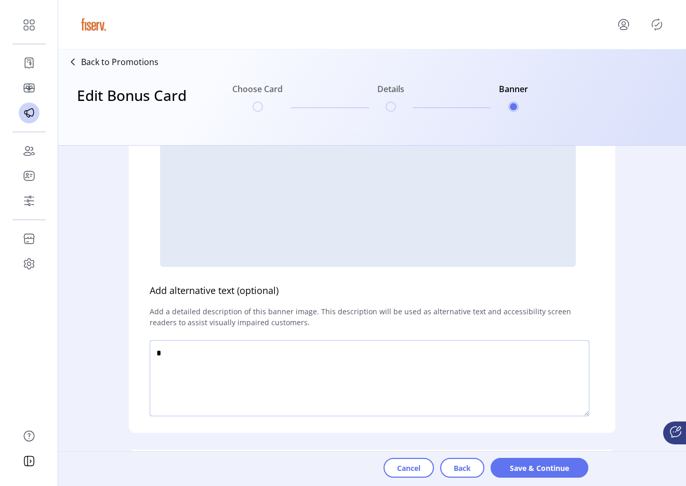
click at [282, 368] on textarea at bounding box center [370, 378] width 440 height 76
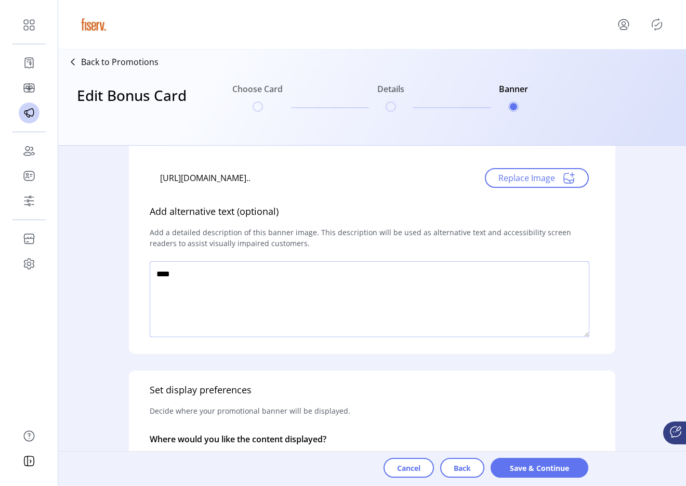
scroll to position [287, 0]
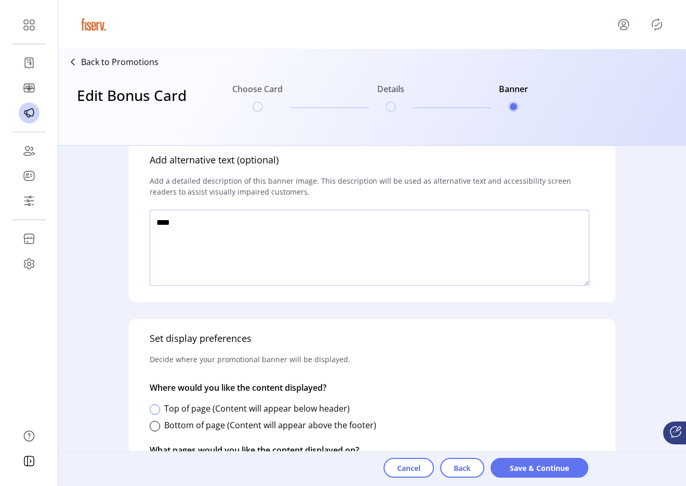
type textarea "****"
click at [156, 410] on div at bounding box center [155, 409] width 10 height 10
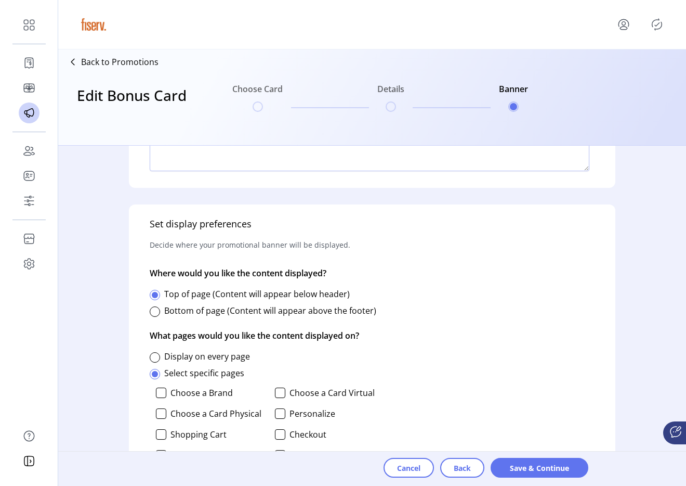
scroll to position [411, 0]
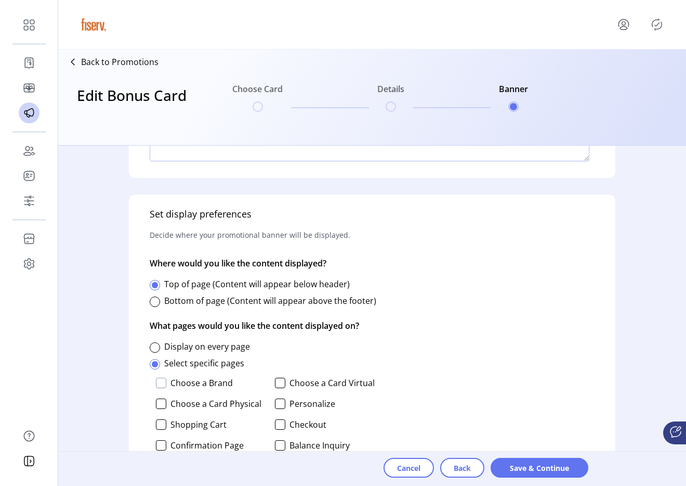
click at [162, 385] on div at bounding box center [161, 382] width 10 height 10
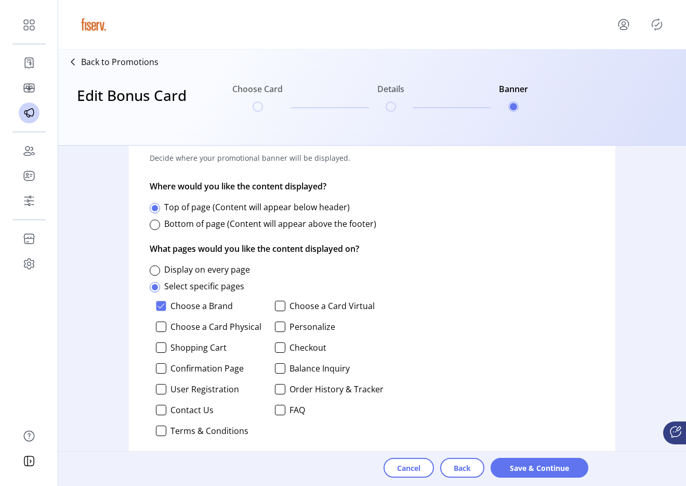
scroll to position [503, 0]
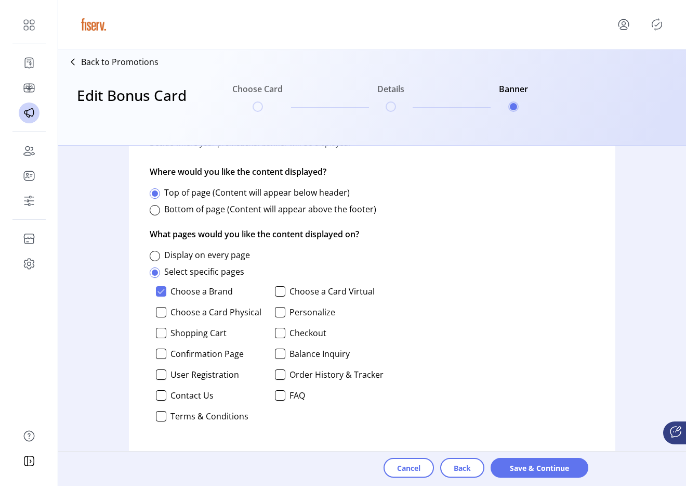
click at [167, 303] on div "Choose a Brand Choose a Card Virtual Choose a Card Physical Personalize Shoppin…" at bounding box center [267, 357] width 234 height 150
click at [166, 306] on div "Choose a Brand Choose a Card Virtual Choose a Card Physical Personalize Shoppin…" at bounding box center [267, 357] width 234 height 150
click at [166, 305] on div "Choose a Brand Choose a Card Virtual Choose a Card Physical Personalize Shoppin…" at bounding box center [267, 357] width 234 height 150
click at [162, 319] on div "Choose a Brand Choose a Card Virtual Choose a Card Physical Personalize Shoppin…" at bounding box center [267, 357] width 234 height 150
click at [162, 315] on div at bounding box center [161, 312] width 10 height 10
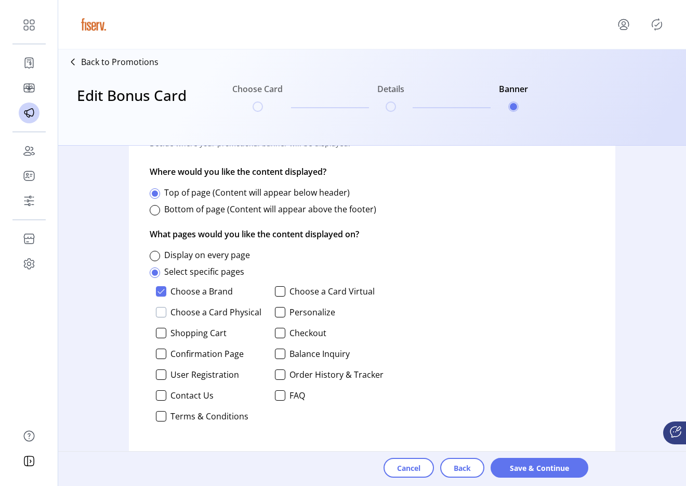
scroll to position [6, 4]
click at [281, 286] on div at bounding box center [280, 291] width 10 height 10
click at [278, 308] on div at bounding box center [280, 312] width 10 height 10
click at [161, 332] on div at bounding box center [161, 333] width 10 height 10
click at [161, 347] on div "Choose a Brand Choose a Card Virtual Choose a Card Physical Personalize Shoppin…" at bounding box center [267, 357] width 234 height 150
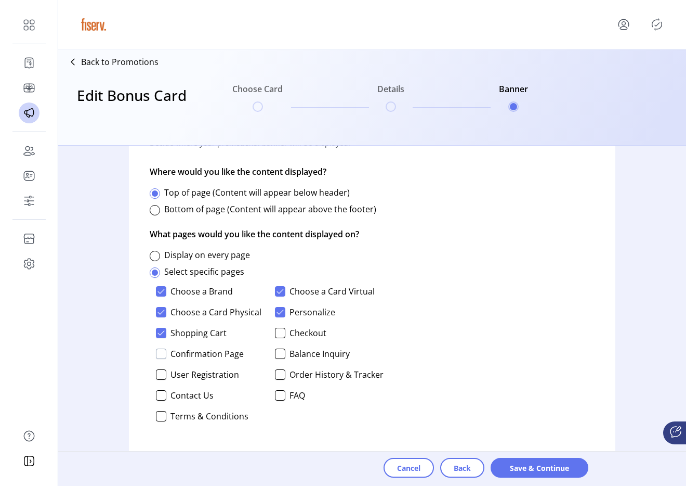
click at [161, 348] on div at bounding box center [161, 353] width 10 height 10
click at [277, 333] on div at bounding box center [280, 333] width 10 height 10
click at [277, 353] on div at bounding box center [280, 353] width 10 height 10
click at [278, 375] on div at bounding box center [280, 374] width 10 height 10
click at [165, 375] on div at bounding box center [161, 374] width 10 height 10
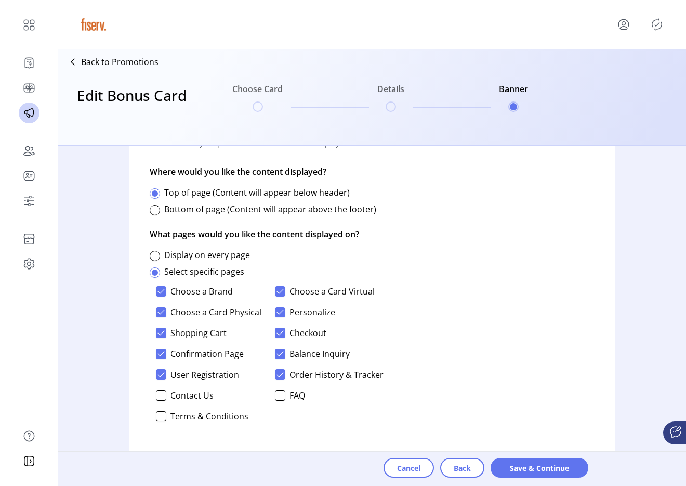
click at [164, 401] on div "Choose a Brand Choose a Card Virtual Choose a Card Physical Personalize Shoppin…" at bounding box center [267, 357] width 234 height 150
click at [164, 398] on div at bounding box center [161, 395] width 10 height 10
click at [162, 421] on div at bounding box center [161, 416] width 10 height 10
click at [279, 394] on div at bounding box center [280, 395] width 10 height 10
click at [525, 460] on button "Save & Continue" at bounding box center [540, 468] width 98 height 20
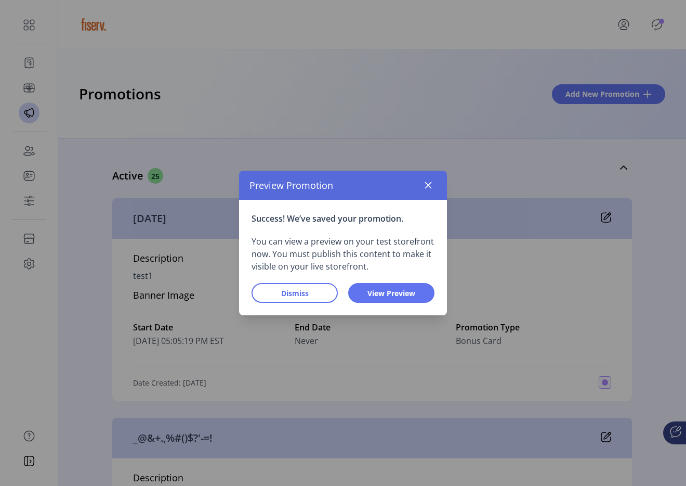
click at [435, 195] on div "Preview Promotion" at bounding box center [343, 185] width 208 height 29
click at [430, 192] on button "button" at bounding box center [428, 185] width 17 height 17
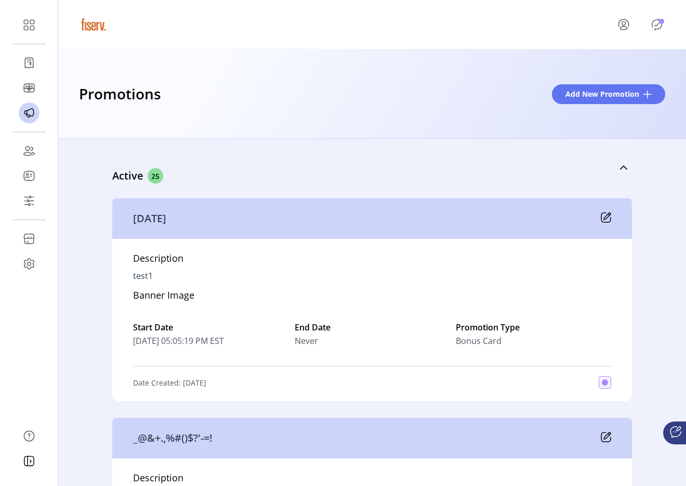
click at [656, 20] on icon "Publisher Panel" at bounding box center [657, 24] width 17 height 17
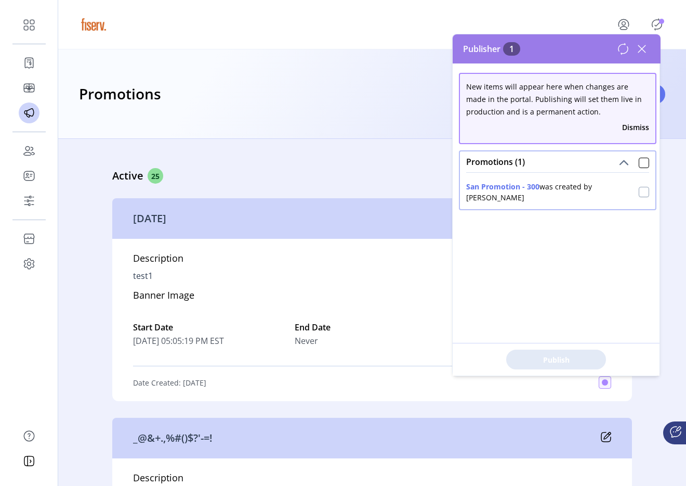
click at [639, 196] on div at bounding box center [644, 192] width 10 height 10
click at [545, 361] on span "Publish 1 Items" at bounding box center [556, 359] width 73 height 11
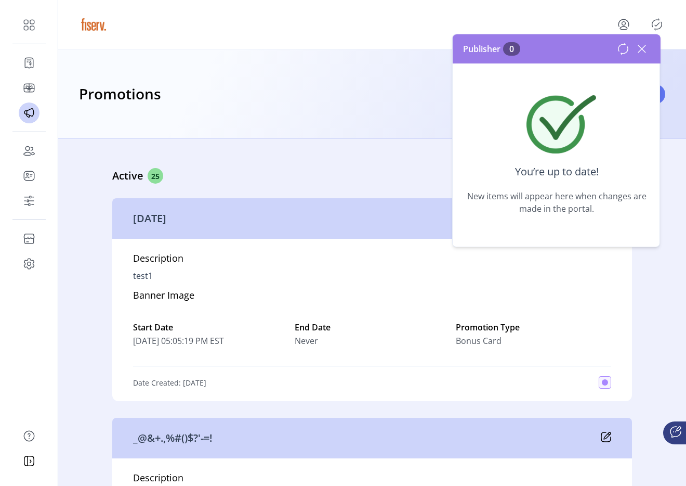
click at [643, 50] on icon at bounding box center [642, 49] width 17 height 17
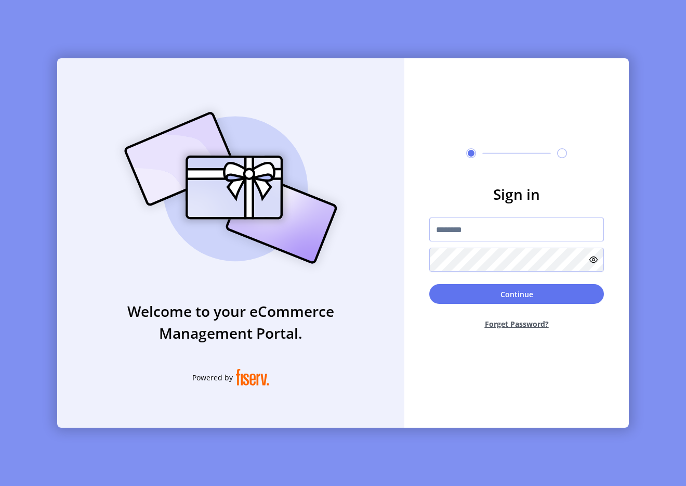
click at [453, 230] on input "text" at bounding box center [516, 229] width 175 height 24
type input "**********"
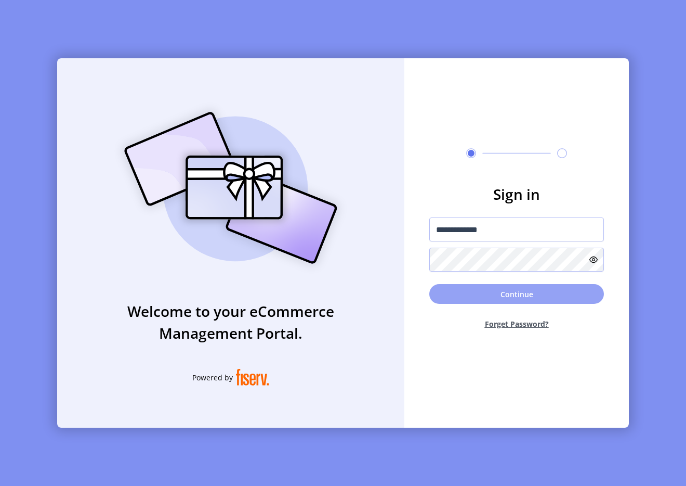
click at [455, 302] on button "Continue" at bounding box center [516, 294] width 175 height 20
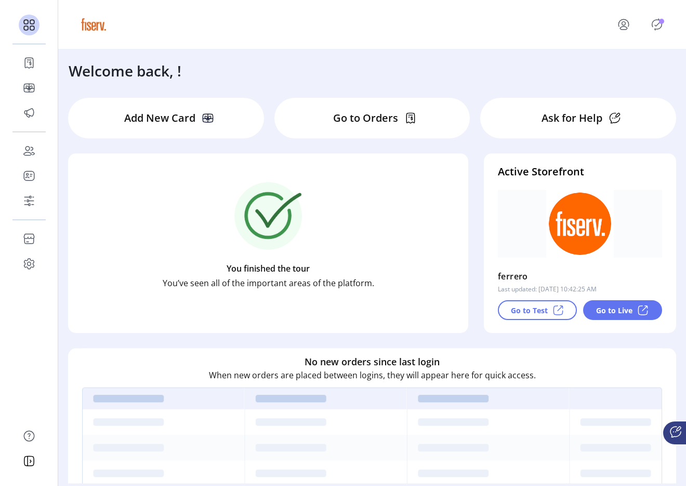
click at [659, 17] on icon "Publisher Panel" at bounding box center [657, 24] width 17 height 17
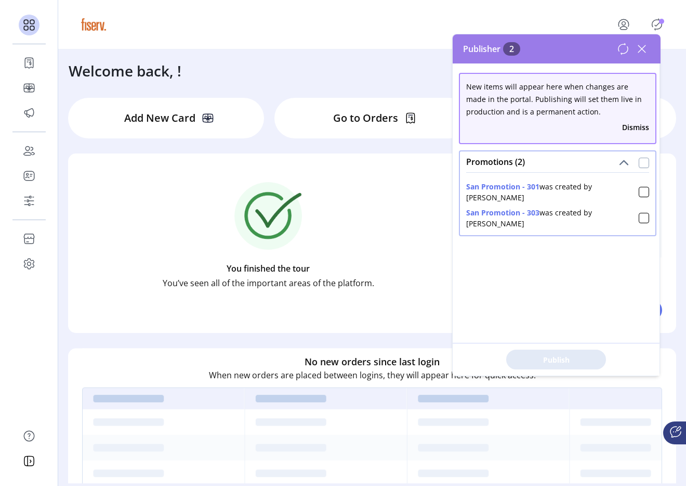
click at [643, 163] on div at bounding box center [644, 163] width 10 height 10
click at [564, 361] on span "Publish 2 Items" at bounding box center [556, 359] width 73 height 11
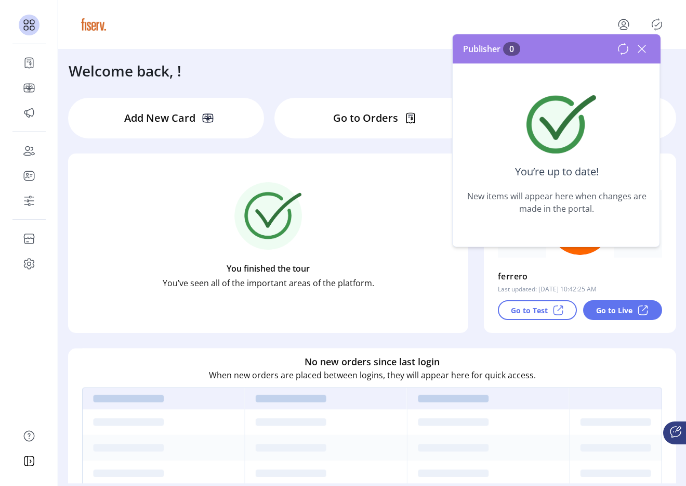
click at [636, 44] on icon at bounding box center [642, 49] width 17 height 17
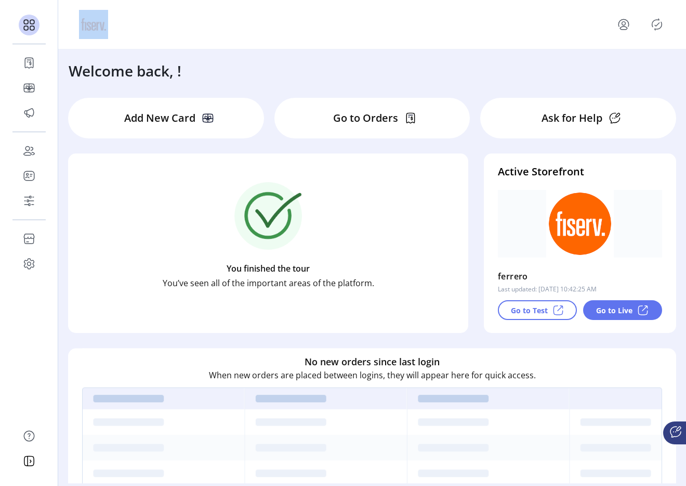
drag, startPoint x: 636, startPoint y: 44, endPoint x: 275, endPoint y: 36, distance: 361.4
click at [278, 36] on div at bounding box center [372, 24] width 628 height 49
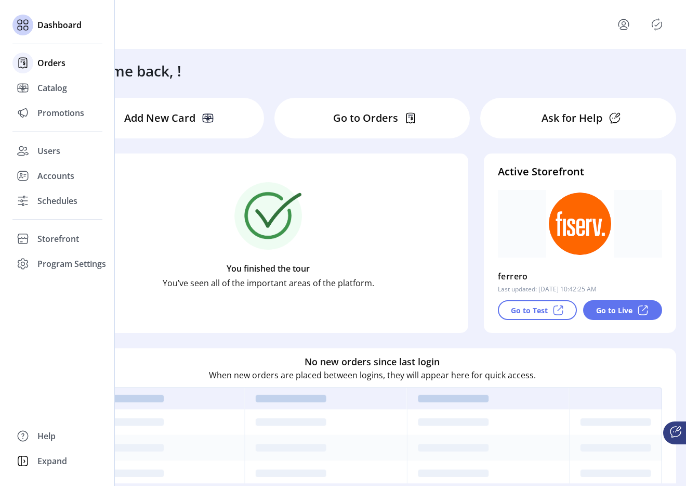
click at [47, 50] on div "Orders" at bounding box center [57, 62] width 90 height 25
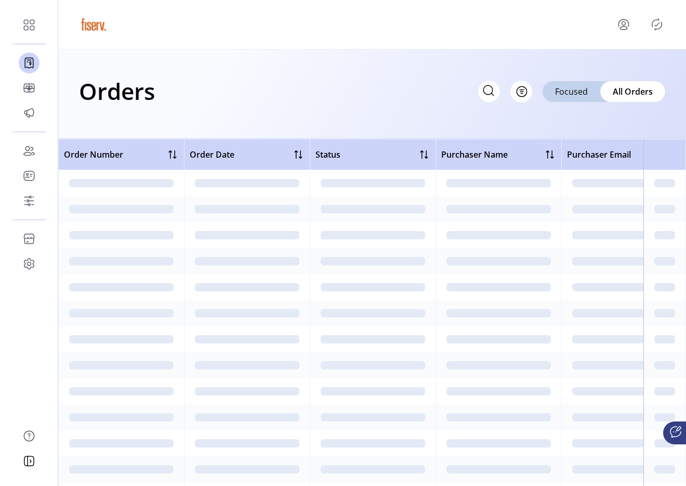
click at [630, 30] on p-avatar "menu" at bounding box center [624, 24] width 17 height 17
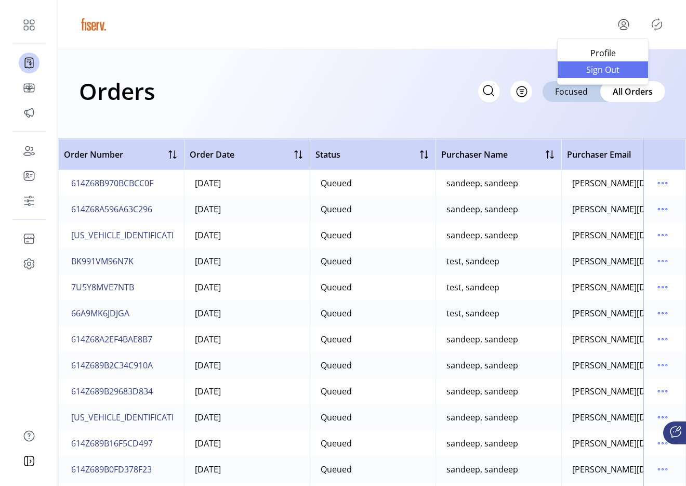
click at [614, 66] on span "Sign Out" at bounding box center [603, 70] width 78 height 8
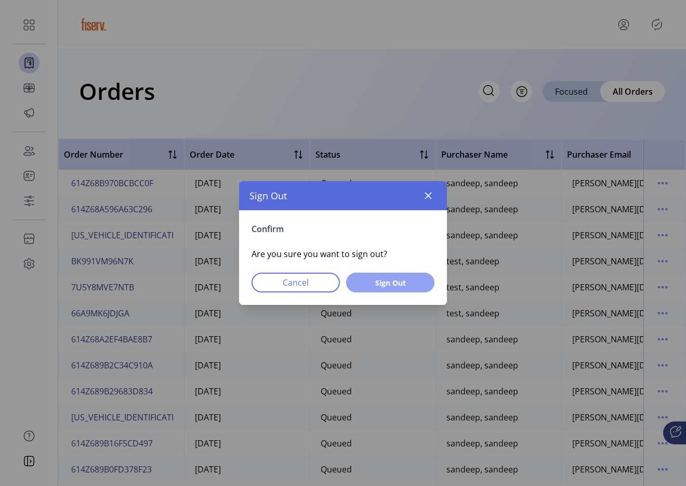
click at [387, 292] on button "Sign Out" at bounding box center [390, 282] width 88 height 20
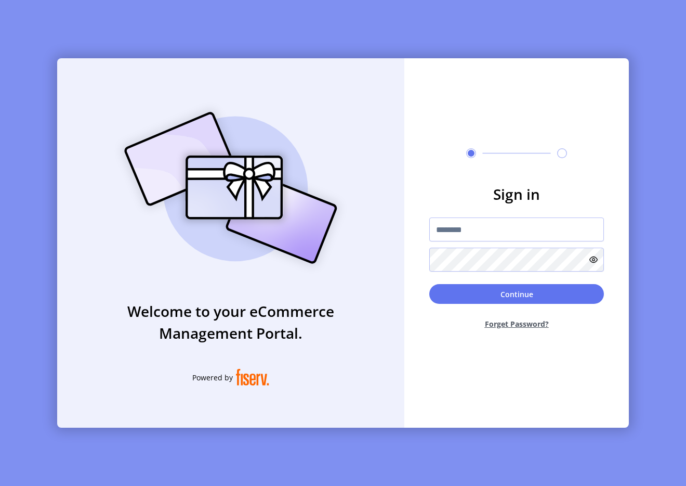
click at [343, 215] on img at bounding box center [231, 187] width 244 height 175
click at [134, 69] on div "Welcome to your eCommerce Management Portal. Powered by" at bounding box center [230, 242] width 347 height 369
click at [511, 232] on input "text" at bounding box center [516, 229] width 175 height 24
type input "**********"
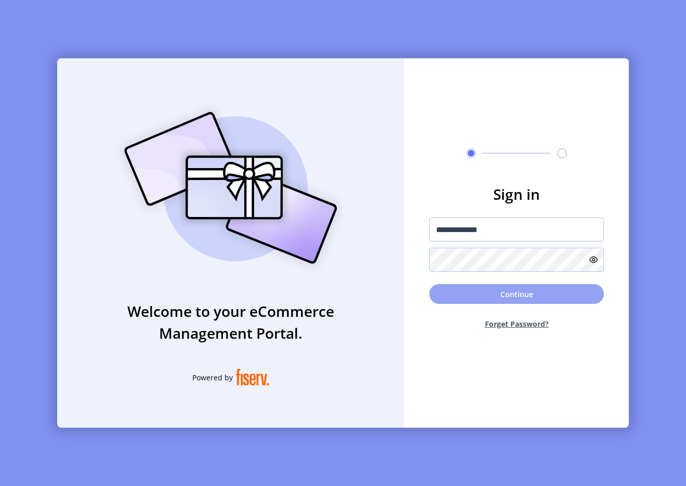
click at [504, 301] on button "Continue" at bounding box center [516, 294] width 175 height 20
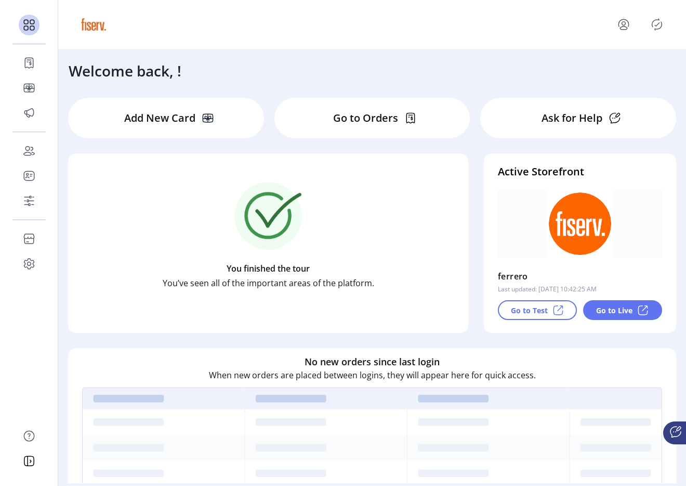
click at [623, 23] on icon "menu" at bounding box center [624, 24] width 17 height 17
click at [605, 70] on span "Sign Out" at bounding box center [603, 70] width 78 height 8
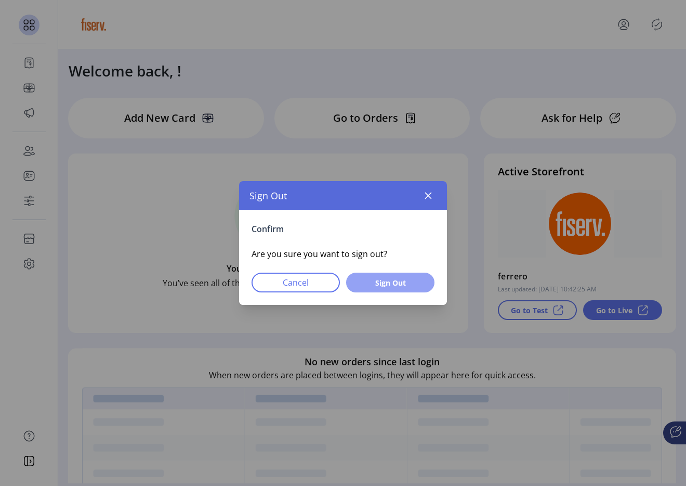
click at [411, 287] on span "Sign Out" at bounding box center [390, 282] width 61 height 11
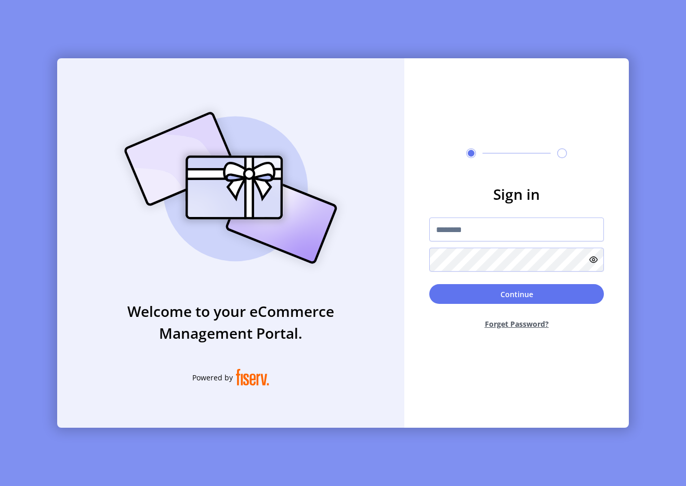
click at [542, 242] on div at bounding box center [516, 244] width 175 height 54
click at [514, 230] on input "text" at bounding box center [516, 229] width 175 height 24
click at [460, 100] on div "Sign in Continue Forget Password?" at bounding box center [516, 242] width 225 height 369
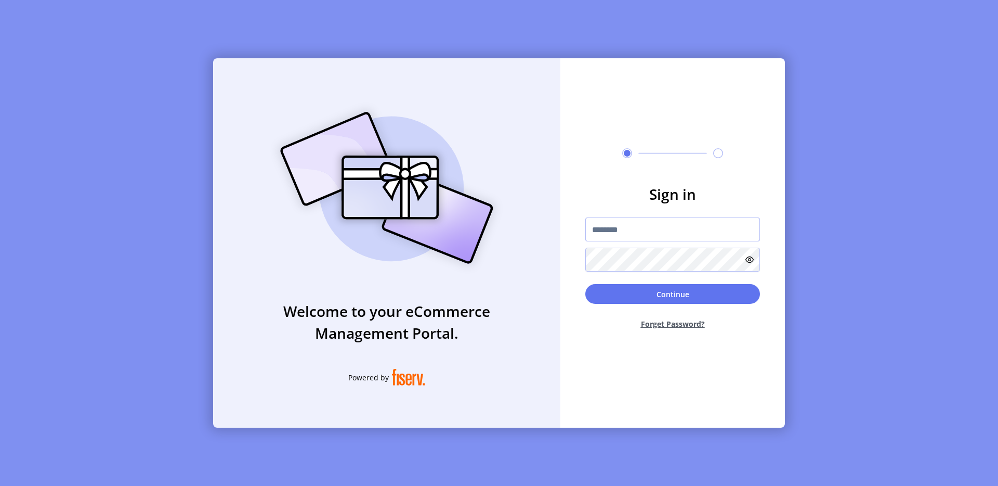
click at [605, 231] on input "text" at bounding box center [672, 229] width 175 height 24
type input "**********"
click at [649, 299] on button "Continue" at bounding box center [672, 294] width 175 height 20
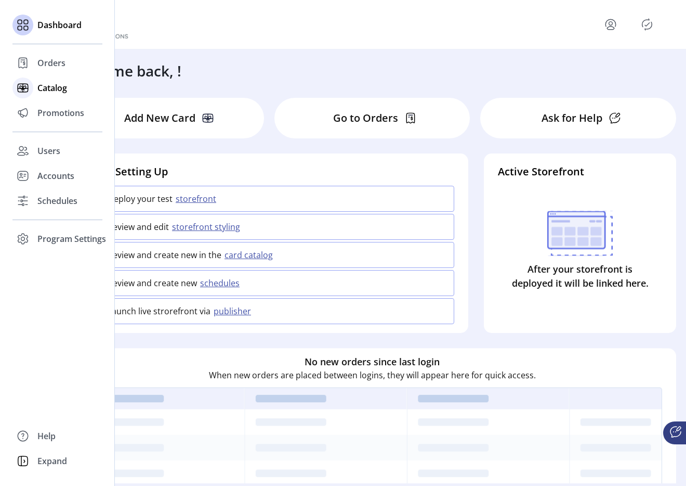
click at [42, 89] on span "Catalog" at bounding box center [52, 88] width 30 height 12
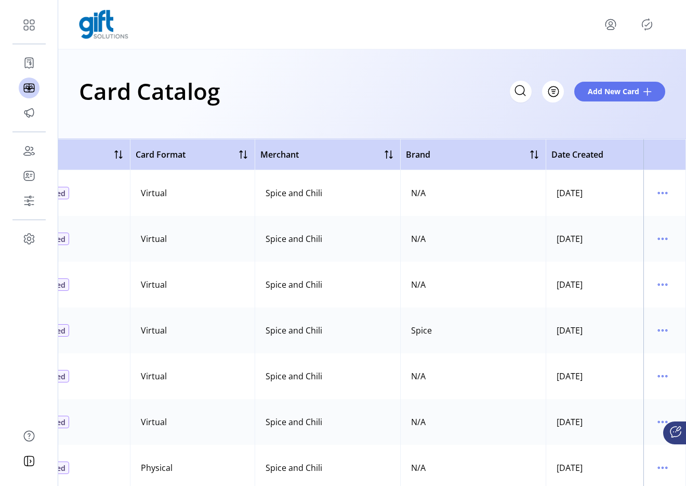
scroll to position [0, 291]
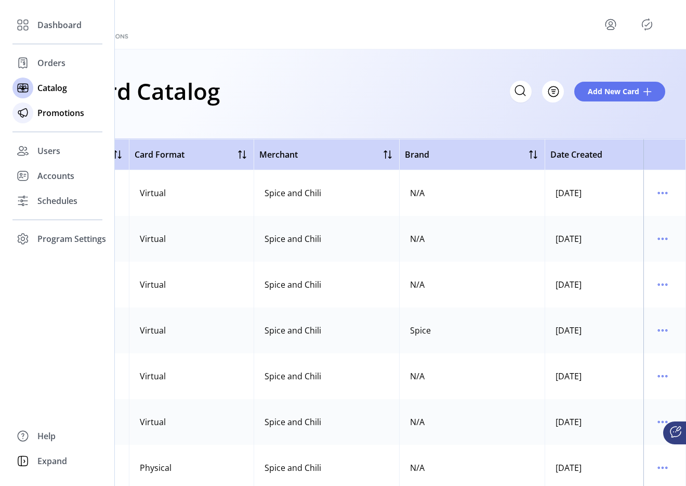
click at [41, 120] on div "Promotions" at bounding box center [57, 112] width 90 height 25
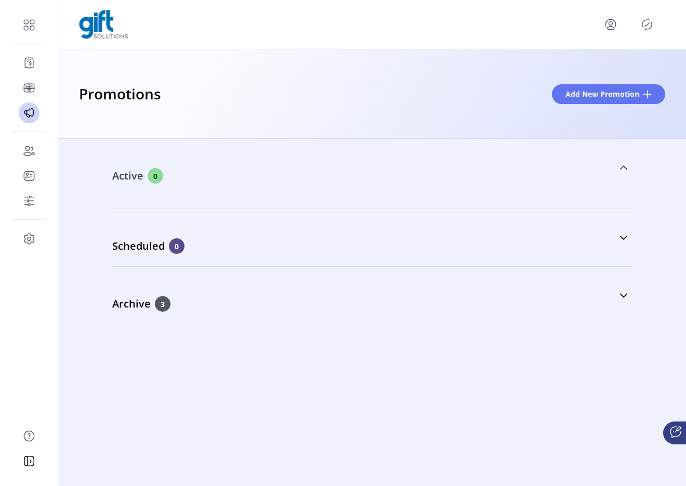
click at [432, 182] on div "Active 0" at bounding box center [320, 176] width 416 height 16
click at [513, 273] on link "Archive 3" at bounding box center [372, 282] width 520 height 45
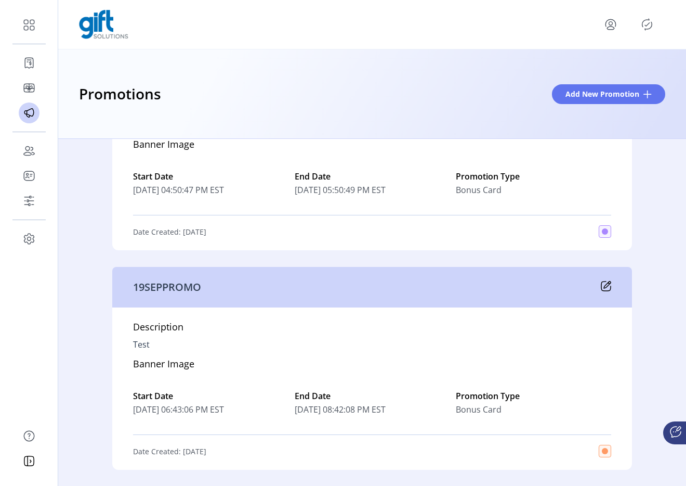
scroll to position [497, 0]
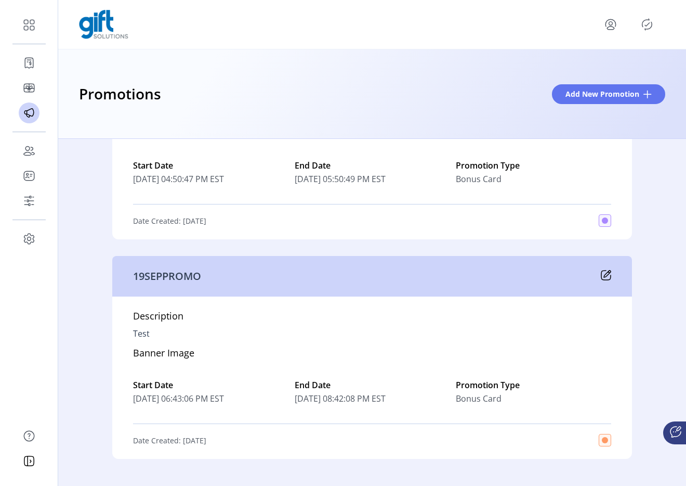
click at [648, 28] on icon "Publisher Panel" at bounding box center [647, 24] width 17 height 17
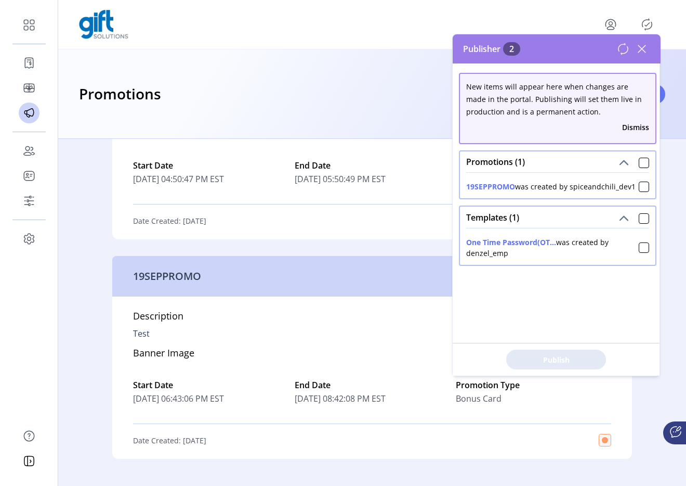
click at [520, 243] on button "One Time Password(OT..." at bounding box center [511, 242] width 90 height 11
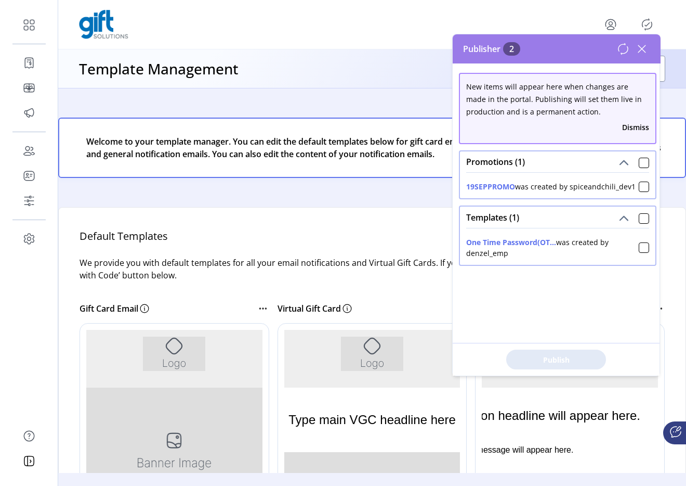
click at [642, 50] on icon at bounding box center [642, 49] width 17 height 17
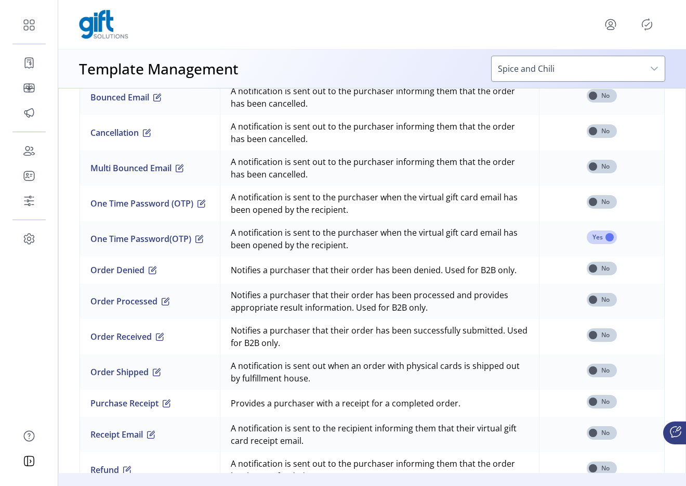
scroll to position [851, 0]
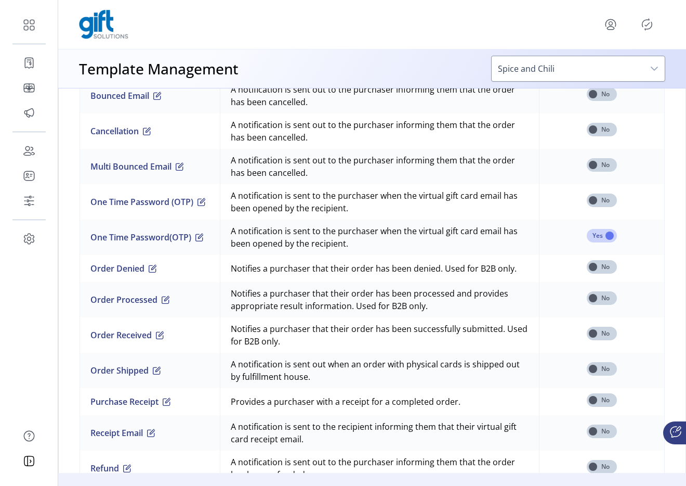
click at [638, 33] on div at bounding box center [372, 24] width 586 height 29
click at [642, 32] on p-button at bounding box center [647, 24] width 17 height 17
click at [642, 29] on icon "Publisher Panel" at bounding box center [647, 24] width 17 height 17
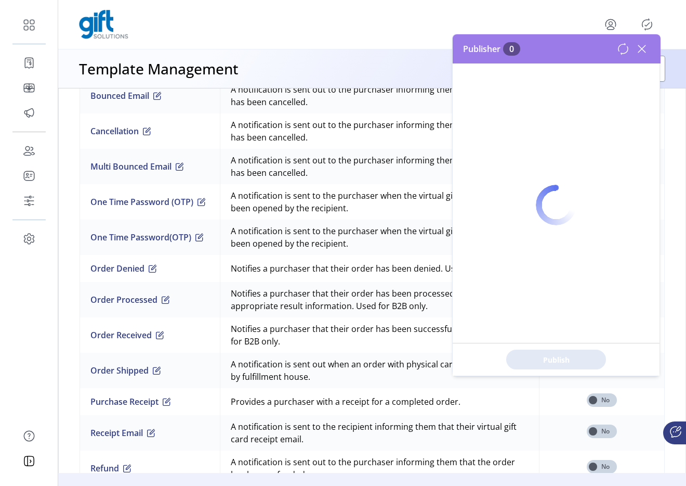
click at [611, 28] on icon "menu" at bounding box center [611, 24] width 17 height 17
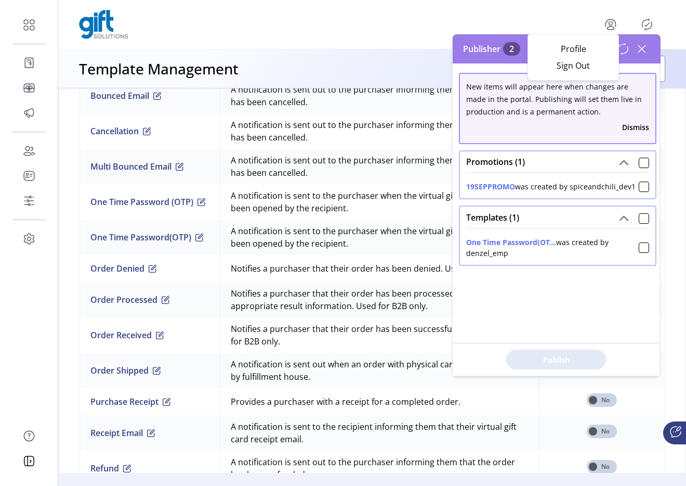
click at [571, 75] on div "Profile Sign Out" at bounding box center [574, 57] width 92 height 47
click at [571, 73] on link "Sign Out" at bounding box center [573, 65] width 90 height 17
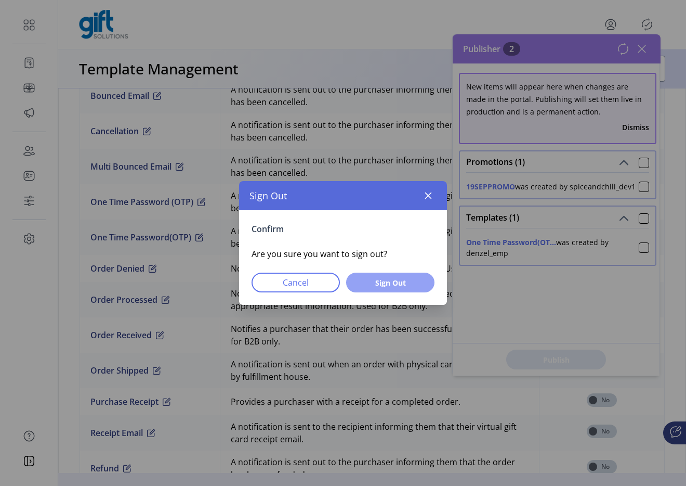
click at [380, 273] on button "Sign Out" at bounding box center [390, 282] width 88 height 20
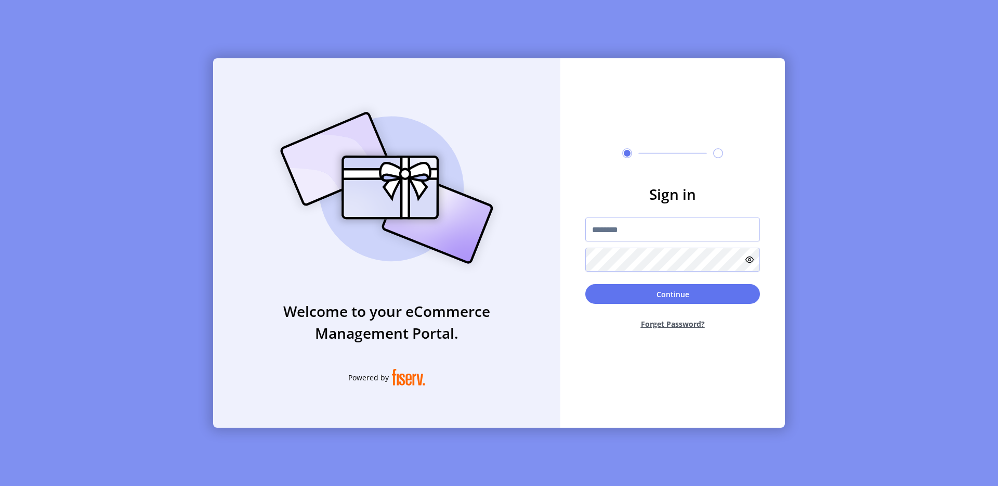
click at [518, 219] on div "Welcome to your eCommerce Management Portal. Powered by" at bounding box center [386, 242] width 347 height 369
click at [111, 24] on div "Welcome to your eCommerce Management Portal. Powered by Sign in Continue Forget…" at bounding box center [499, 243] width 998 height 486
click at [343, 82] on div "Welcome to your eCommerce Management Portal. Powered by" at bounding box center [386, 242] width 347 height 369
click at [398, 119] on img at bounding box center [387, 187] width 244 height 175
click at [603, 226] on input "text" at bounding box center [672, 229] width 175 height 24
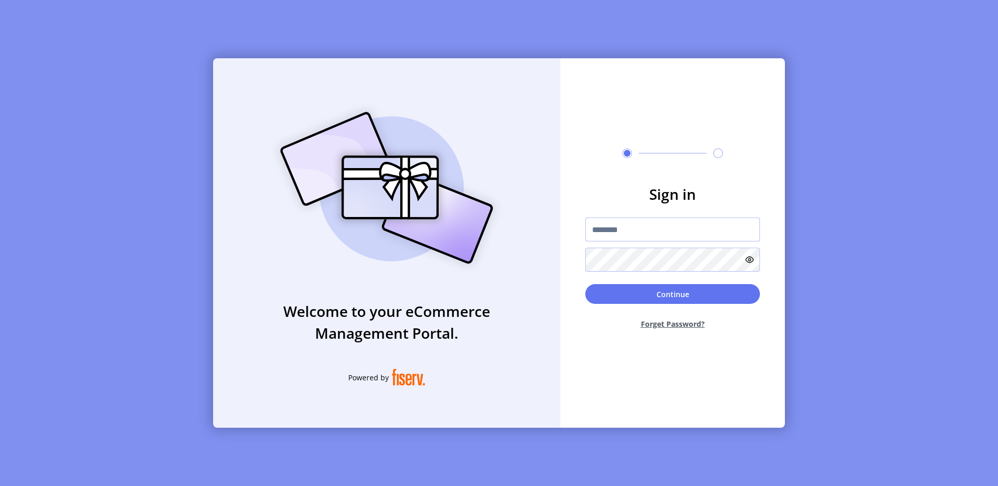
click at [603, 226] on input "text" at bounding box center [672, 229] width 175 height 24
type input "**********"
click at [677, 295] on button "Continue" at bounding box center [672, 294] width 175 height 20
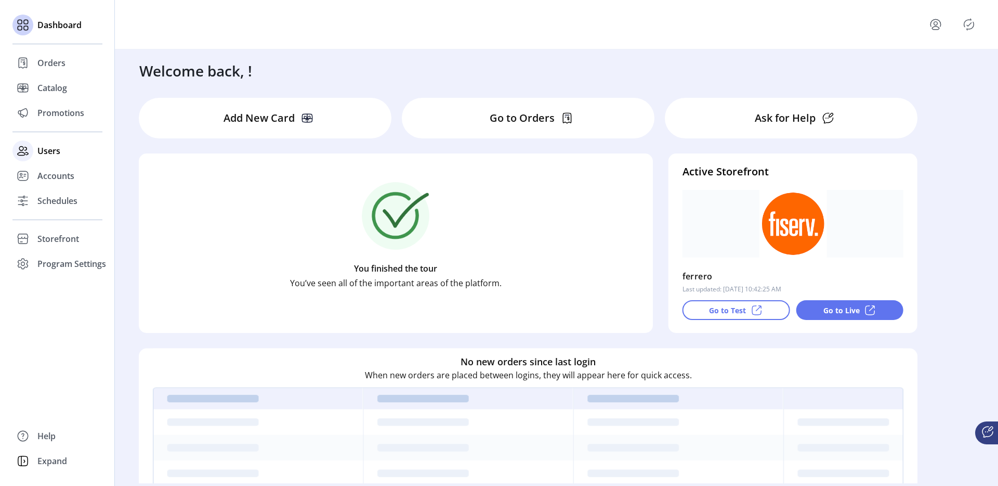
click at [35, 155] on div "Users" at bounding box center [57, 150] width 90 height 25
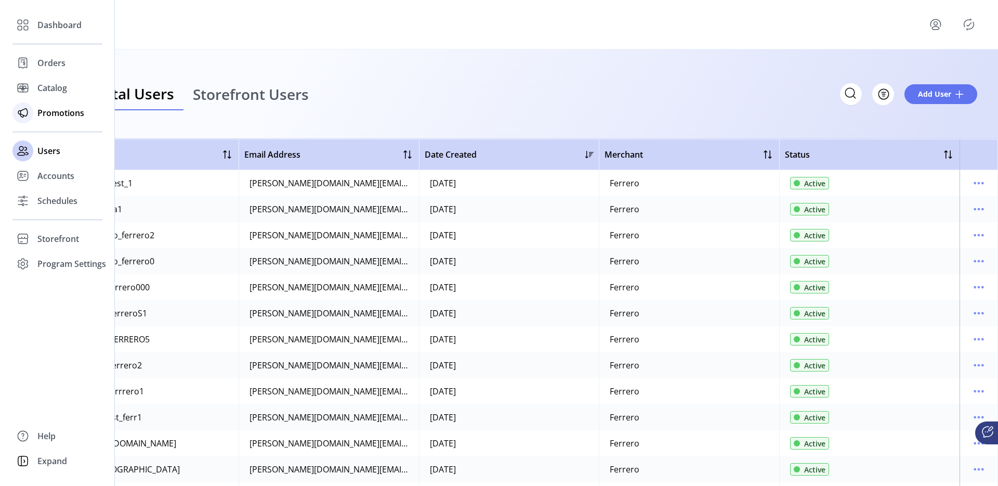
click at [28, 114] on icon at bounding box center [23, 113] width 17 height 17
click at [49, 67] on span "Orders" at bounding box center [51, 63] width 28 height 12
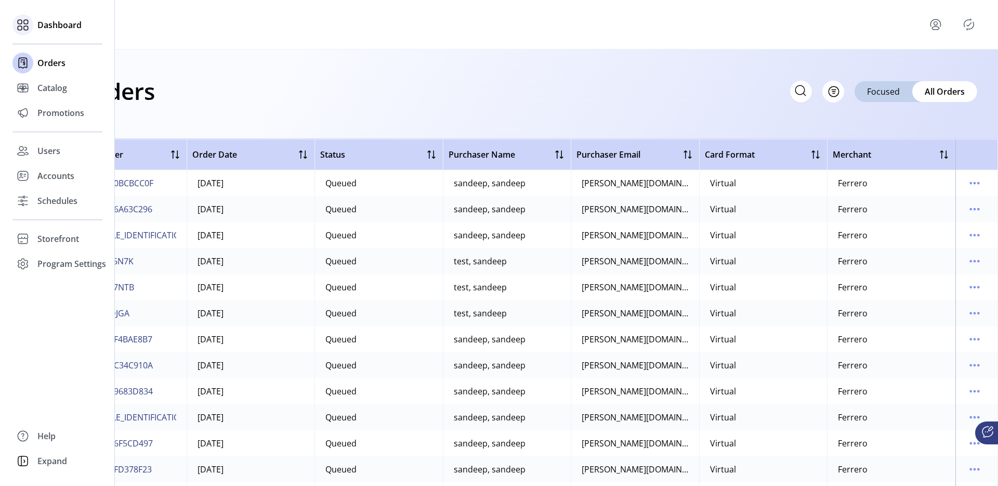
click at [37, 31] on div "Dashboard" at bounding box center [57, 24] width 90 height 25
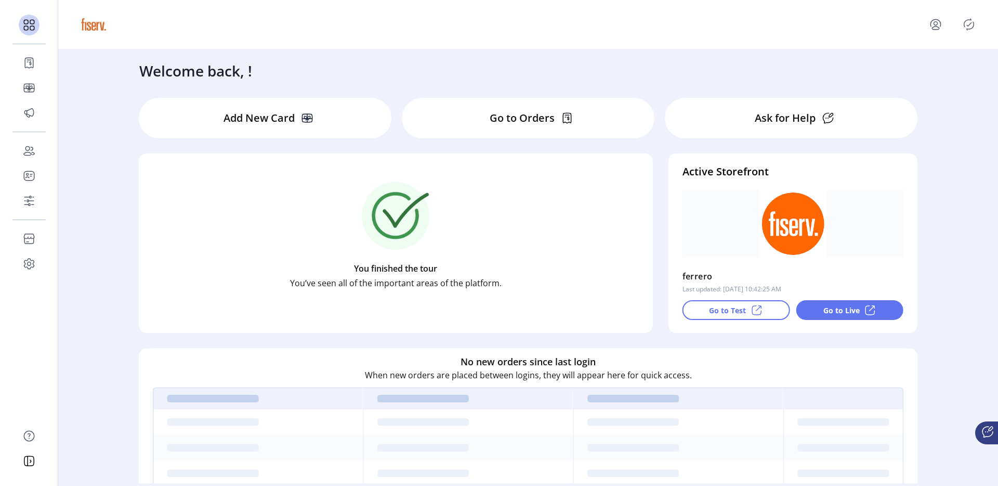
click at [234, 116] on p "Add New Card" at bounding box center [259, 118] width 71 height 16
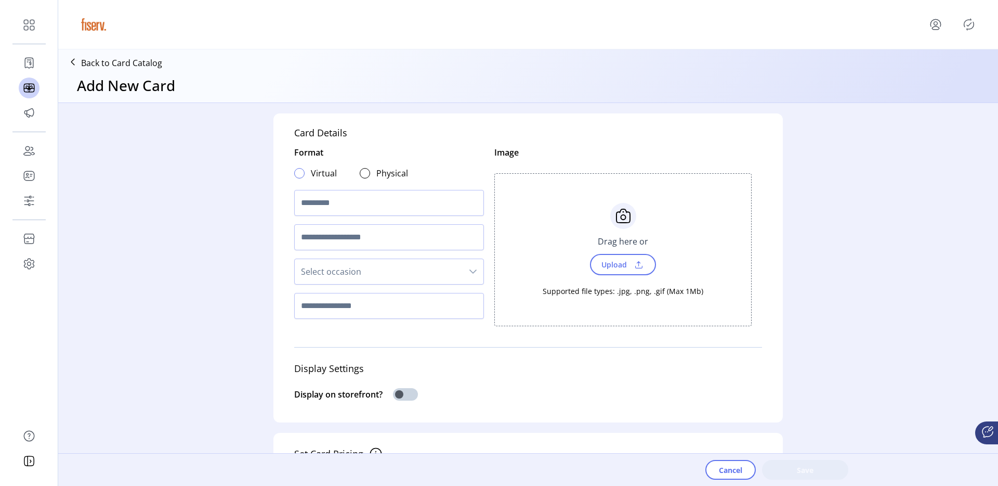
click at [295, 177] on div at bounding box center [299, 173] width 10 height 10
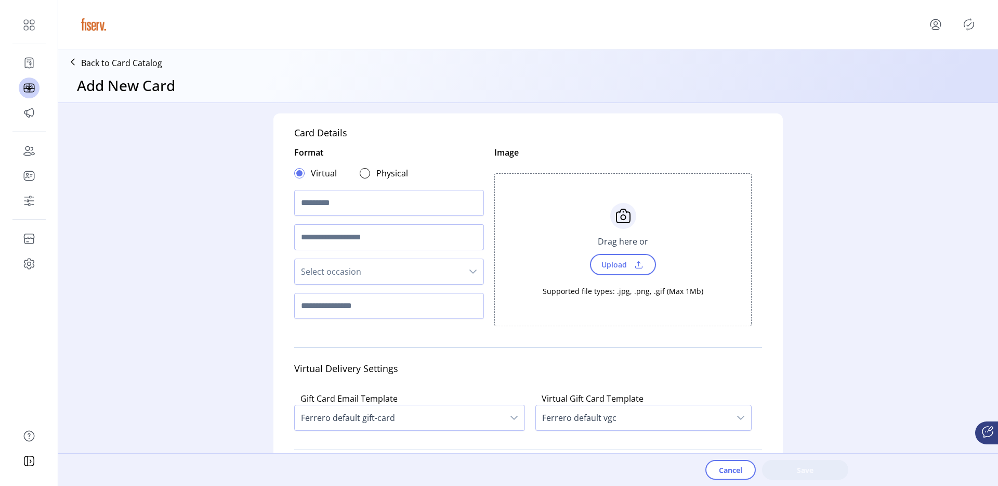
click at [301, 225] on input "text" at bounding box center [389, 237] width 190 height 26
click at [322, 195] on input "text" at bounding box center [389, 203] width 190 height 26
click at [332, 205] on input "**********" at bounding box center [389, 203] width 190 height 26
type input "**********"
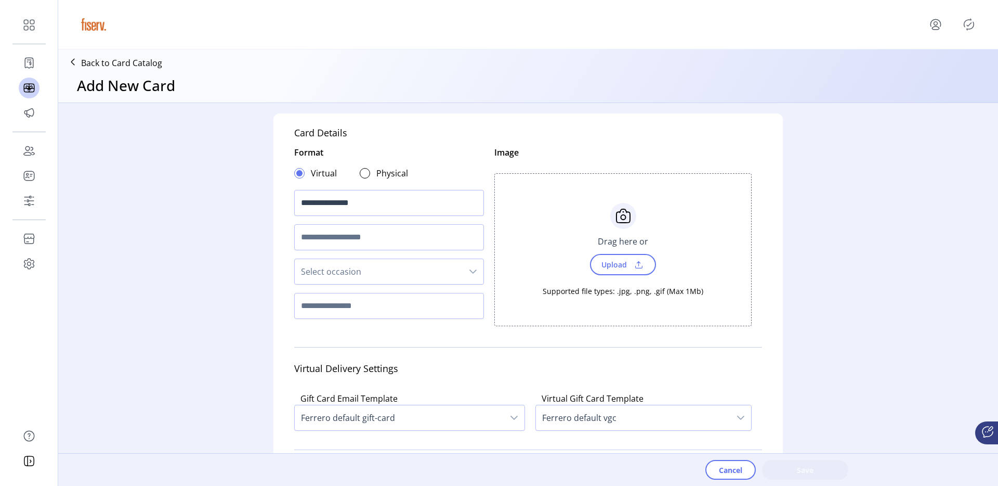
click at [608, 273] on span "Upload" at bounding box center [623, 264] width 66 height 21
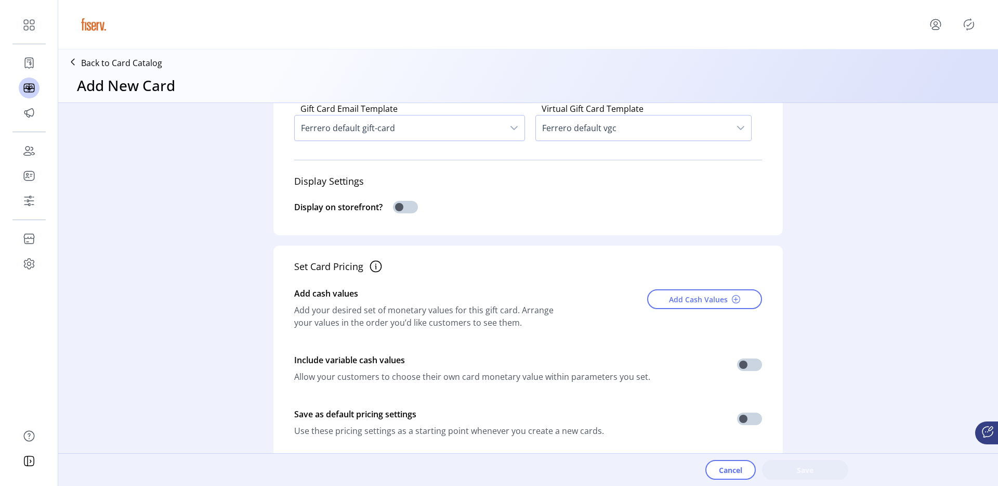
scroll to position [324, 0]
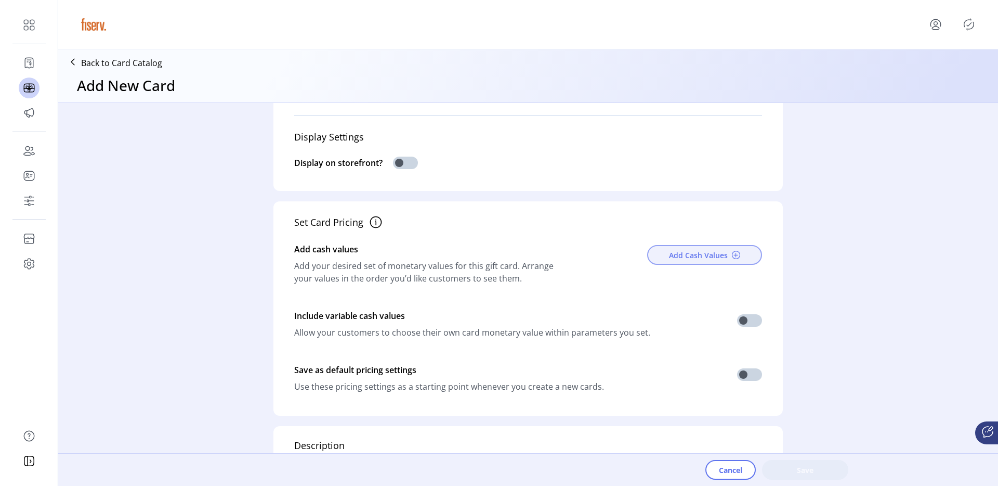
click at [682, 255] on span "Add Cash Values" at bounding box center [698, 255] width 59 height 11
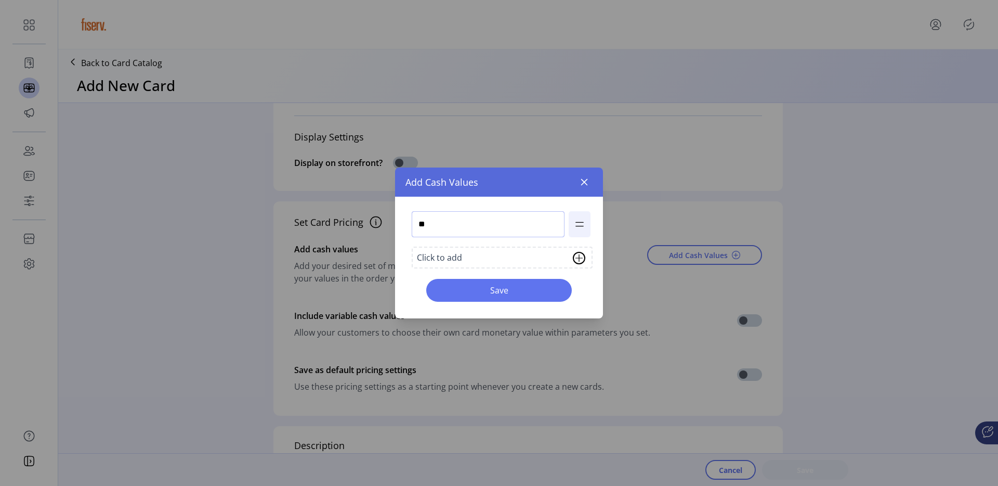
click at [452, 227] on input "**" at bounding box center [488, 224] width 153 height 26
type input "**"
click at [484, 287] on span "Save" at bounding box center [499, 290] width 119 height 12
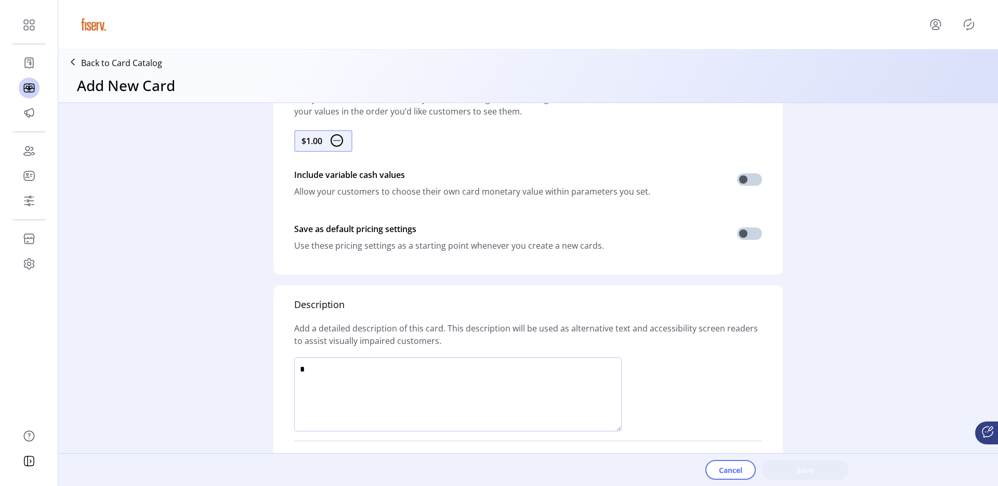
scroll to position [597, 0]
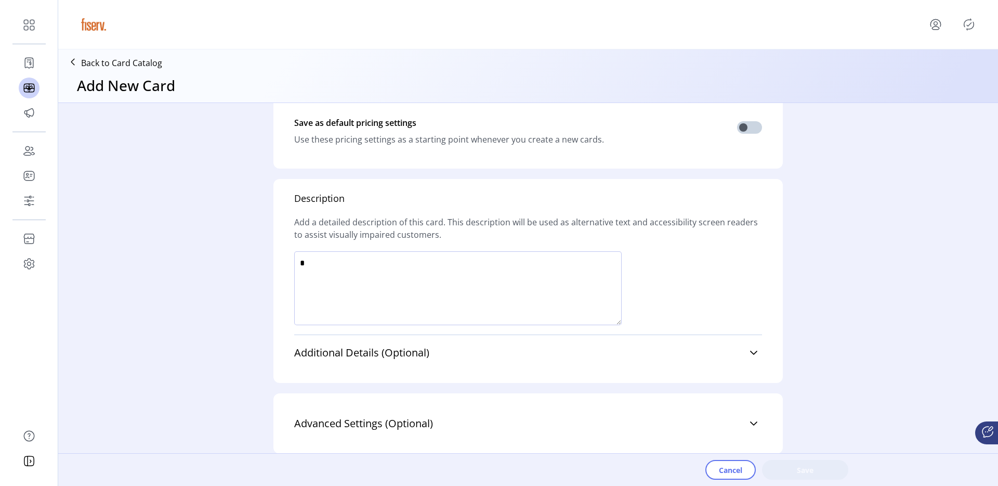
click at [477, 286] on textarea at bounding box center [458, 288] width 328 height 74
type textarea "****"
click at [812, 473] on span "Save" at bounding box center [805, 469] width 59 height 11
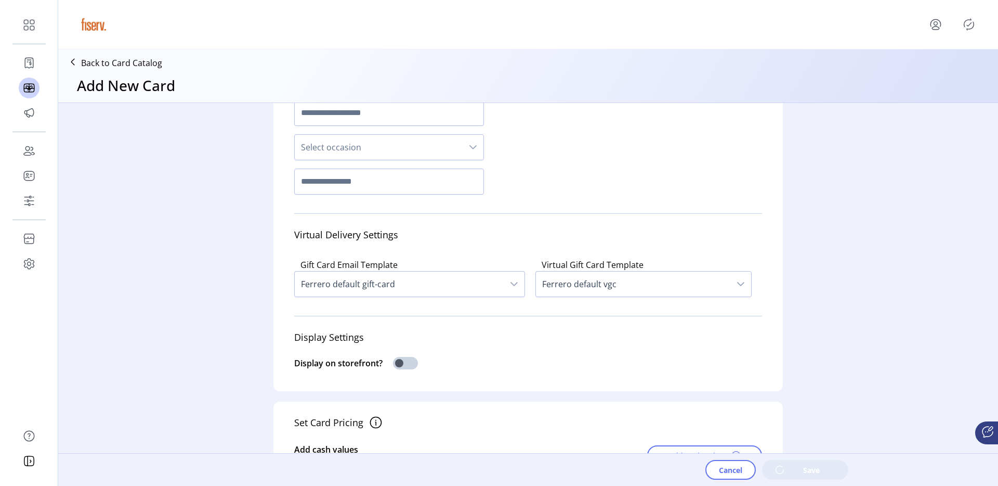
scroll to position [0, 0]
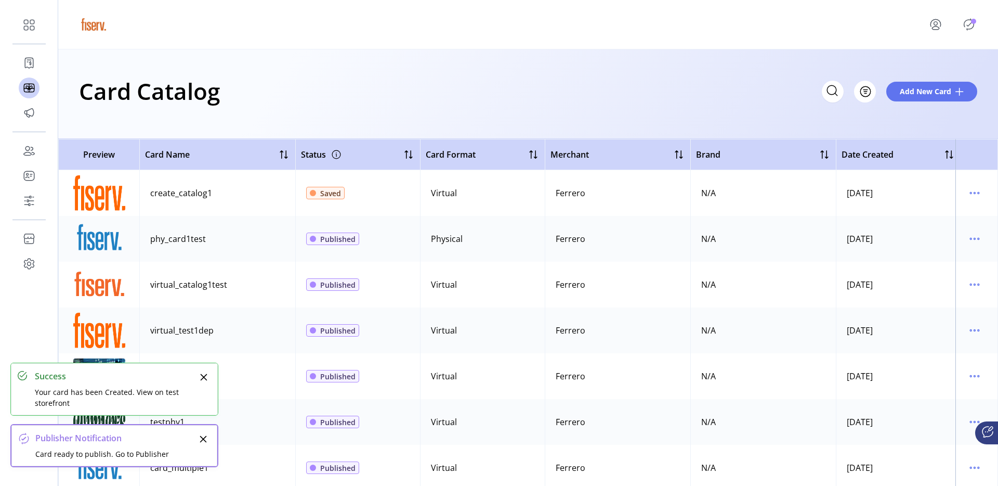
click at [969, 31] on icon "Publisher Panel" at bounding box center [969, 24] width 17 height 17
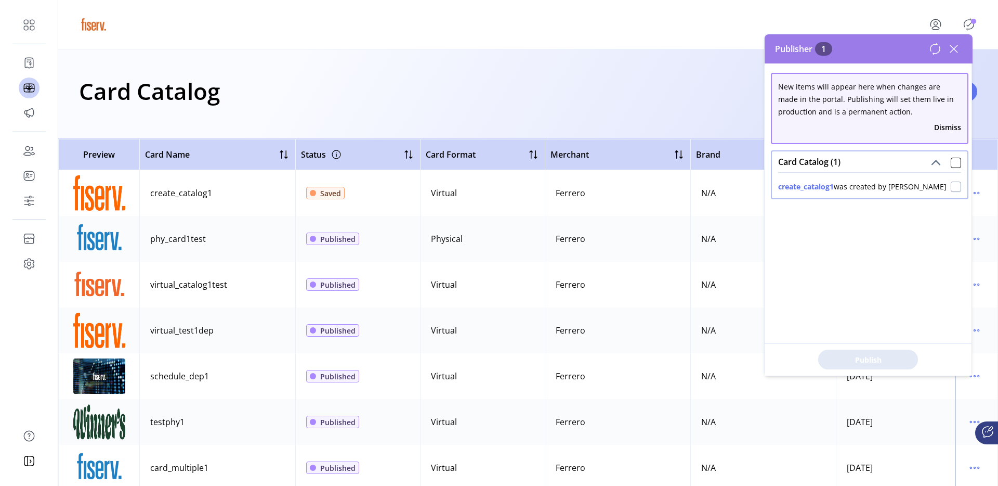
click at [952, 190] on div at bounding box center [956, 186] width 10 height 10
